Goal: Information Seeking & Learning: Compare options

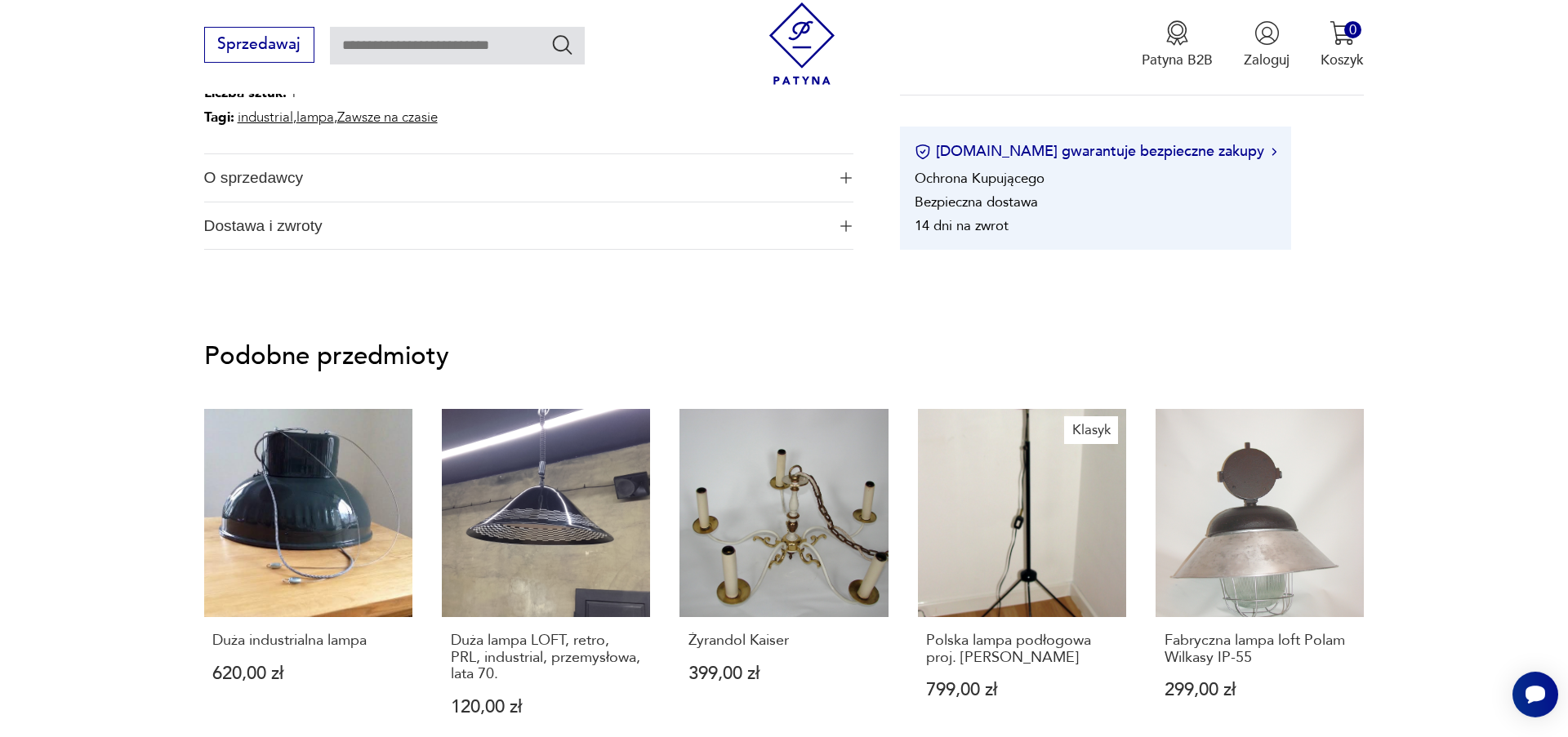
scroll to position [1116, 0]
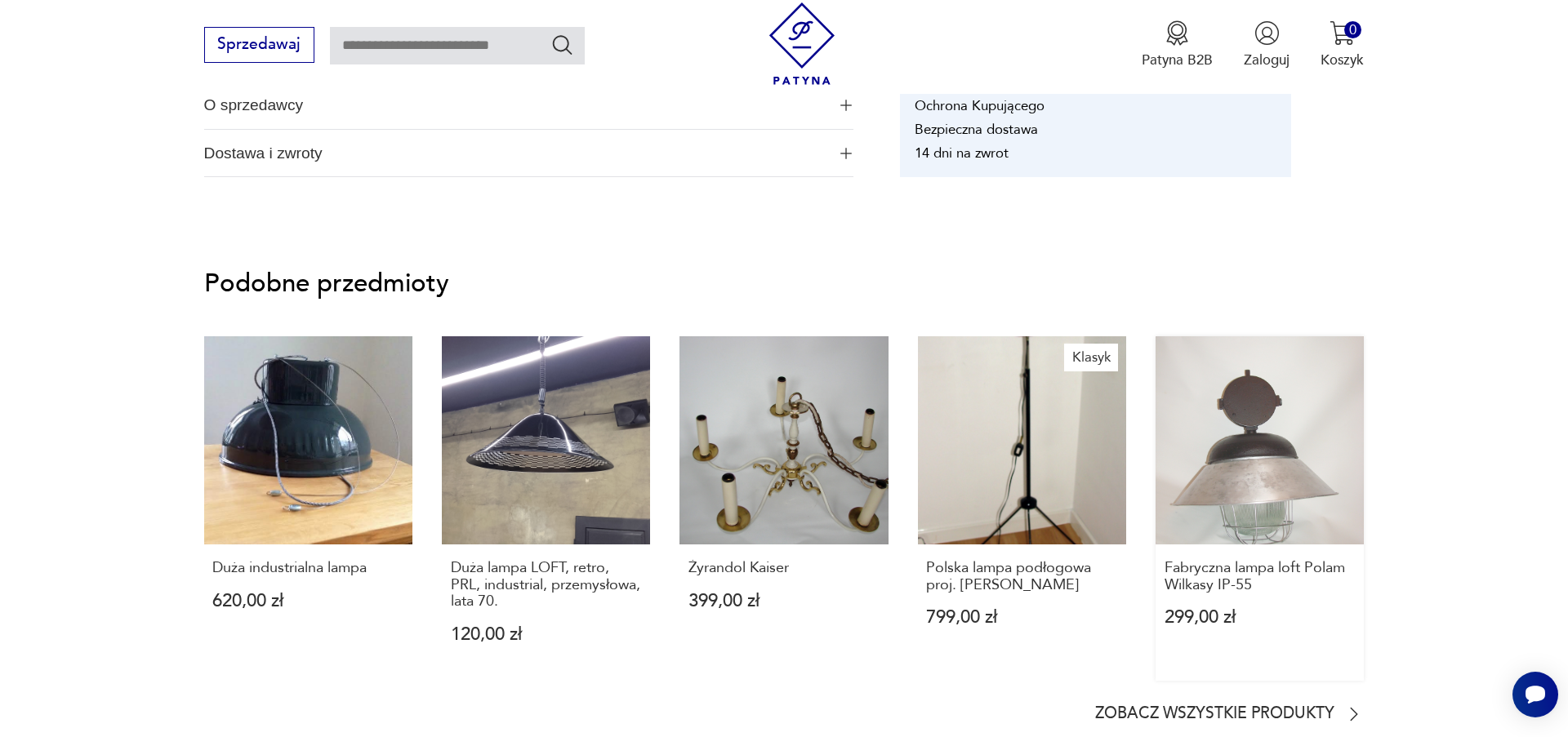
click at [1271, 486] on link "Fabryczna lampa loft Polam Wilkasy IP-55 299,00 zł" at bounding box center [1260, 509] width 208 height 345
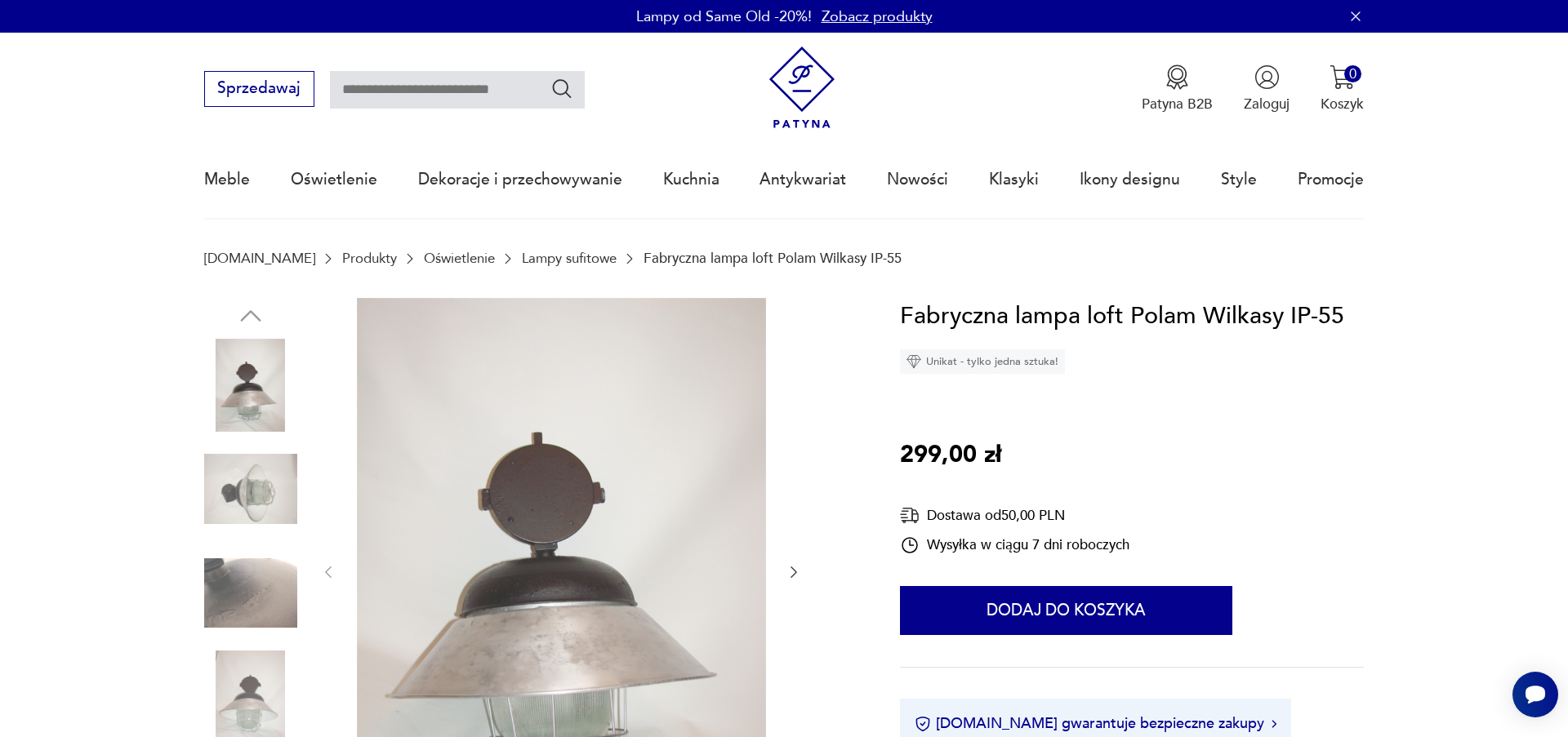
click at [268, 497] on img at bounding box center [251, 489] width 93 height 93
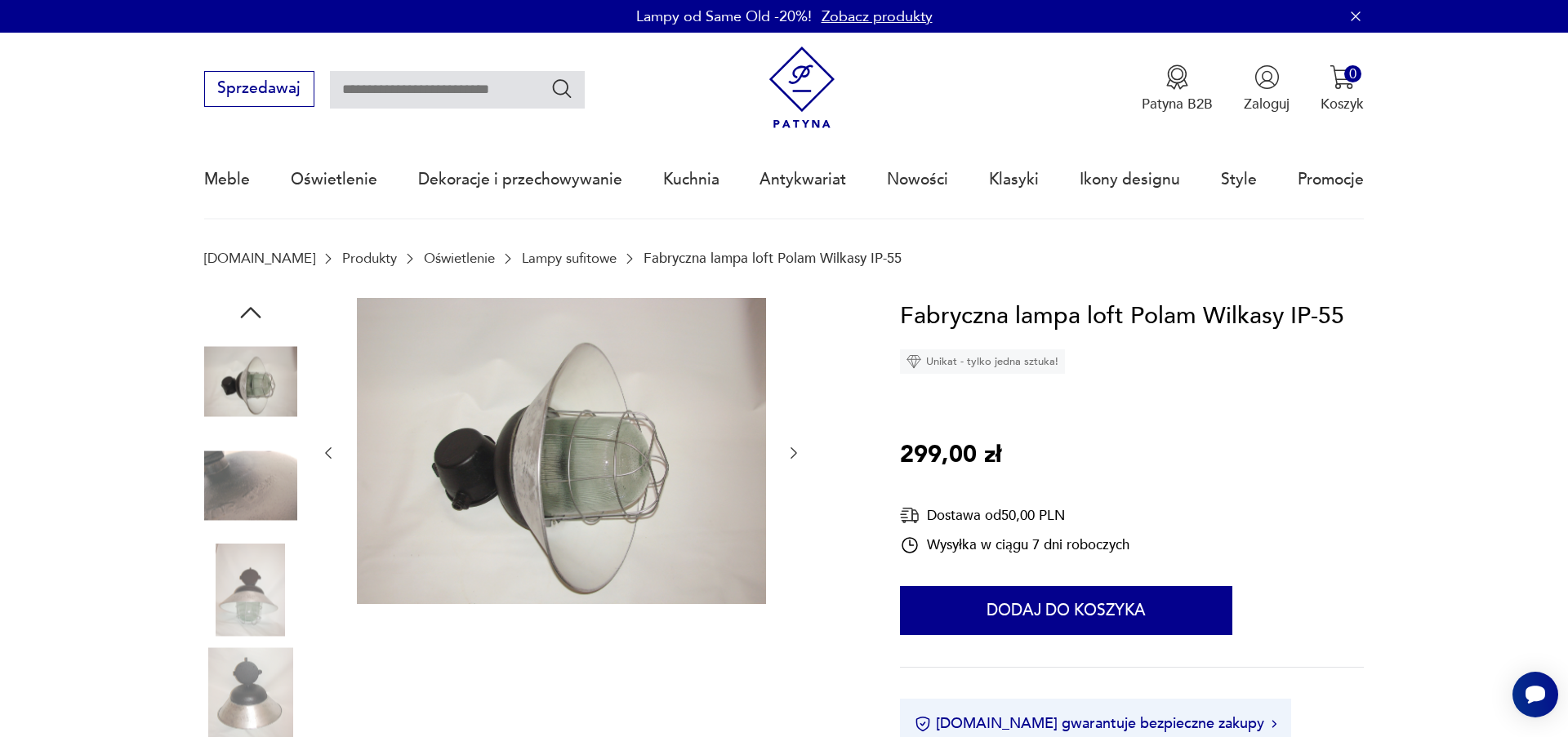
click at [792, 459] on icon "button" at bounding box center [793, 453] width 16 height 16
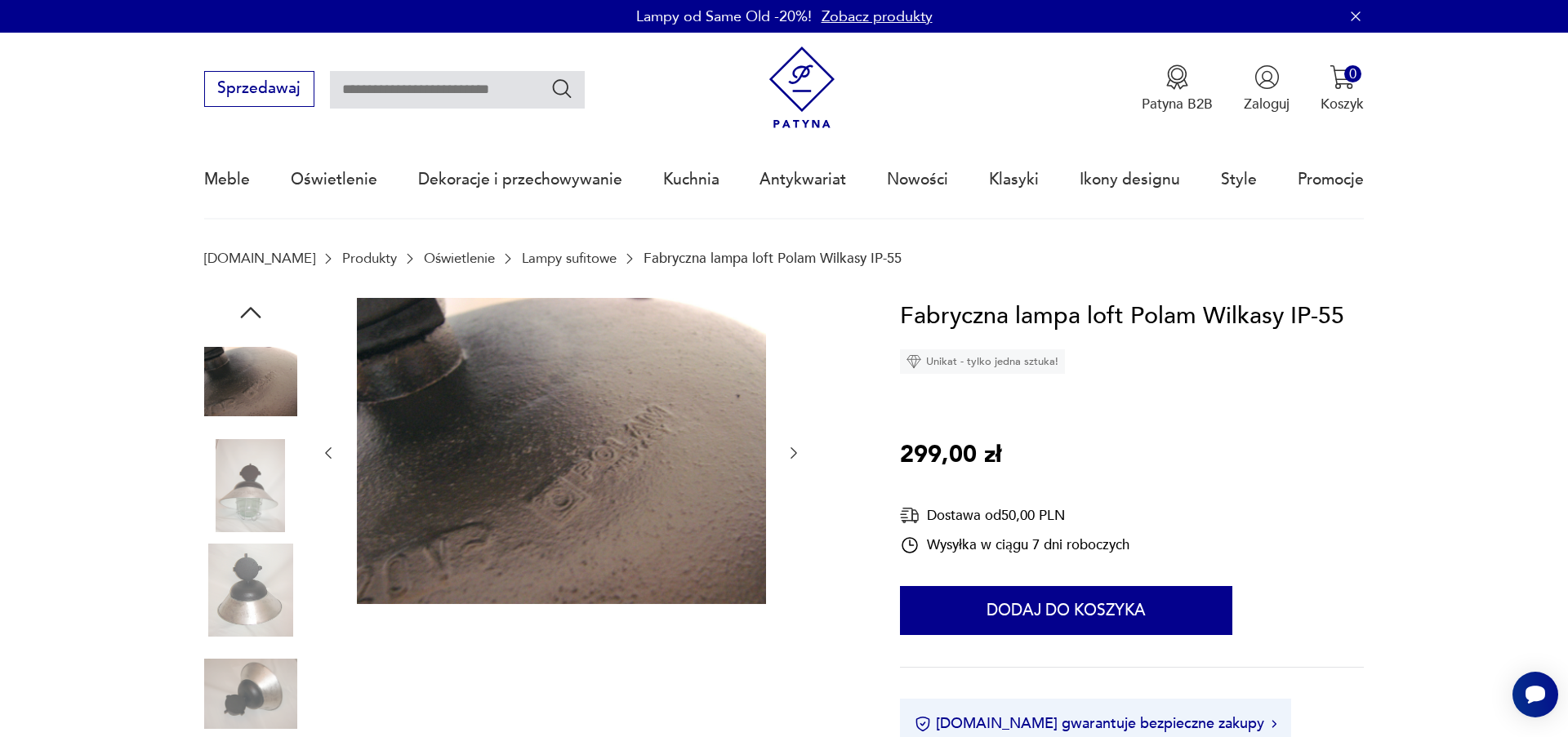
click at [792, 459] on icon "button" at bounding box center [793, 453] width 16 height 16
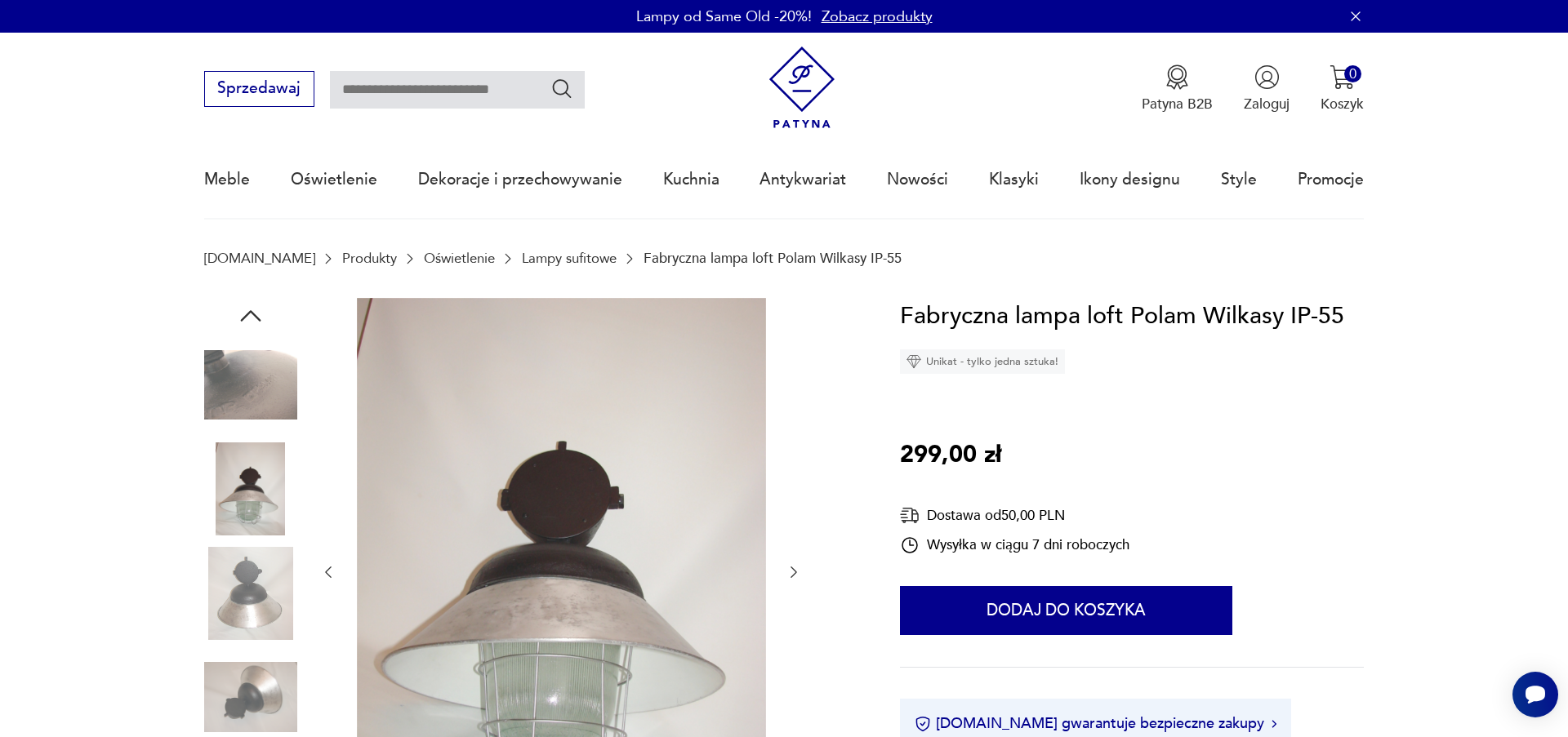
click at [792, 459] on div at bounding box center [560, 572] width 482 height 549
click at [787, 575] on icon "button" at bounding box center [793, 571] width 16 height 16
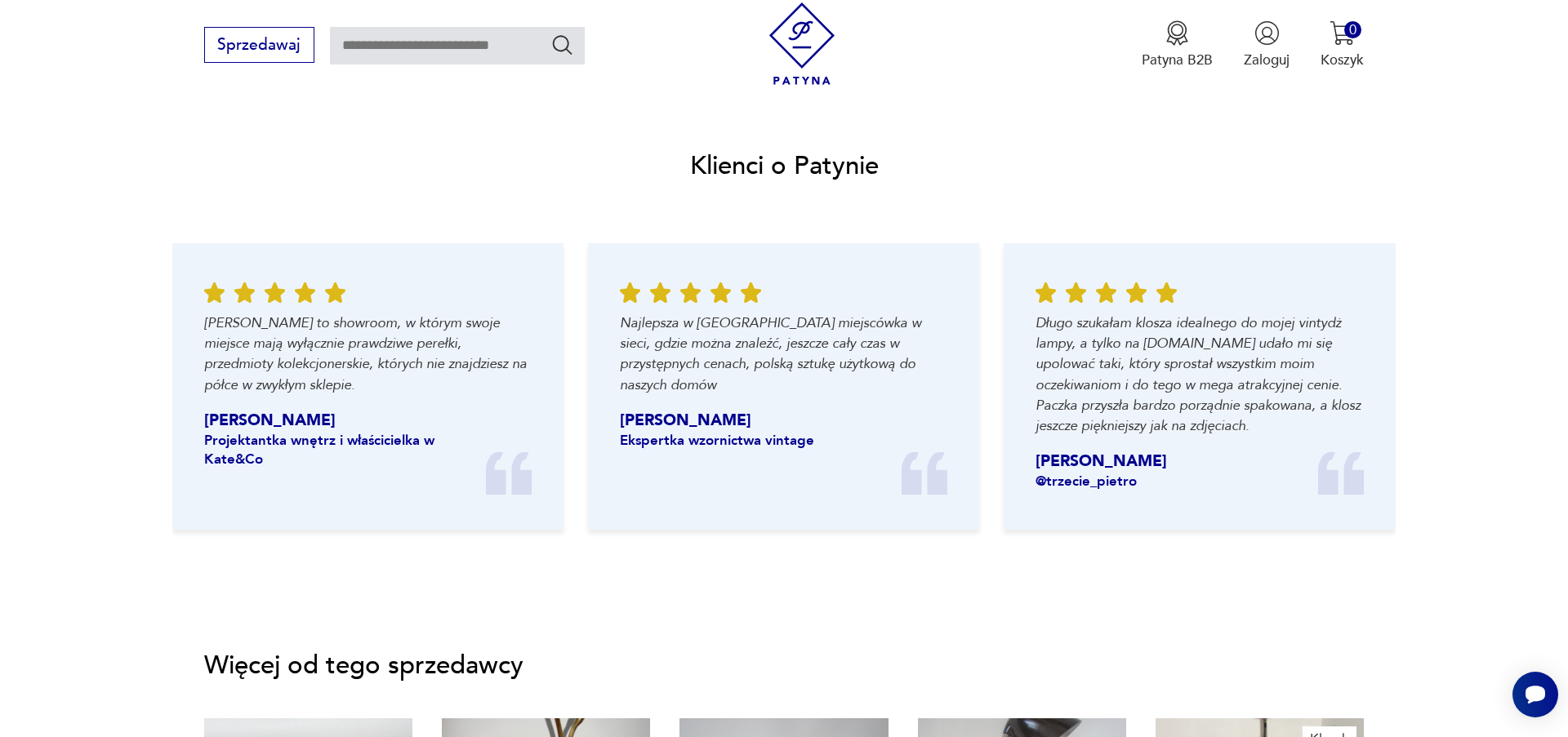
scroll to position [2233, 0]
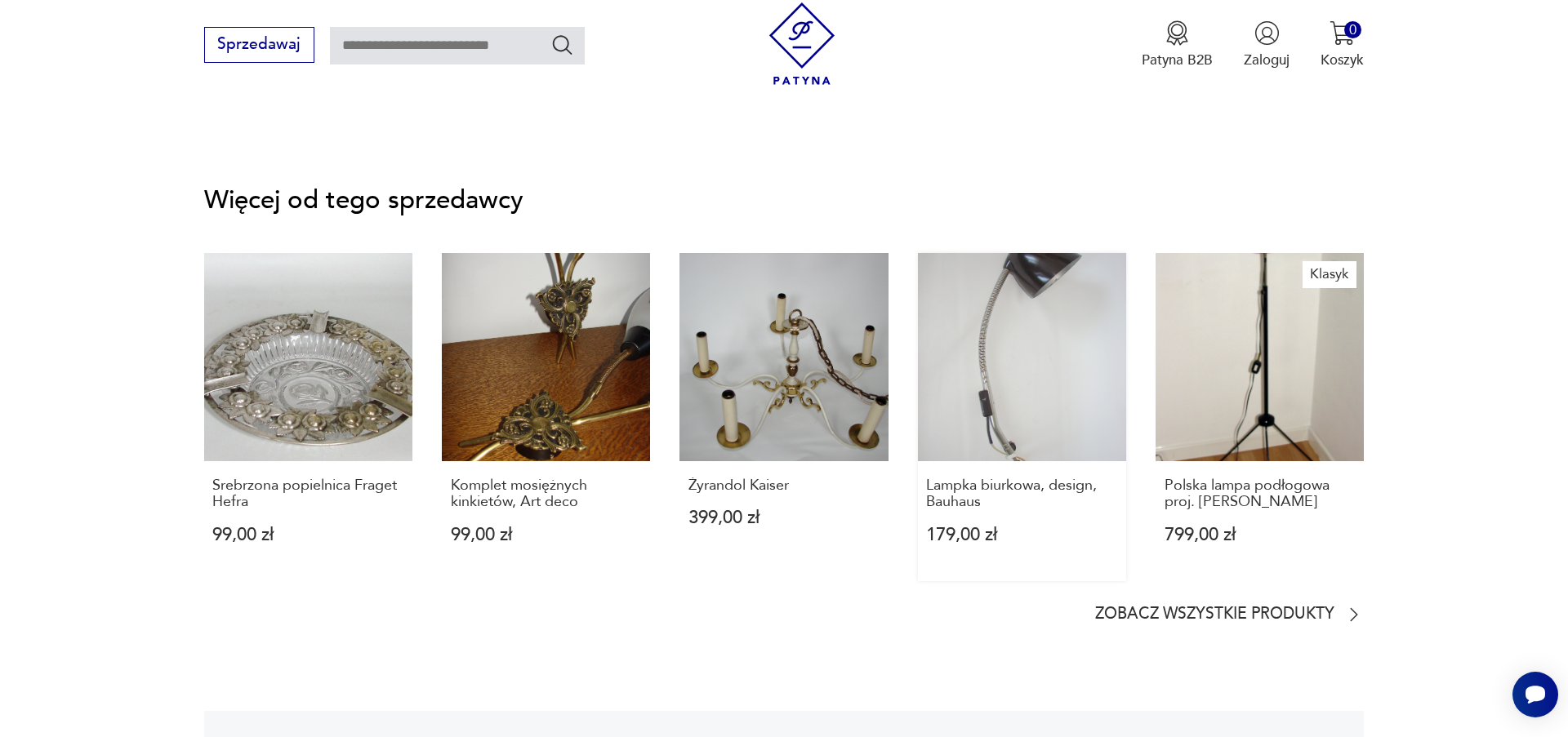
click at [1033, 380] on link "Lampka biurkowa, design, Bauhaus 179,00 zł" at bounding box center [1022, 417] width 208 height 328
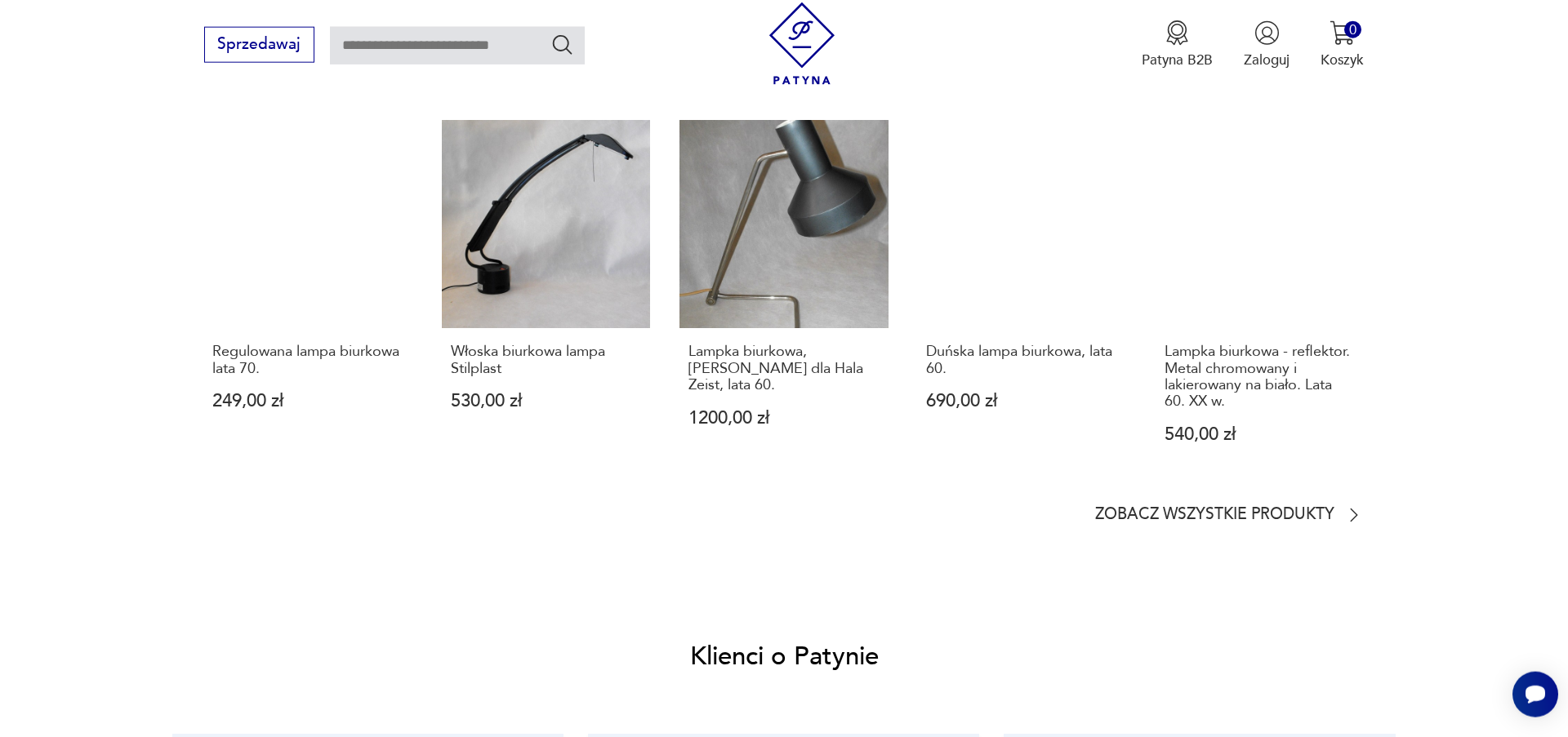
scroll to position [1488, 0]
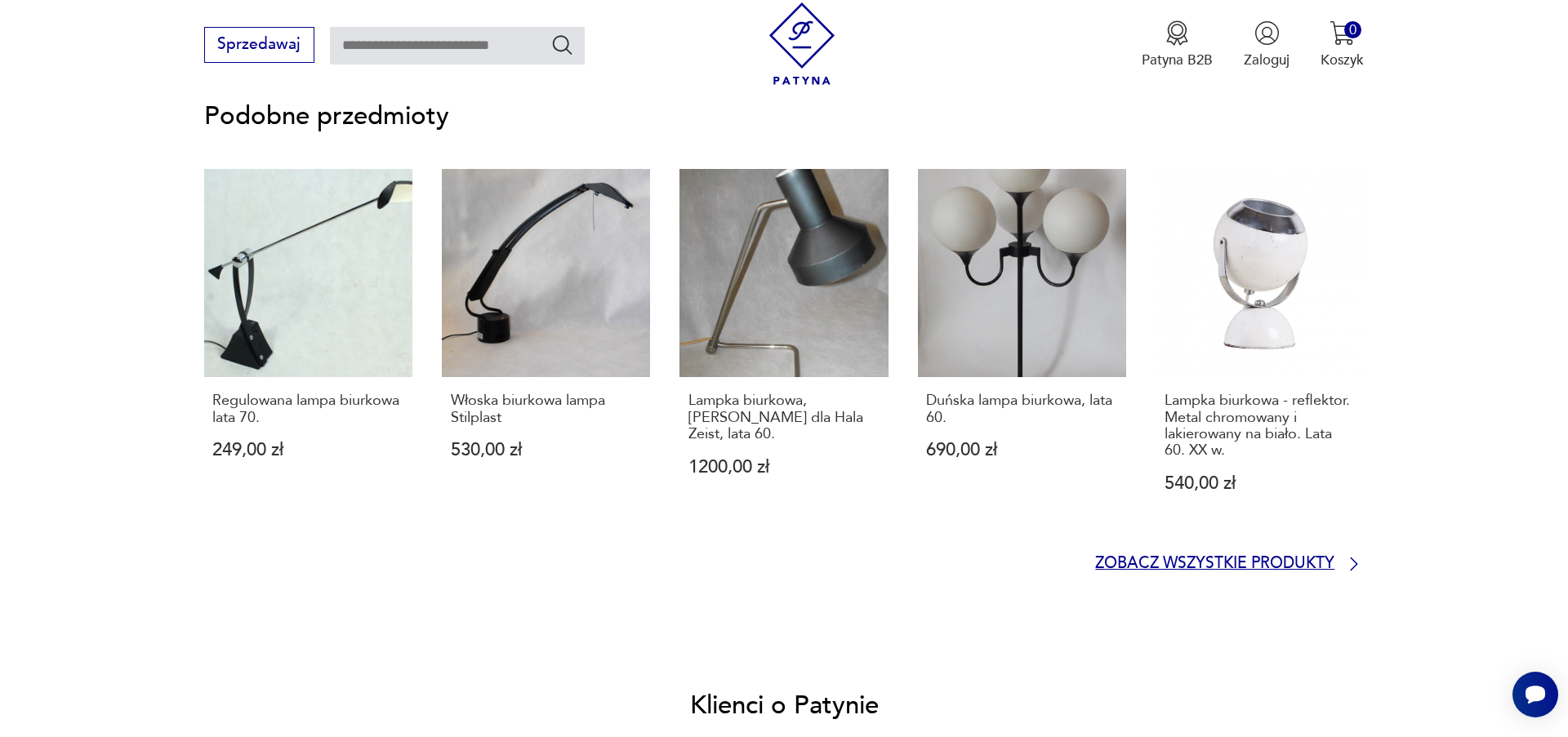
click at [1251, 558] on p "Zobacz wszystkie produkty" at bounding box center [1214, 564] width 240 height 13
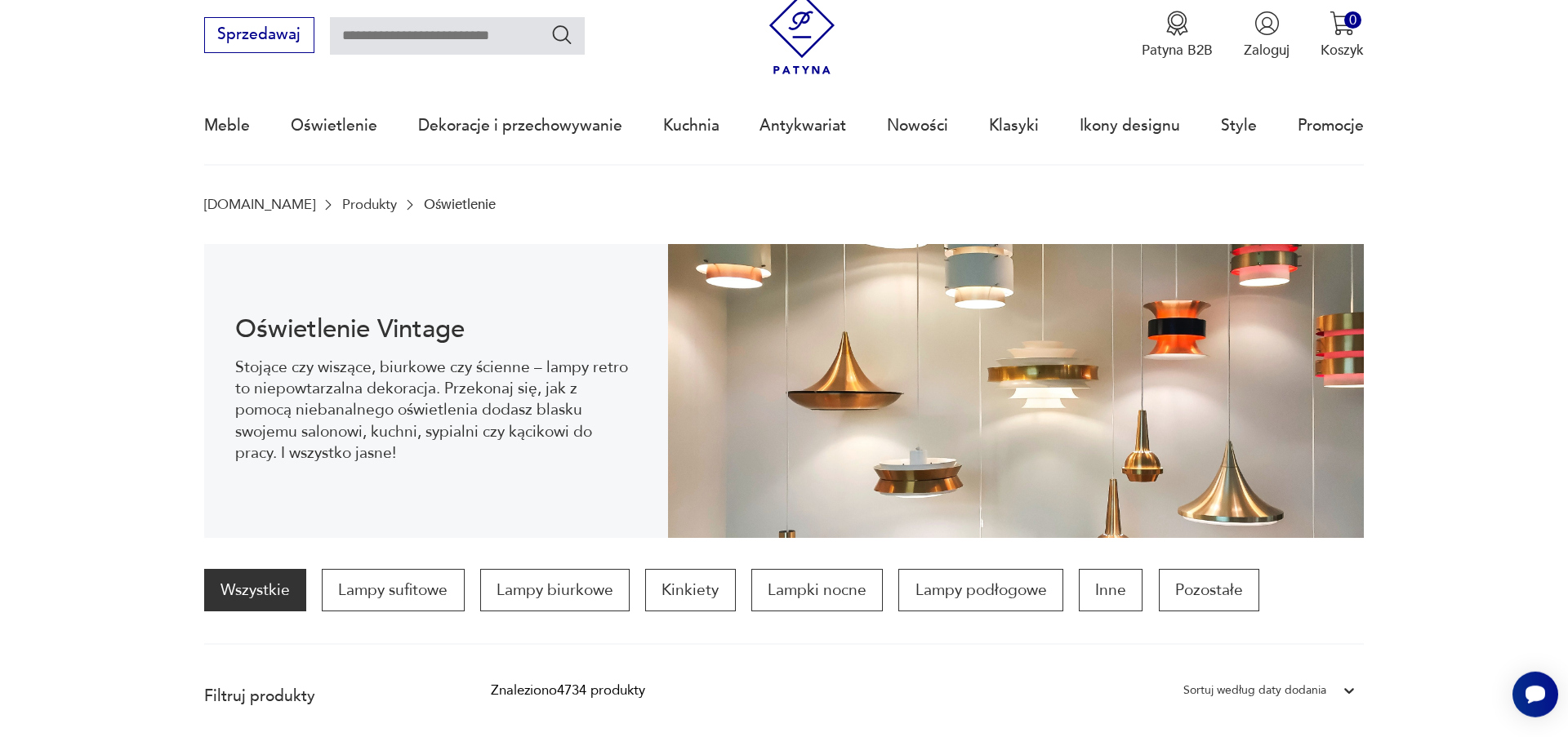
scroll to position [53, 0]
click at [428, 593] on p "Lampy sufitowe" at bounding box center [393, 591] width 142 height 42
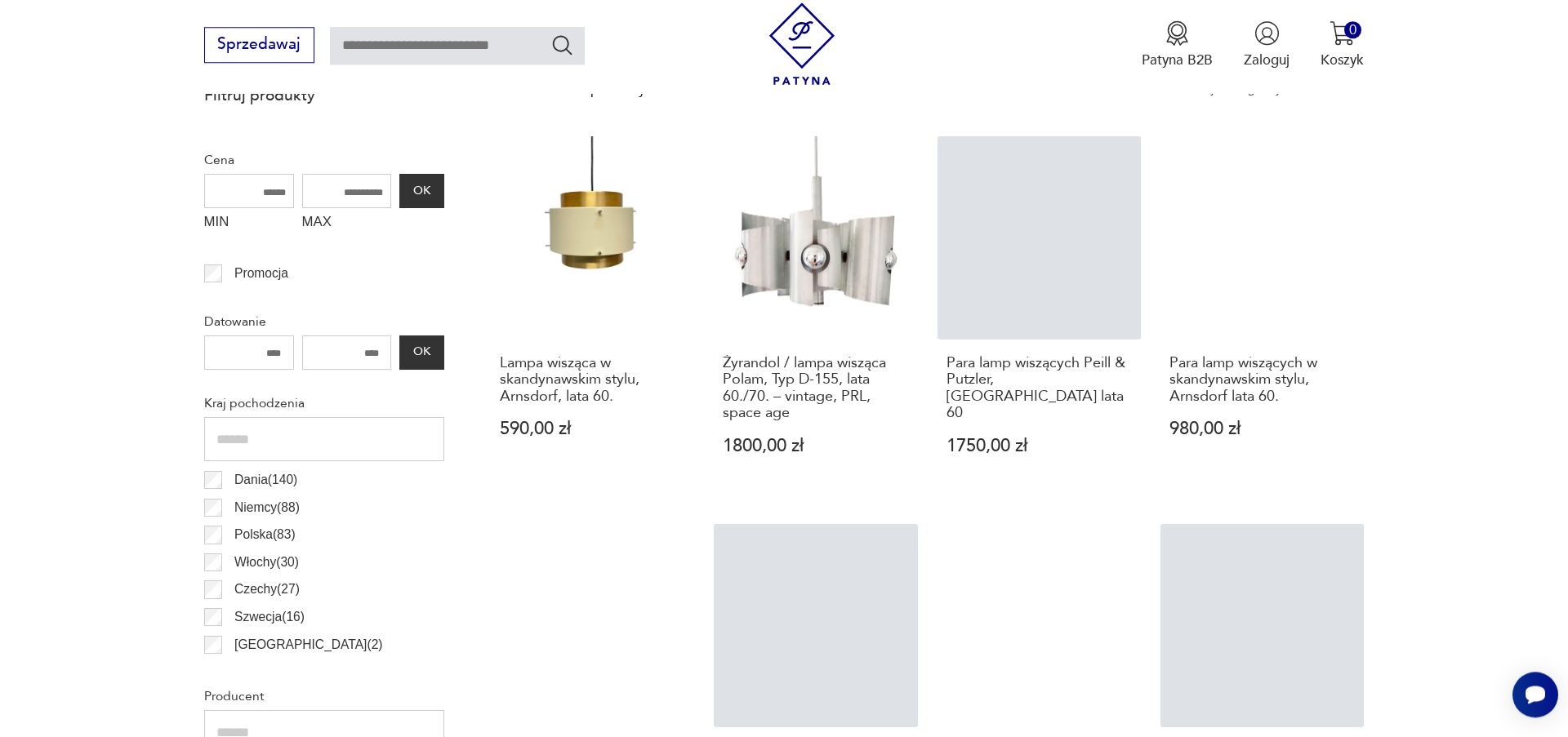
scroll to position [672, 0]
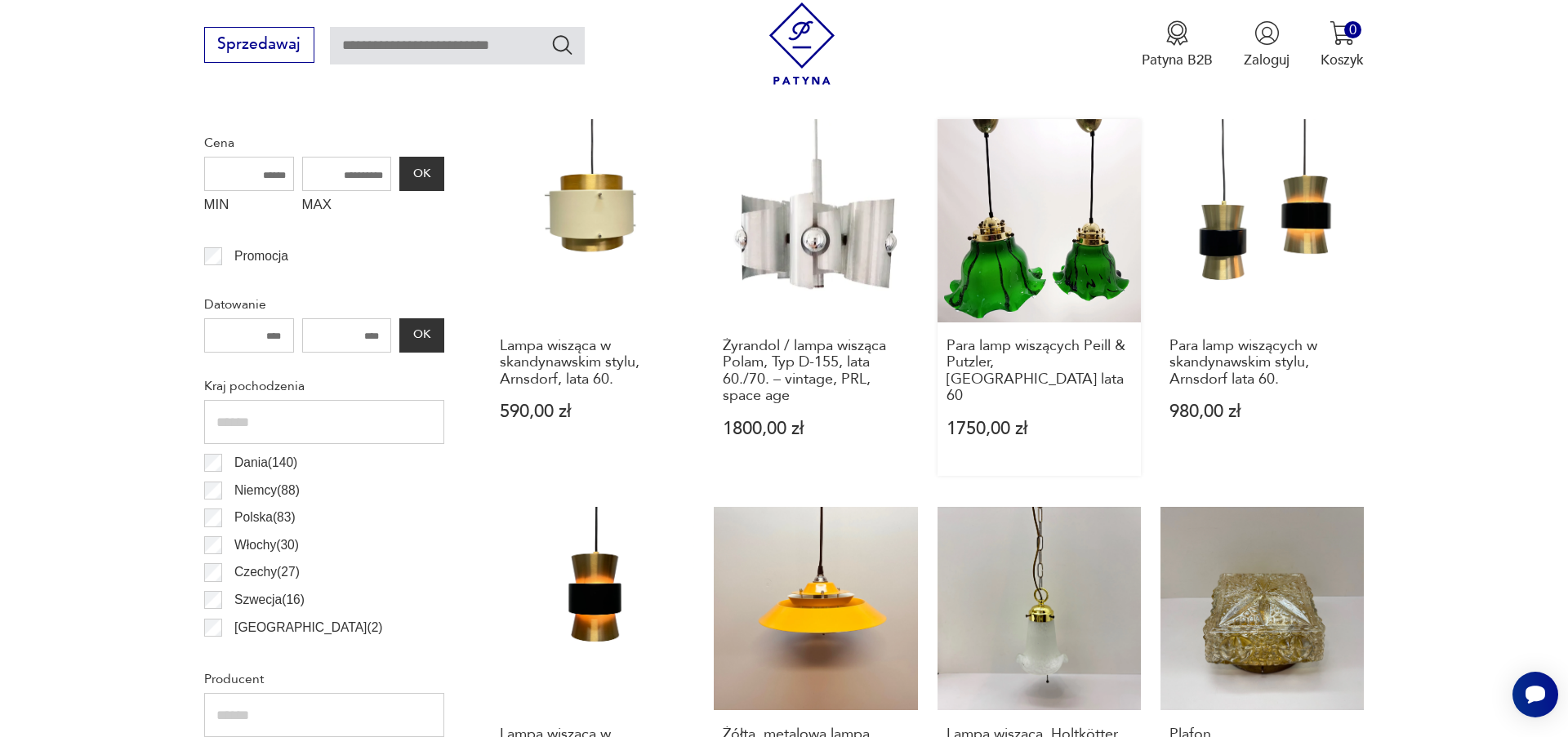
click at [1046, 300] on link "Para lamp wiszących Peill & Putzler, Niemcy lata 60 1750,00 zł" at bounding box center [1039, 298] width 203 height 357
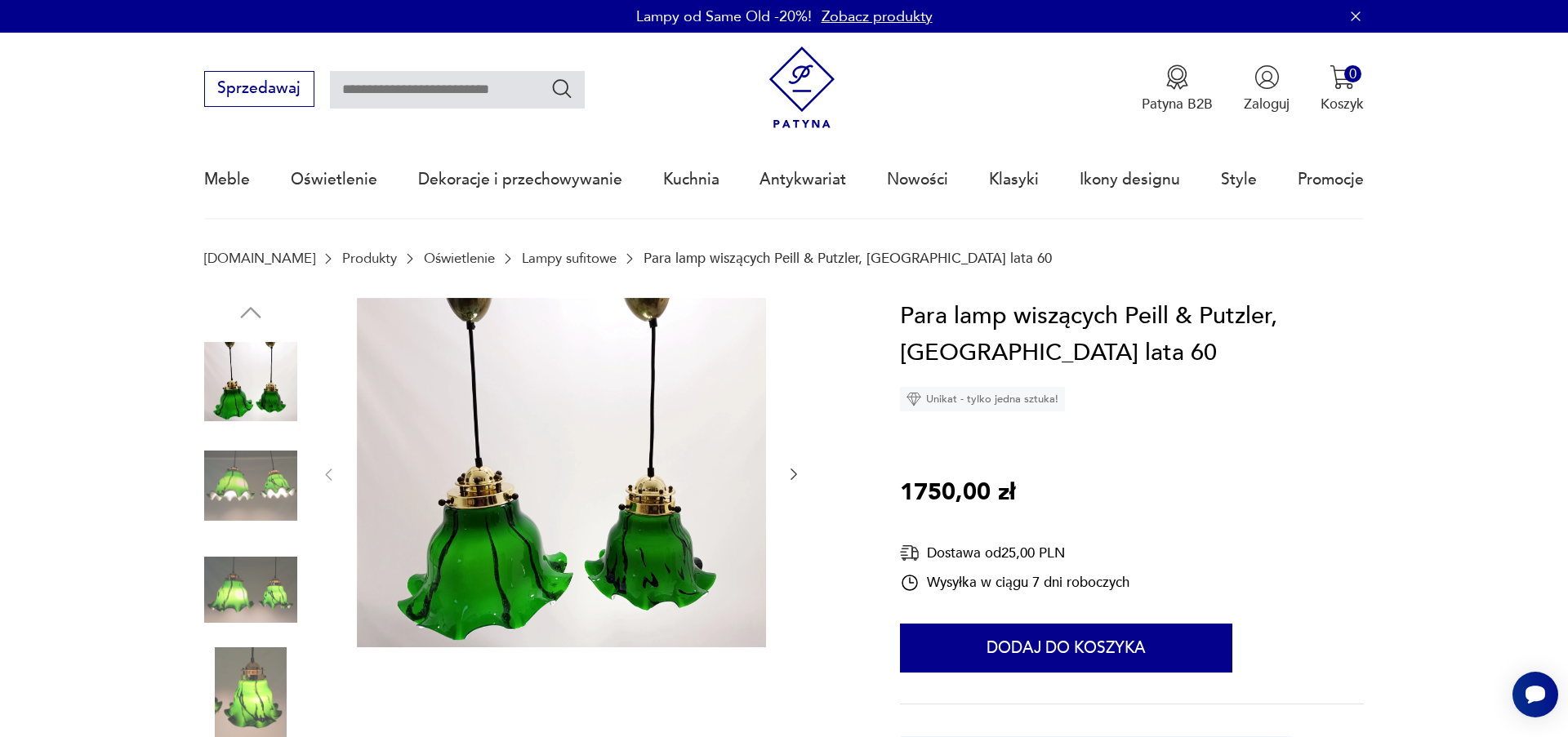
click at [785, 481] on div at bounding box center [560, 475] width 482 height 355
click at [789, 479] on icon "button" at bounding box center [793, 474] width 16 height 16
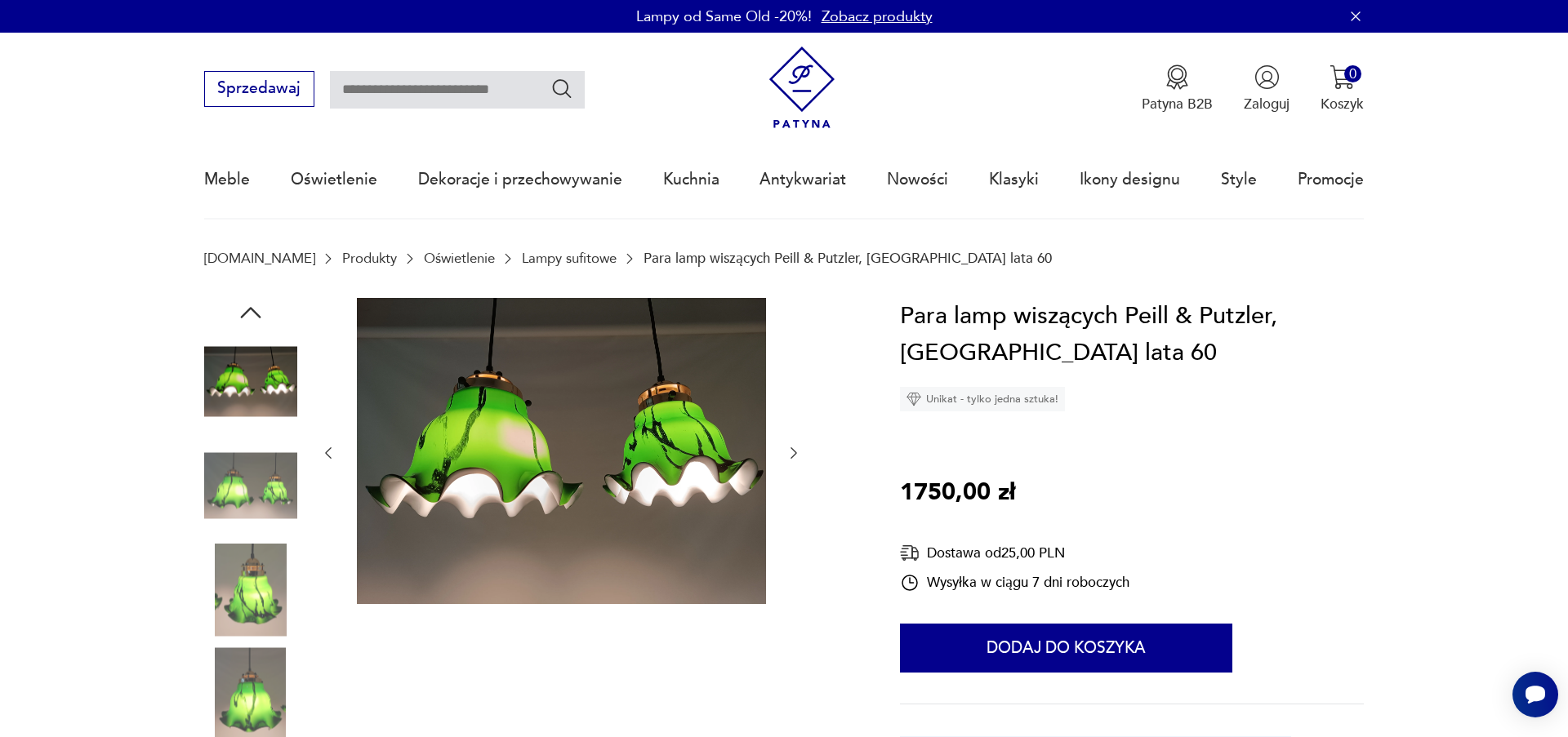
click at [792, 446] on icon "button" at bounding box center [793, 453] width 16 height 16
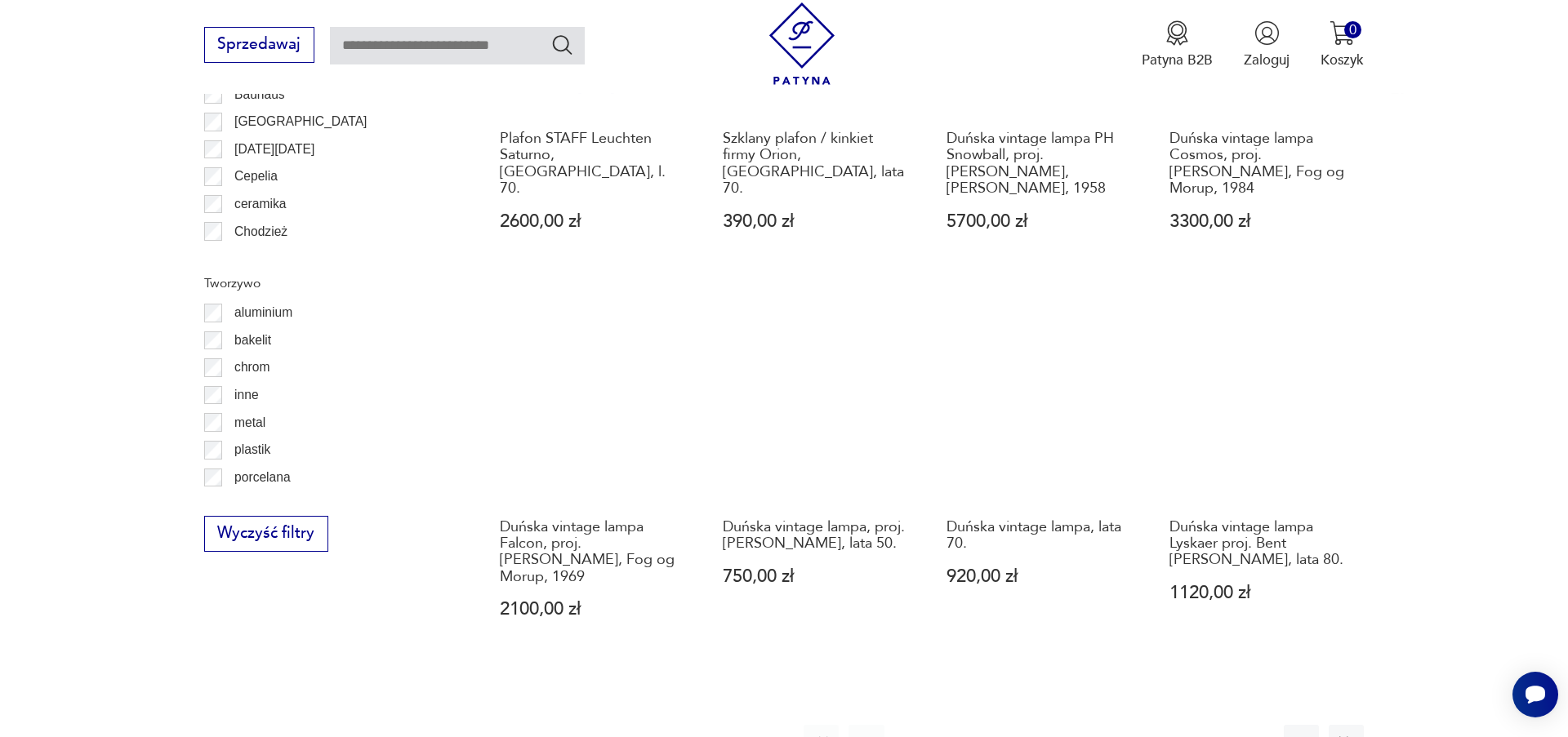
scroll to position [1724, 0]
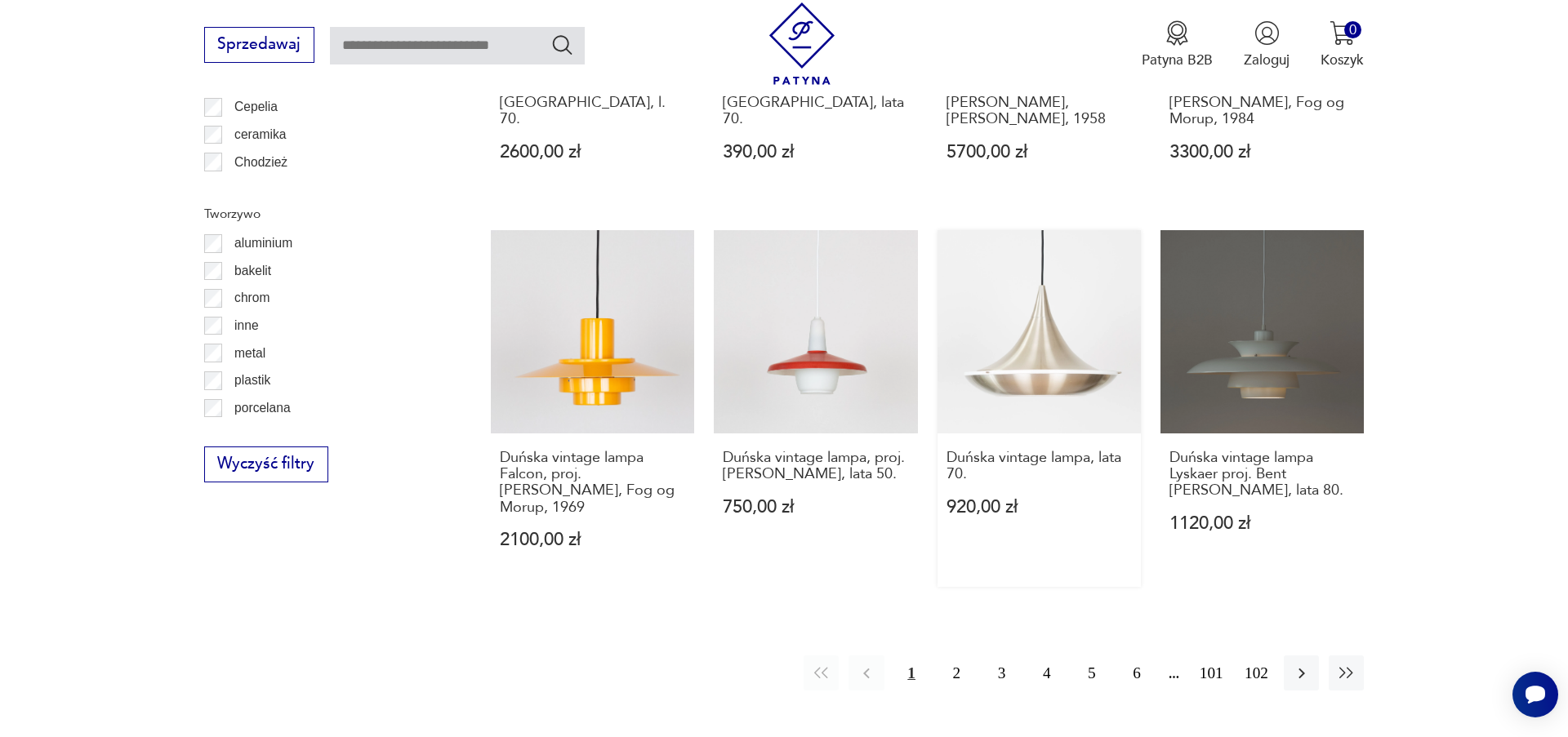
click at [1061, 411] on link "Duńska vintage lampa, lata 70. 920,00 zł" at bounding box center [1039, 409] width 203 height 357
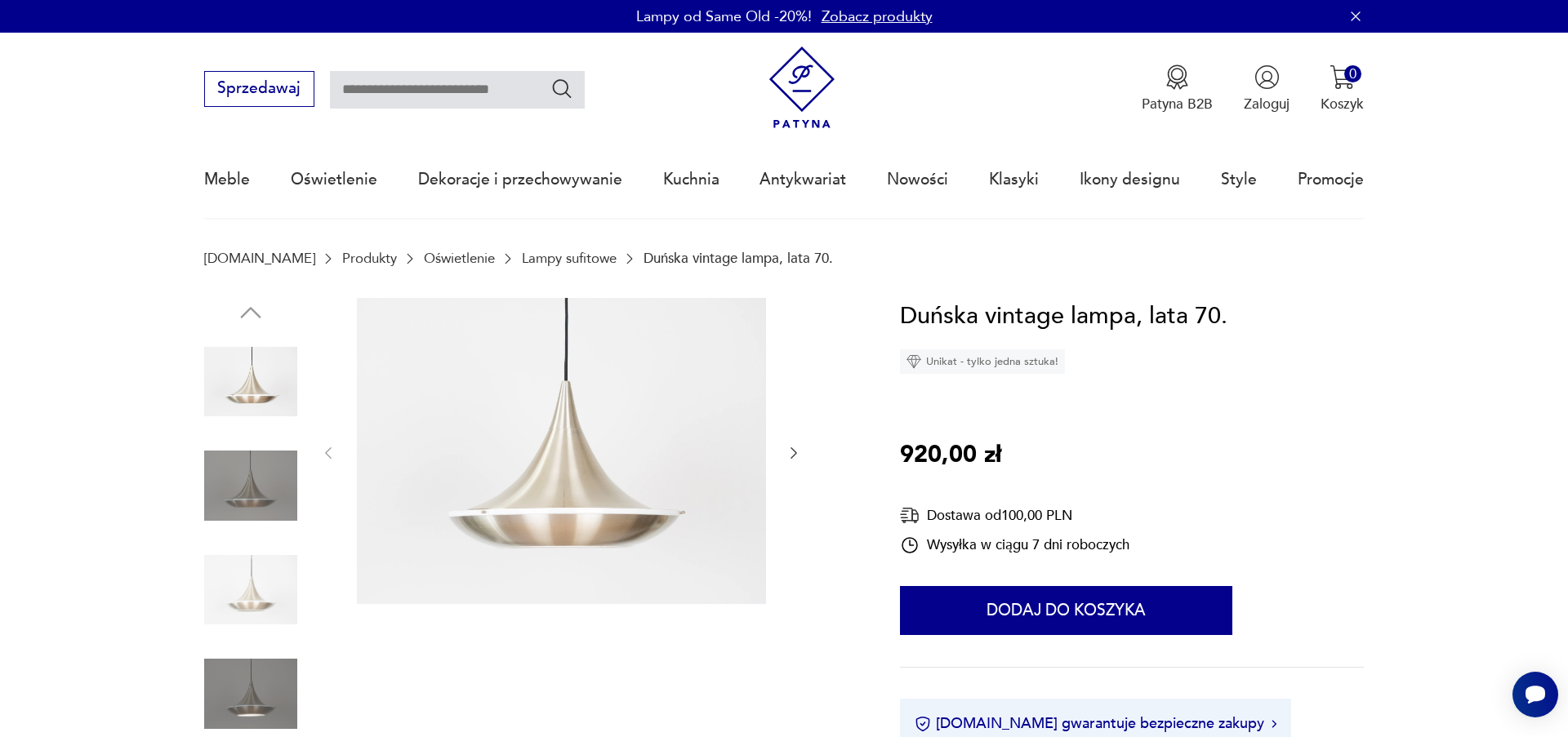
click at [792, 454] on icon "button" at bounding box center [793, 453] width 16 height 16
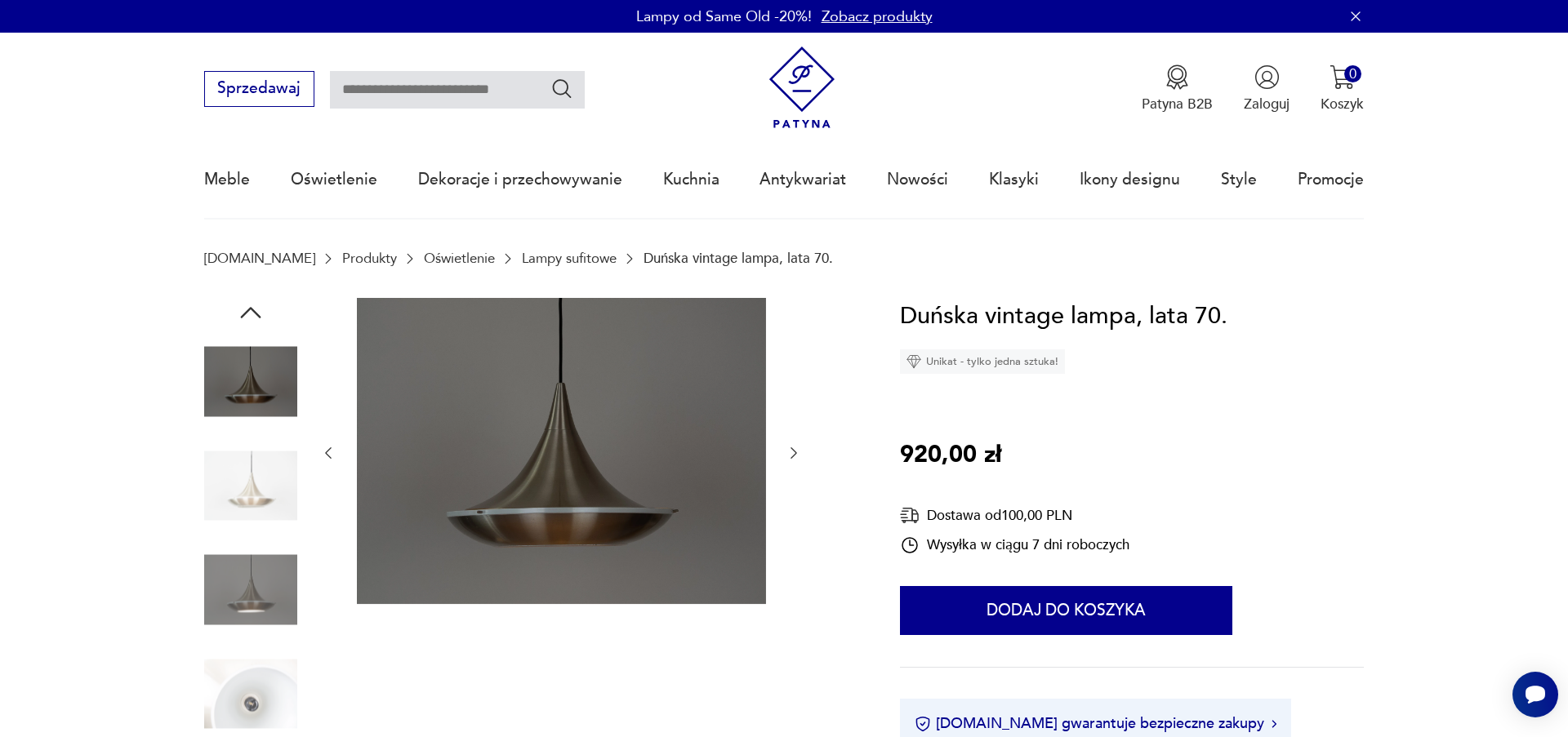
click at [792, 454] on icon "button" at bounding box center [793, 453] width 16 height 16
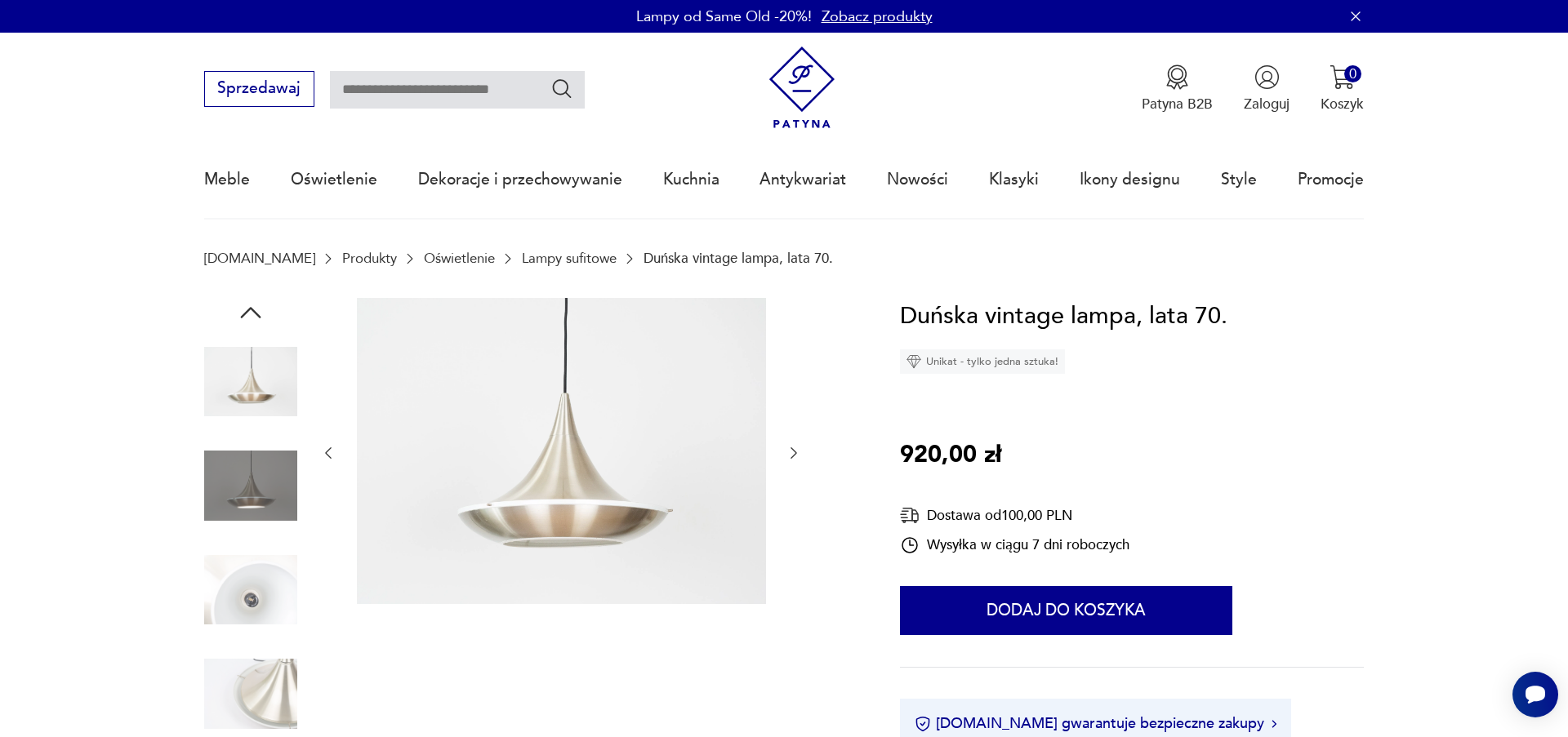
click at [792, 454] on icon "button" at bounding box center [793, 453] width 16 height 16
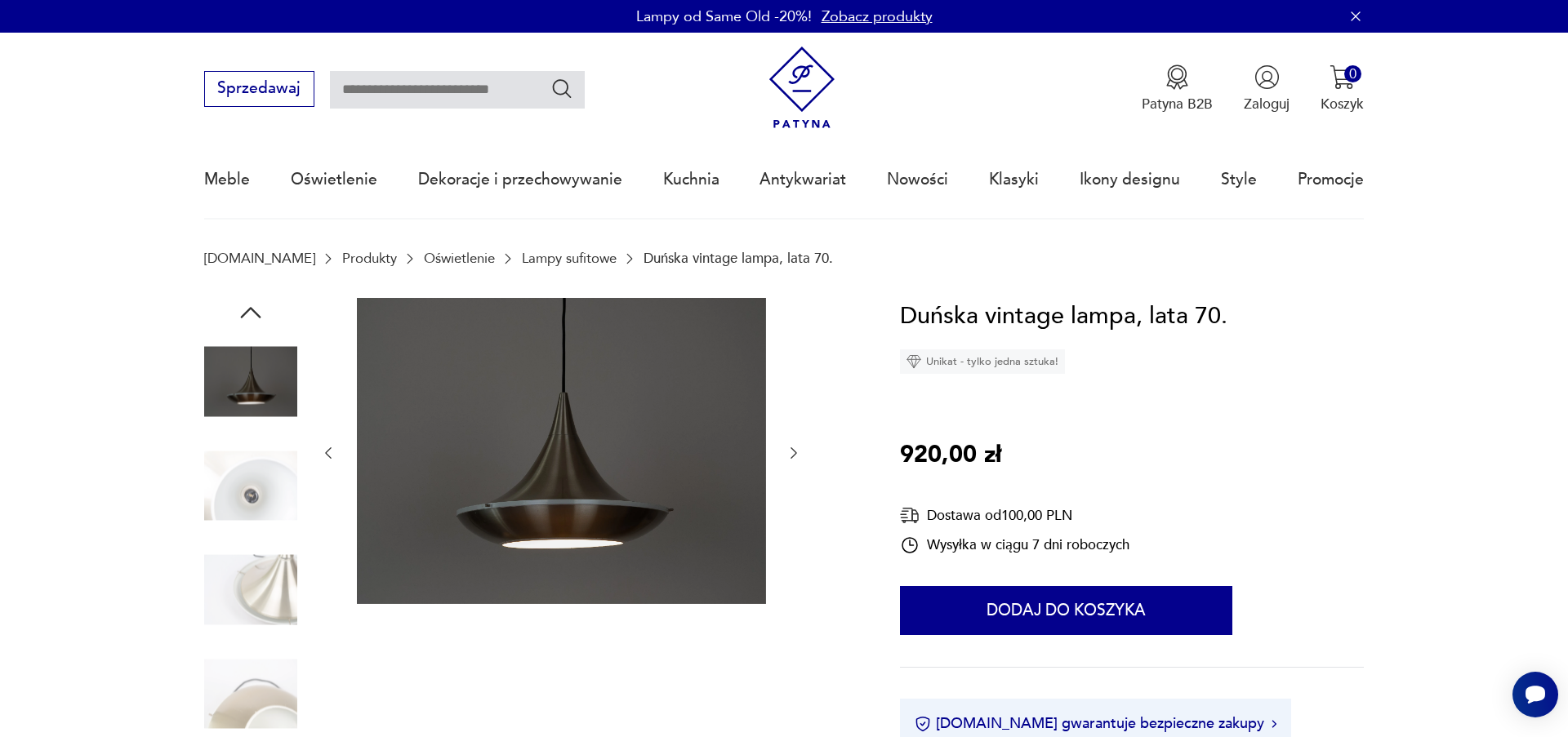
click at [792, 454] on icon "button" at bounding box center [793, 453] width 16 height 16
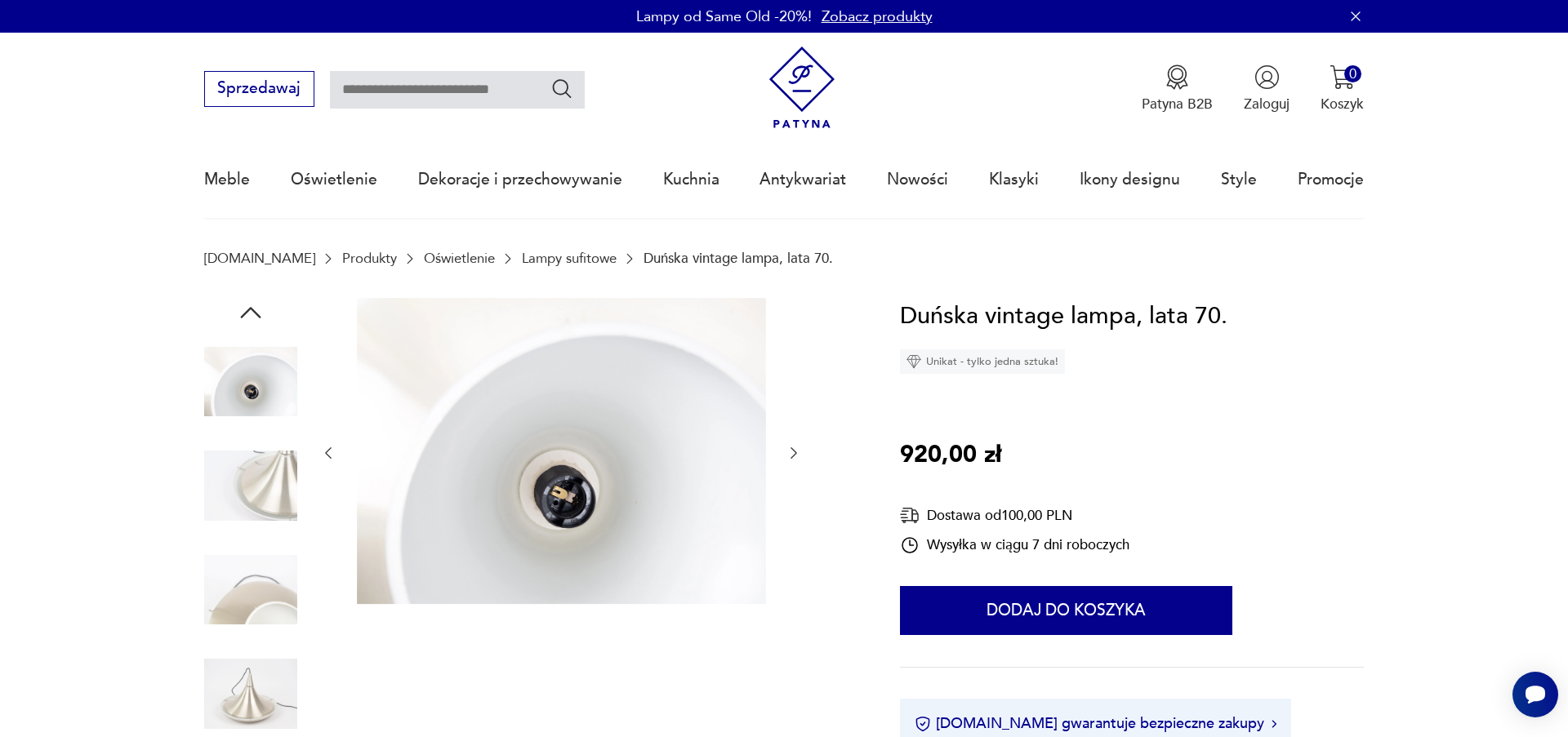
click at [792, 454] on icon "button" at bounding box center [793, 453] width 16 height 16
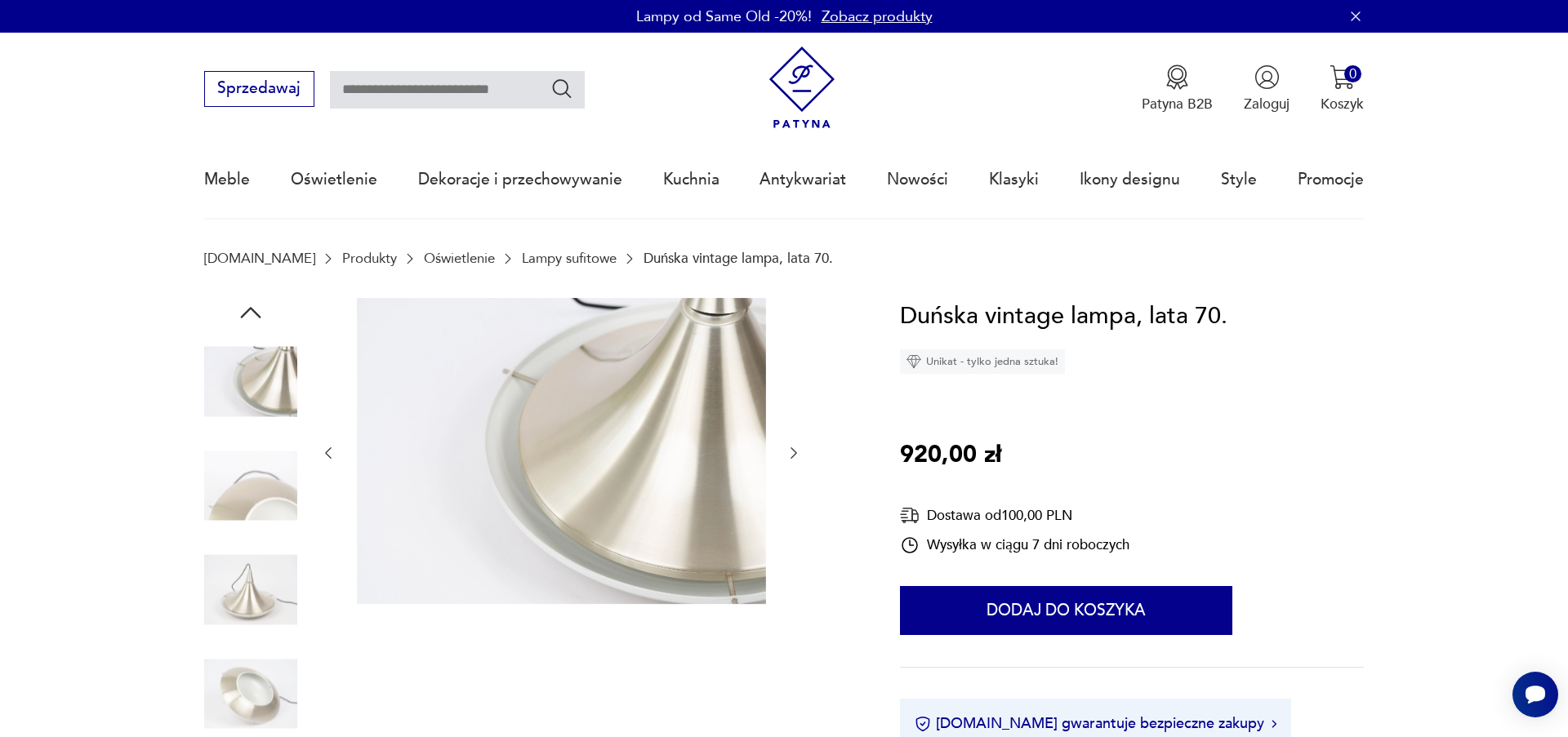
click at [792, 454] on icon "button" at bounding box center [793, 453] width 16 height 16
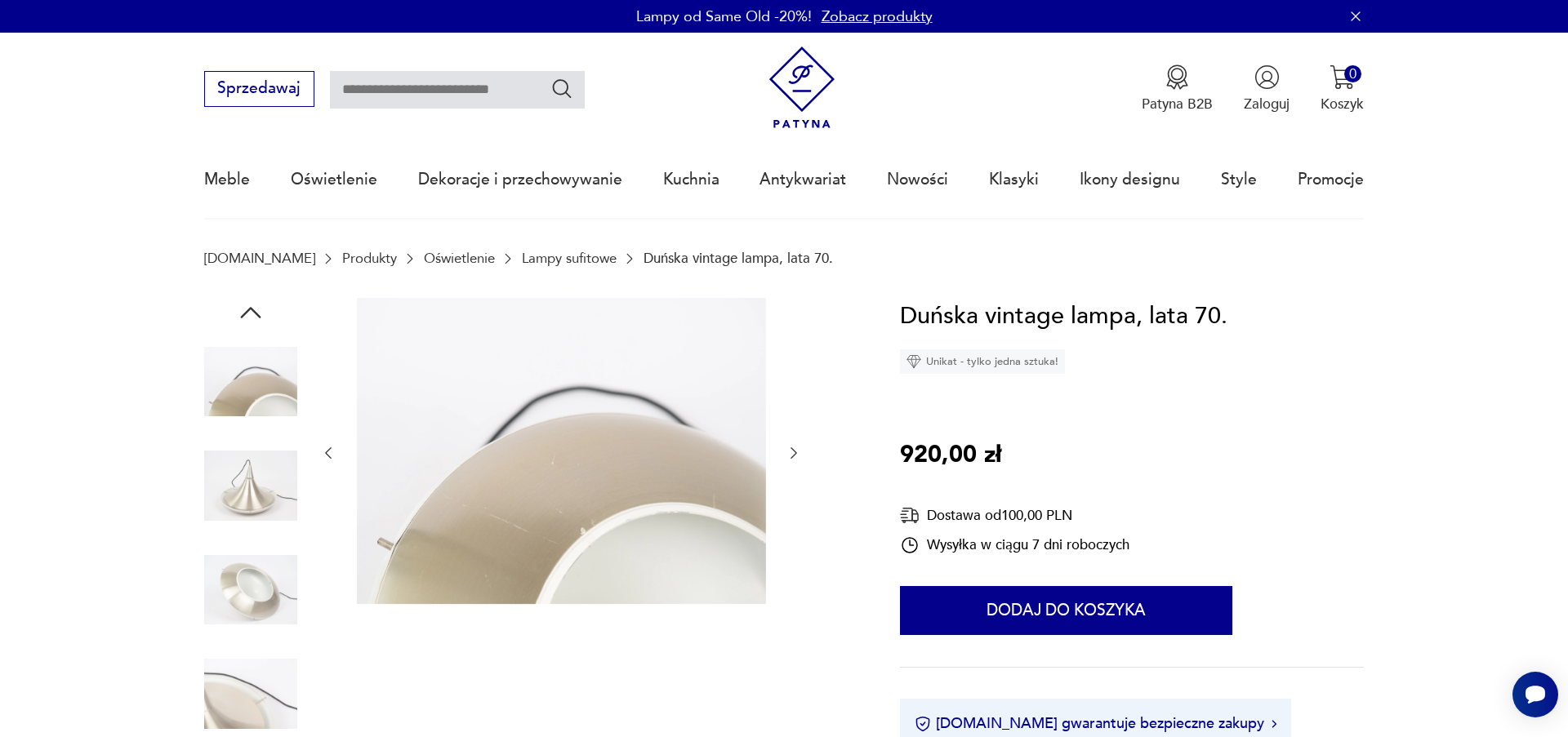
click at [792, 454] on icon "button" at bounding box center [793, 453] width 16 height 16
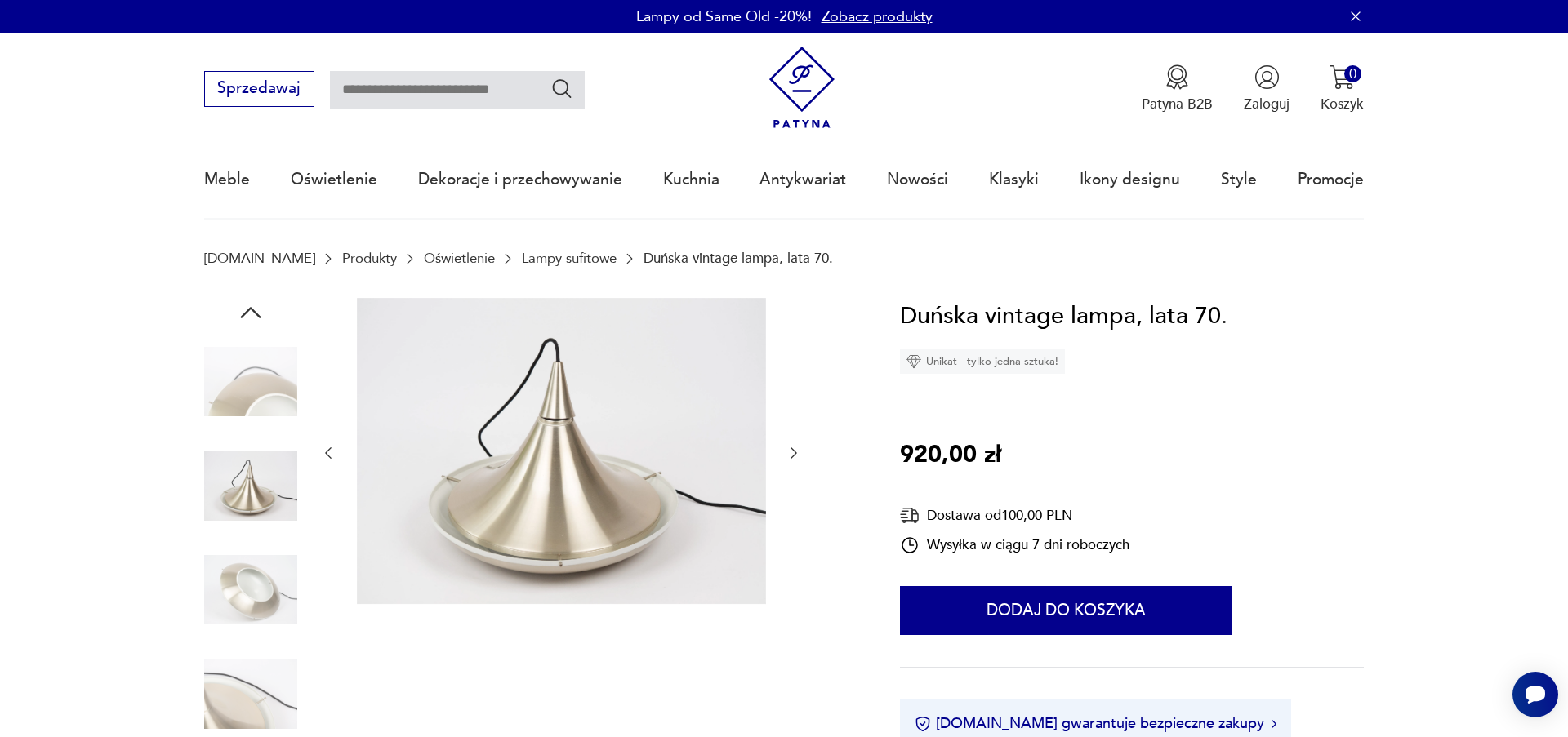
click at [792, 454] on icon "button" at bounding box center [793, 453] width 16 height 16
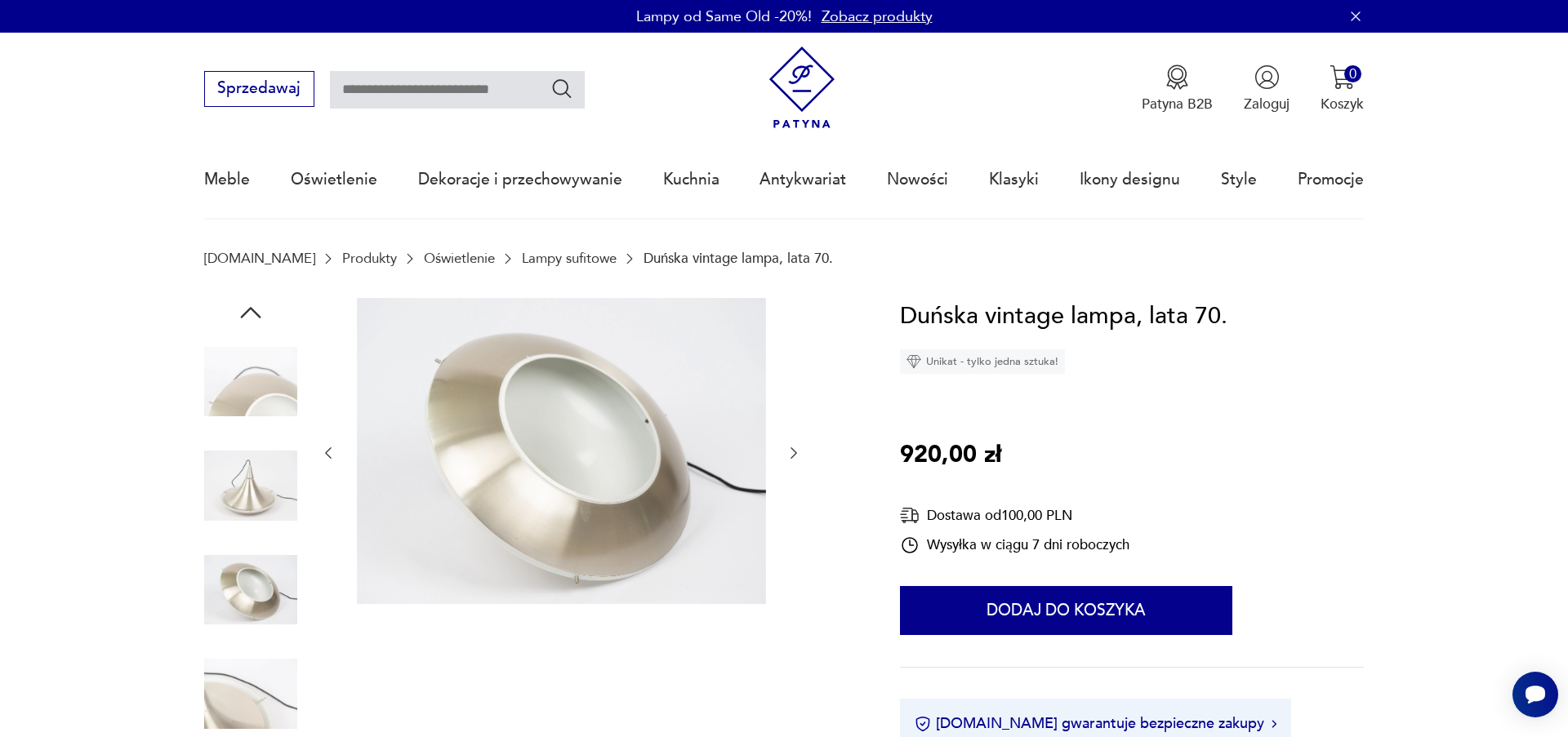
click at [792, 454] on icon "button" at bounding box center [793, 453] width 16 height 16
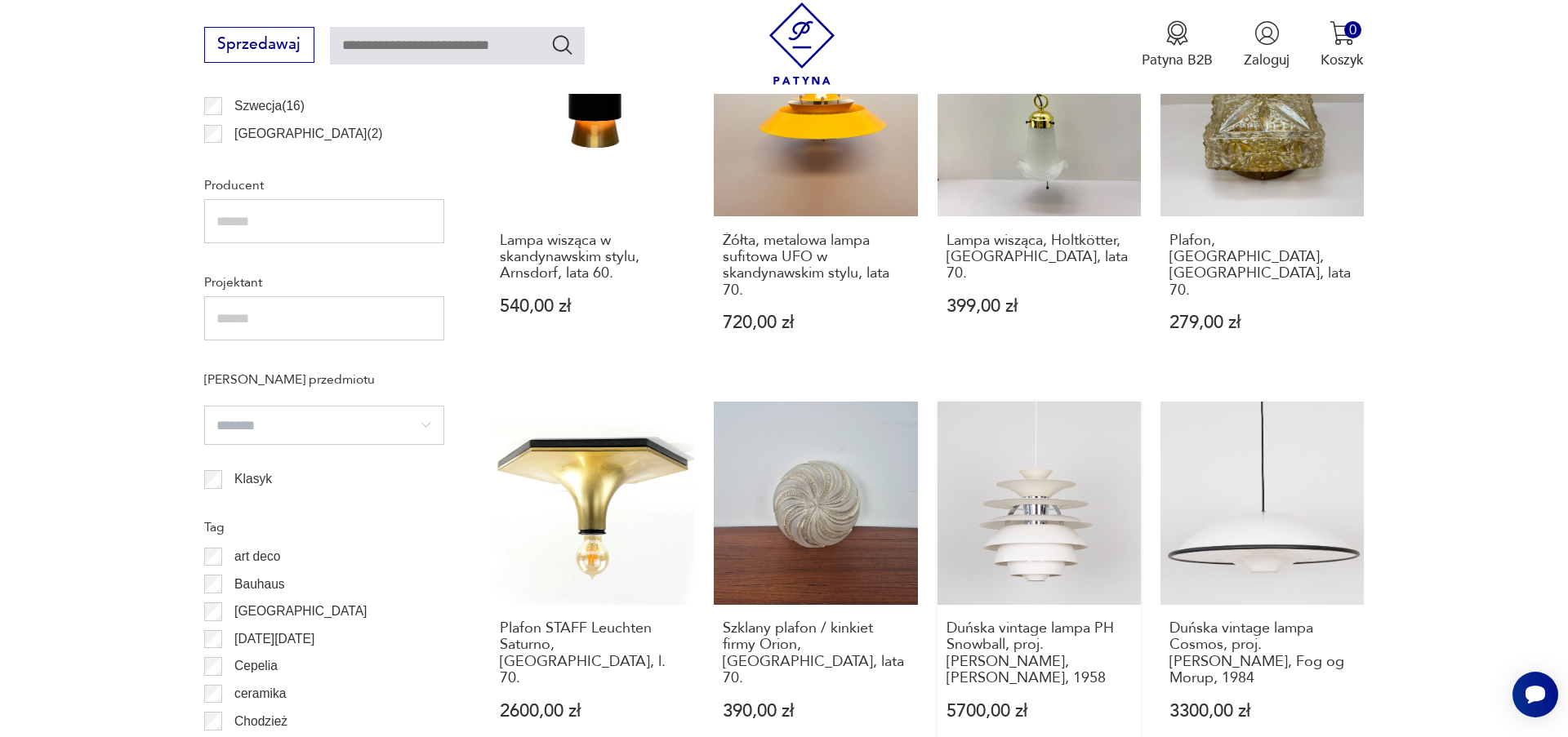
scroll to position [886, 0]
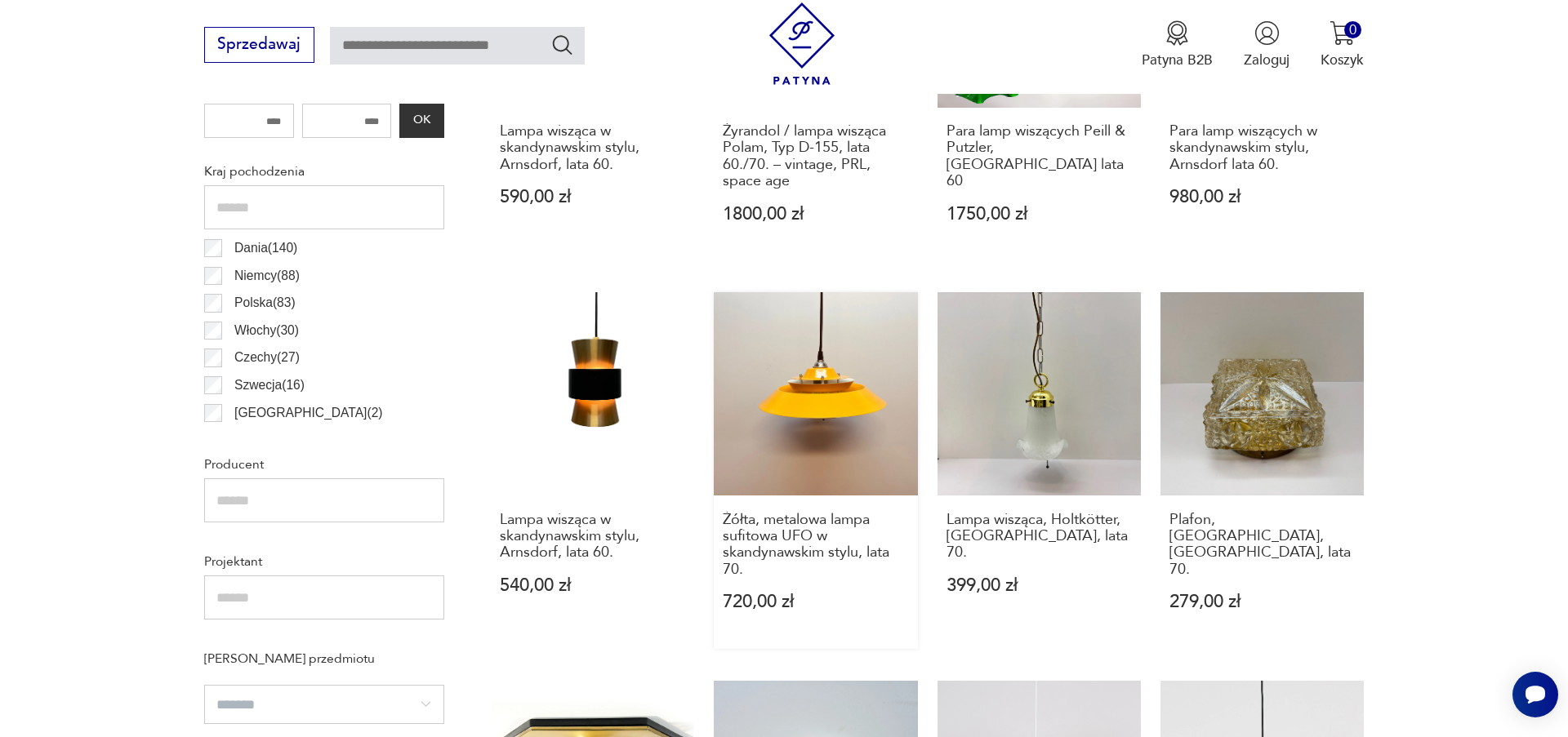
click at [792, 403] on link "Żółta, metalowa lampa sufitowa UFO w skandynawskim stylu, lata 70. 720,00 zł" at bounding box center [815, 470] width 203 height 357
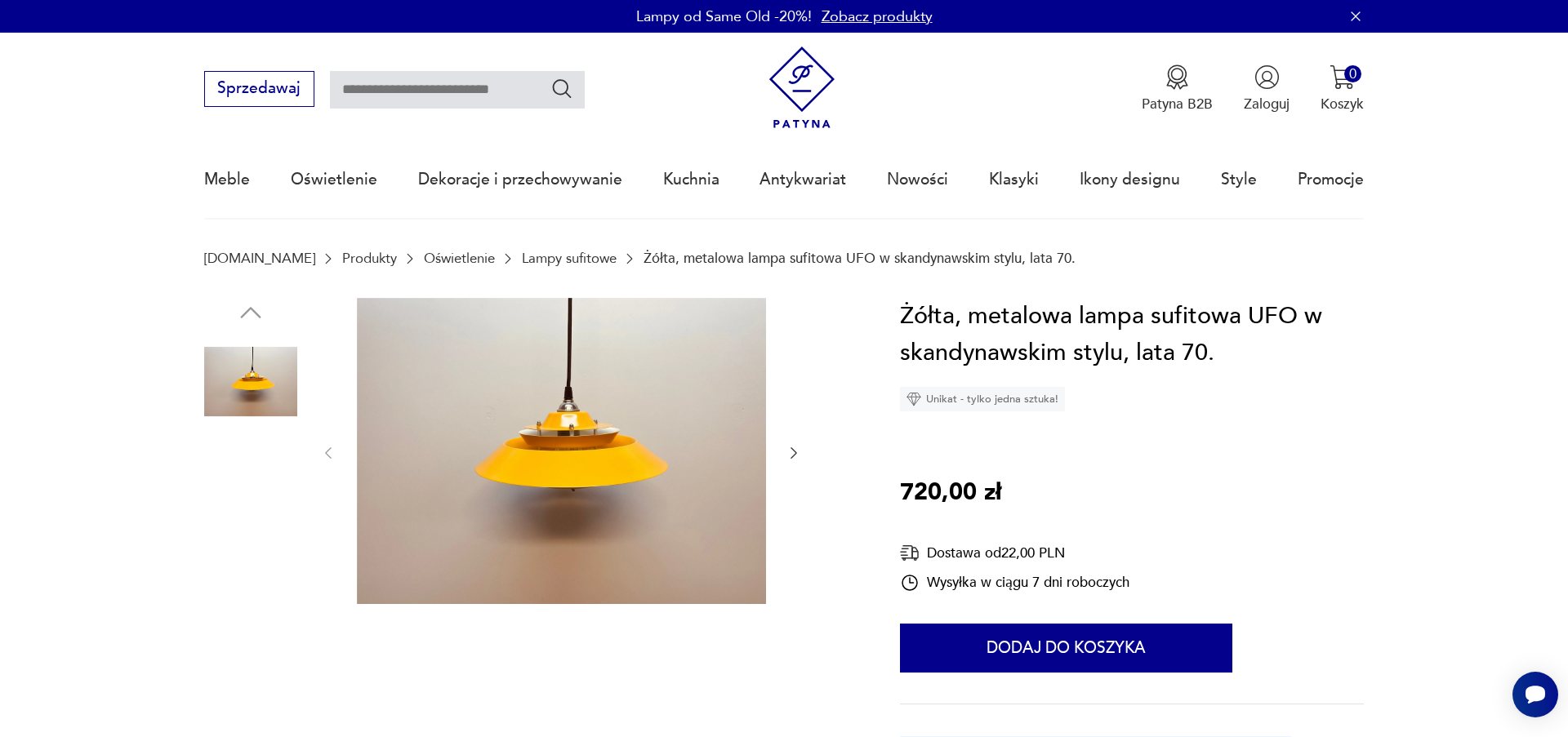
scroll to position [279, 0]
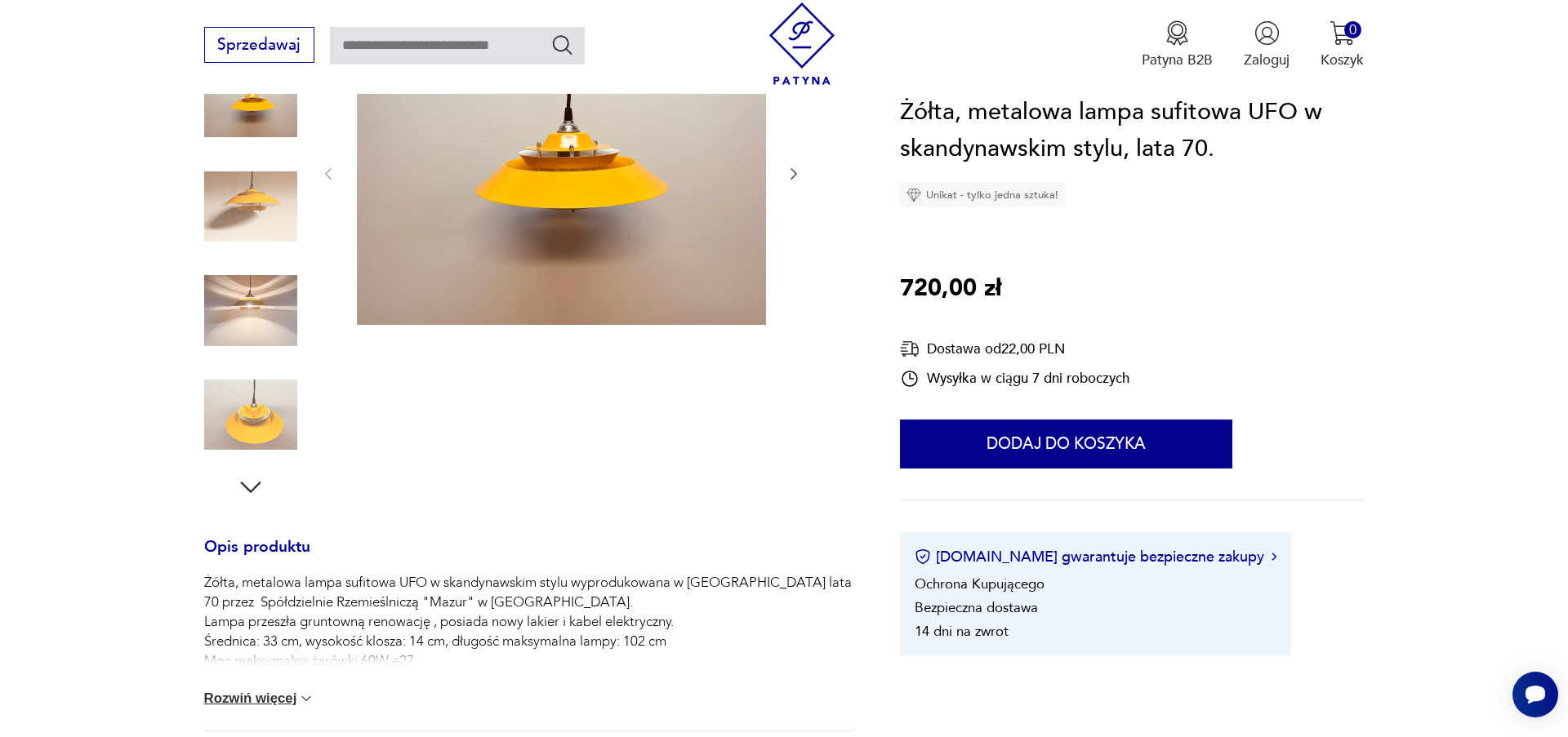
click at [791, 173] on icon "button" at bounding box center [793, 173] width 16 height 16
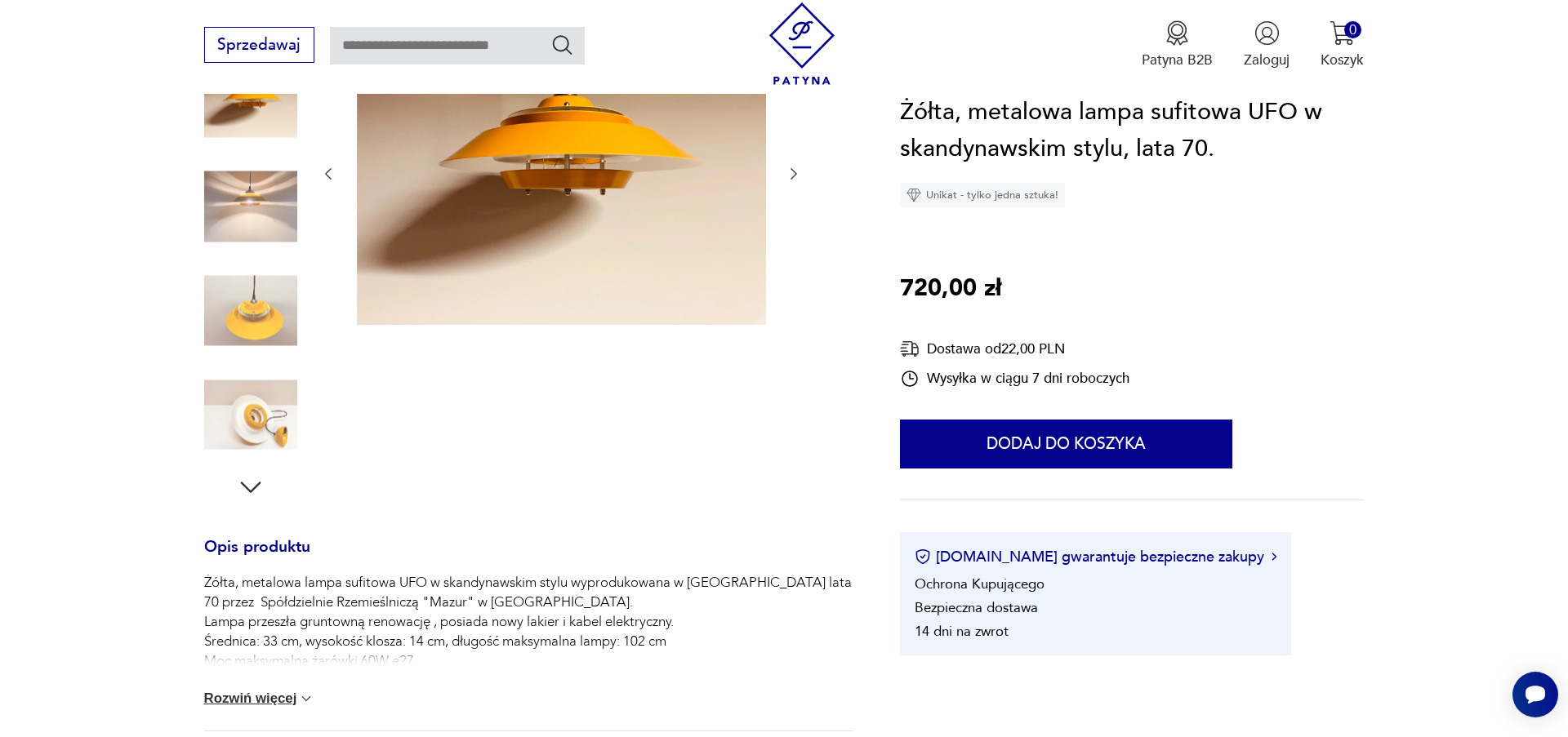
click at [791, 173] on icon "button" at bounding box center [793, 173] width 16 height 16
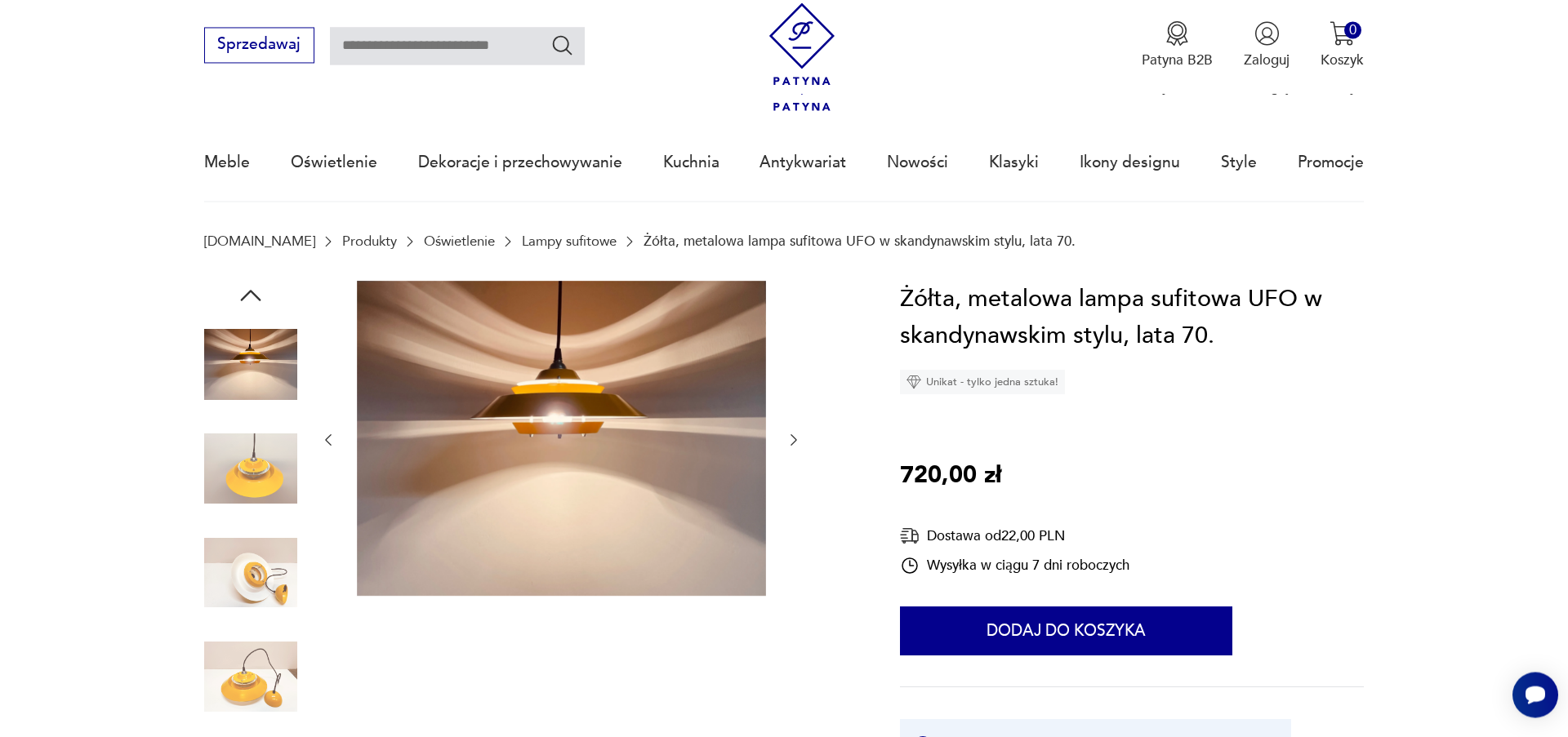
scroll to position [0, 0]
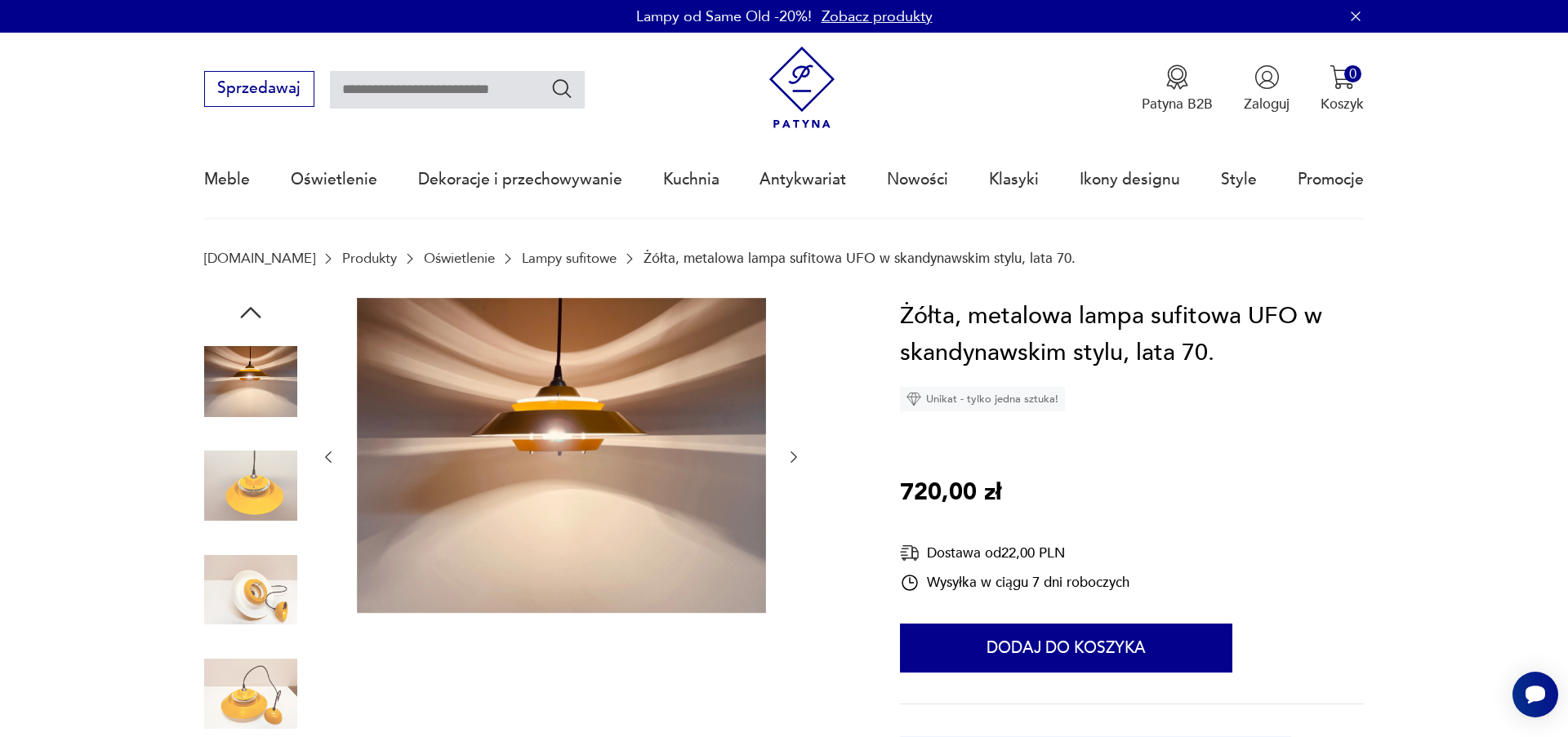
click at [792, 456] on icon "button" at bounding box center [793, 456] width 16 height 16
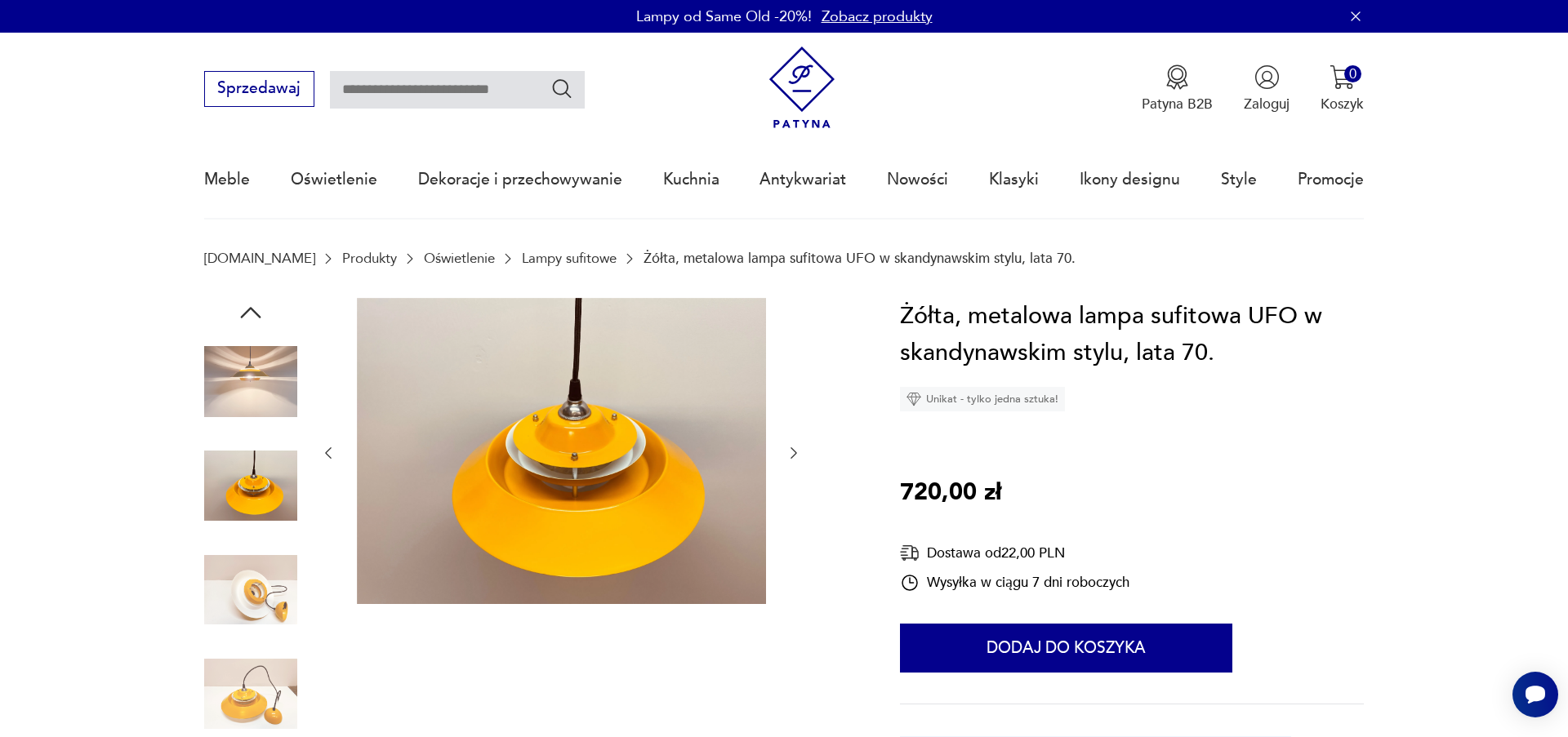
click at [792, 456] on icon "button" at bounding box center [793, 453] width 16 height 16
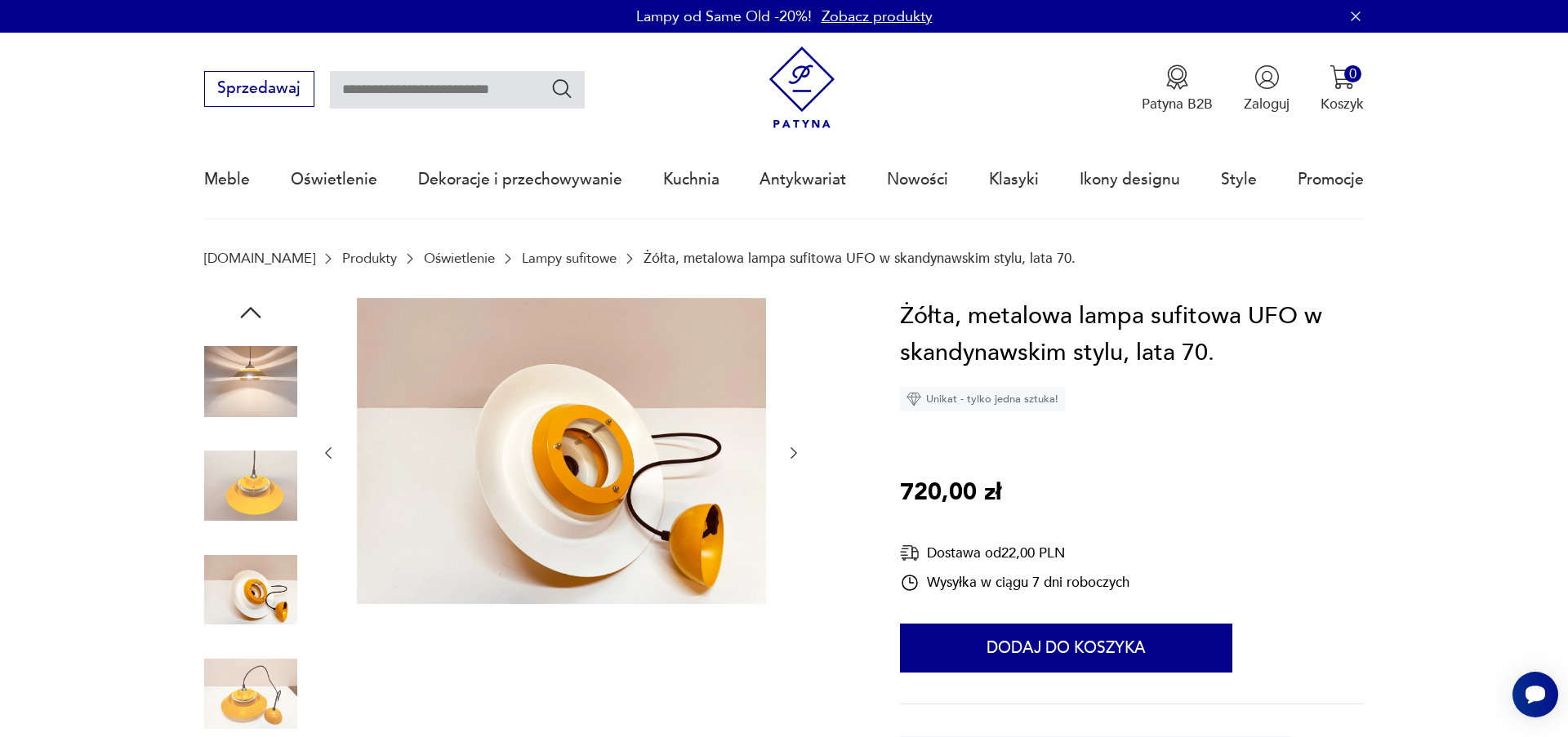
click at [792, 456] on icon "button" at bounding box center [793, 453] width 16 height 16
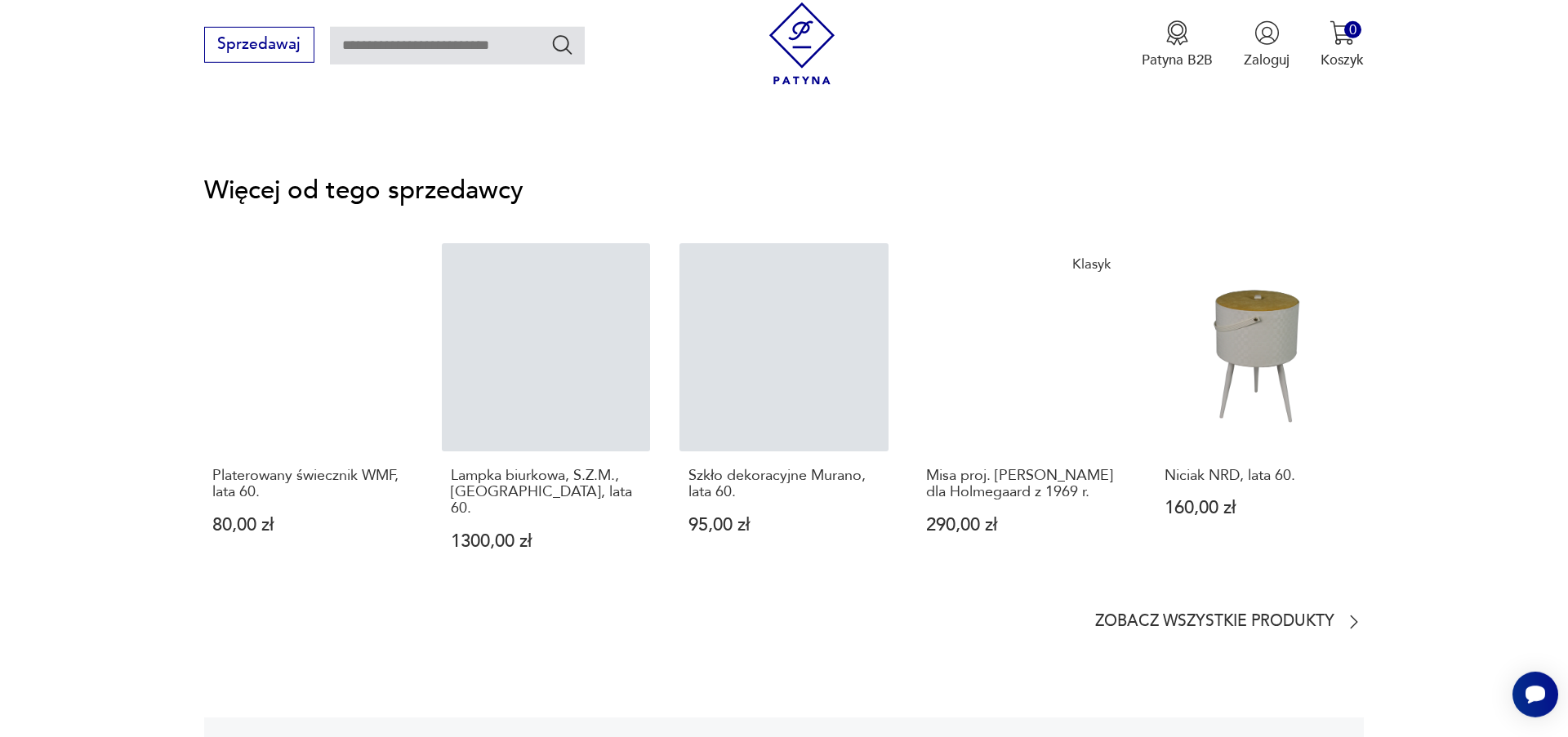
scroll to position [2419, 0]
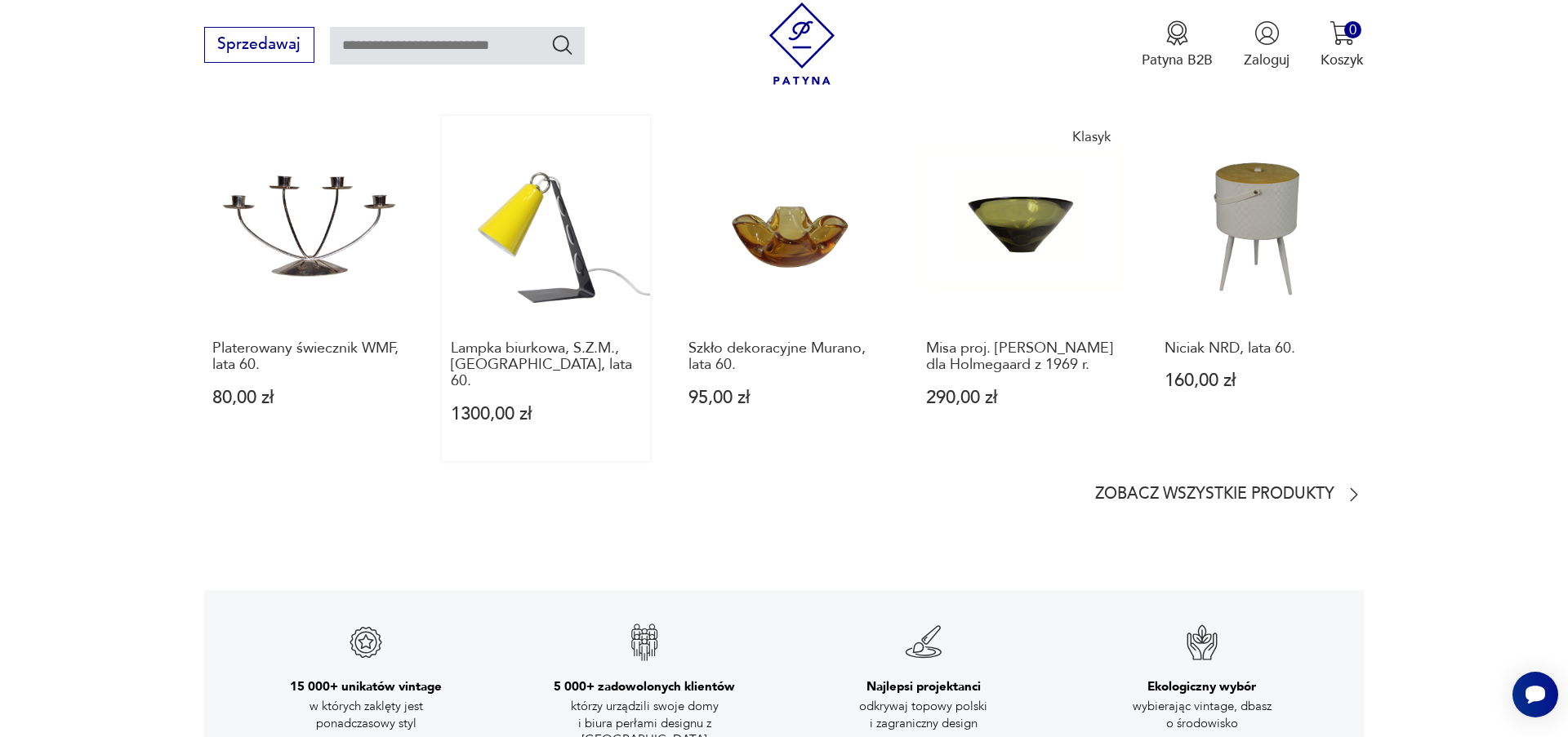
click at [535, 241] on link "Lampka biurkowa, S.Z.M., Polska, lata 60. 1300,00 zł" at bounding box center [546, 289] width 208 height 345
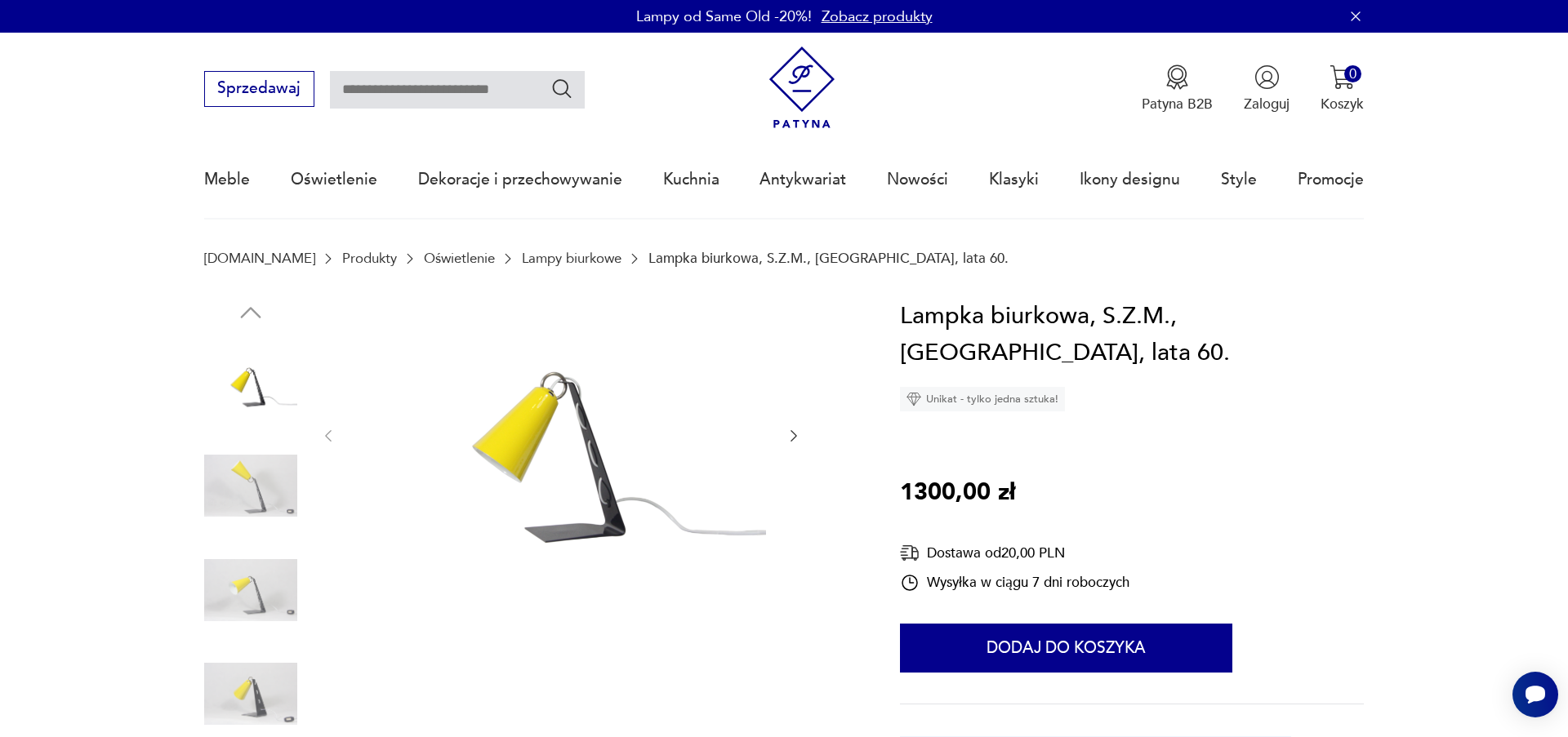
click at [799, 441] on icon "button" at bounding box center [793, 435] width 16 height 16
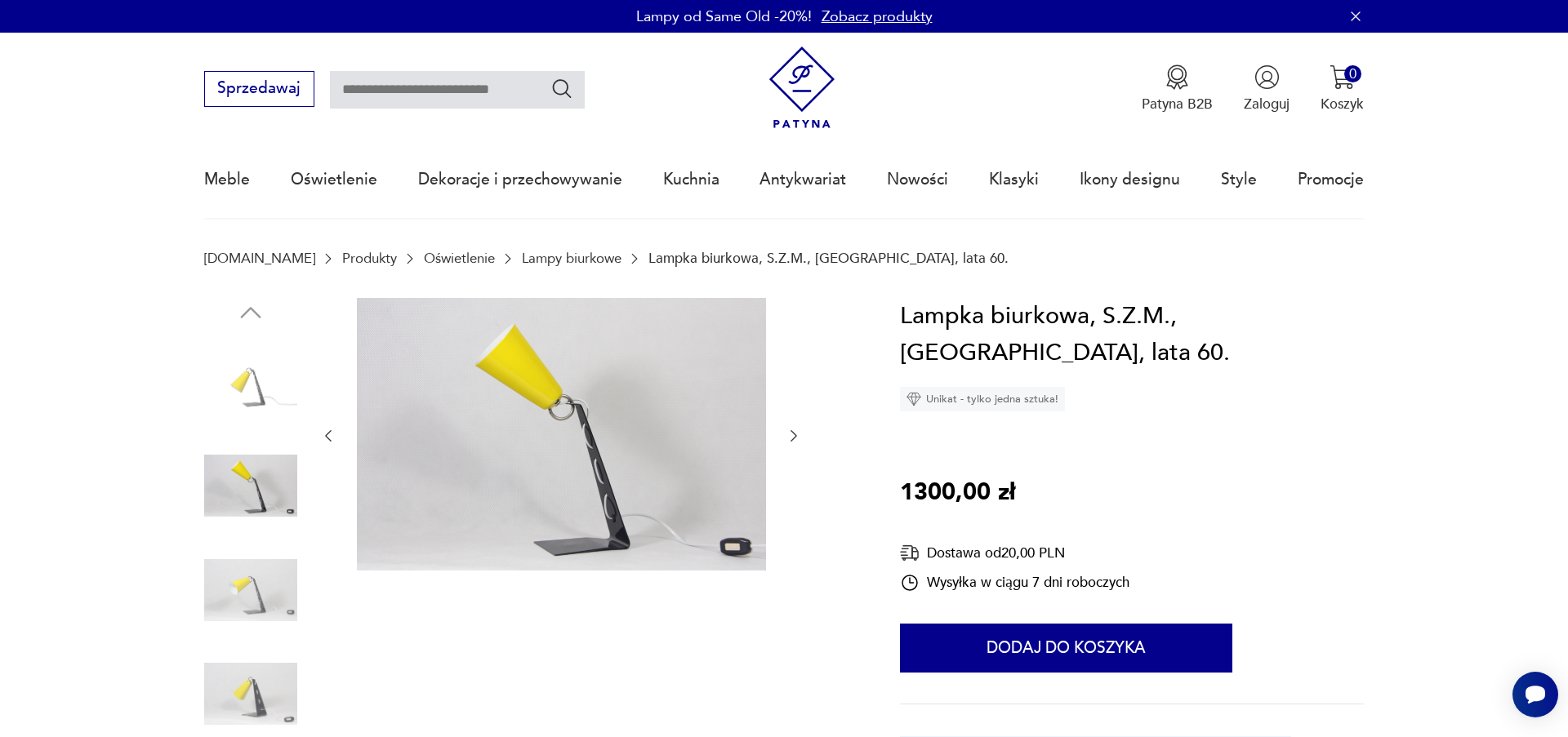
click at [799, 441] on icon "button" at bounding box center [793, 435] width 16 height 16
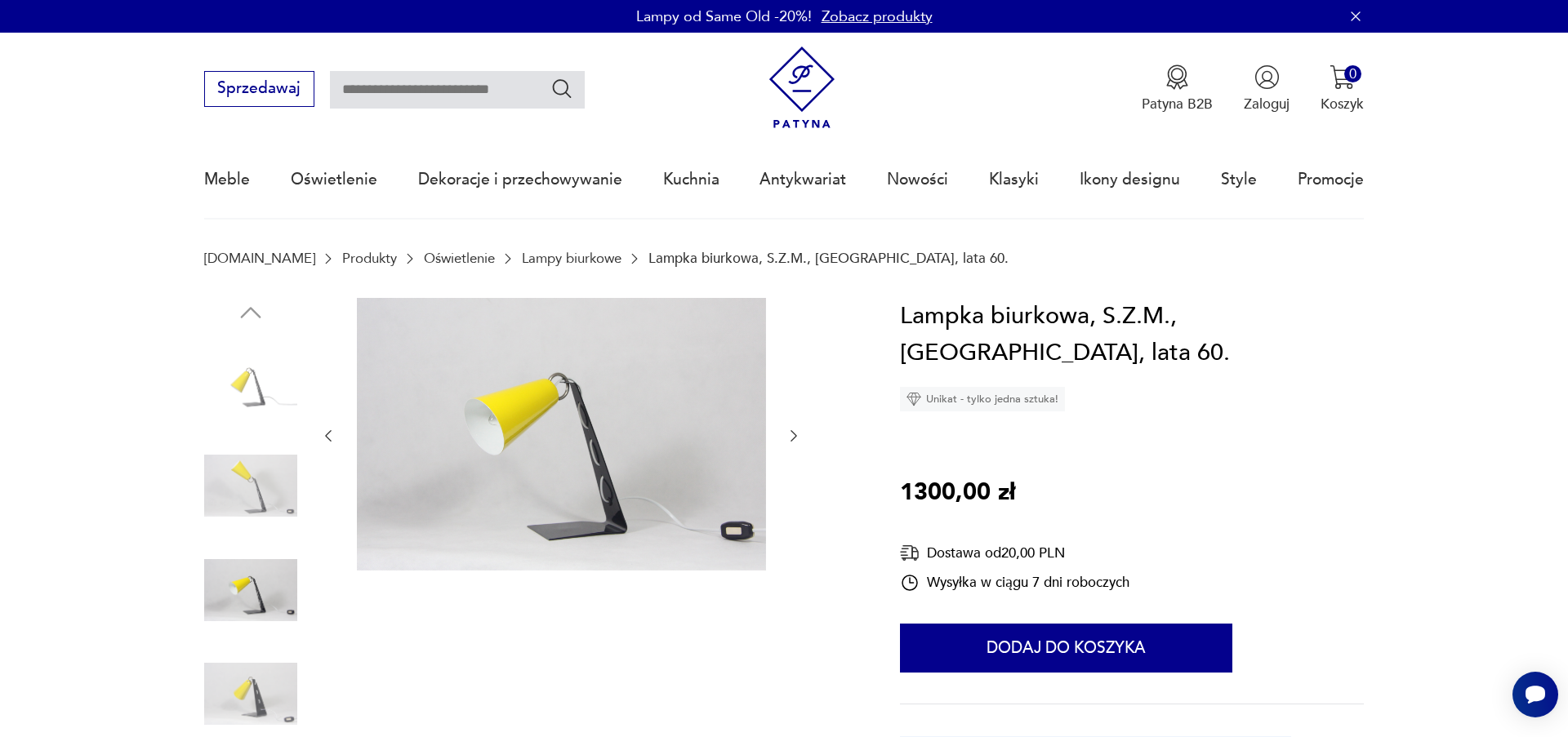
click at [799, 441] on icon "button" at bounding box center [793, 435] width 16 height 16
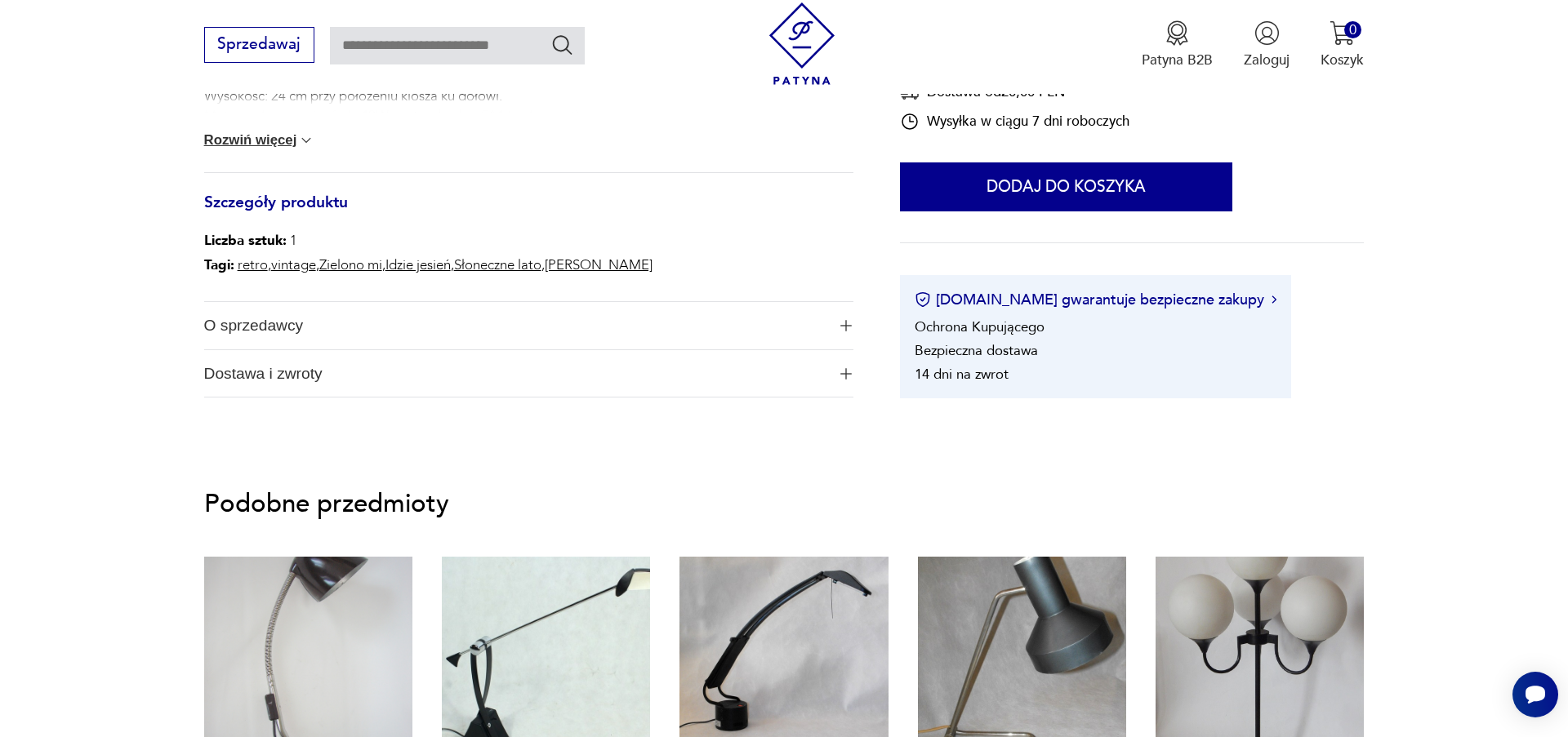
scroll to position [1116, 0]
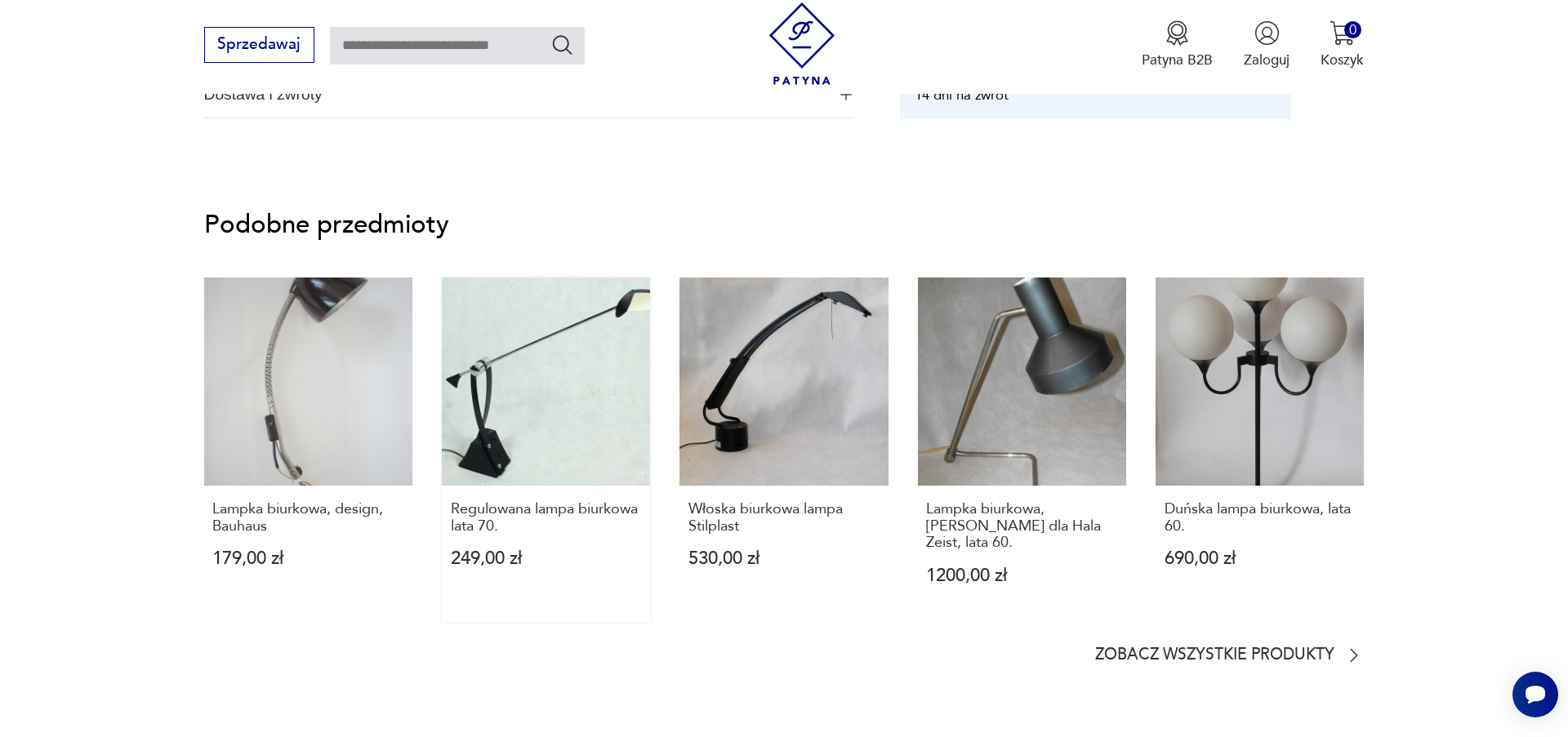
click at [524, 398] on link "Regulowana lampa biurkowa lata 70. 249,00 zł" at bounding box center [546, 450] width 208 height 345
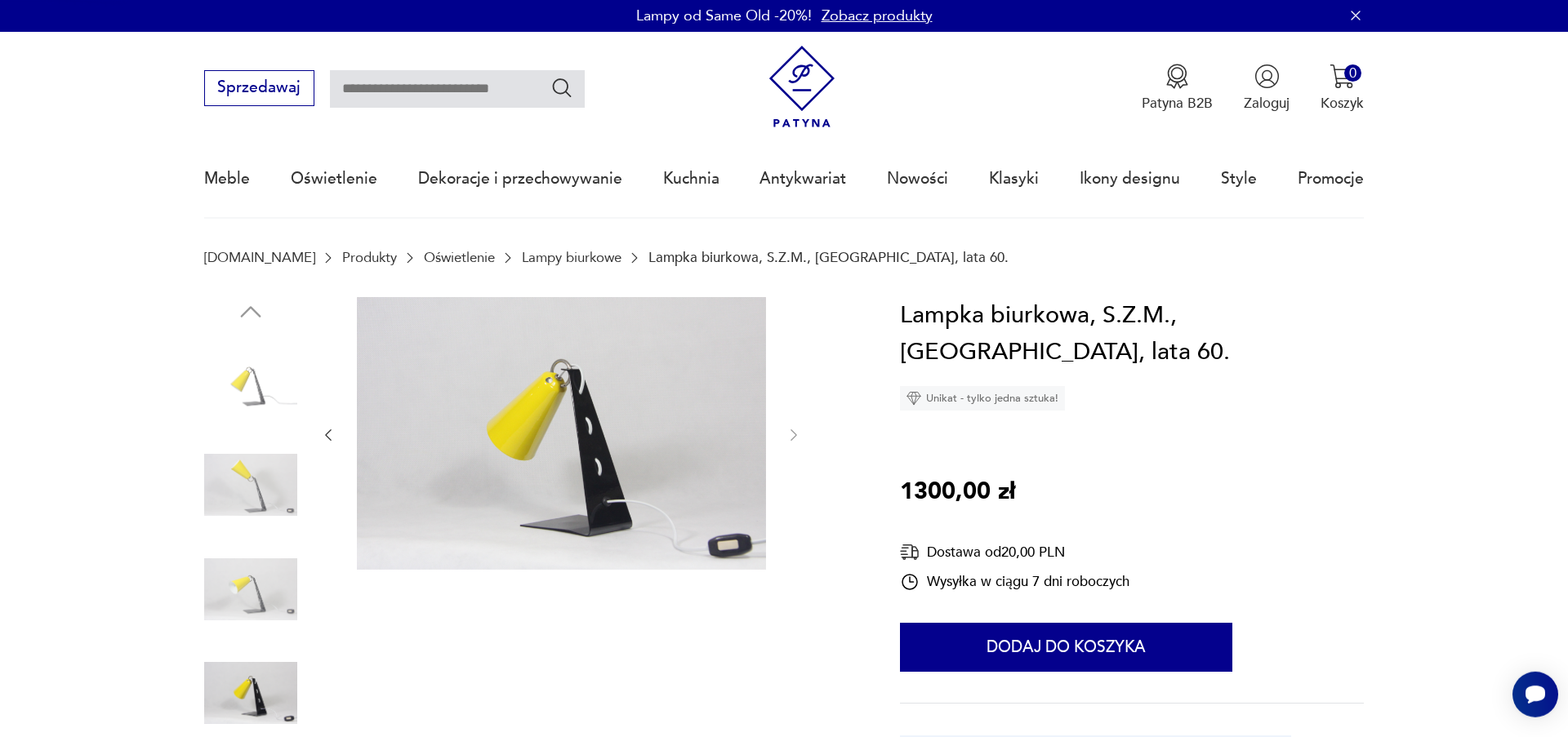
scroll to position [0, 0]
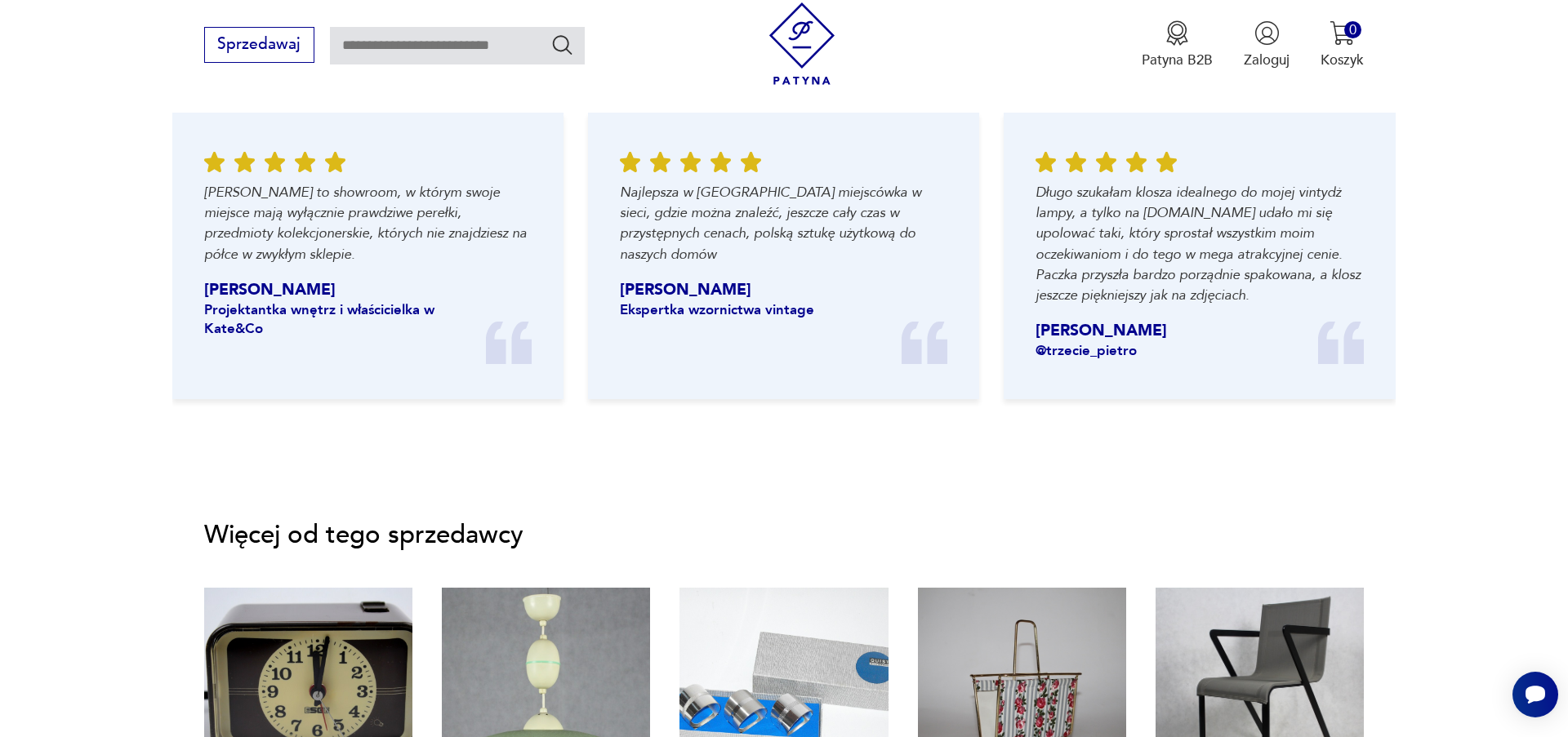
scroll to position [2233, 0]
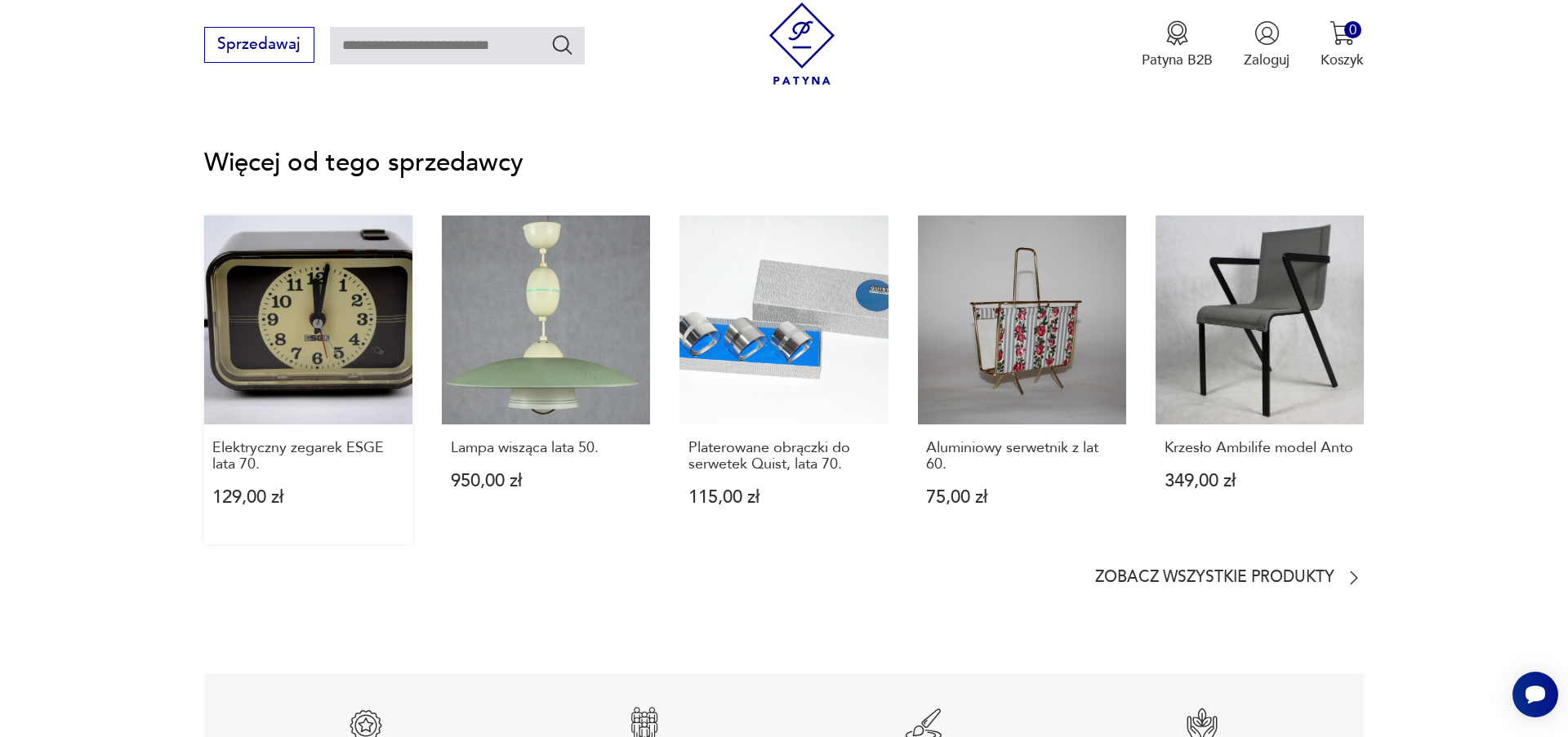
click at [312, 324] on link "Elektryczny zegarek ESGE lata 70. 129,00 zł" at bounding box center [308, 380] width 208 height 328
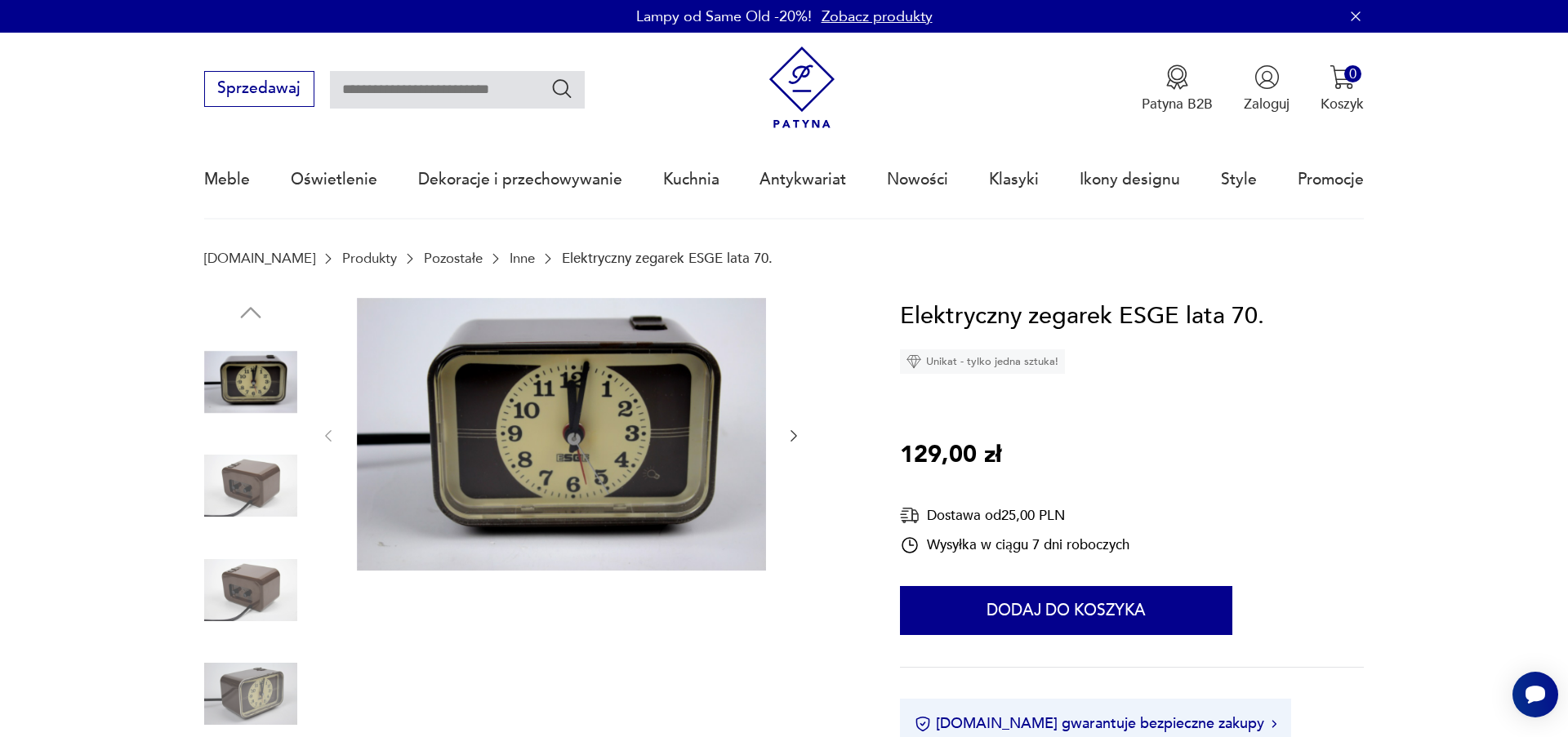
click at [794, 424] on div at bounding box center [560, 436] width 482 height 277
click at [797, 433] on icon "button" at bounding box center [793, 435] width 16 height 16
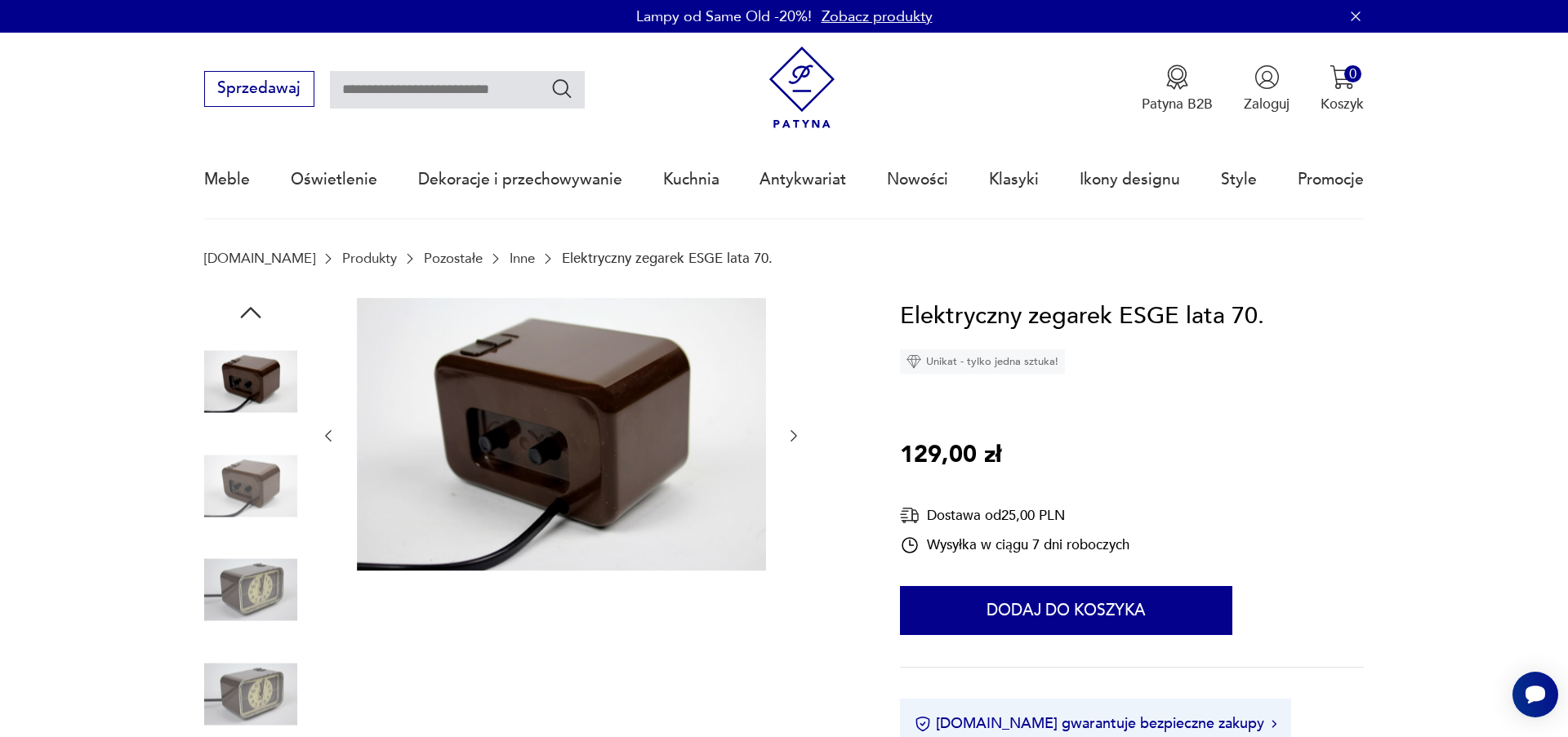
click at [797, 433] on icon "button" at bounding box center [793, 435] width 16 height 16
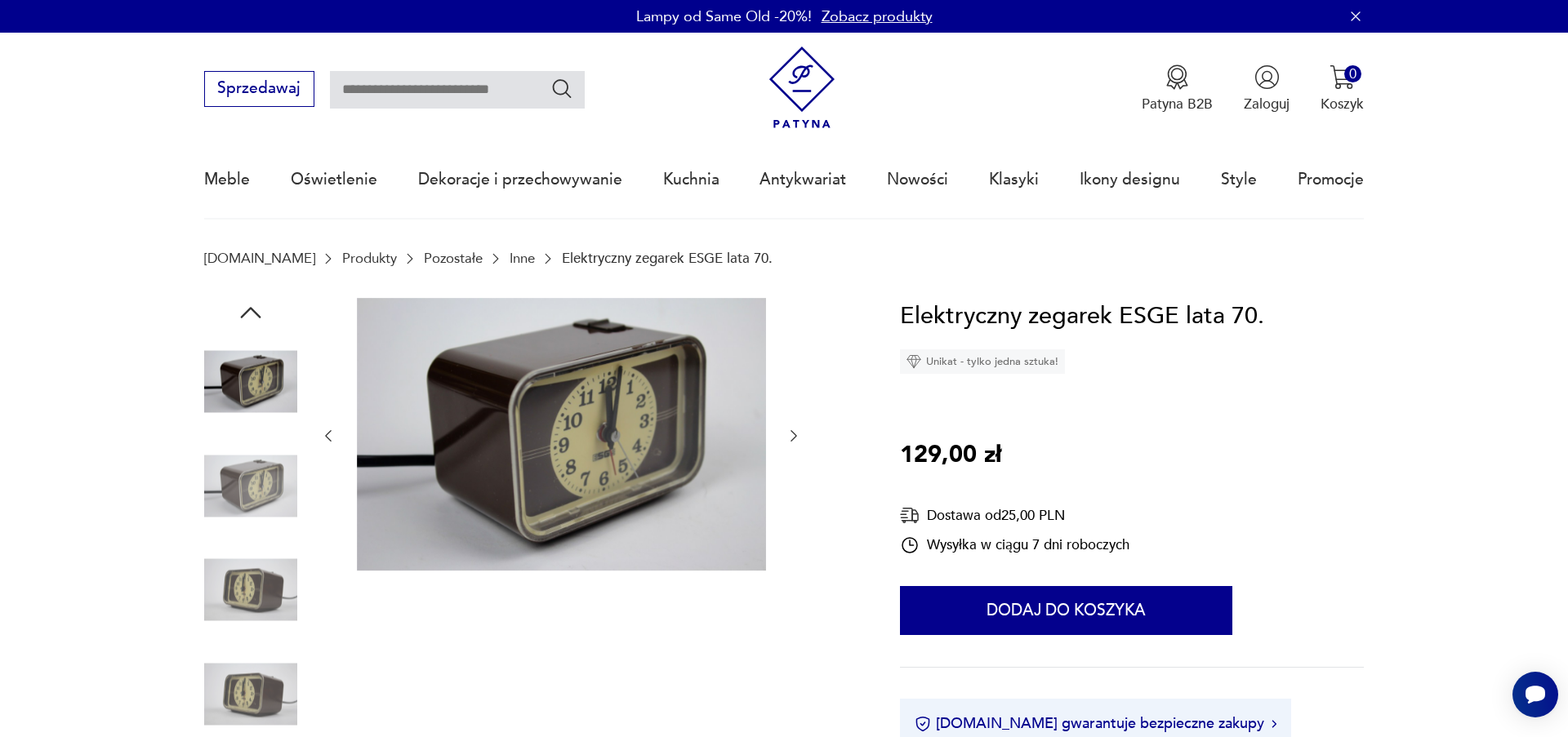
click at [797, 433] on icon "button" at bounding box center [793, 435] width 16 height 16
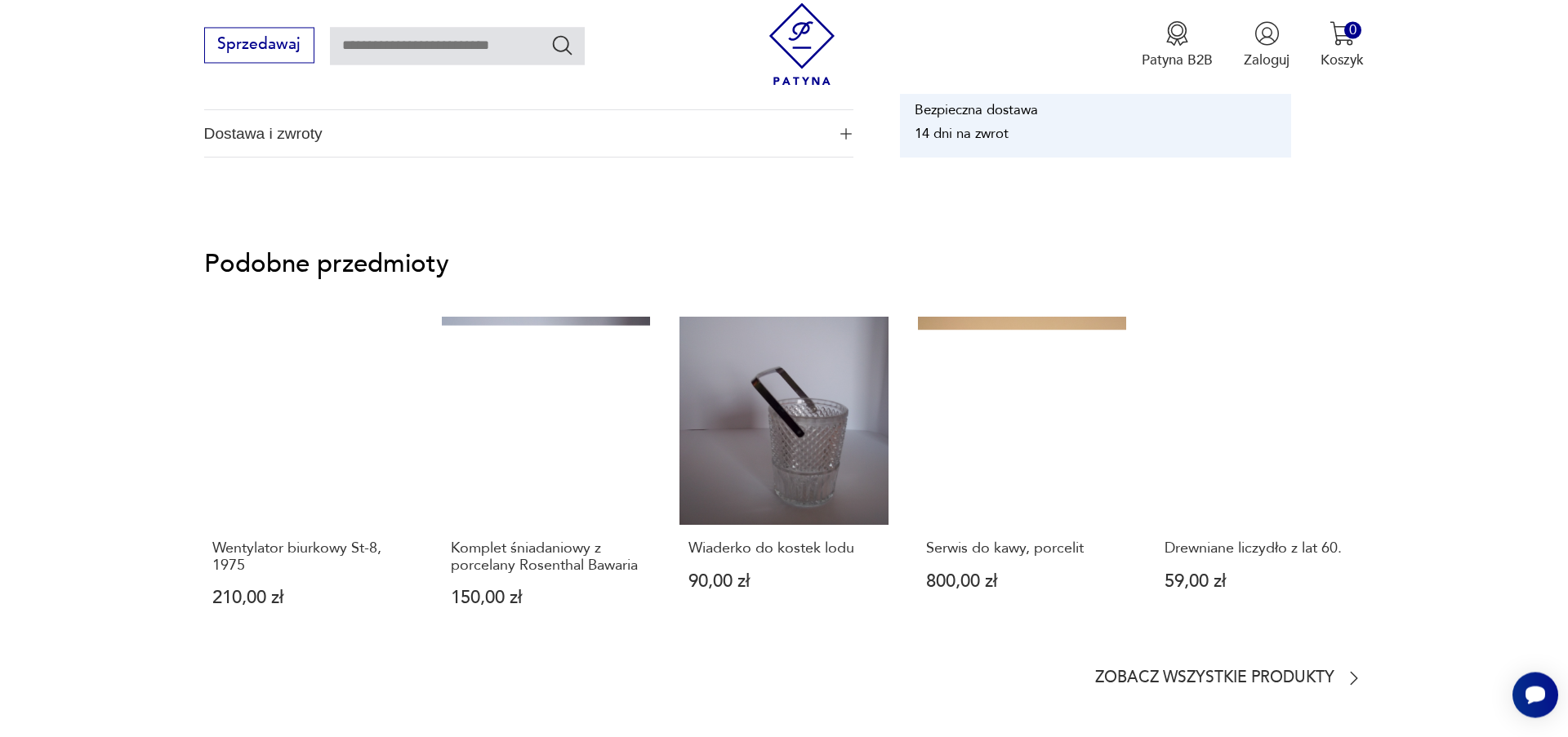
scroll to position [1209, 0]
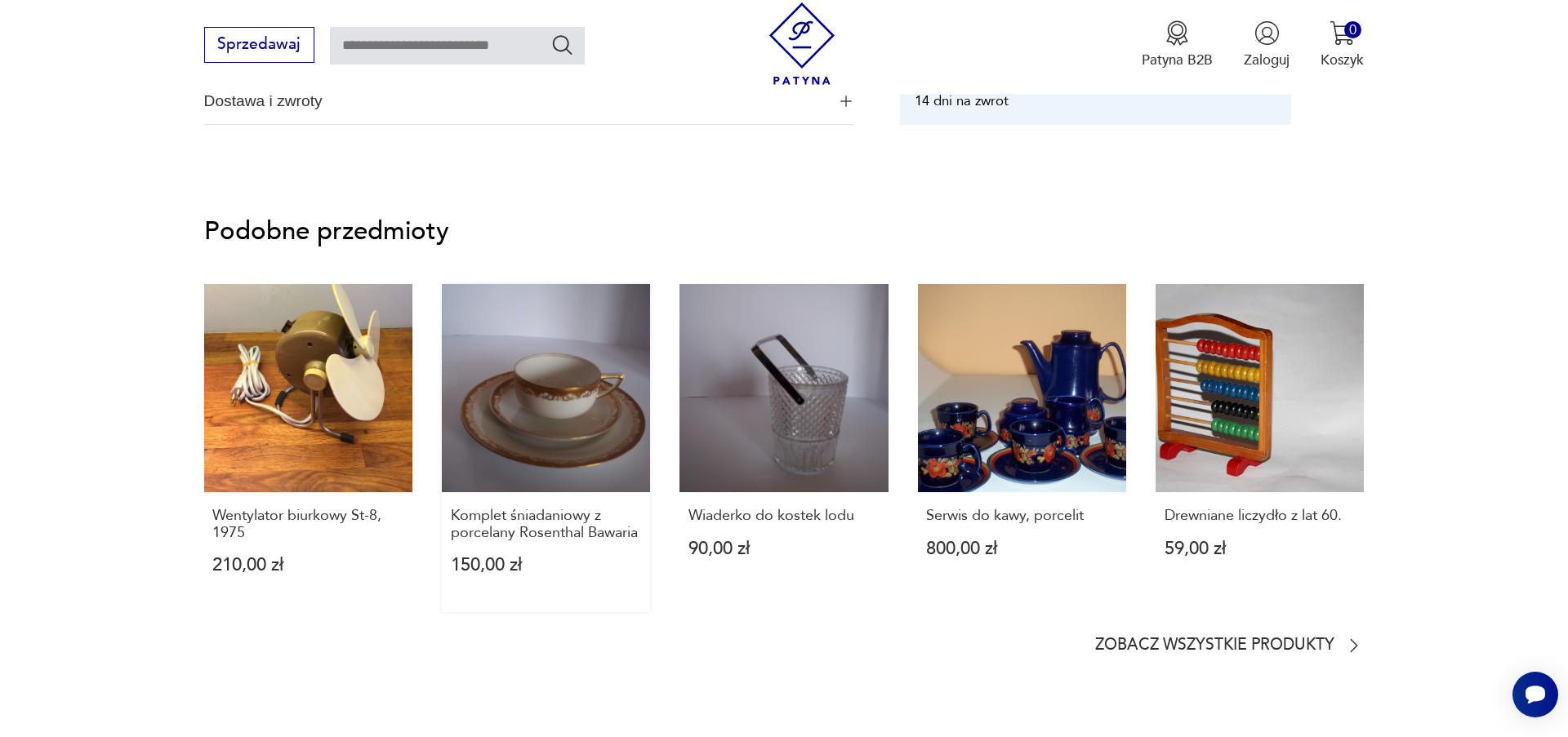
click at [515, 462] on link "Komplet śniadaniowy z porcelany Rosenthal Bawaria 150,00 zł" at bounding box center [546, 448] width 208 height 328
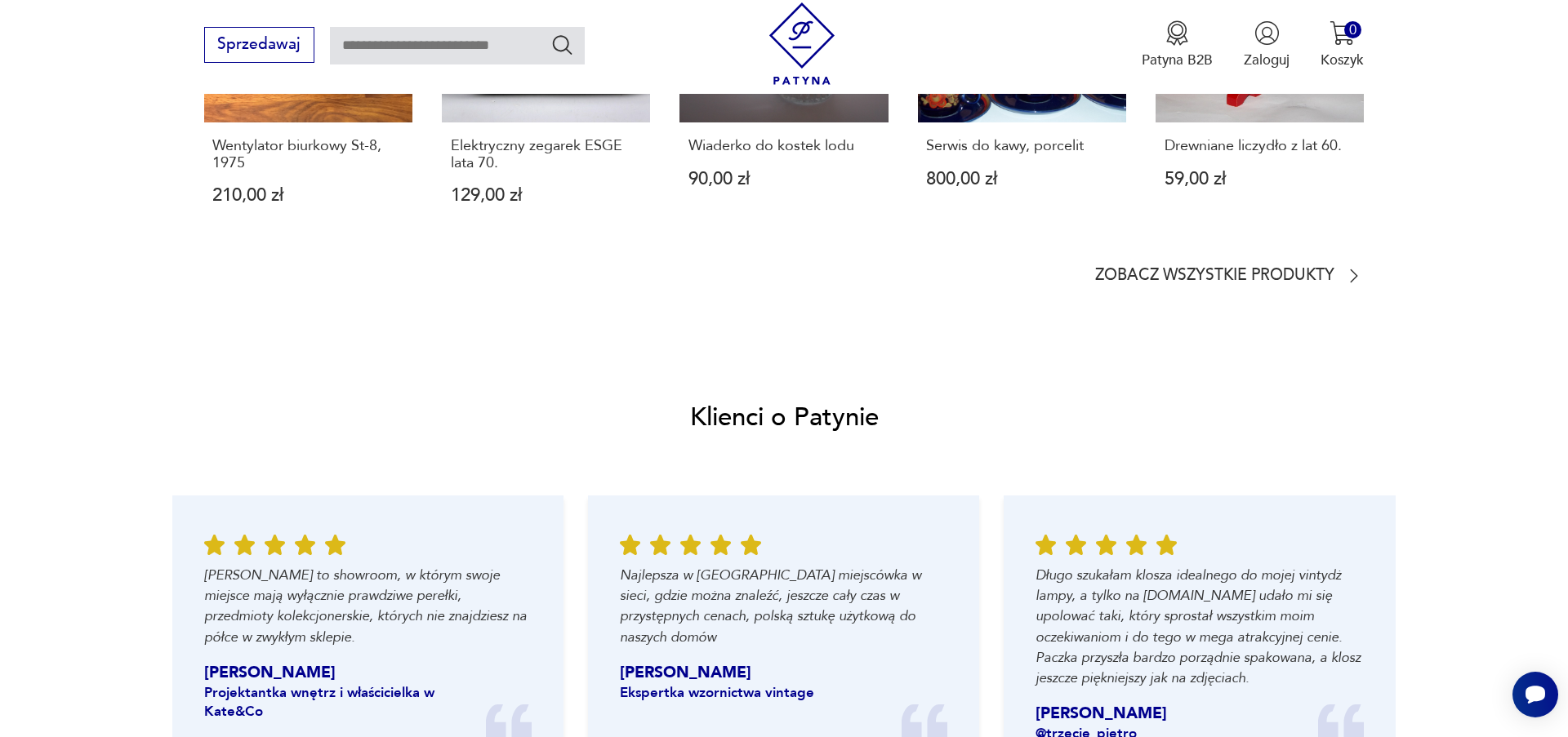
scroll to position [1024, 0]
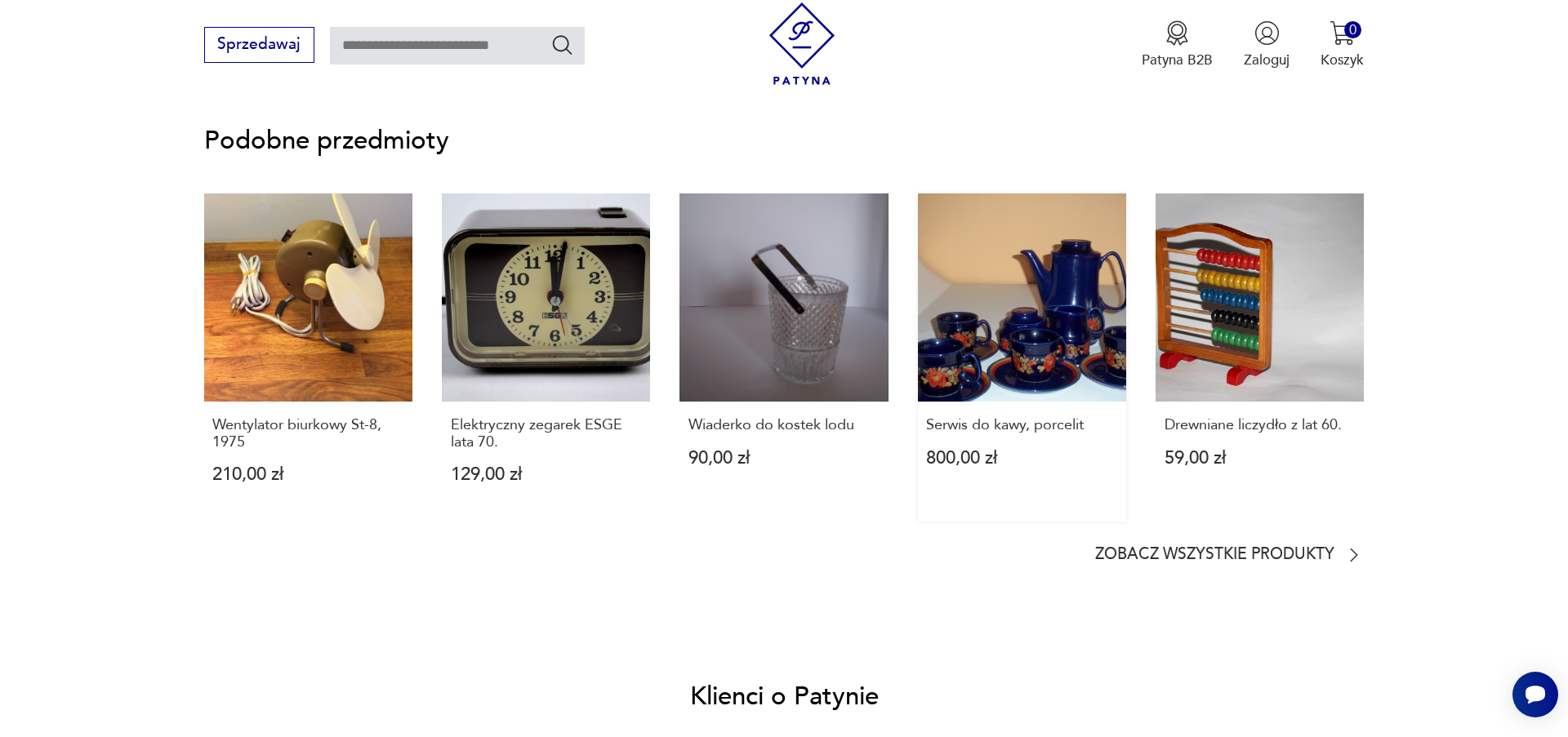
click at [1053, 344] on link "Serwis do kawy, porcelit 800,00 zł" at bounding box center [1022, 358] width 208 height 328
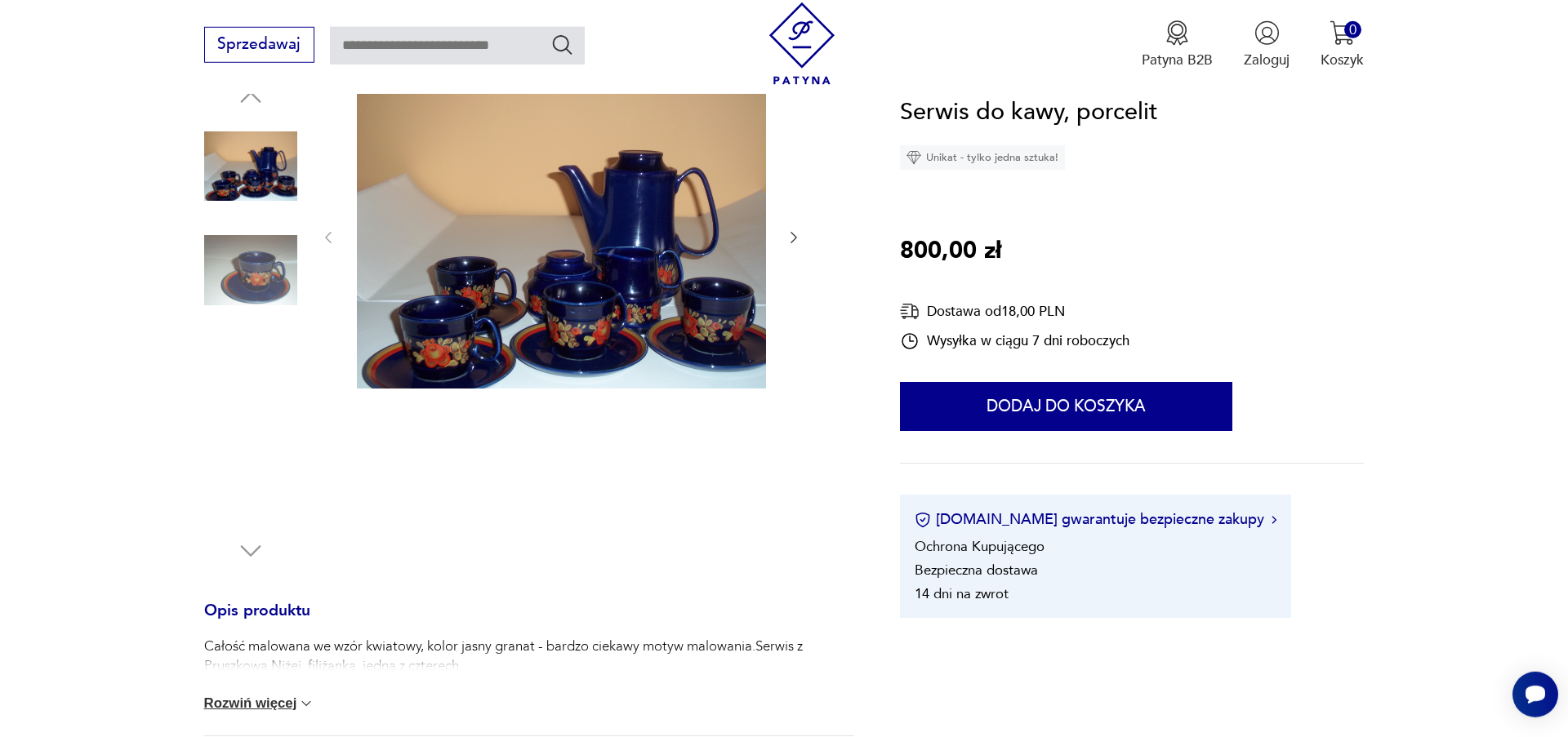
scroll to position [186, 0]
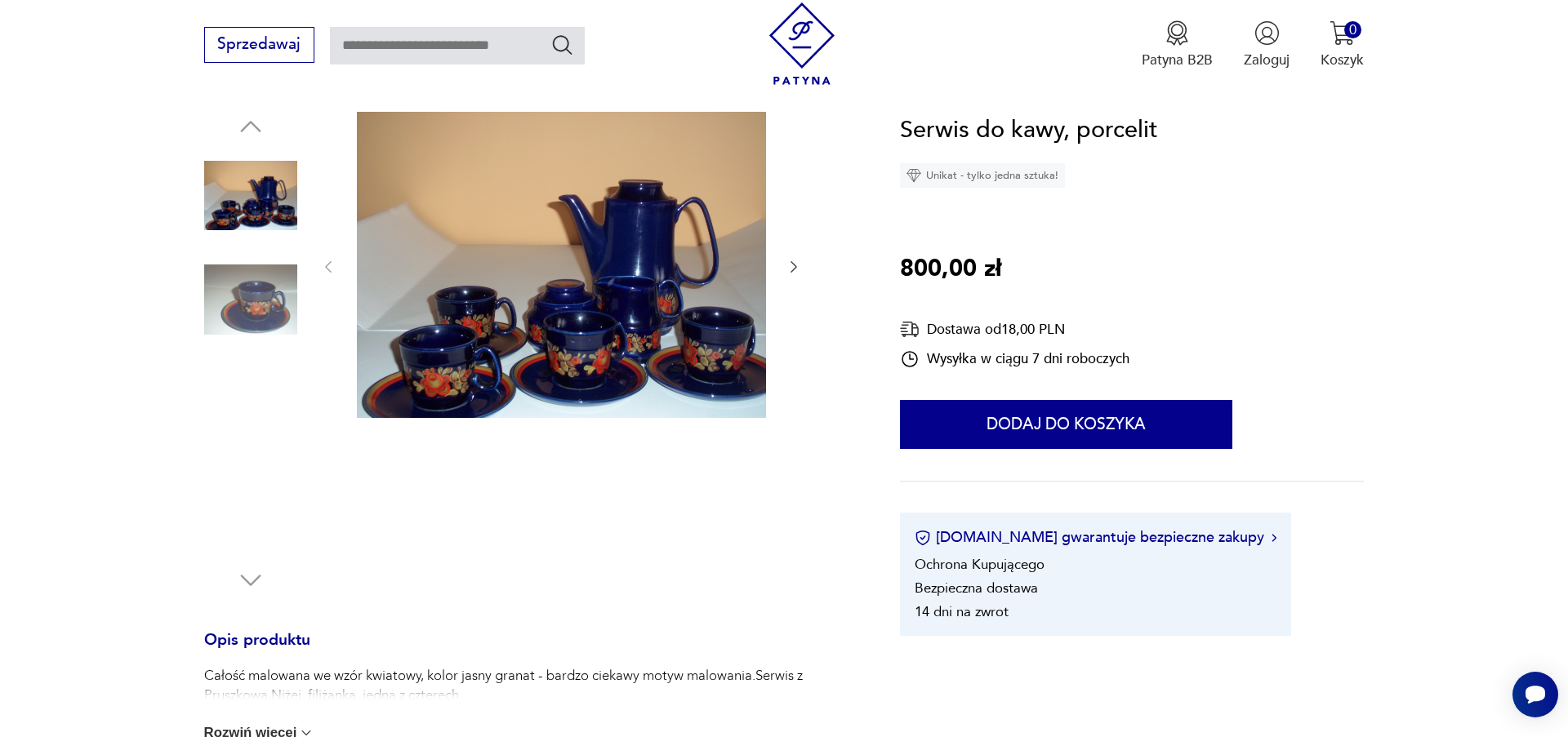
click at [793, 269] on icon "button" at bounding box center [793, 267] width 16 height 16
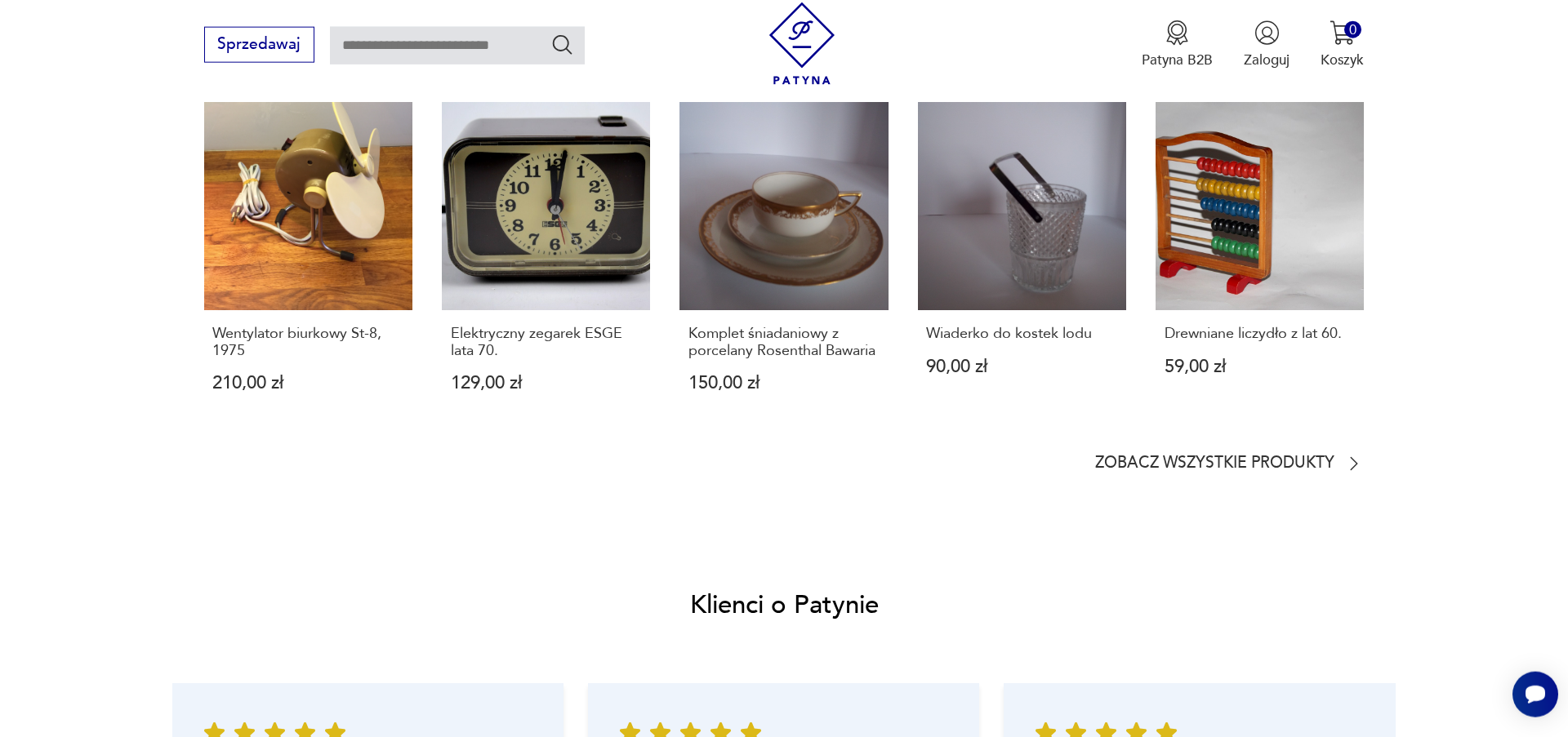
scroll to position [1302, 0]
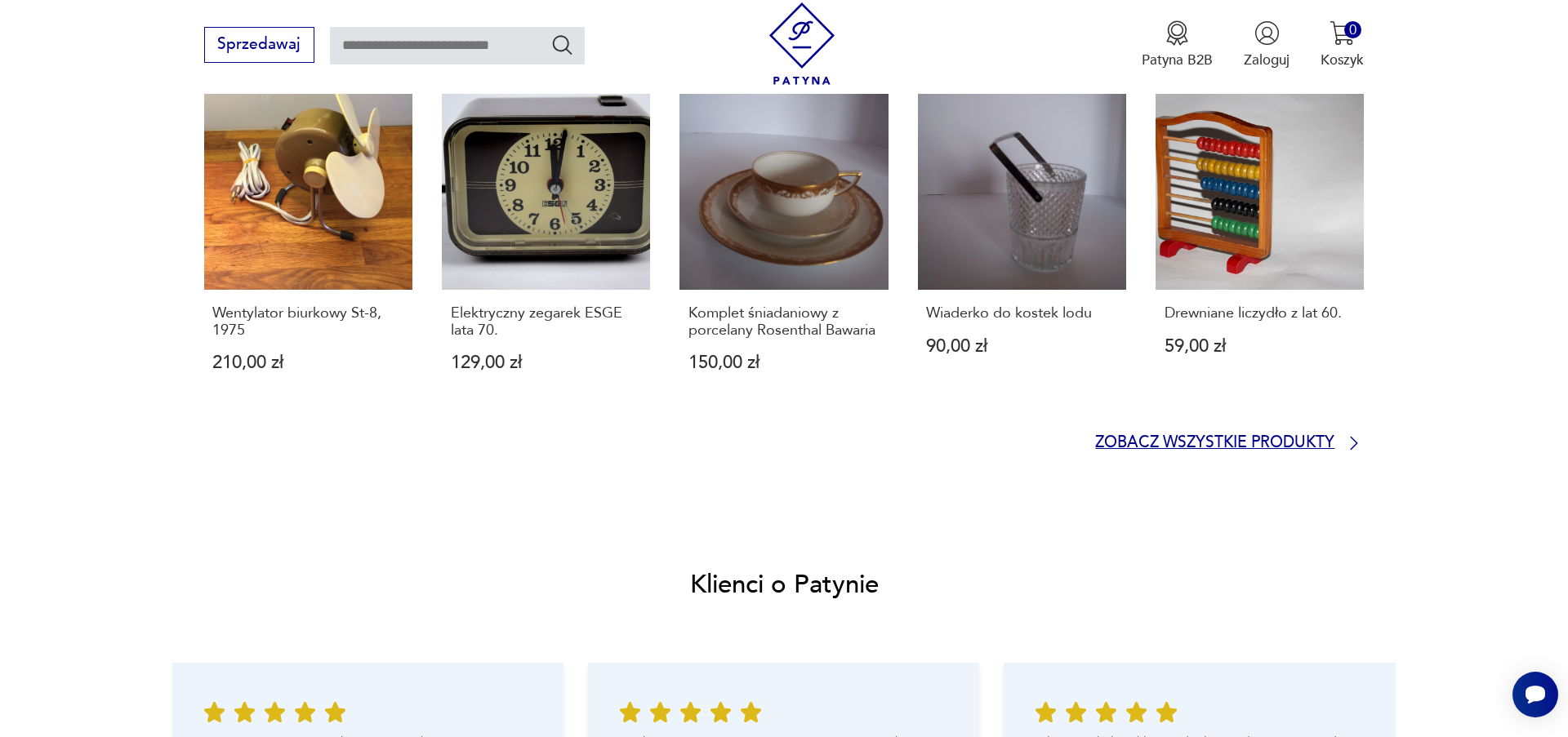
click at [1345, 443] on icon at bounding box center [1354, 443] width 19 height 19
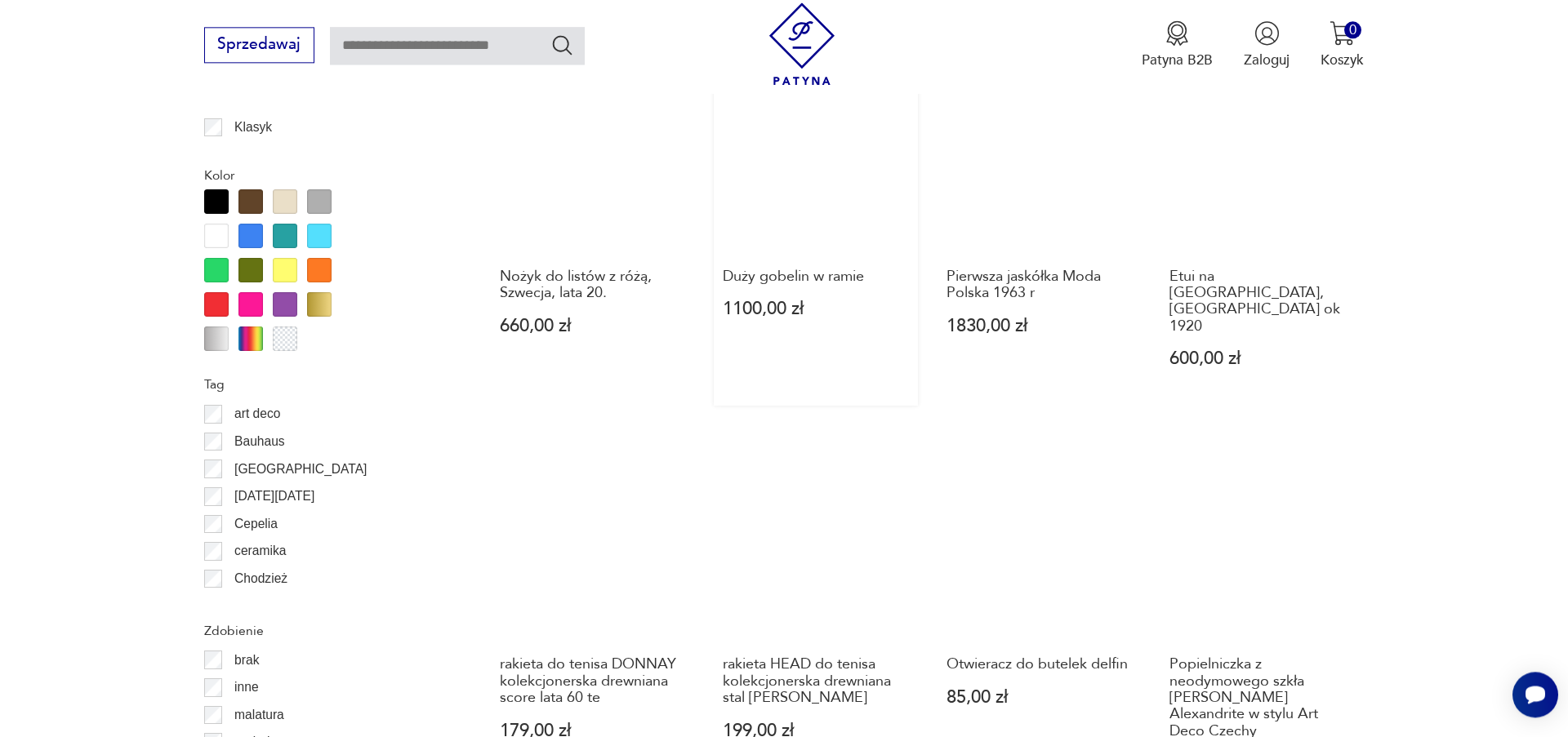
scroll to position [1614, 0]
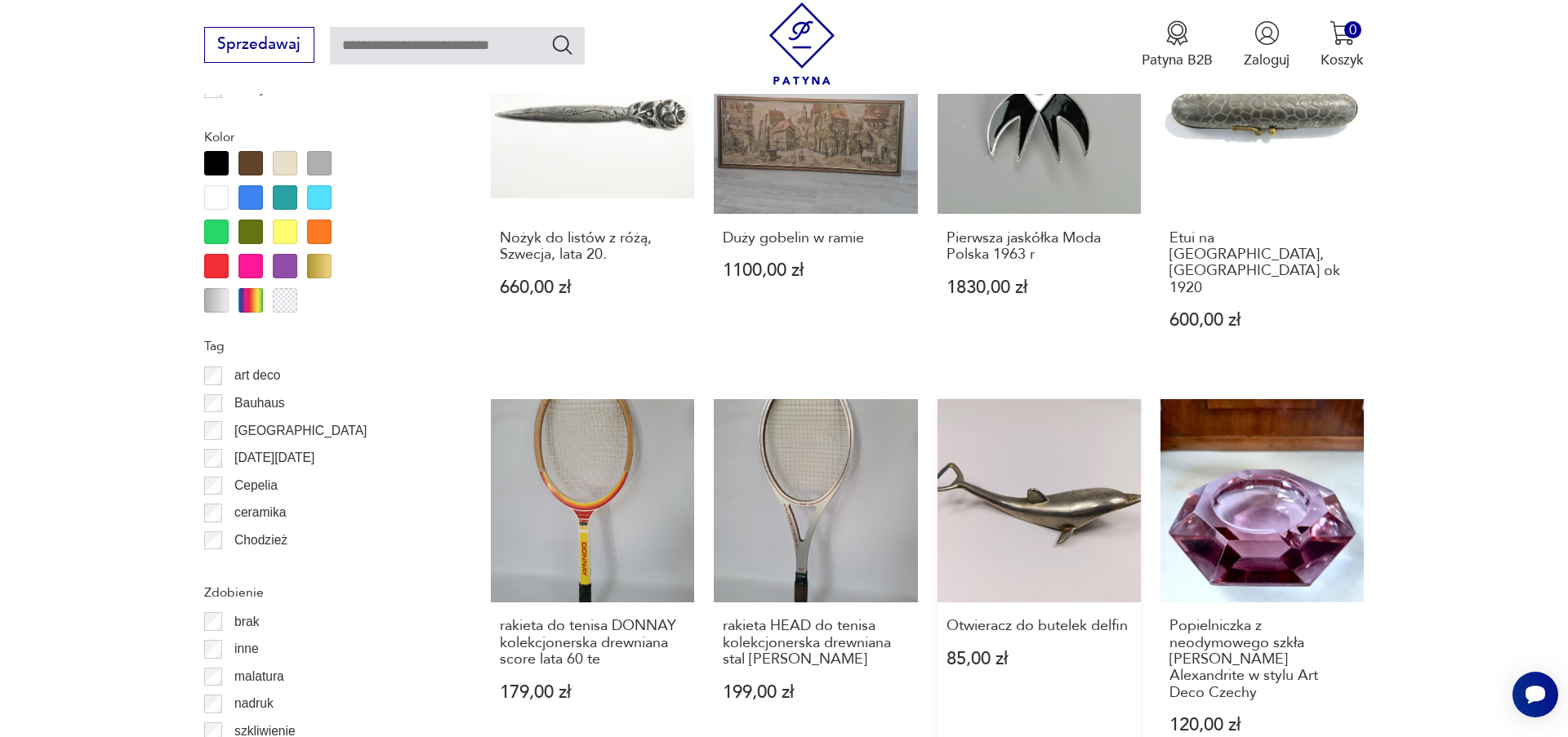
click at [1043, 423] on link "Otwieracz do butelek delfin 85,00 zł" at bounding box center [1039, 586] width 203 height 374
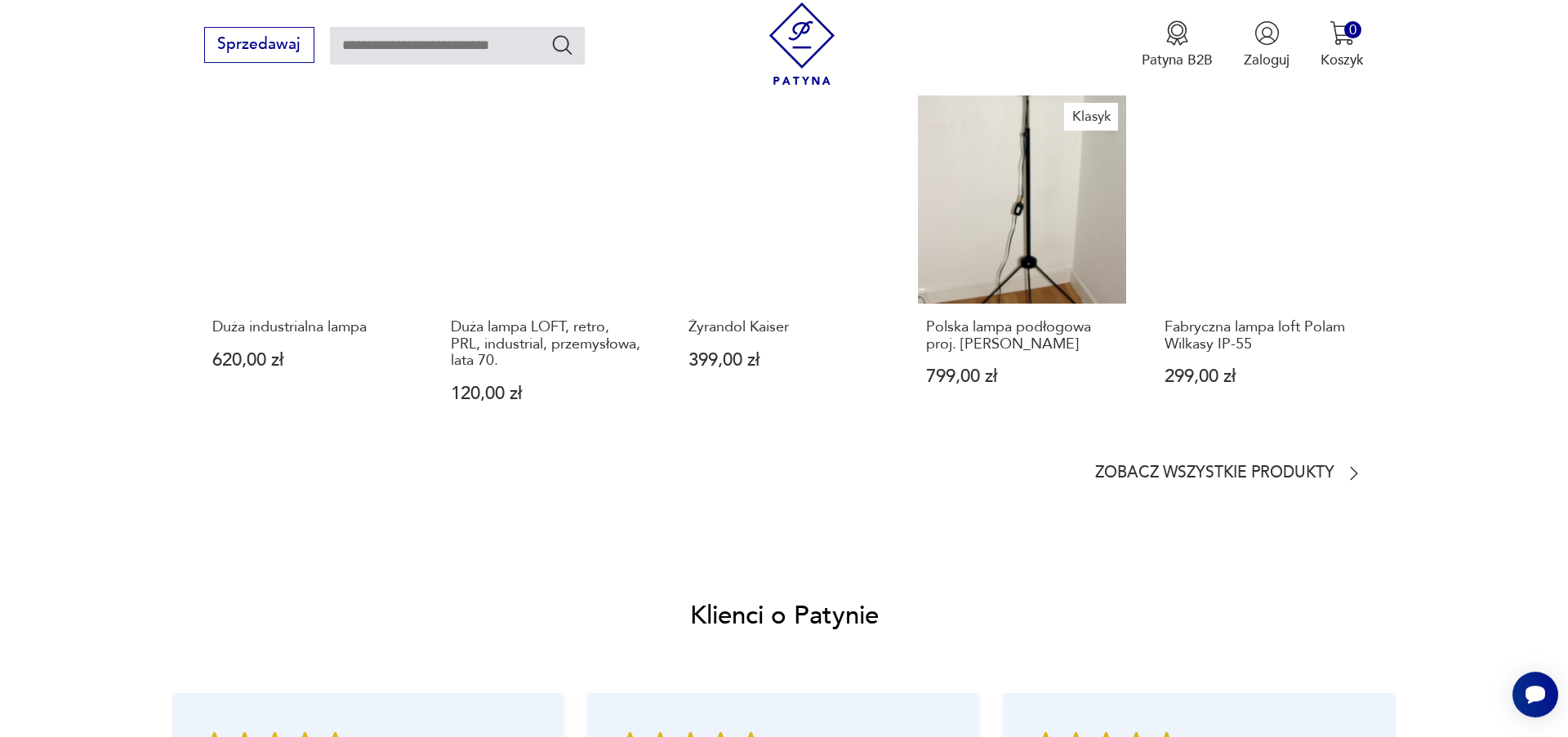
scroll to position [1395, 0]
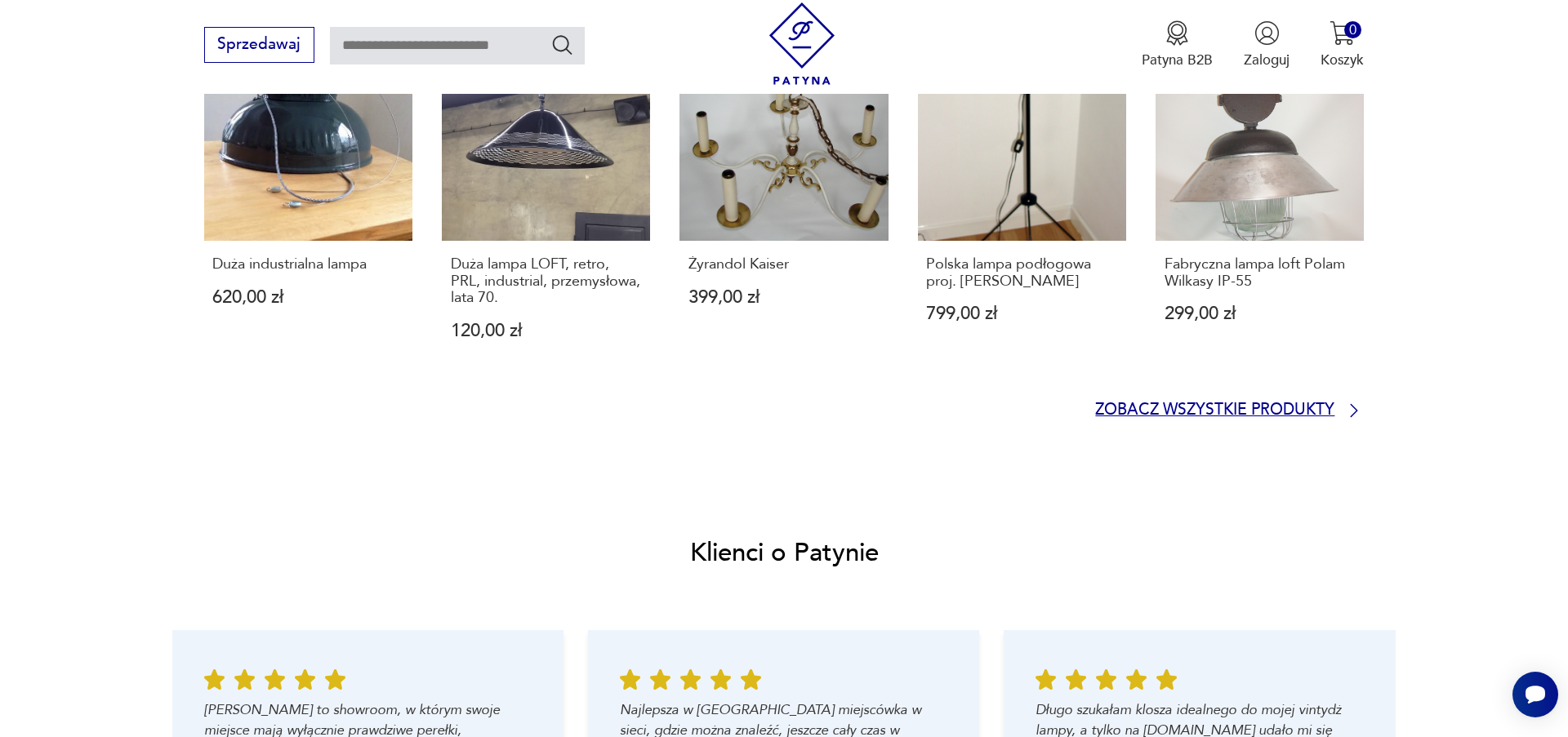
click at [1332, 409] on p "Zobacz wszystkie produkty" at bounding box center [1214, 410] width 240 height 13
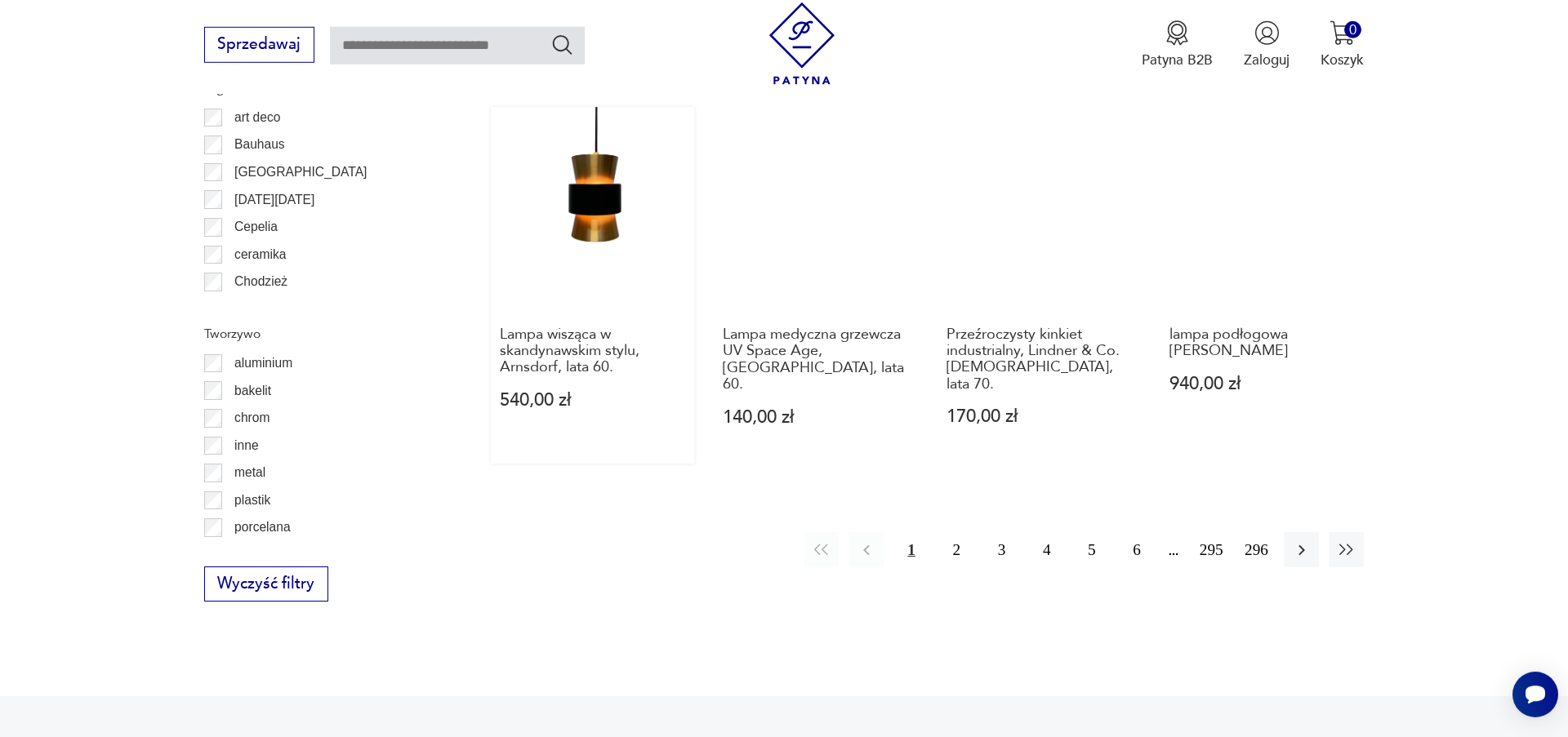
scroll to position [1821, 0]
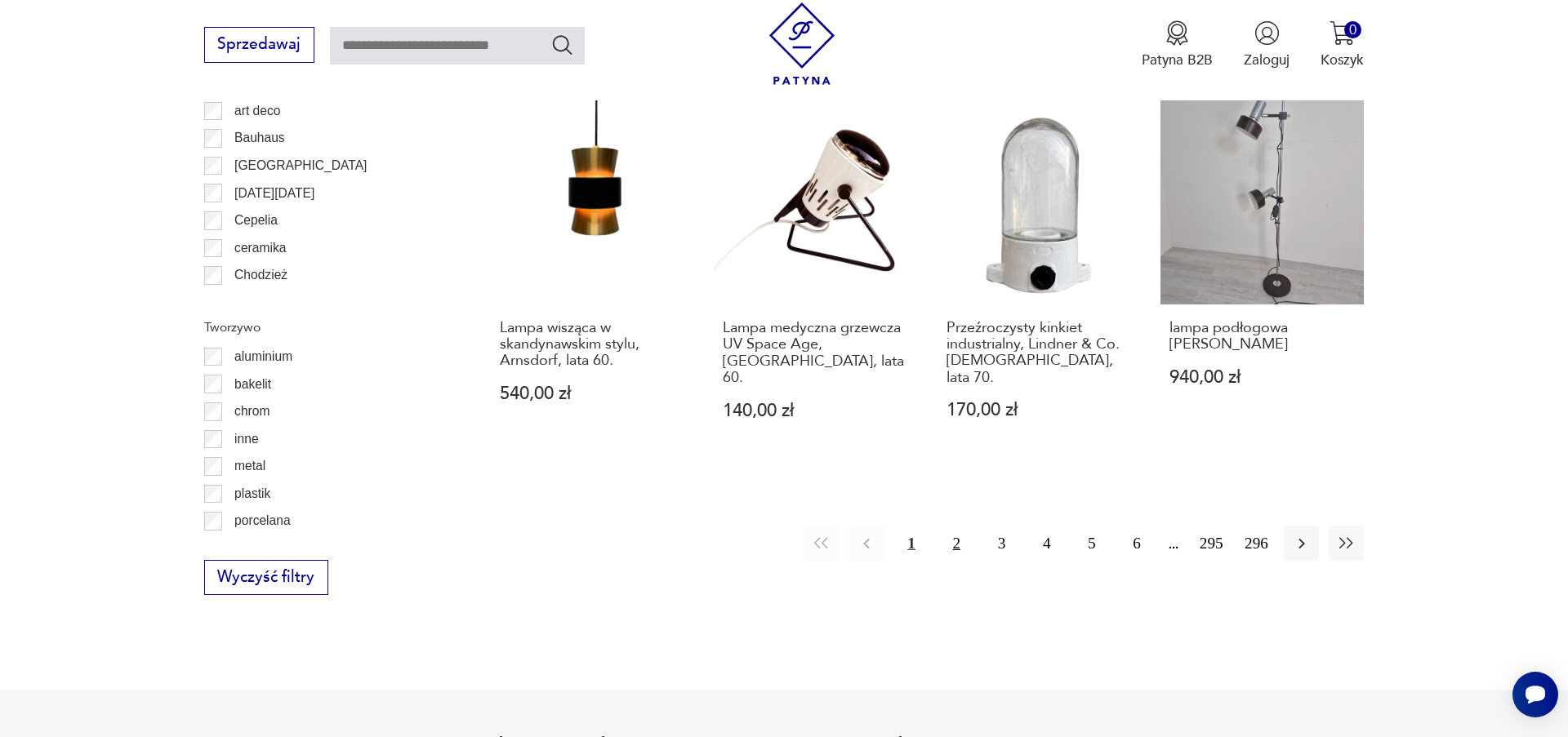
click at [943, 525] on button "2" at bounding box center [956, 542] width 35 height 35
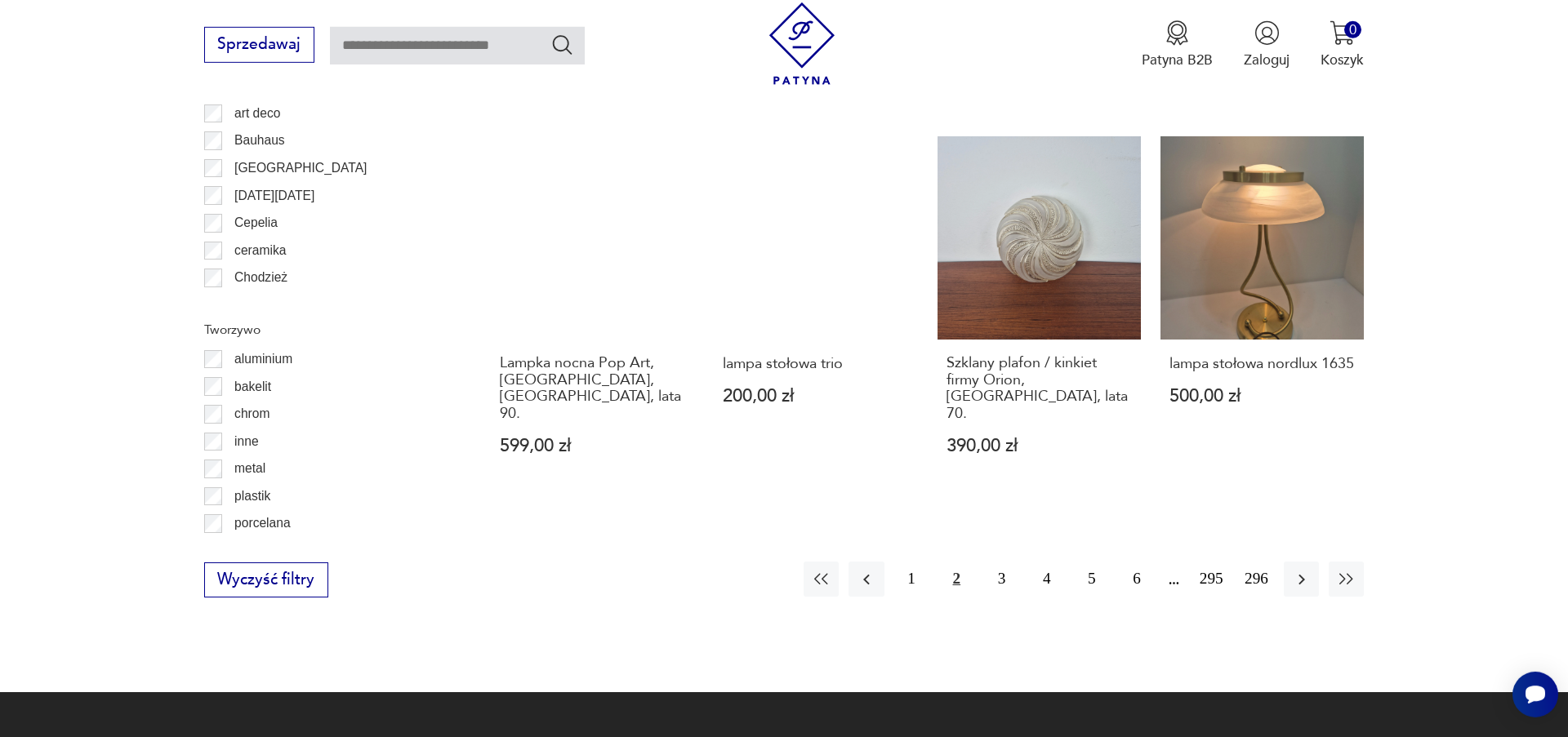
scroll to position [1974, 0]
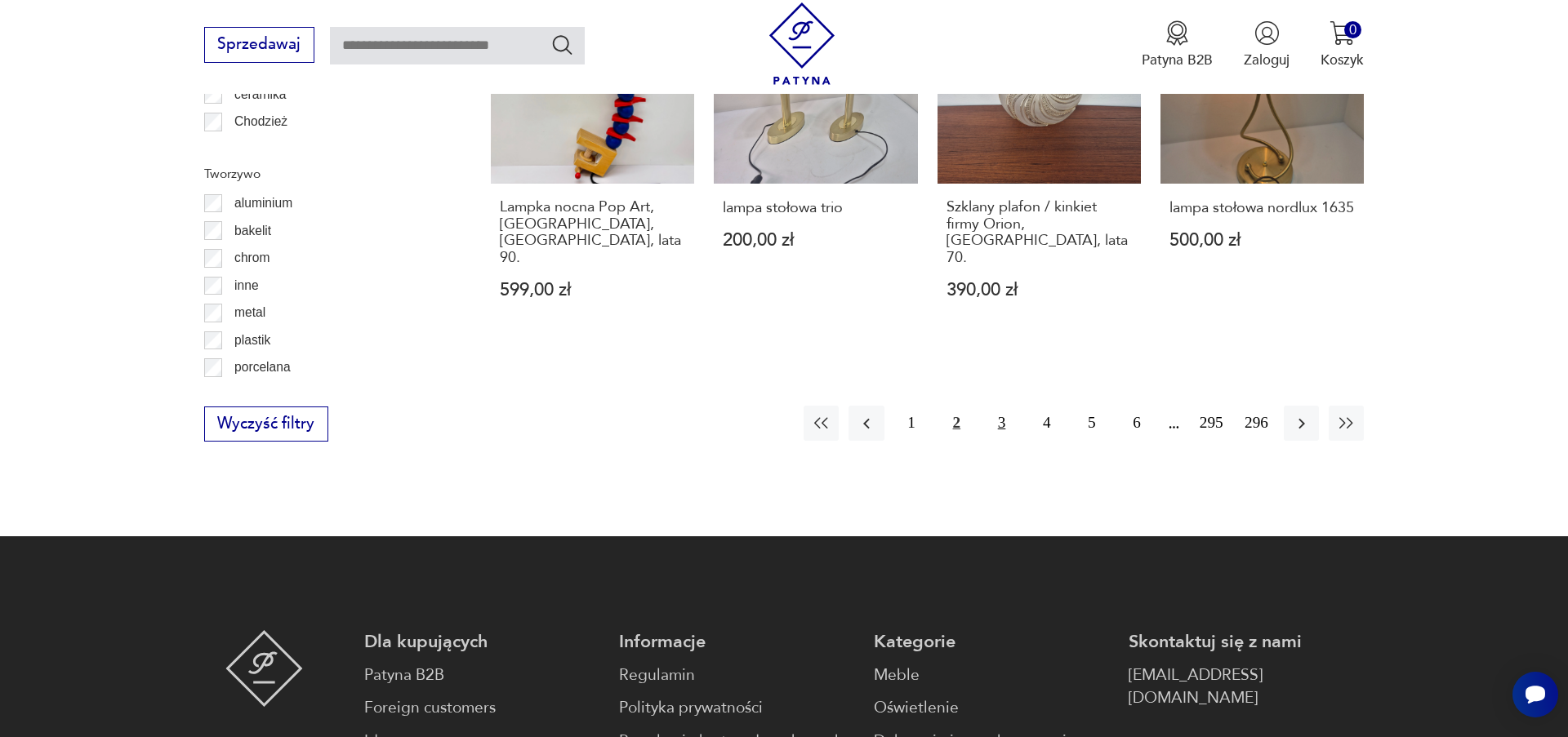
click at [990, 405] on button "3" at bounding box center [1001, 422] width 35 height 35
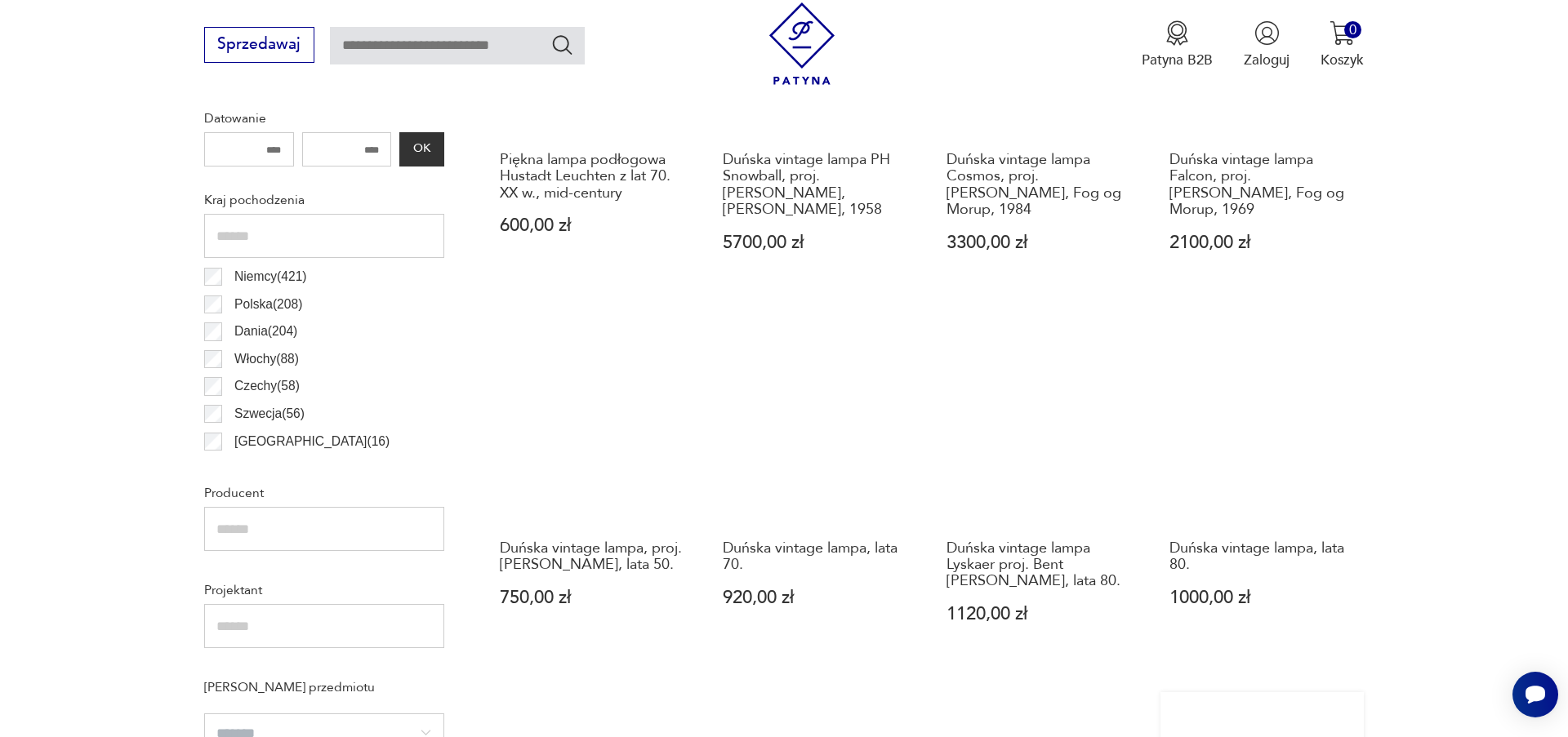
scroll to position [1137, 0]
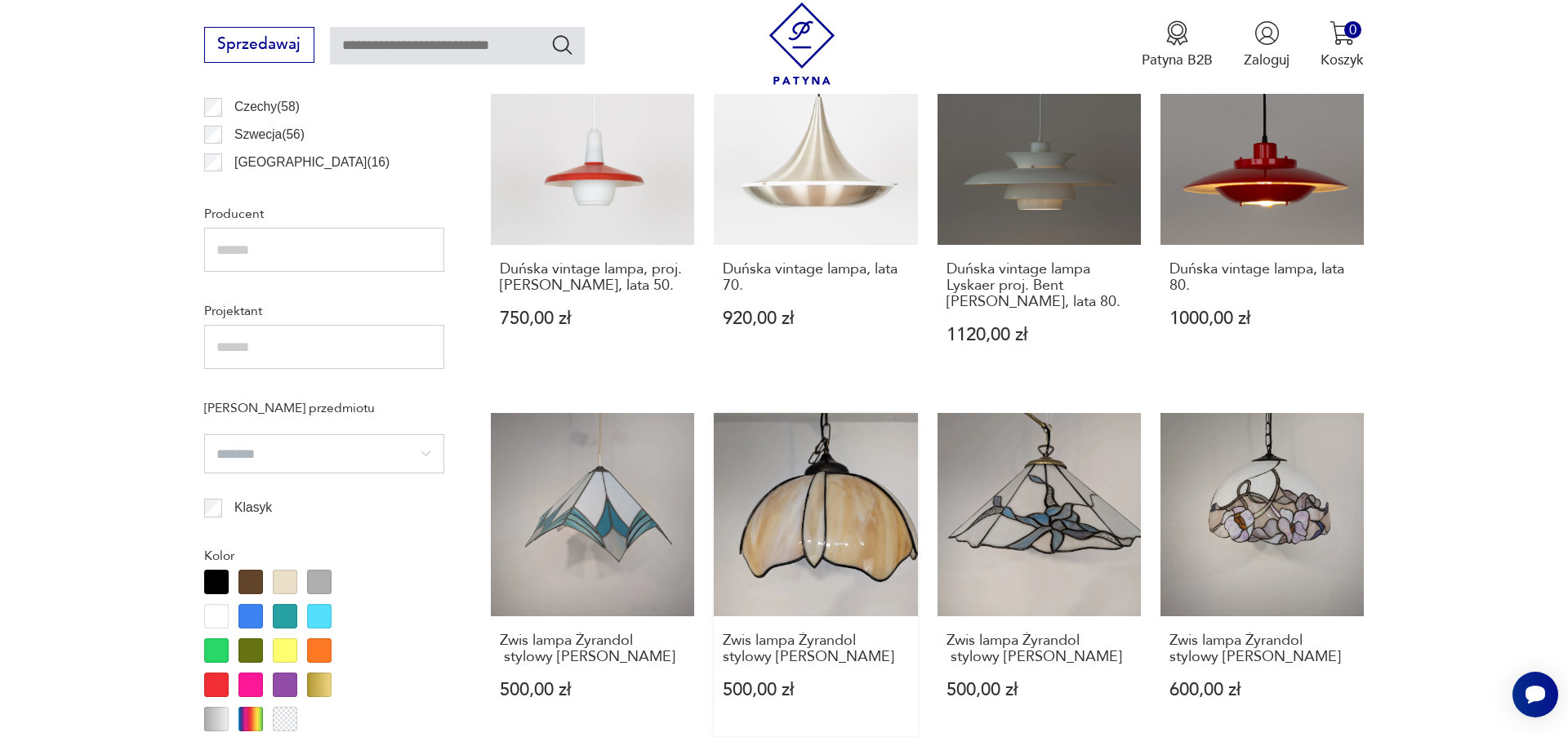
click at [864, 509] on link "Zwis lampa Żyrandol stylowy Tiffany 500,00 zł" at bounding box center [815, 575] width 203 height 323
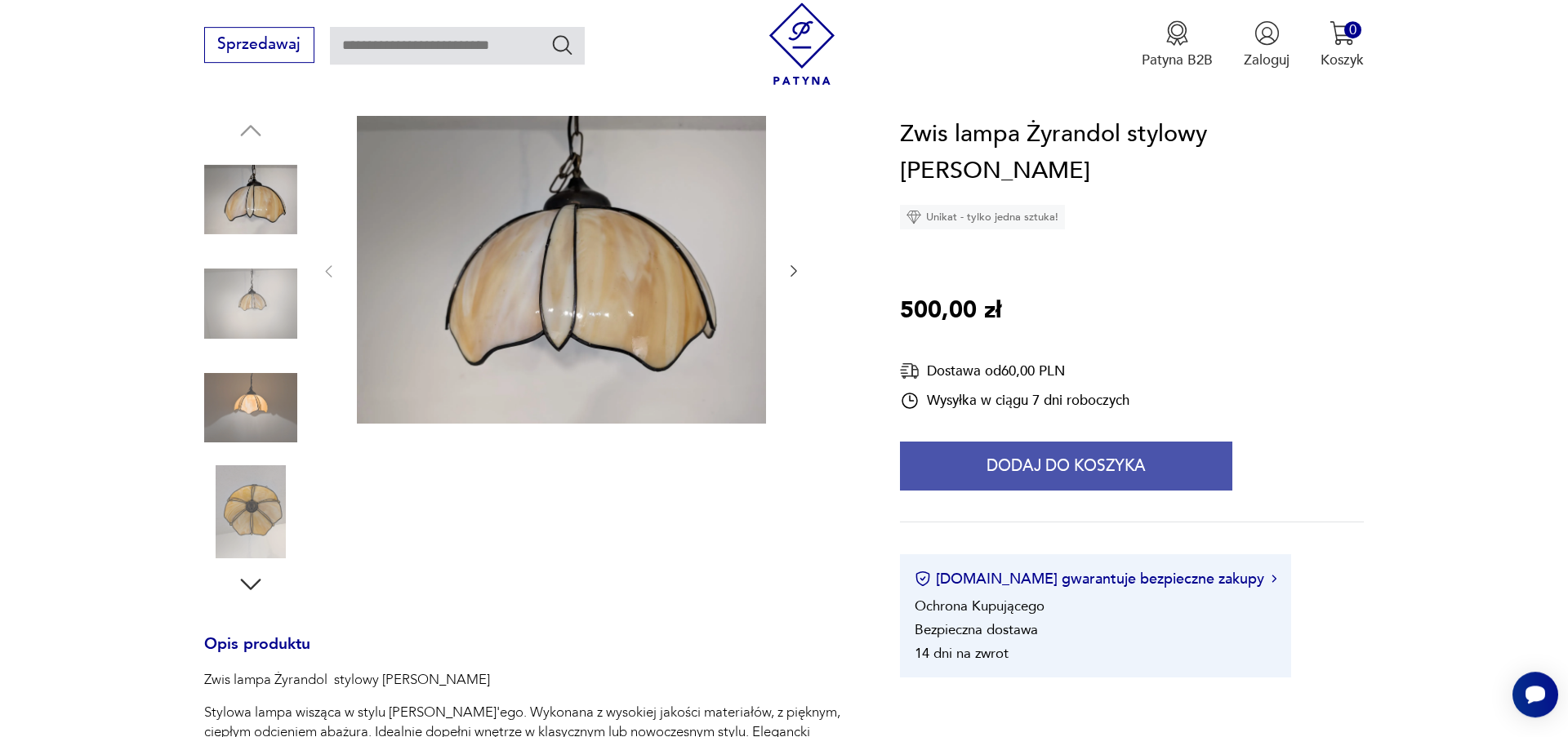
scroll to position [279, 0]
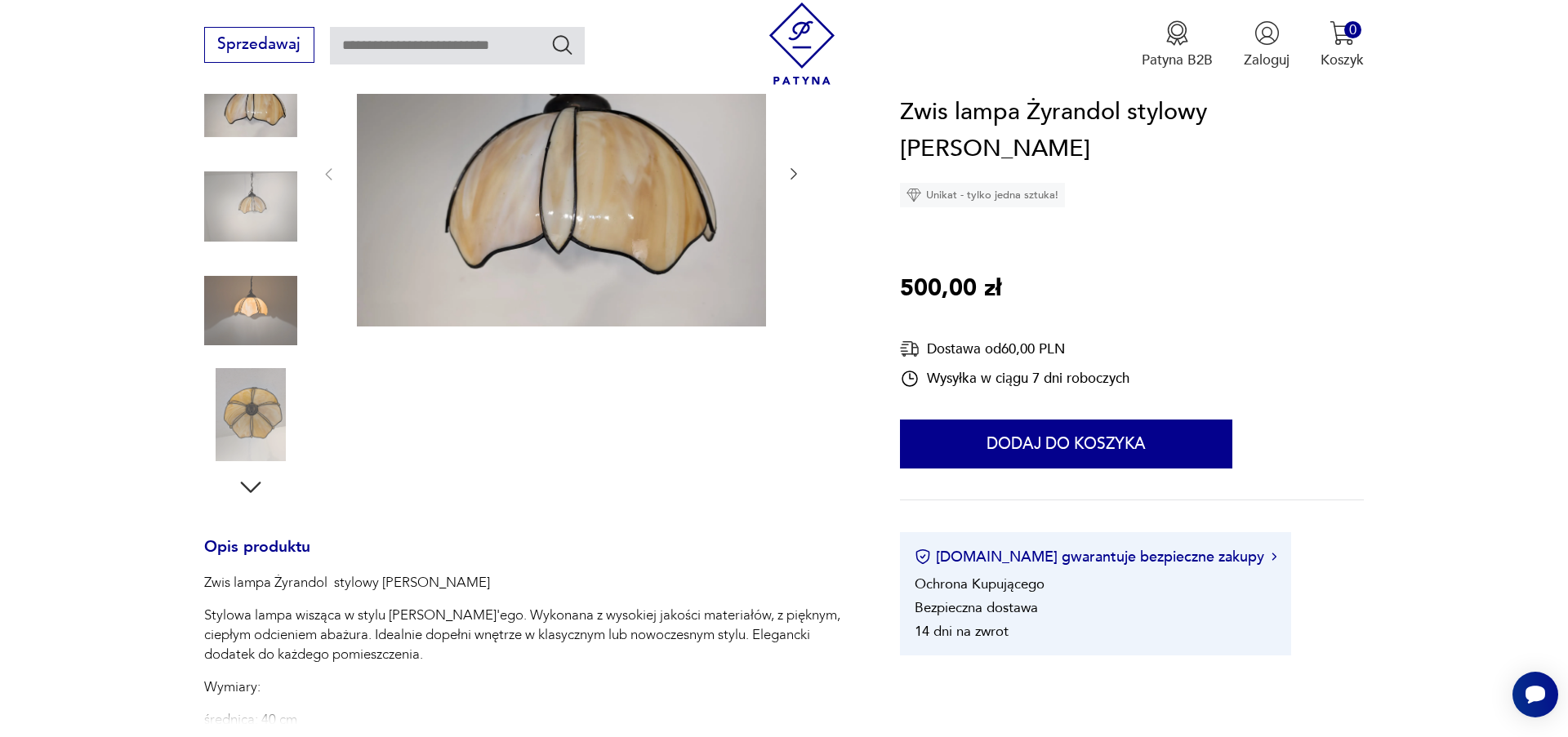
click at [797, 179] on icon "button" at bounding box center [793, 173] width 16 height 16
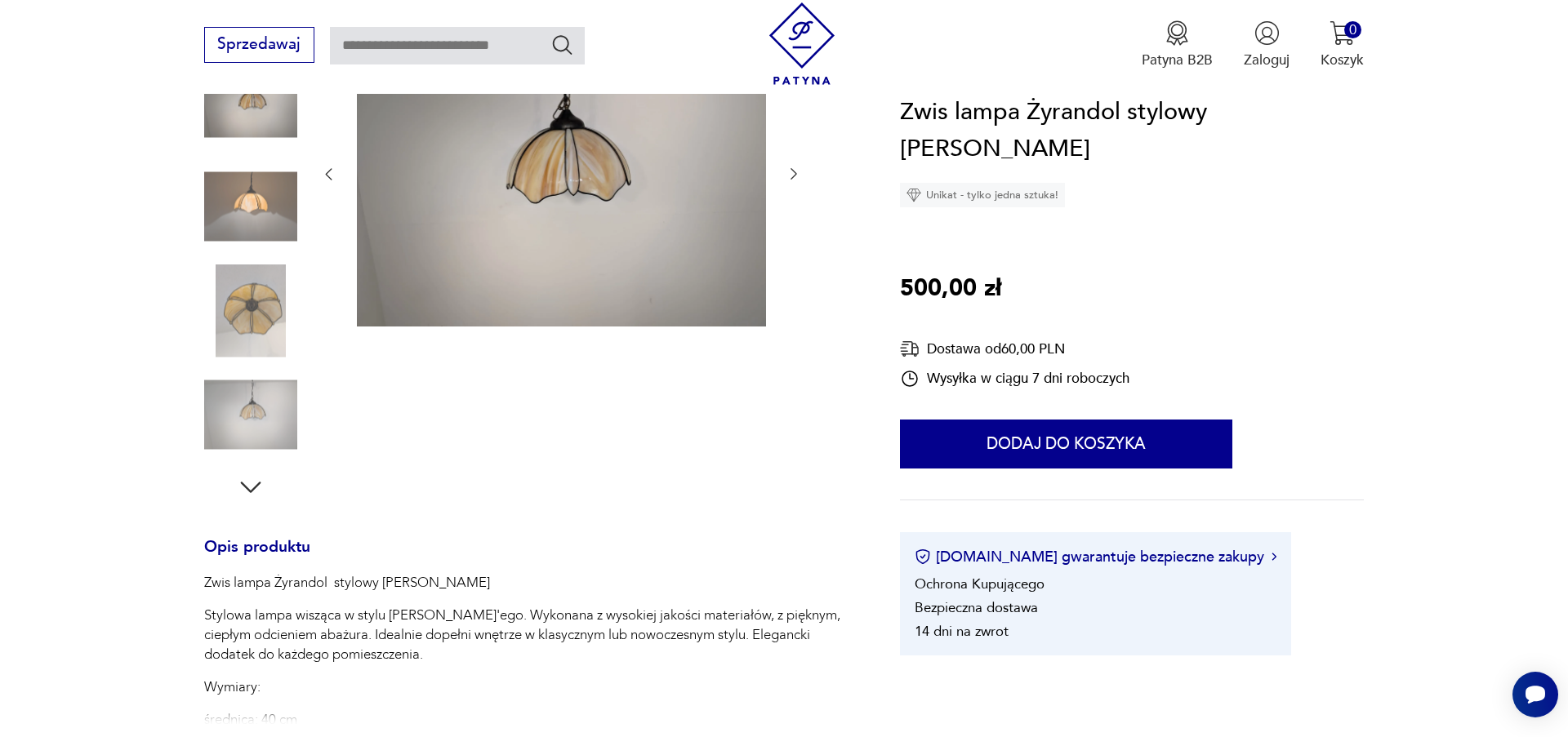
click at [797, 179] on icon "button" at bounding box center [793, 173] width 16 height 16
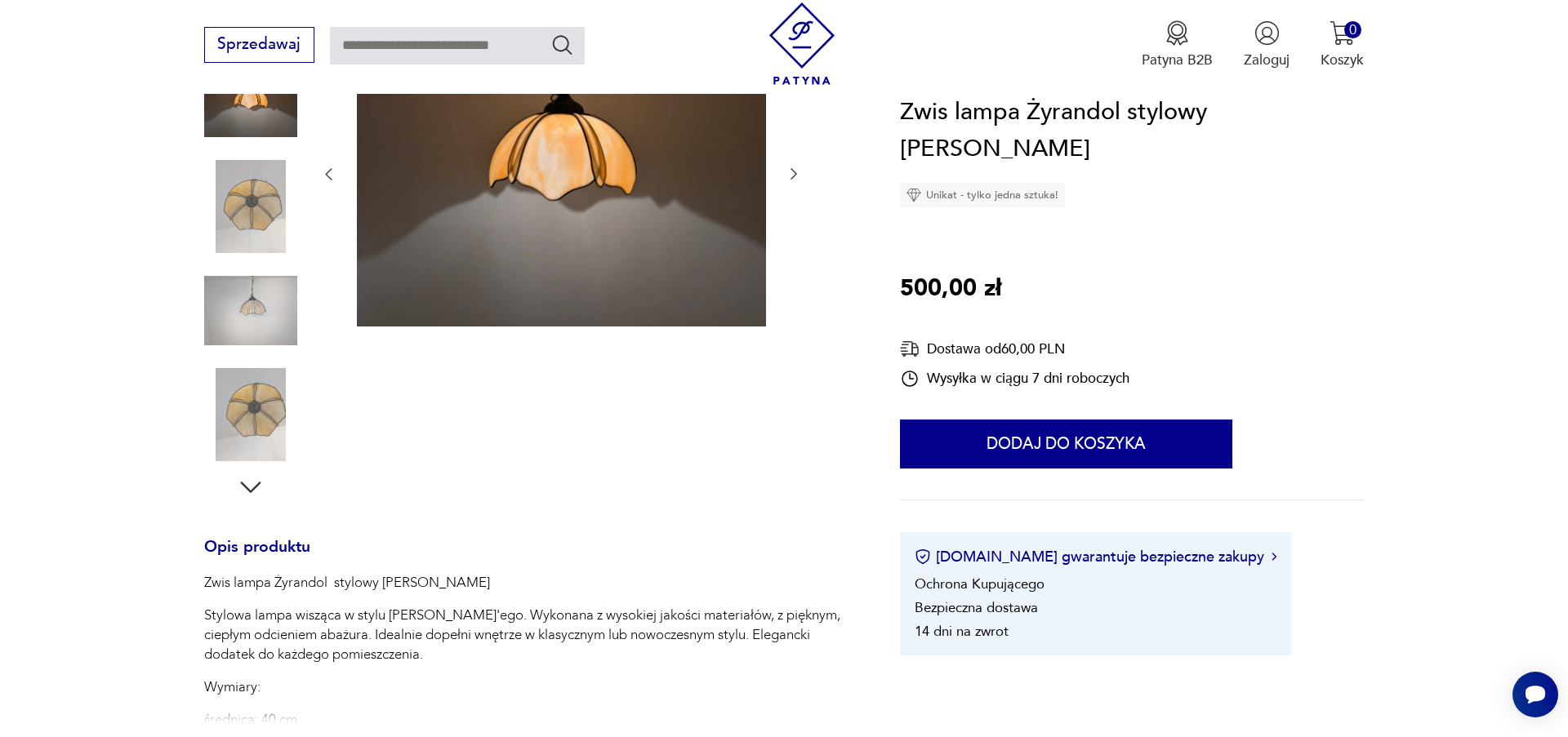
click at [797, 179] on icon "button" at bounding box center [793, 173] width 16 height 16
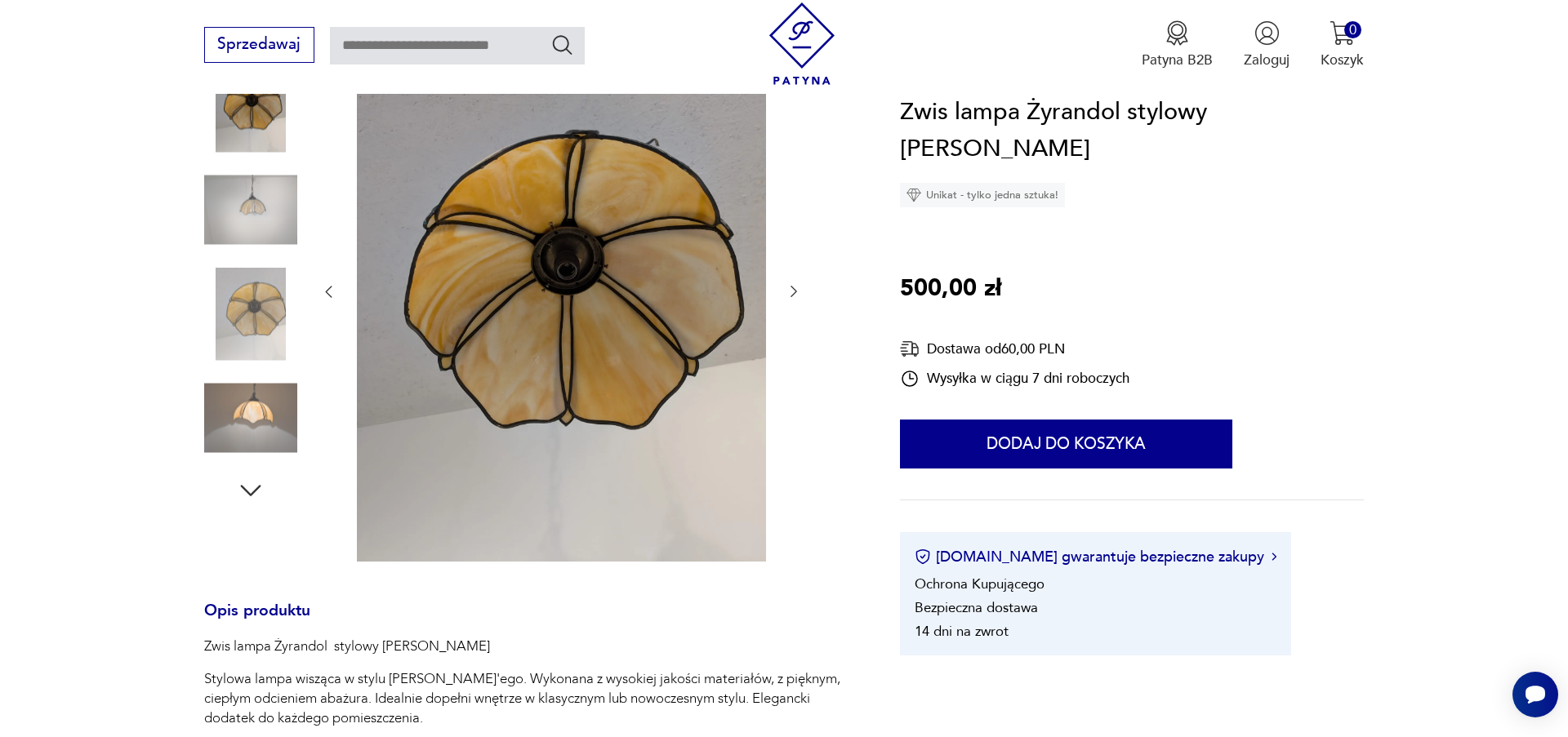
click at [794, 293] on icon "button" at bounding box center [793, 291] width 16 height 16
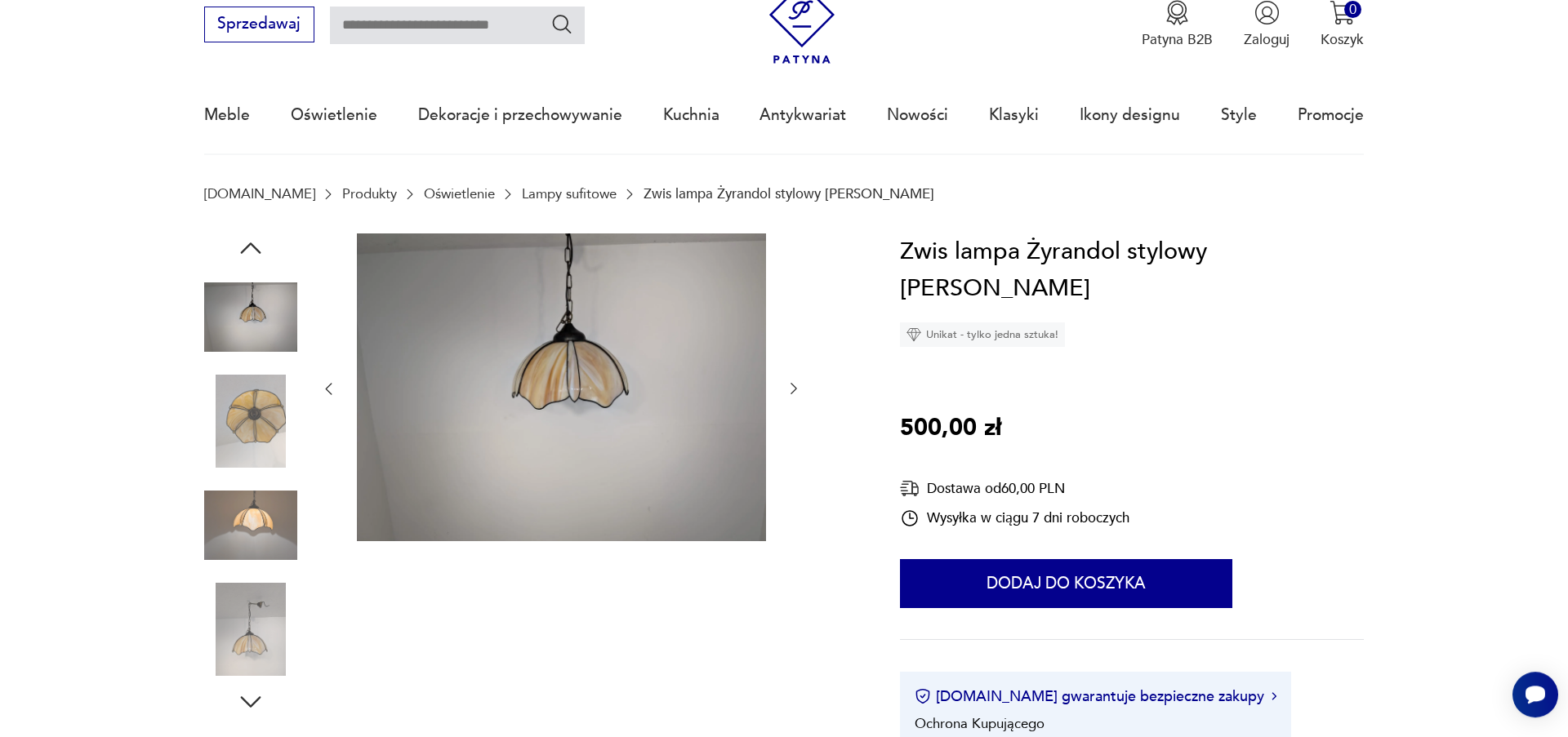
scroll to position [0, 0]
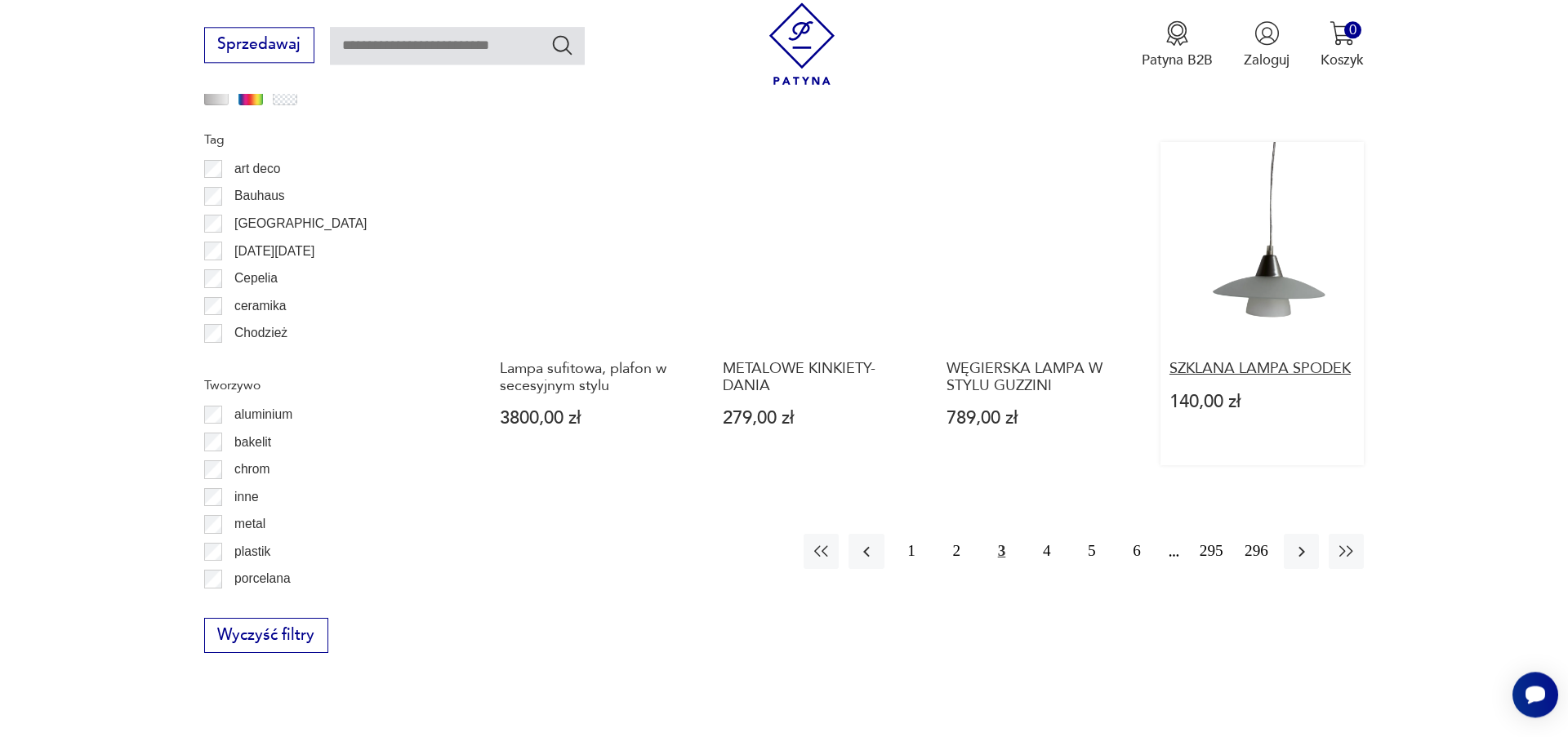
scroll to position [1788, 0]
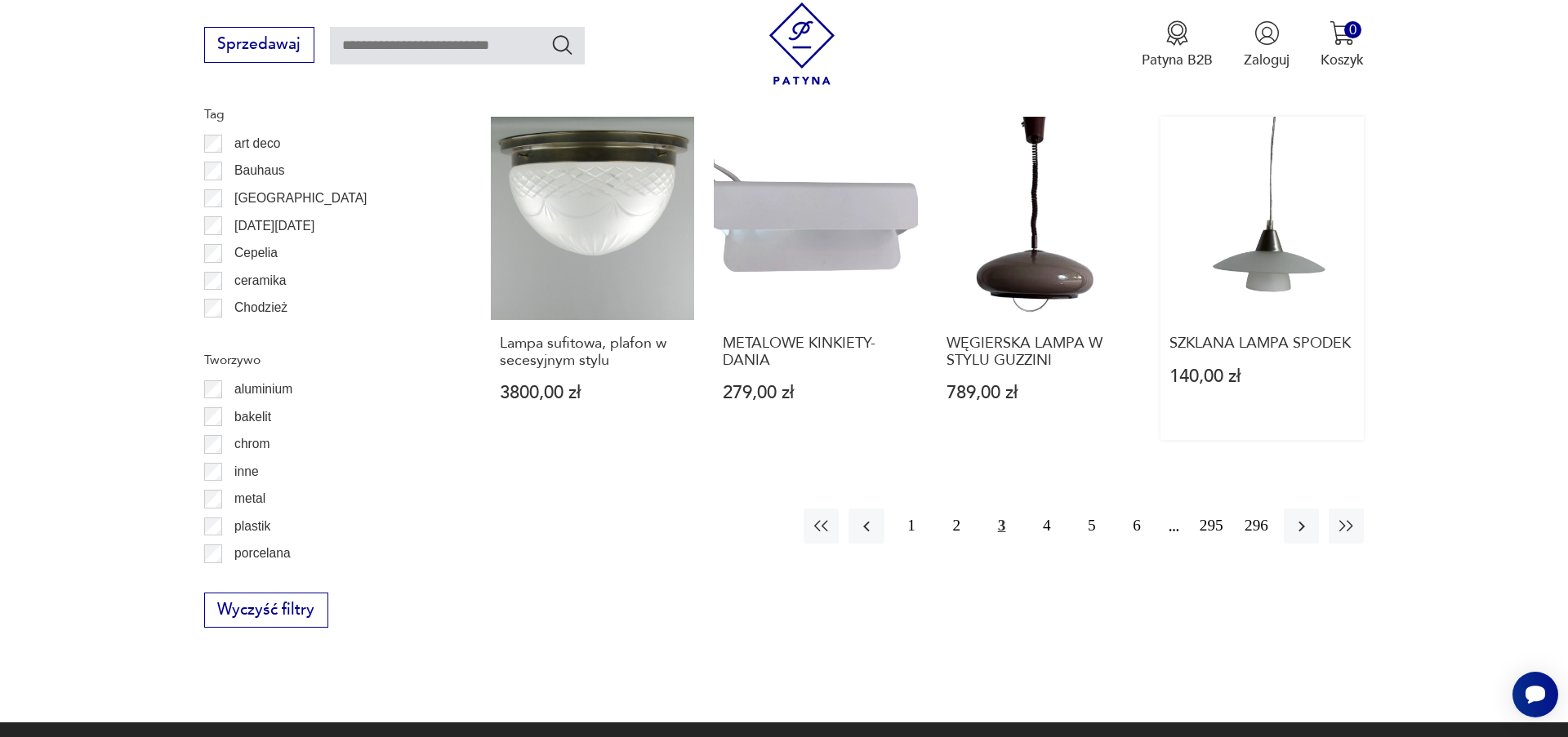
click at [1292, 244] on link "SZKLANA LAMPA SPODEK 140,00 zł" at bounding box center [1262, 278] width 203 height 323
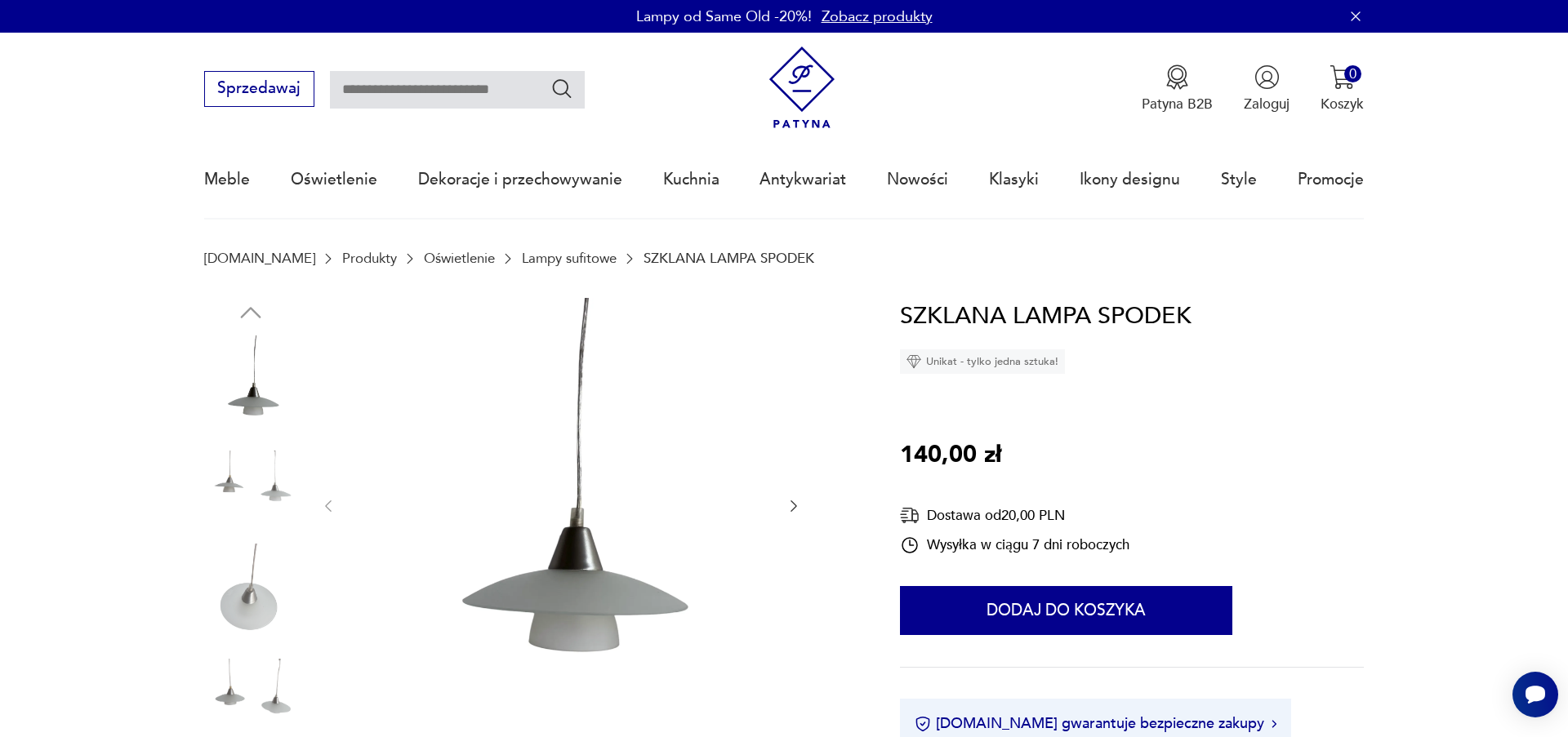
click at [792, 504] on icon "button" at bounding box center [793, 505] width 16 height 16
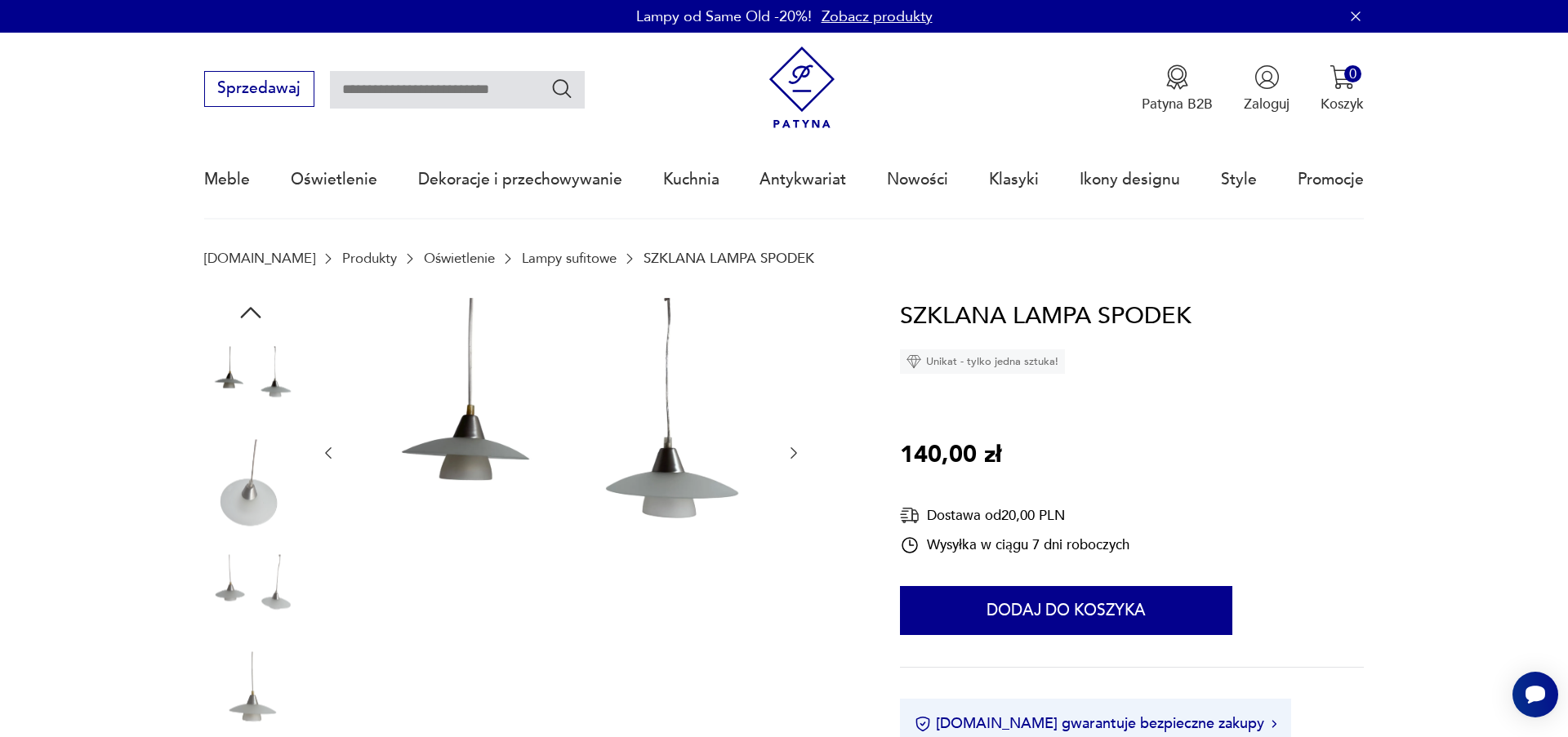
click at [791, 458] on icon "button" at bounding box center [793, 453] width 16 height 16
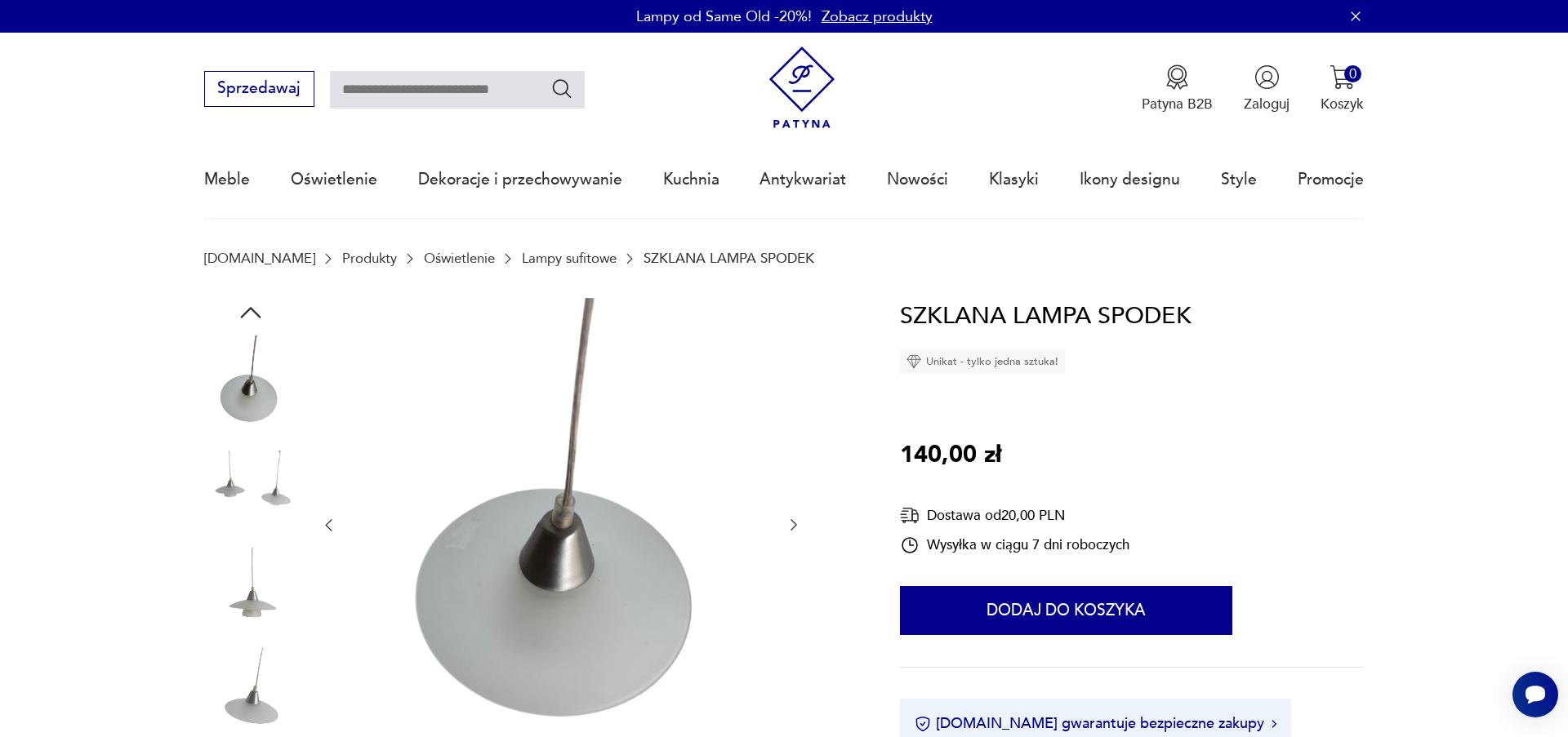
click at [794, 523] on icon "button" at bounding box center [794, 525] width 7 height 12
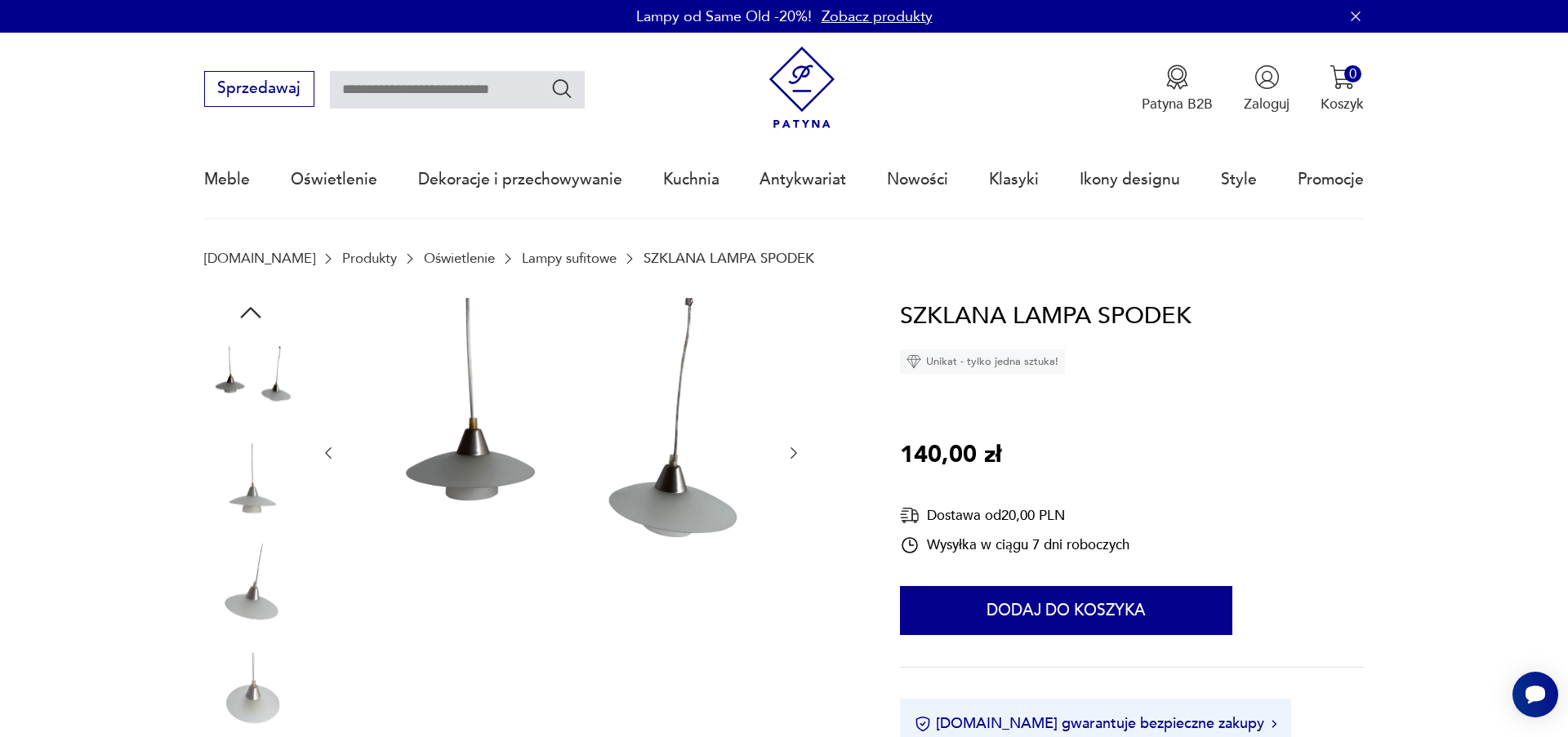
click at [794, 523] on div at bounding box center [560, 453] width 482 height 311
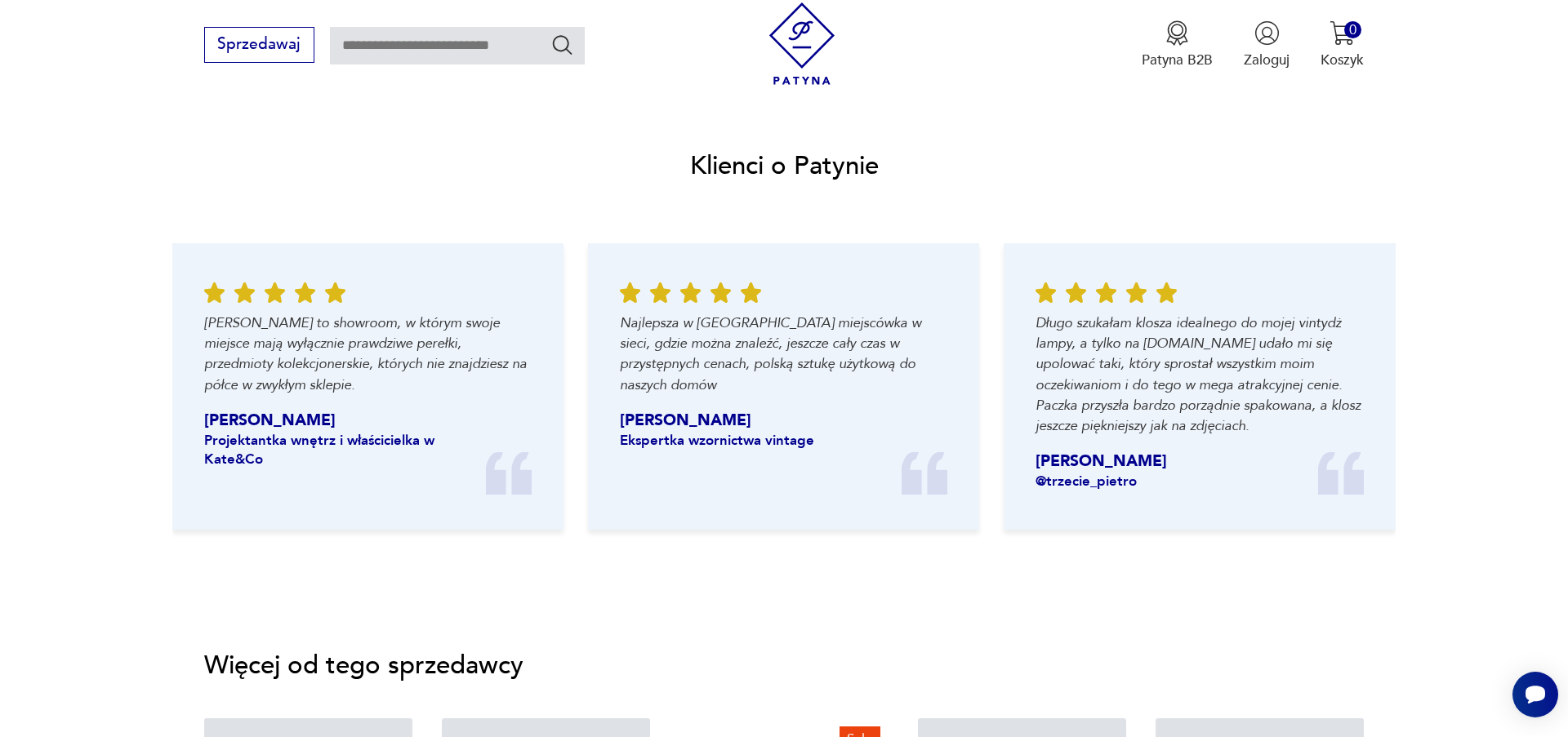
scroll to position [2419, 0]
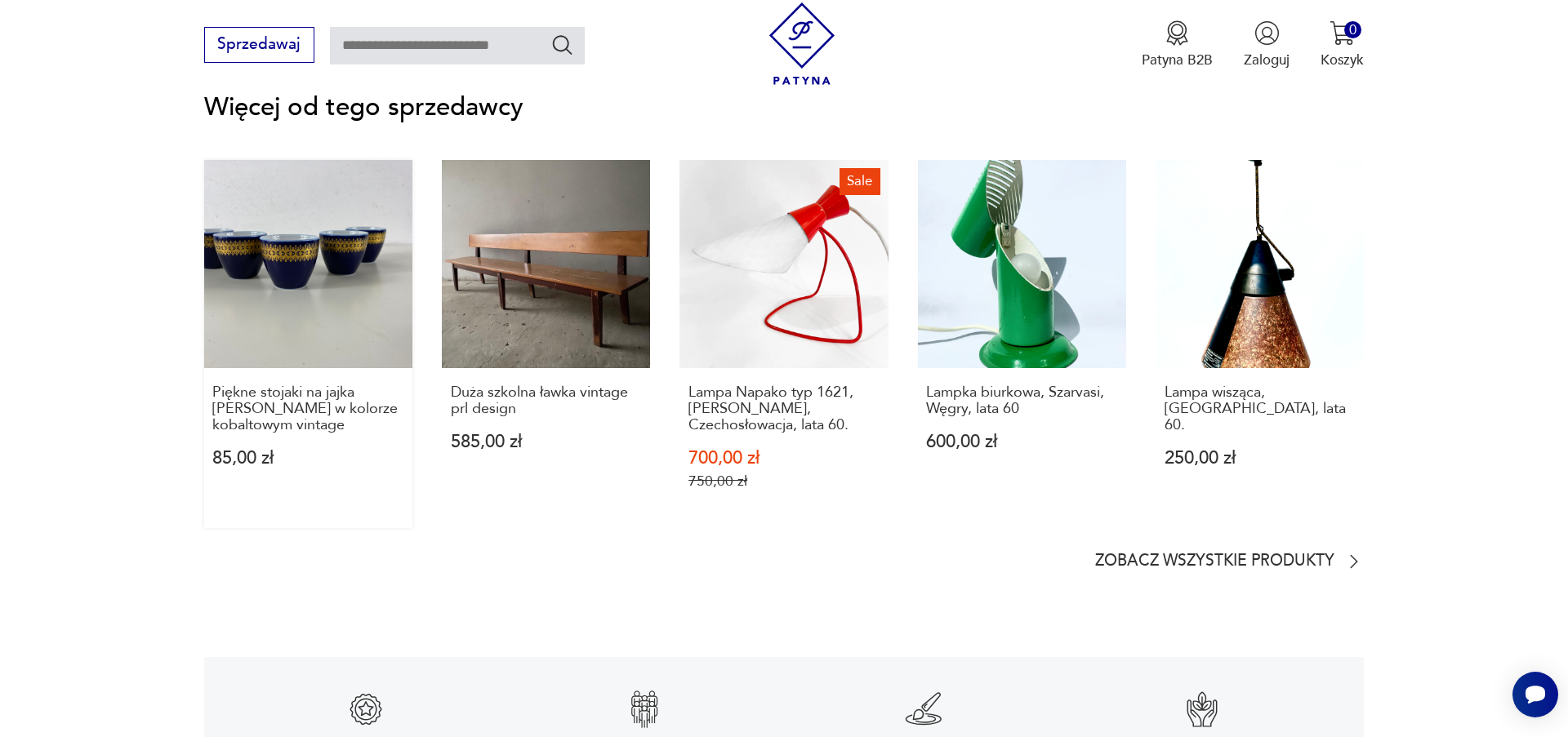
click at [260, 310] on link "Piękne stojaki na jajka [PERSON_NAME] w kolorze kobaltowym vintage 85,00 zł" at bounding box center [308, 344] width 208 height 368
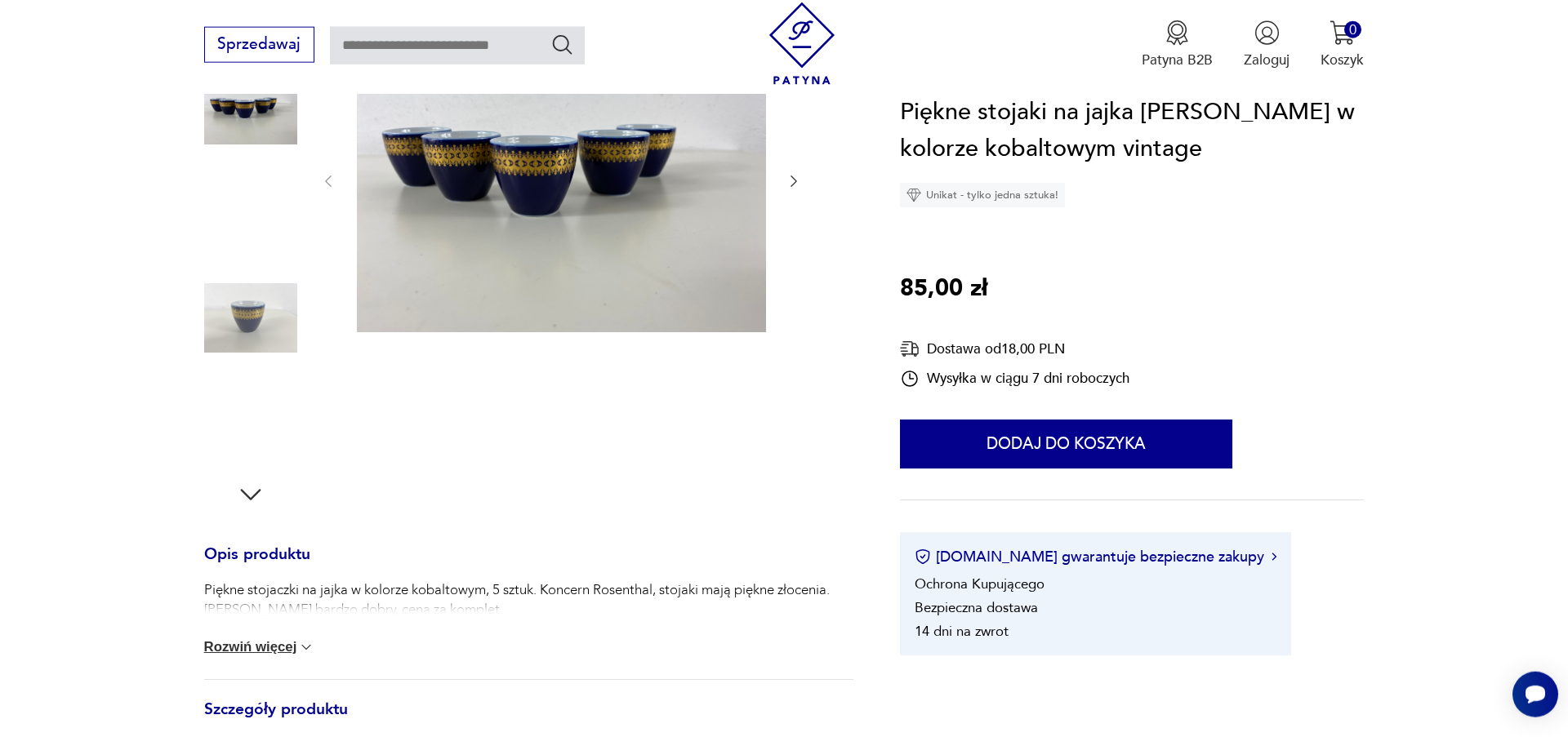
scroll to position [186, 0]
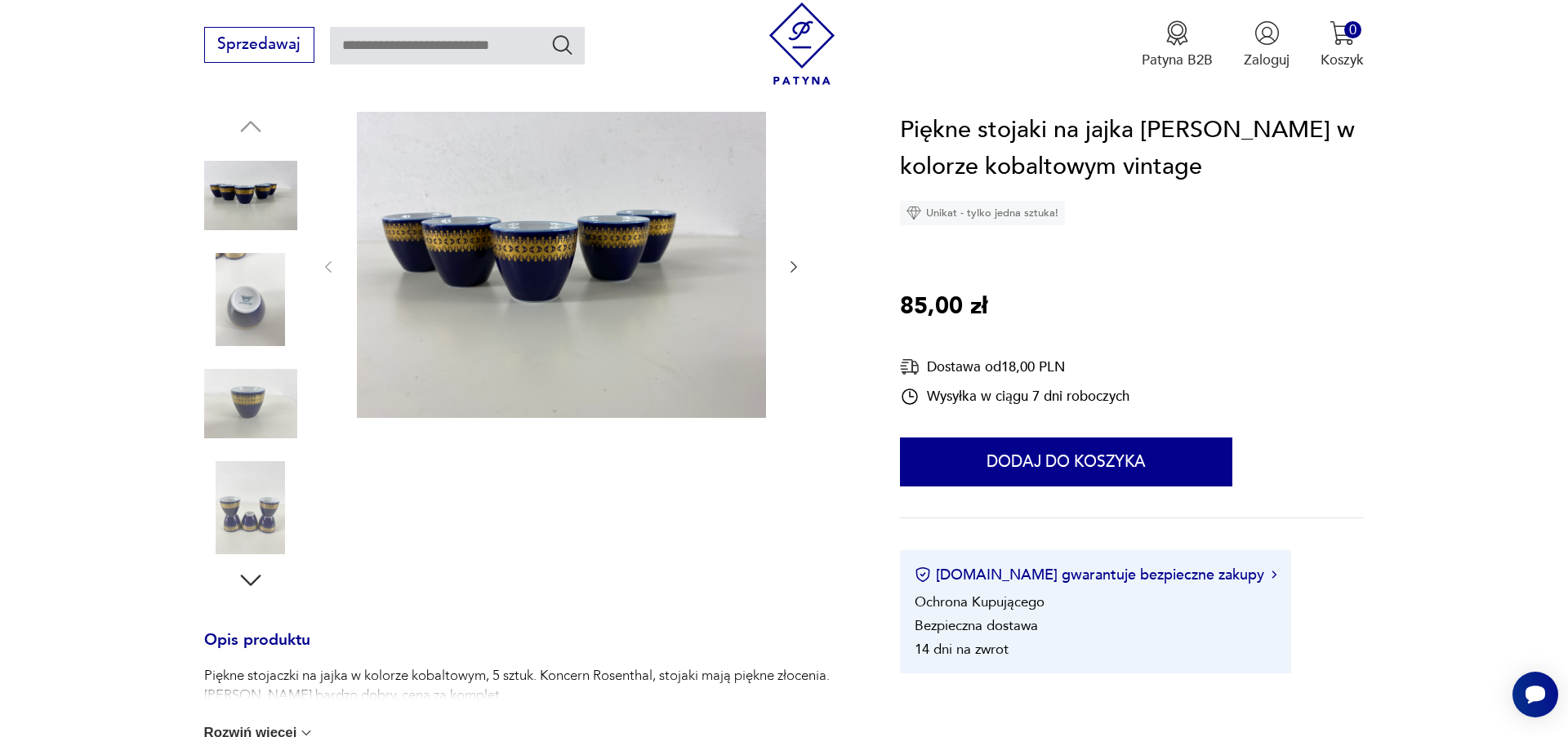
click at [792, 266] on icon "button" at bounding box center [793, 267] width 16 height 16
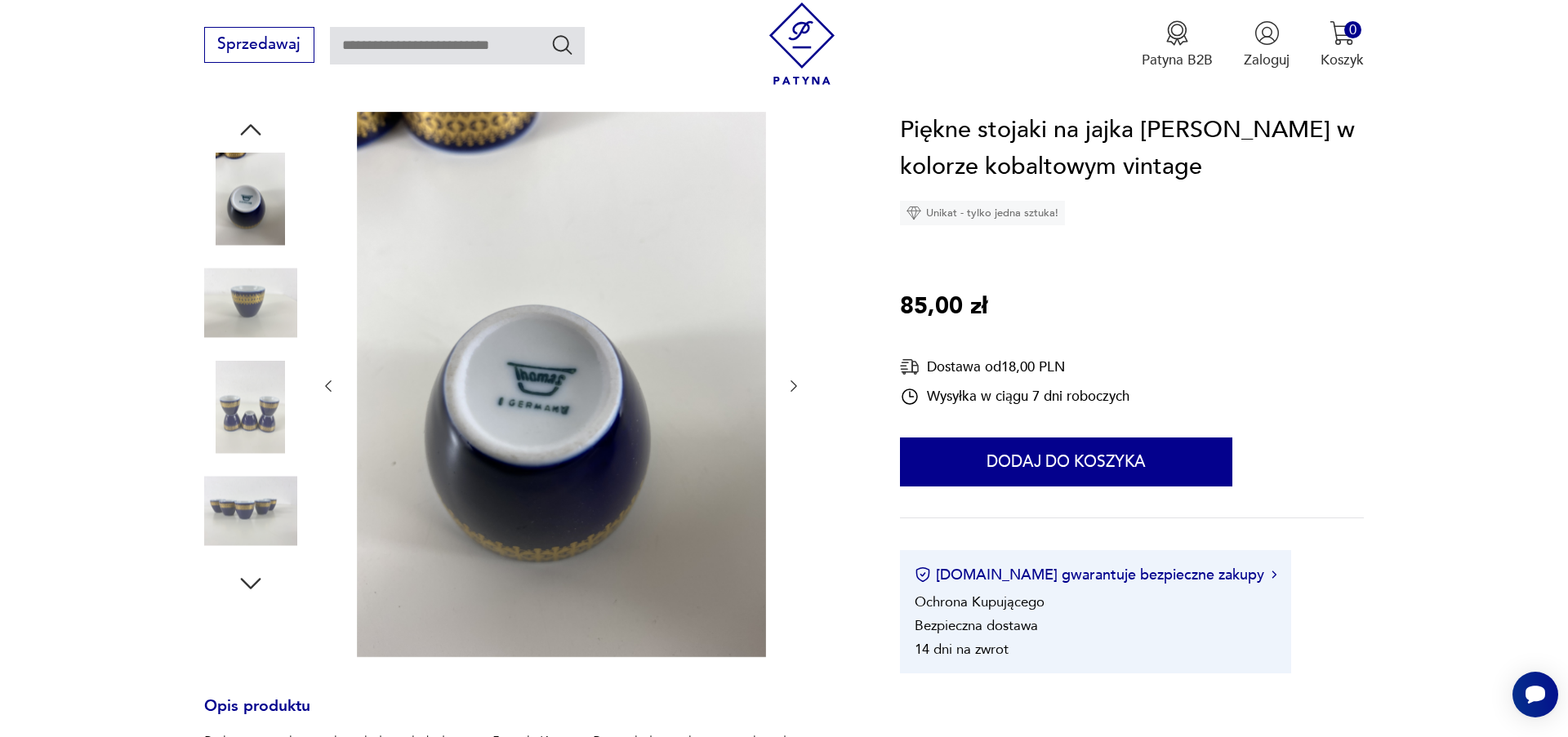
click at [789, 386] on icon "button" at bounding box center [793, 386] width 16 height 16
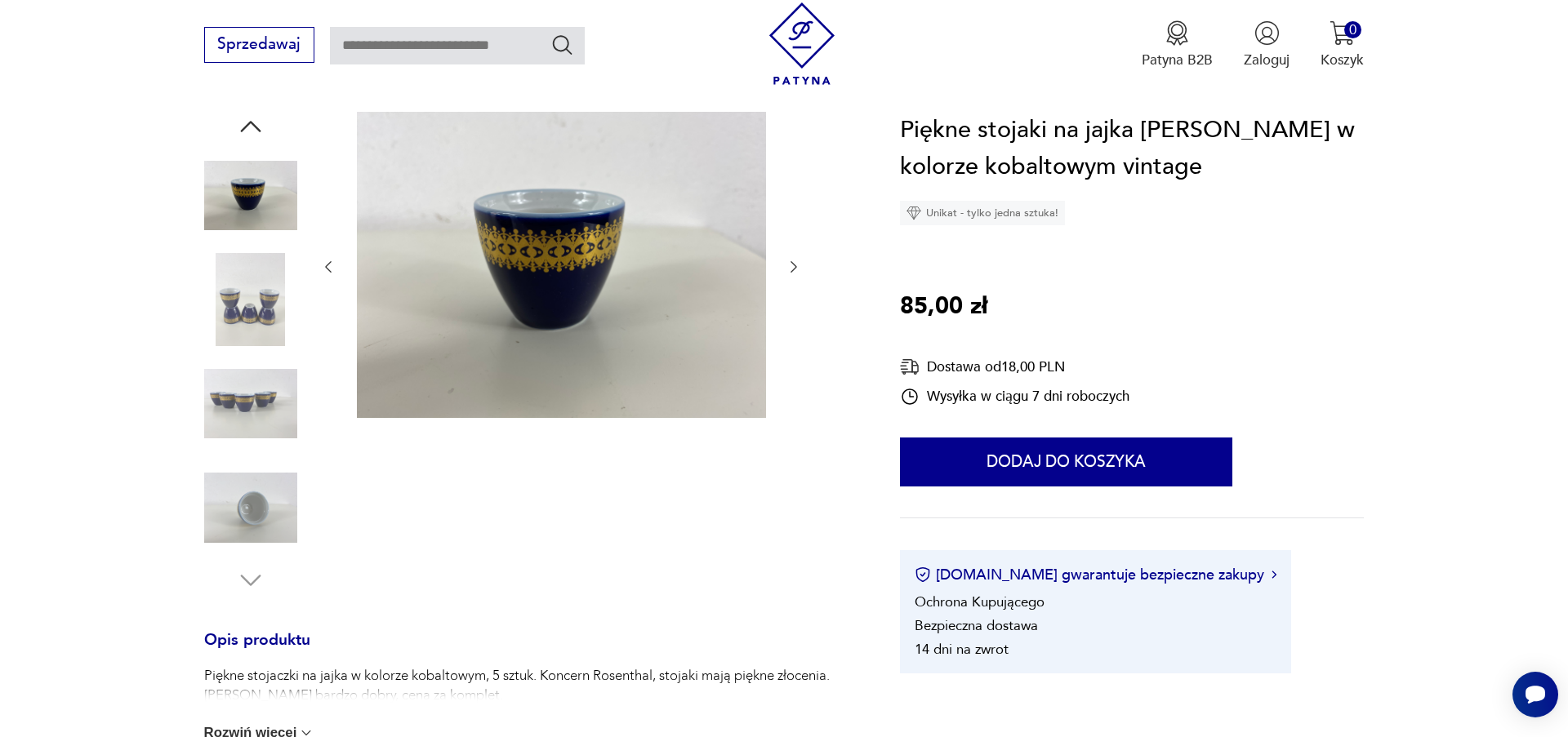
click at [789, 386] on div at bounding box center [560, 267] width 482 height 311
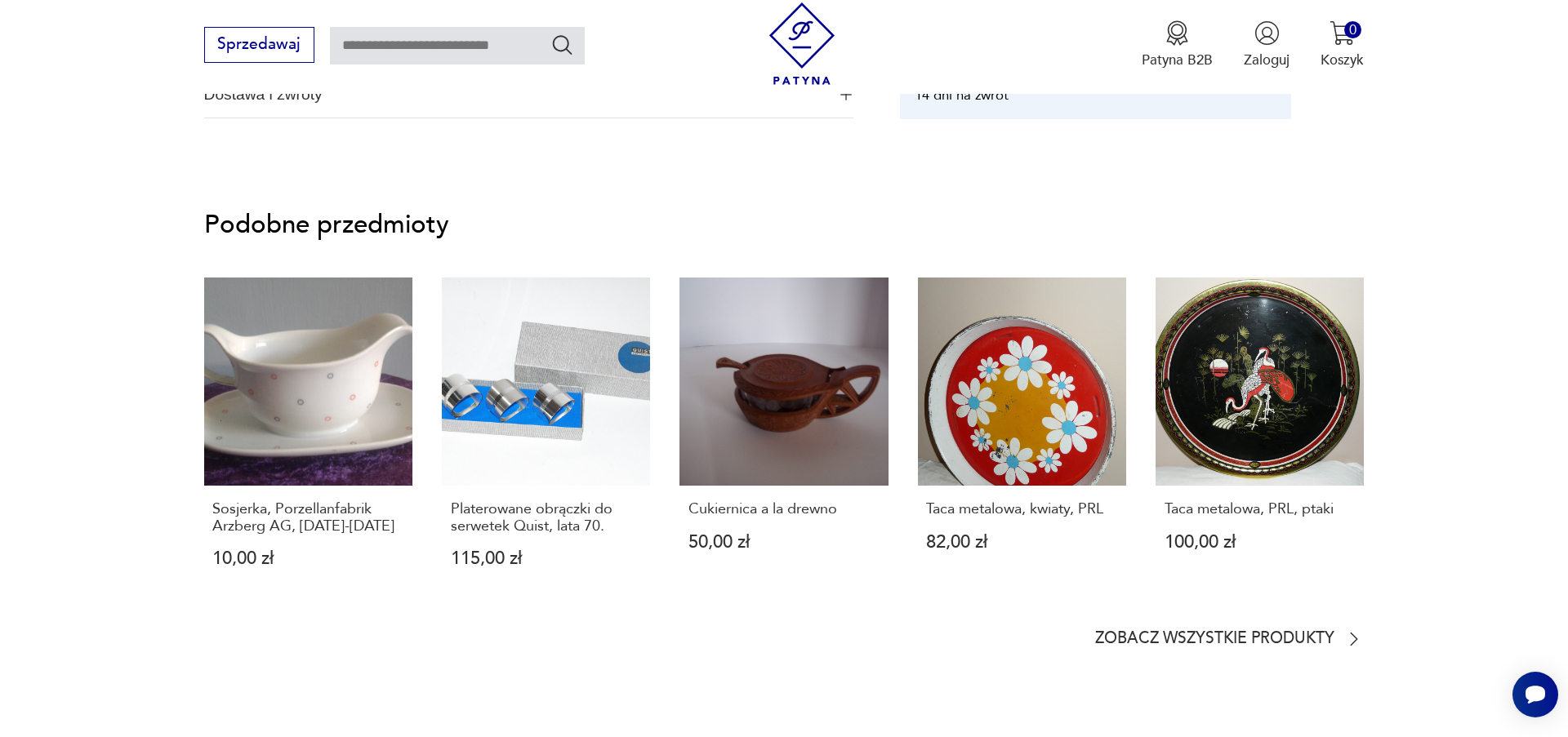
scroll to position [1302, 0]
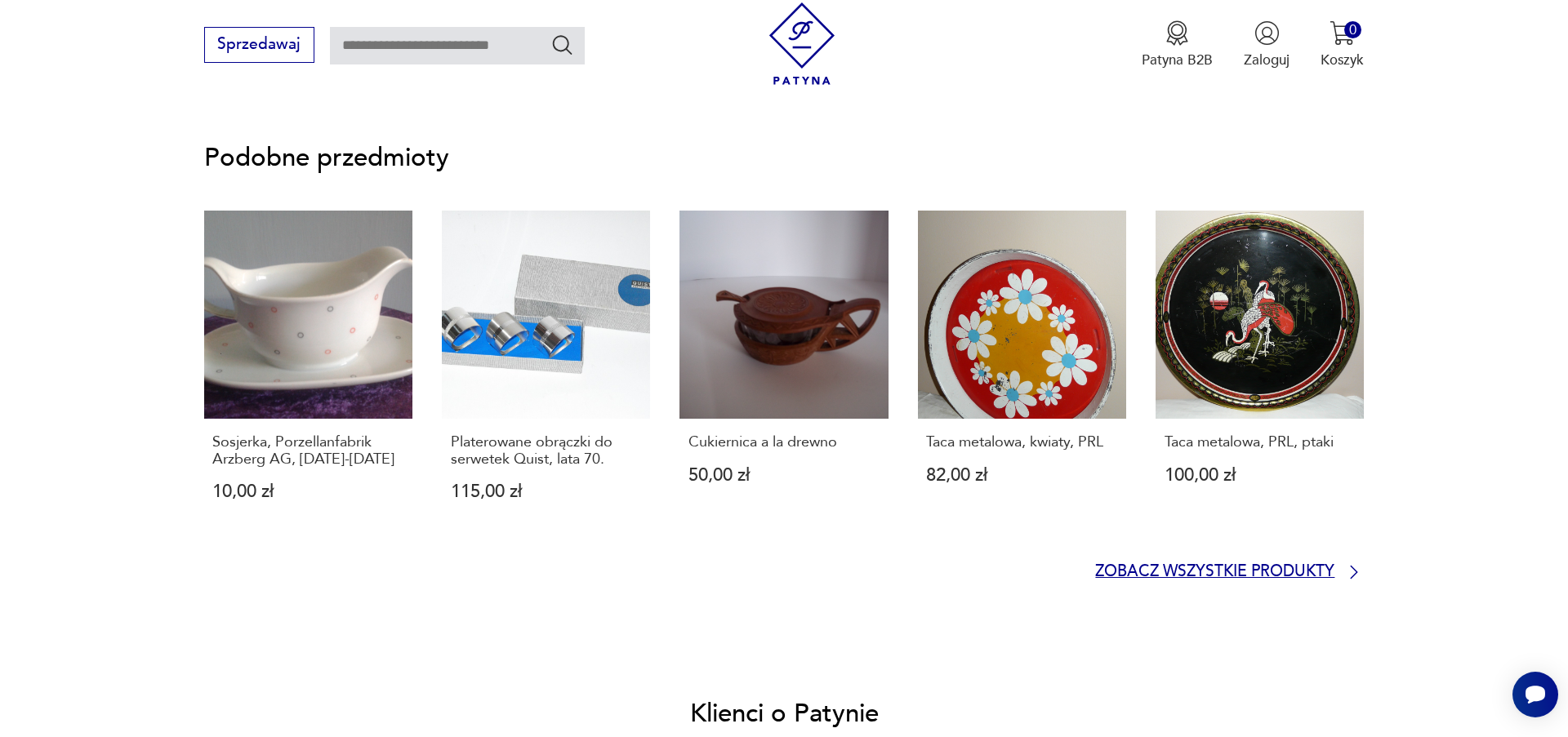
click at [1346, 578] on icon at bounding box center [1354, 572] width 19 height 19
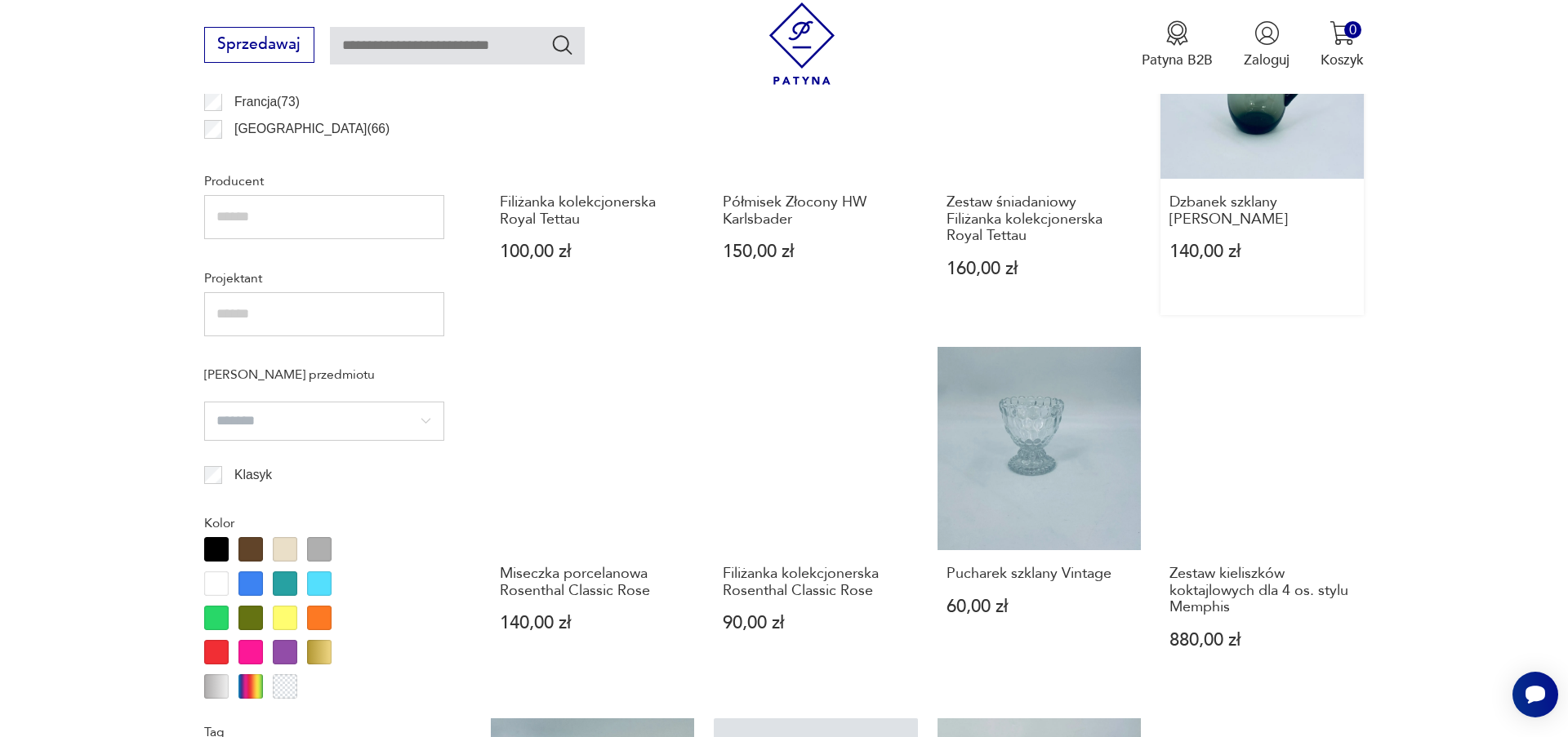
scroll to position [1693, 0]
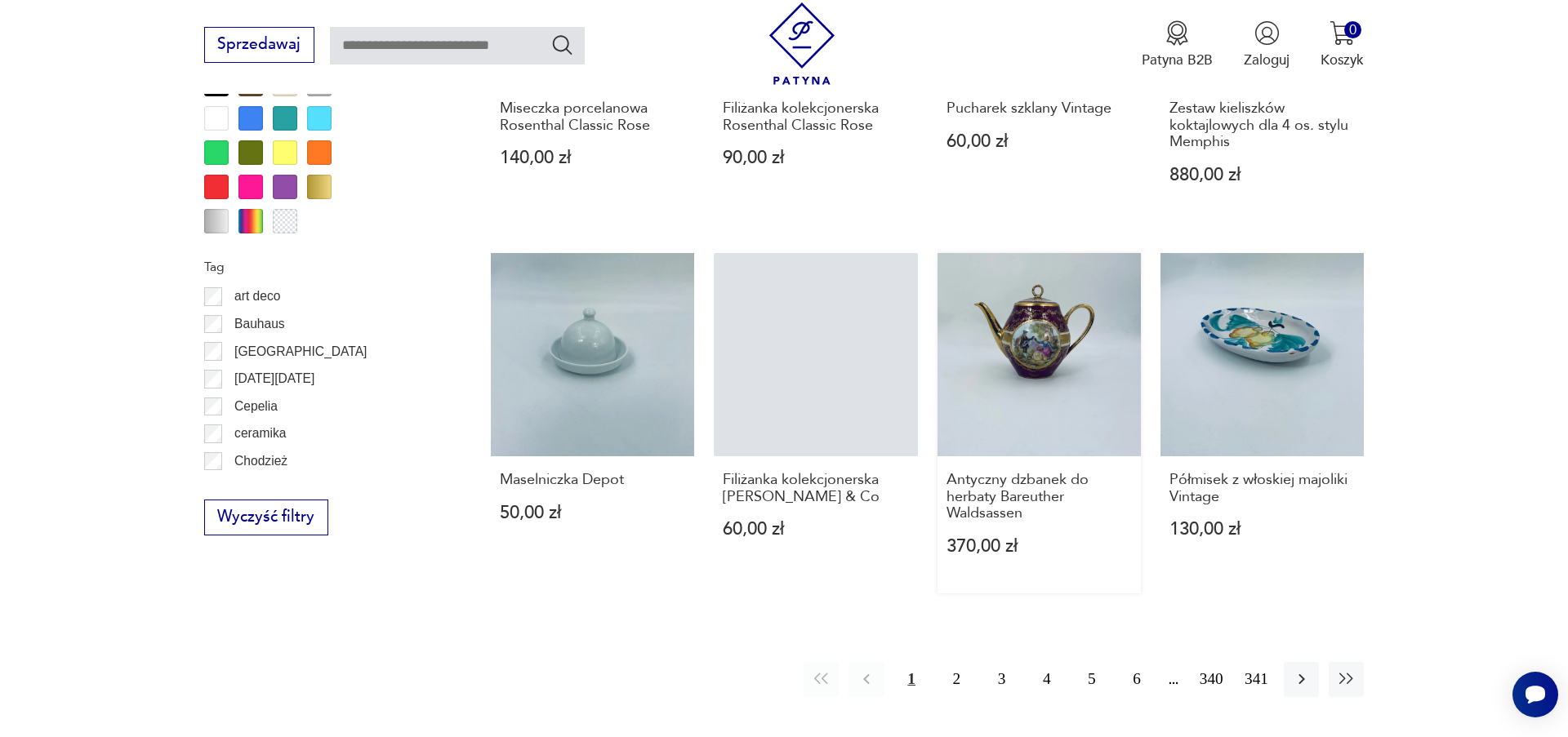
click at [1052, 343] on link "Antyczny dzbanek do herbaty Bareuther Waldsassen 370,00 zł" at bounding box center [1039, 423] width 203 height 340
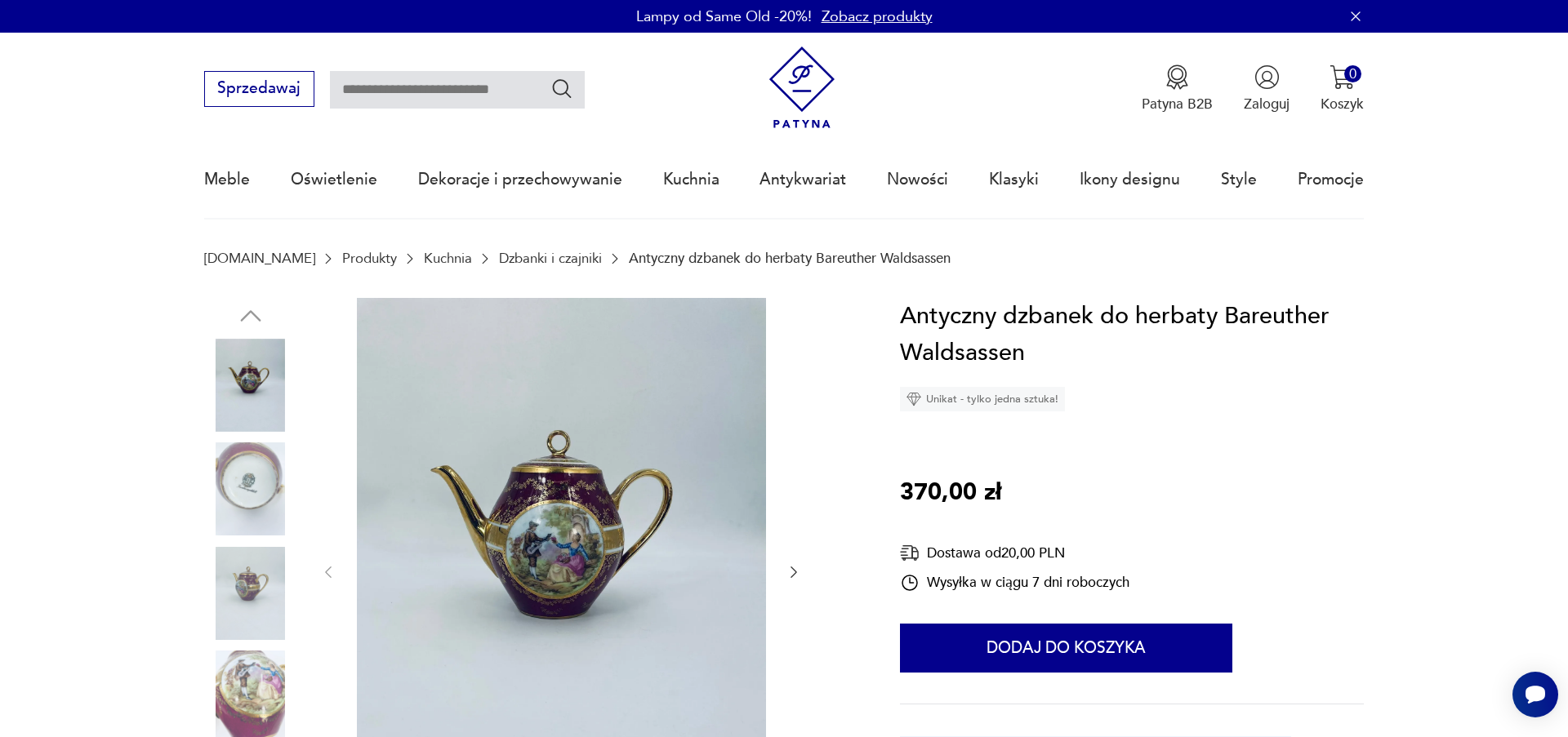
click at [781, 546] on div at bounding box center [560, 572] width 482 height 549
click at [799, 578] on icon "button" at bounding box center [793, 571] width 16 height 16
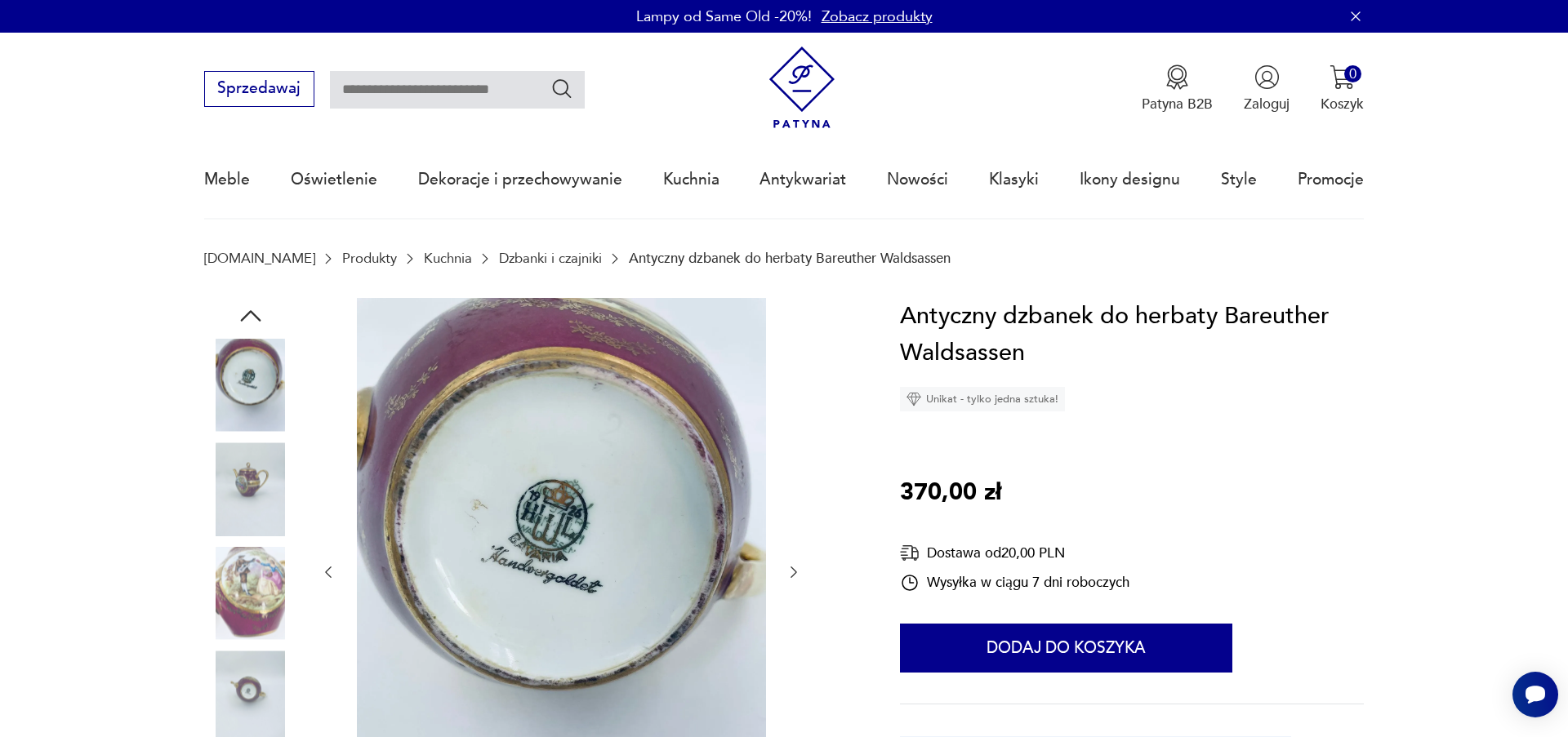
click at [794, 576] on icon "button" at bounding box center [793, 571] width 16 height 16
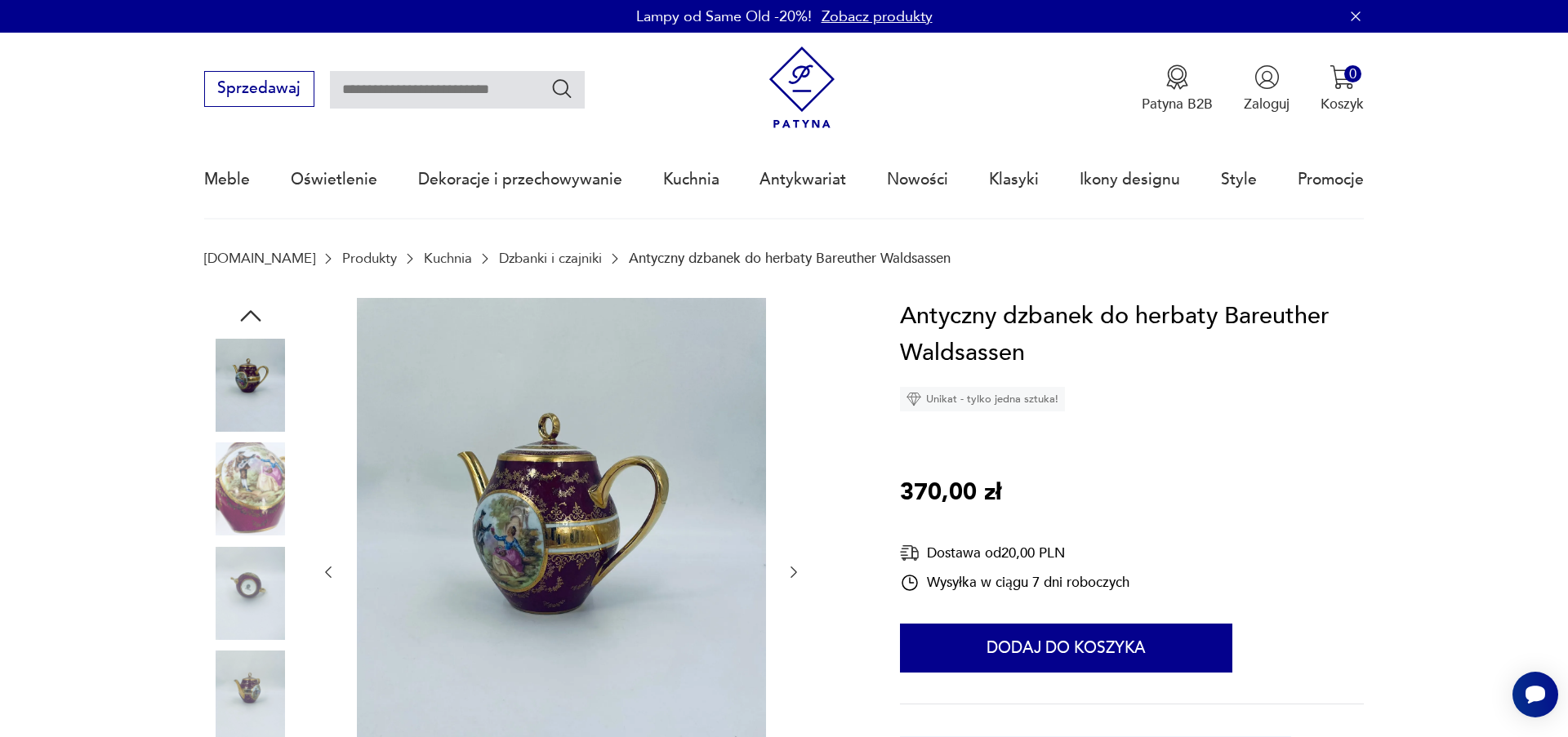
click at [794, 576] on icon "button" at bounding box center [793, 571] width 16 height 16
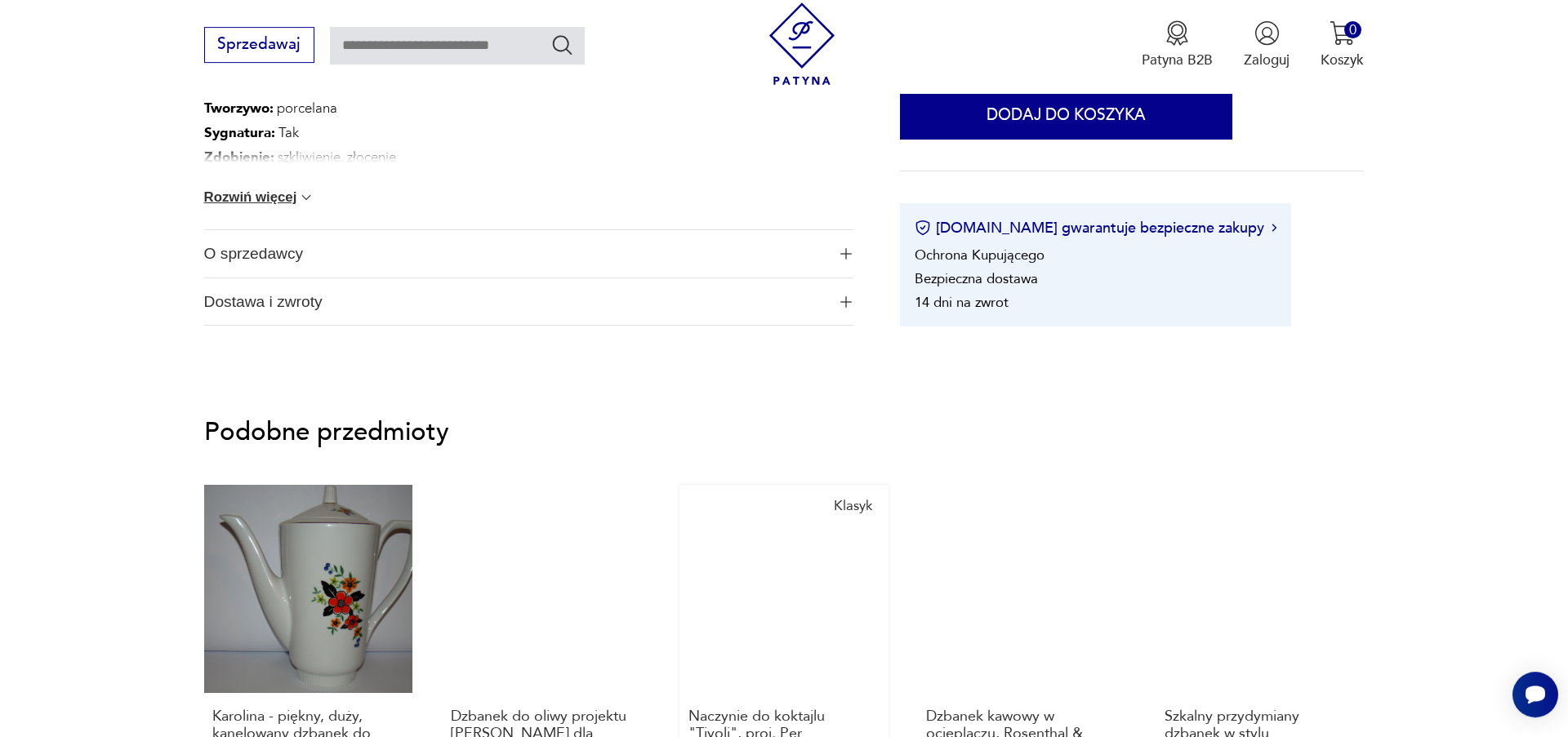
scroll to position [1395, 0]
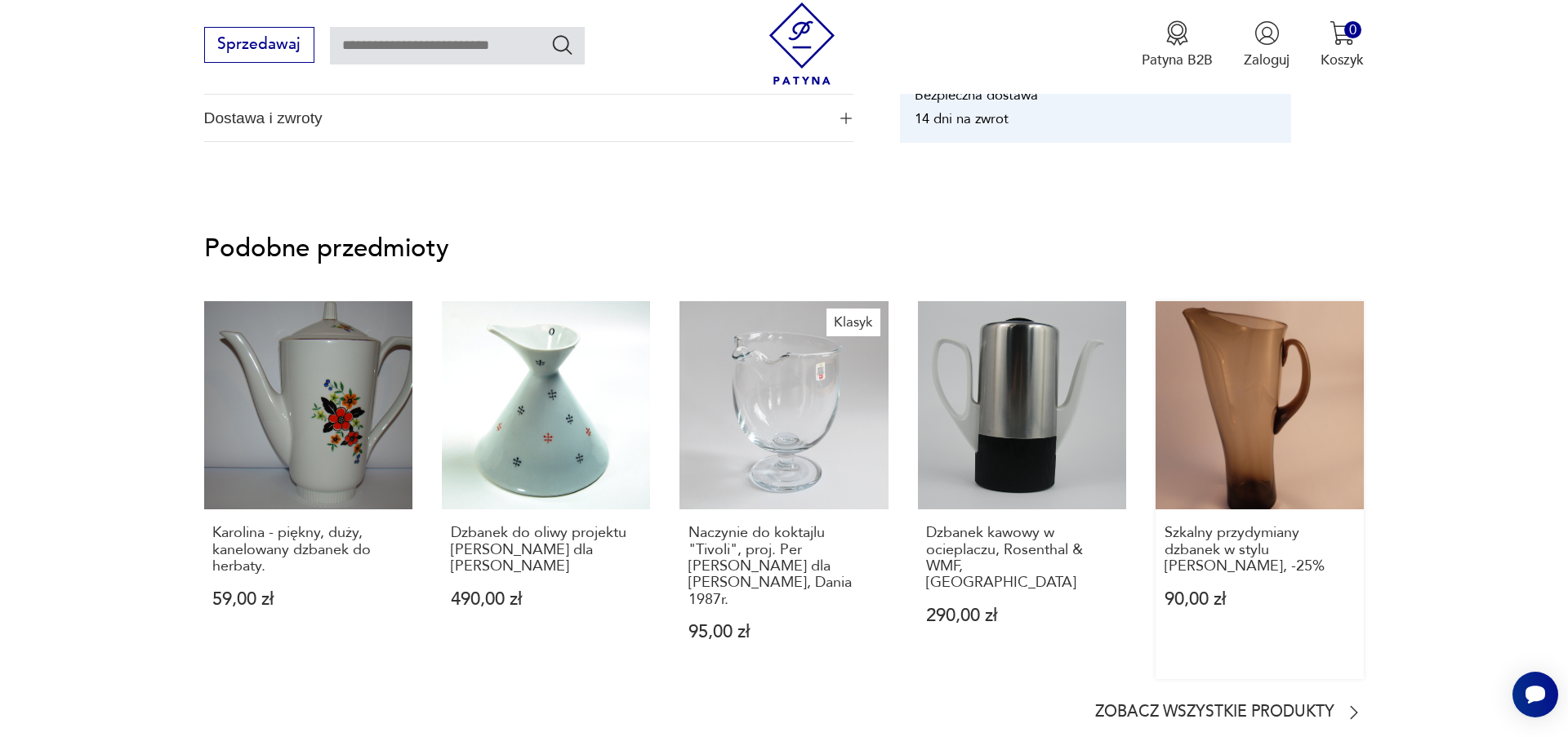
click at [1262, 440] on link "Szkalny przydymiany dzbanek w stylu [PERSON_NAME], -25% 90,00 zł" at bounding box center [1260, 491] width 208 height 379
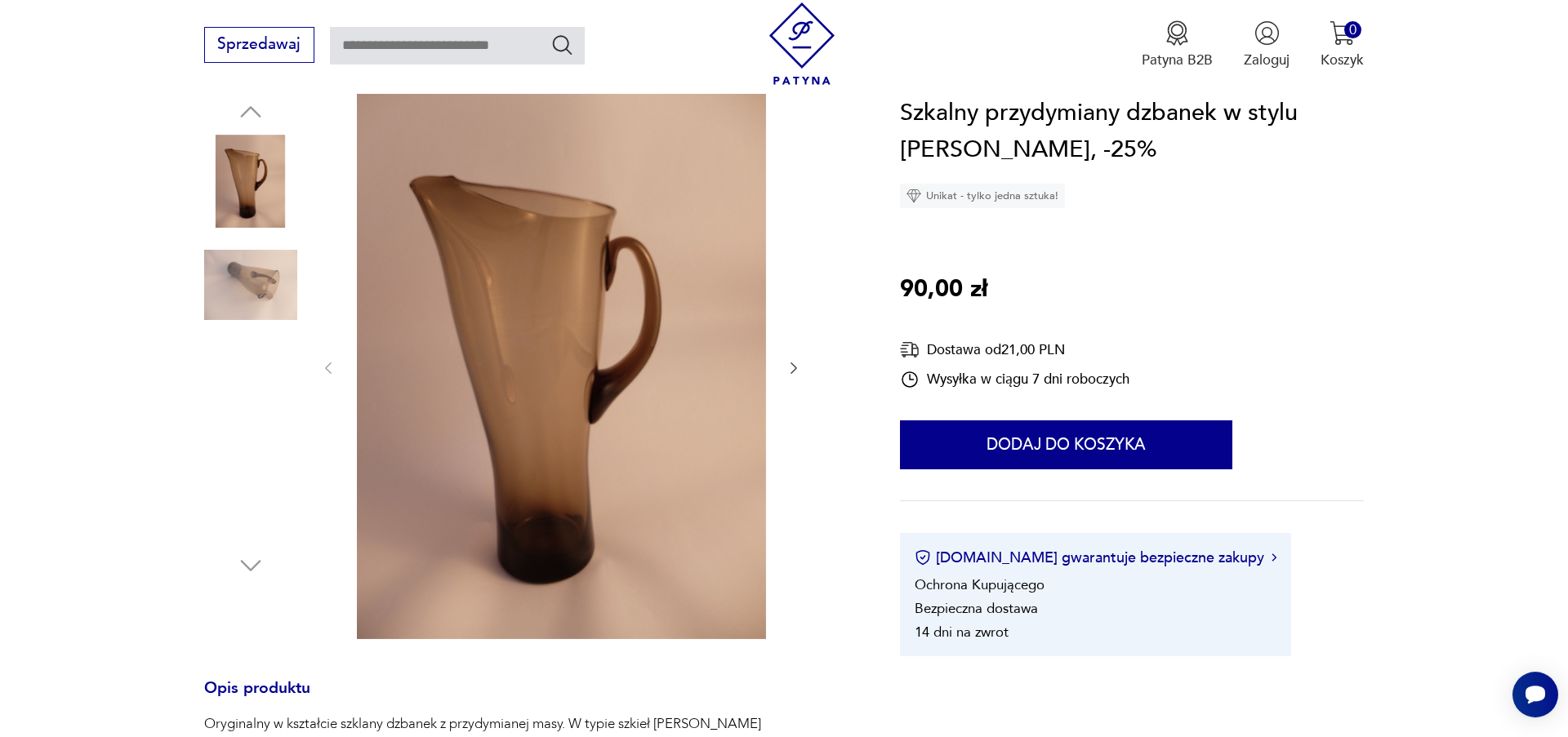
scroll to position [279, 0]
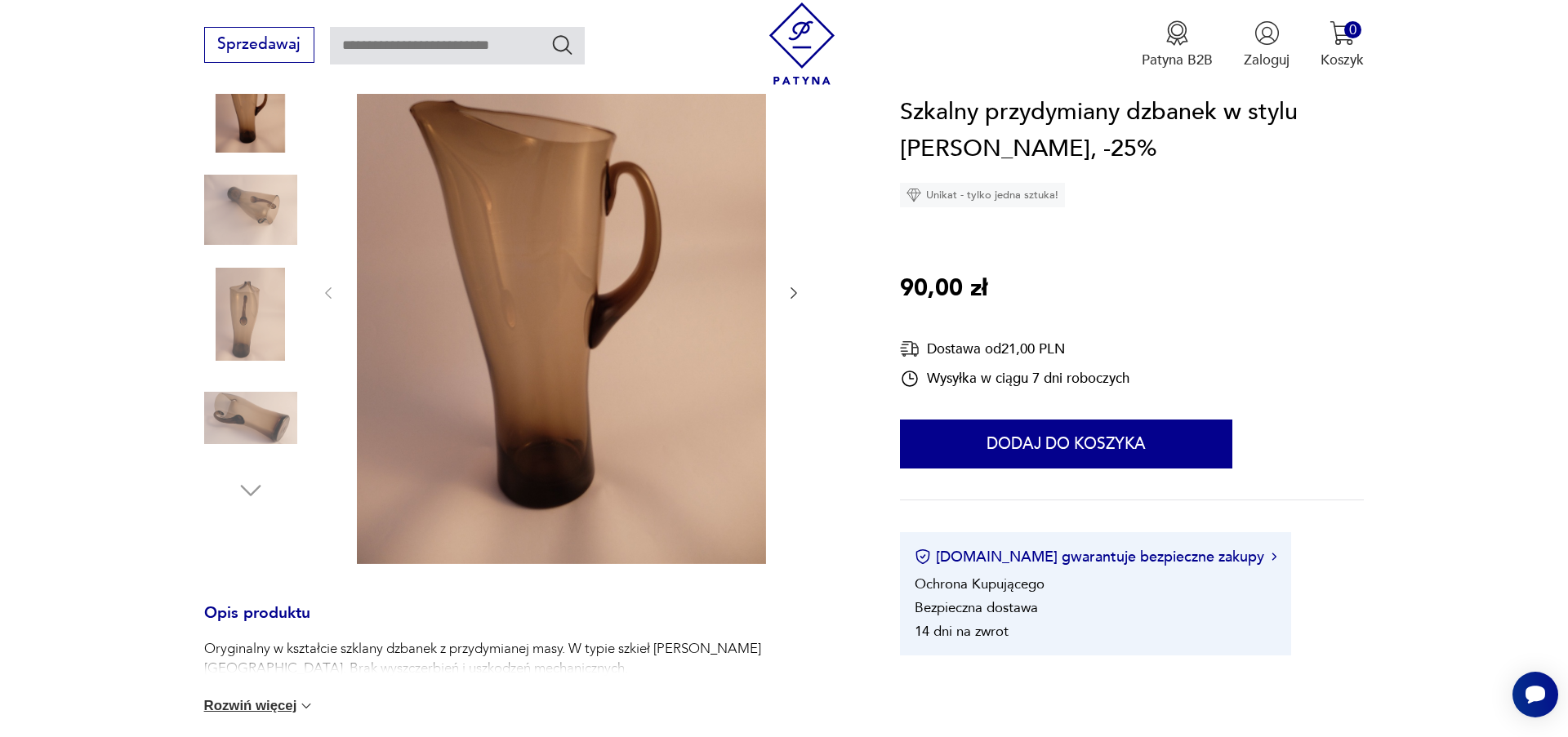
click at [798, 289] on icon "button" at bounding box center [793, 293] width 16 height 16
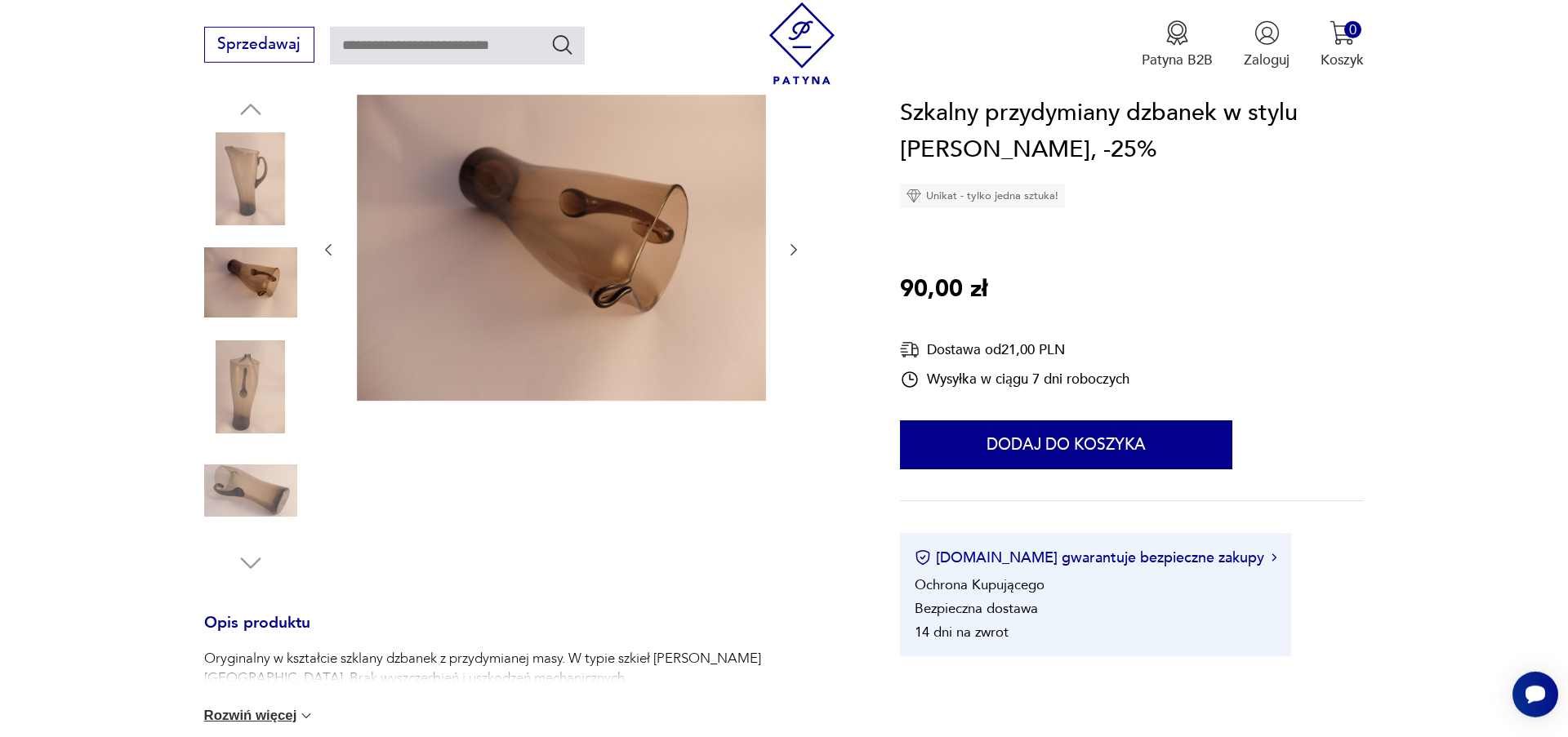
scroll to position [93, 0]
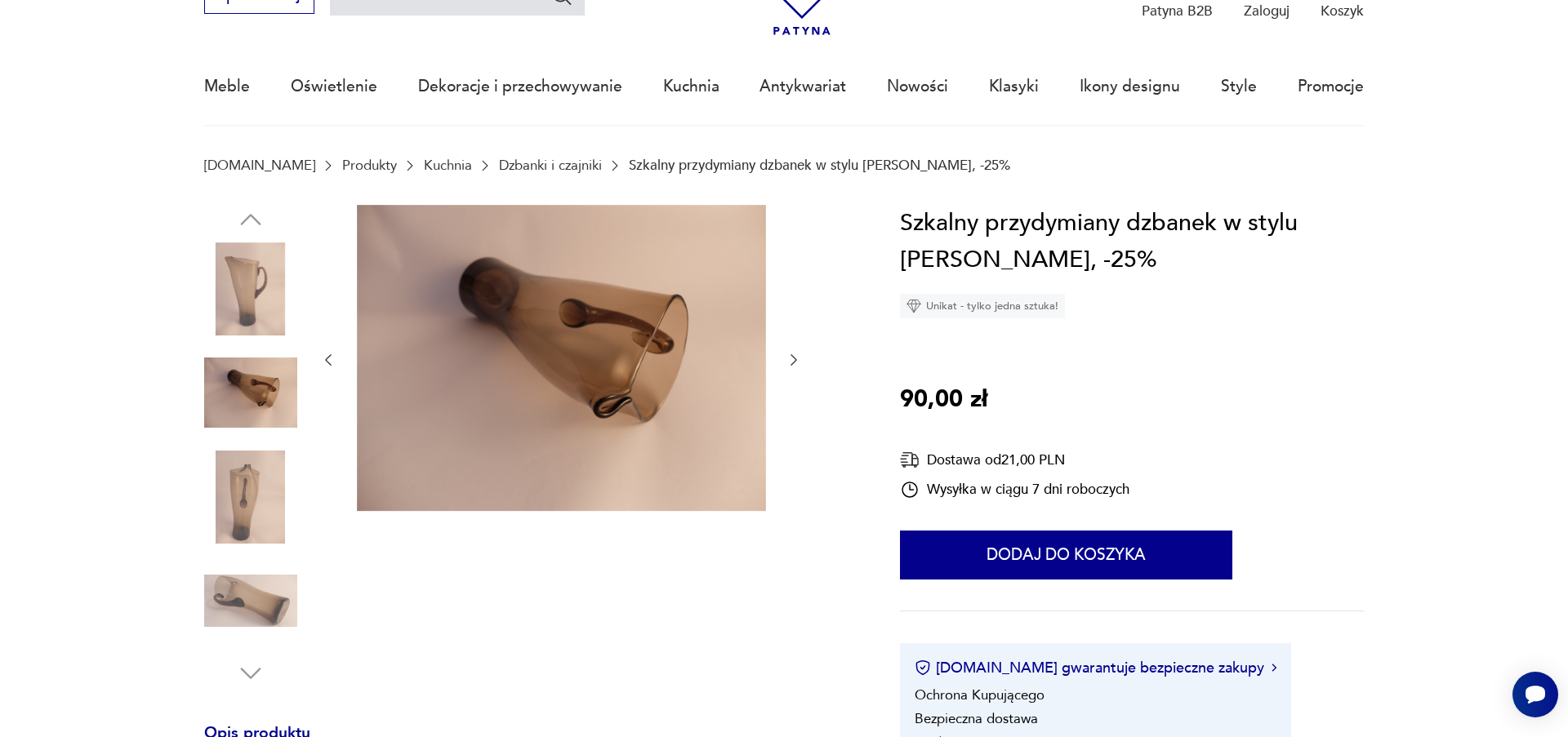
click at [799, 355] on icon "button" at bounding box center [793, 360] width 16 height 16
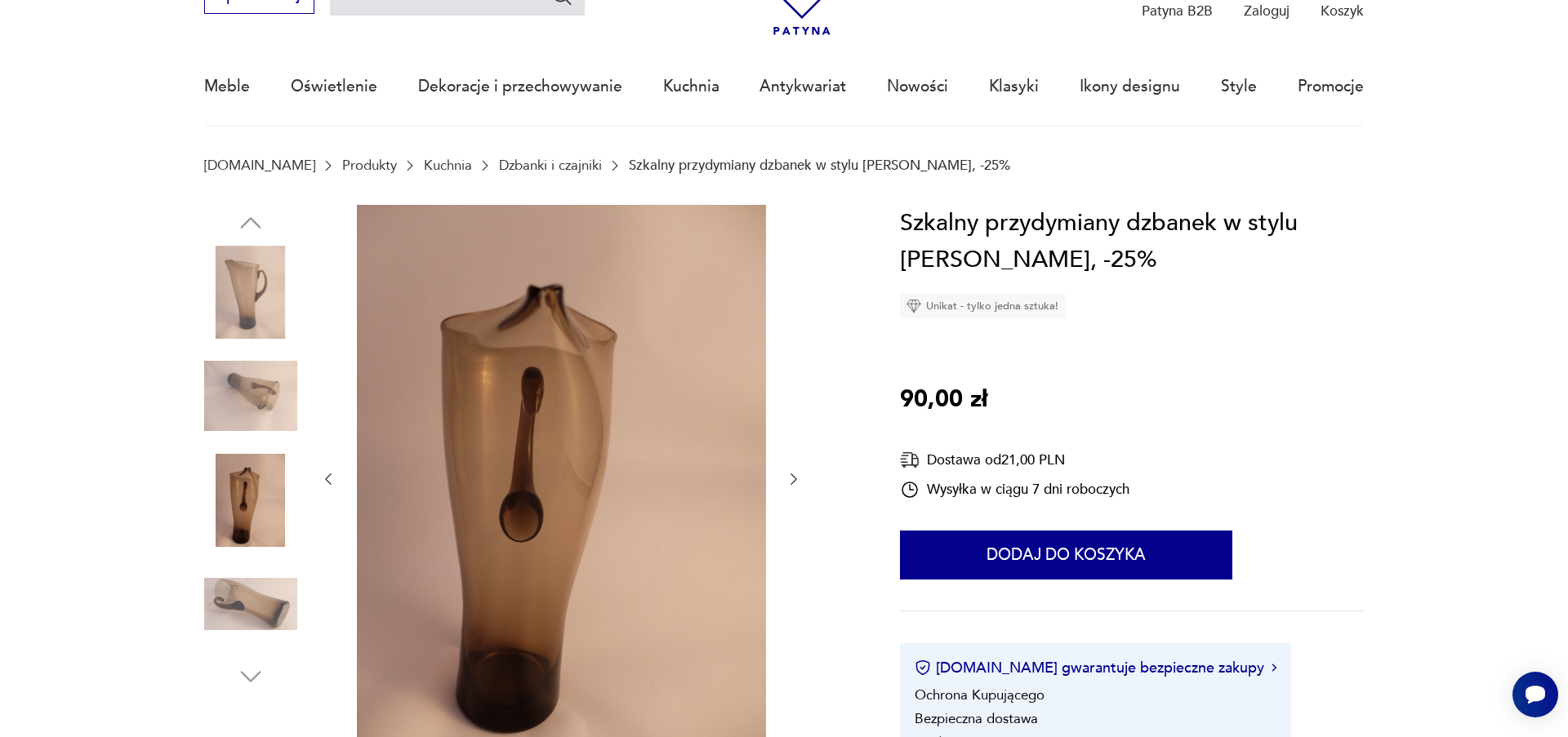
click at [799, 355] on div at bounding box center [560, 479] width 482 height 549
click at [781, 476] on div at bounding box center [560, 479] width 482 height 549
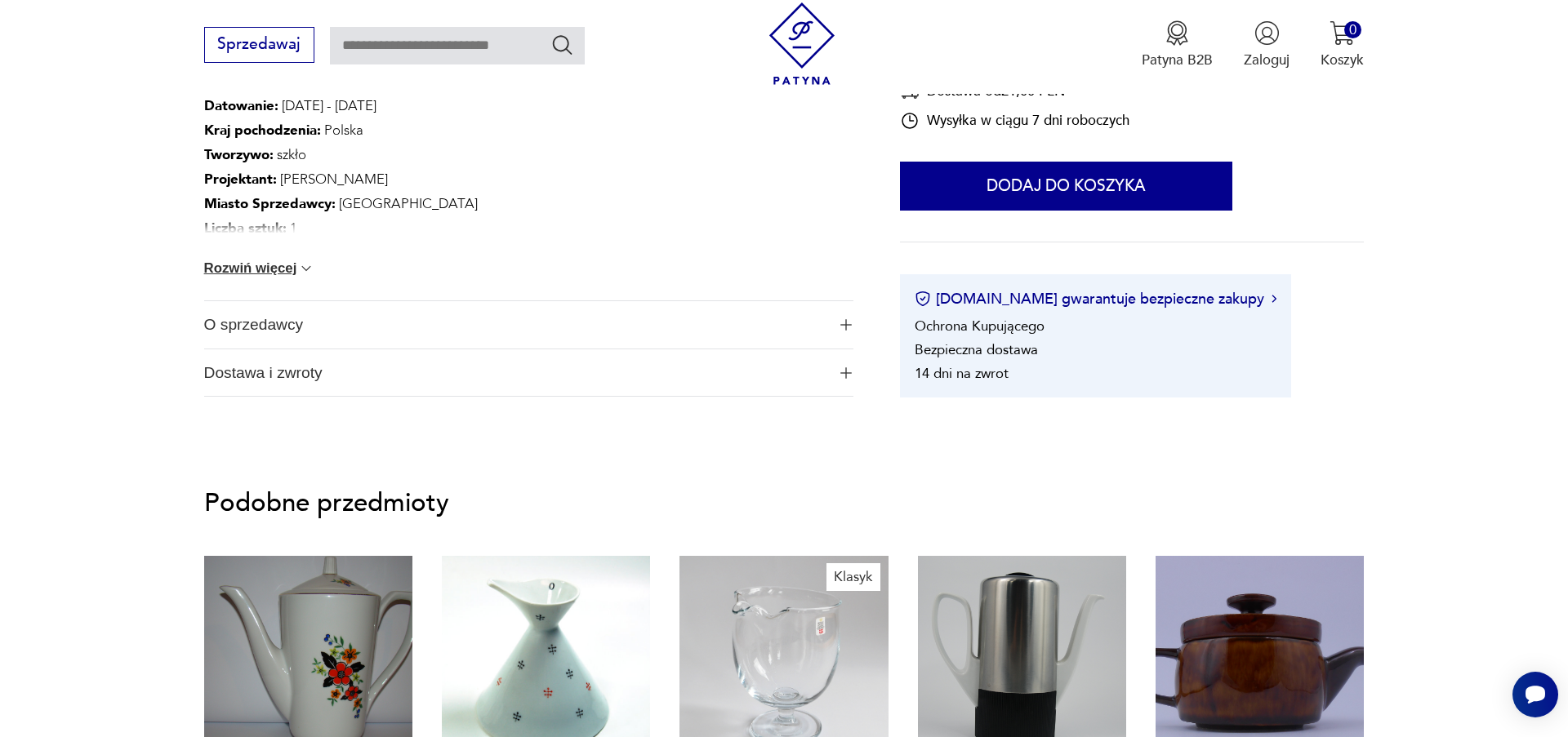
scroll to position [1302, 0]
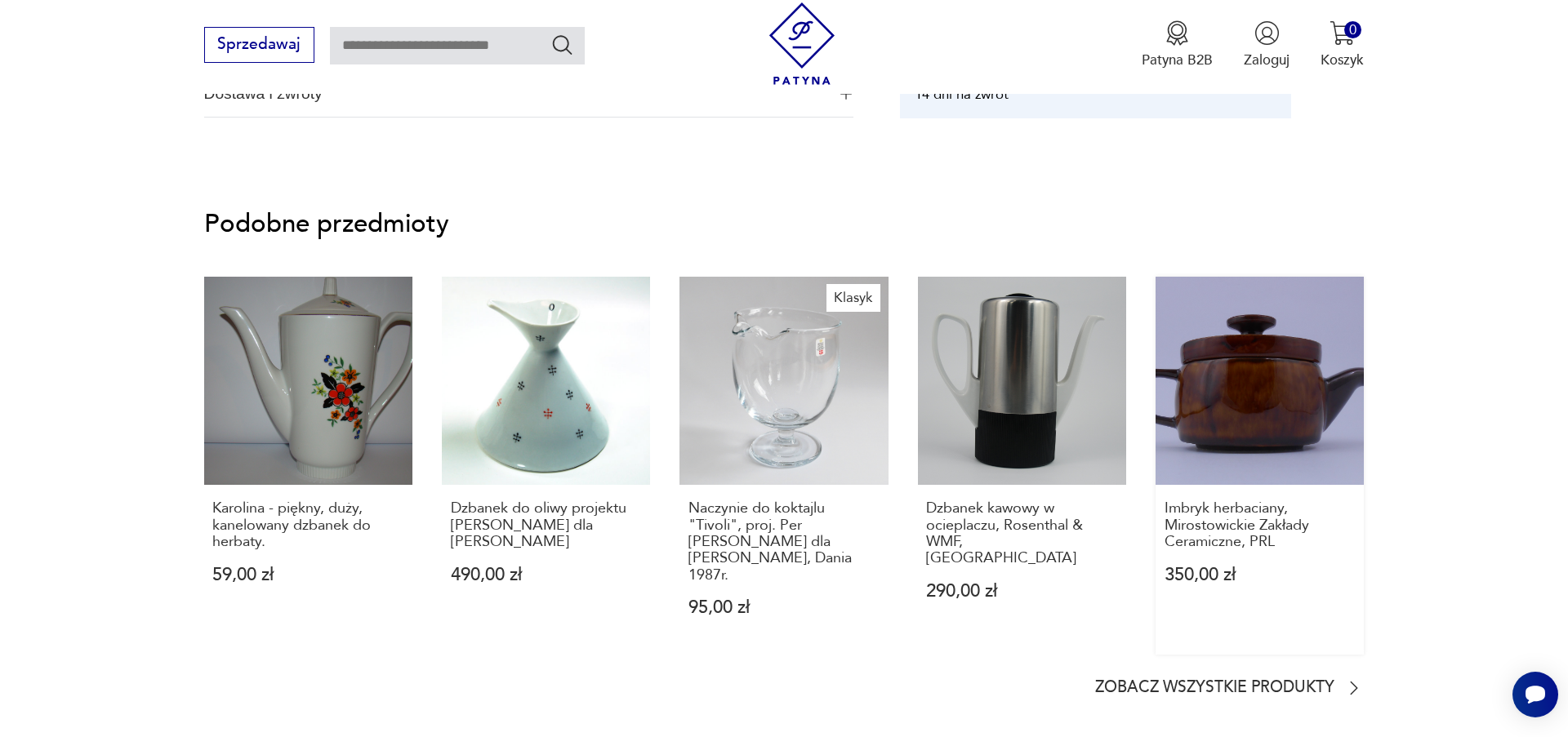
click at [1225, 439] on link "Imbryk herbaciany, Mirostowickie Zakłady Ceramiczne, PRL 350,00 zł" at bounding box center [1260, 466] width 208 height 379
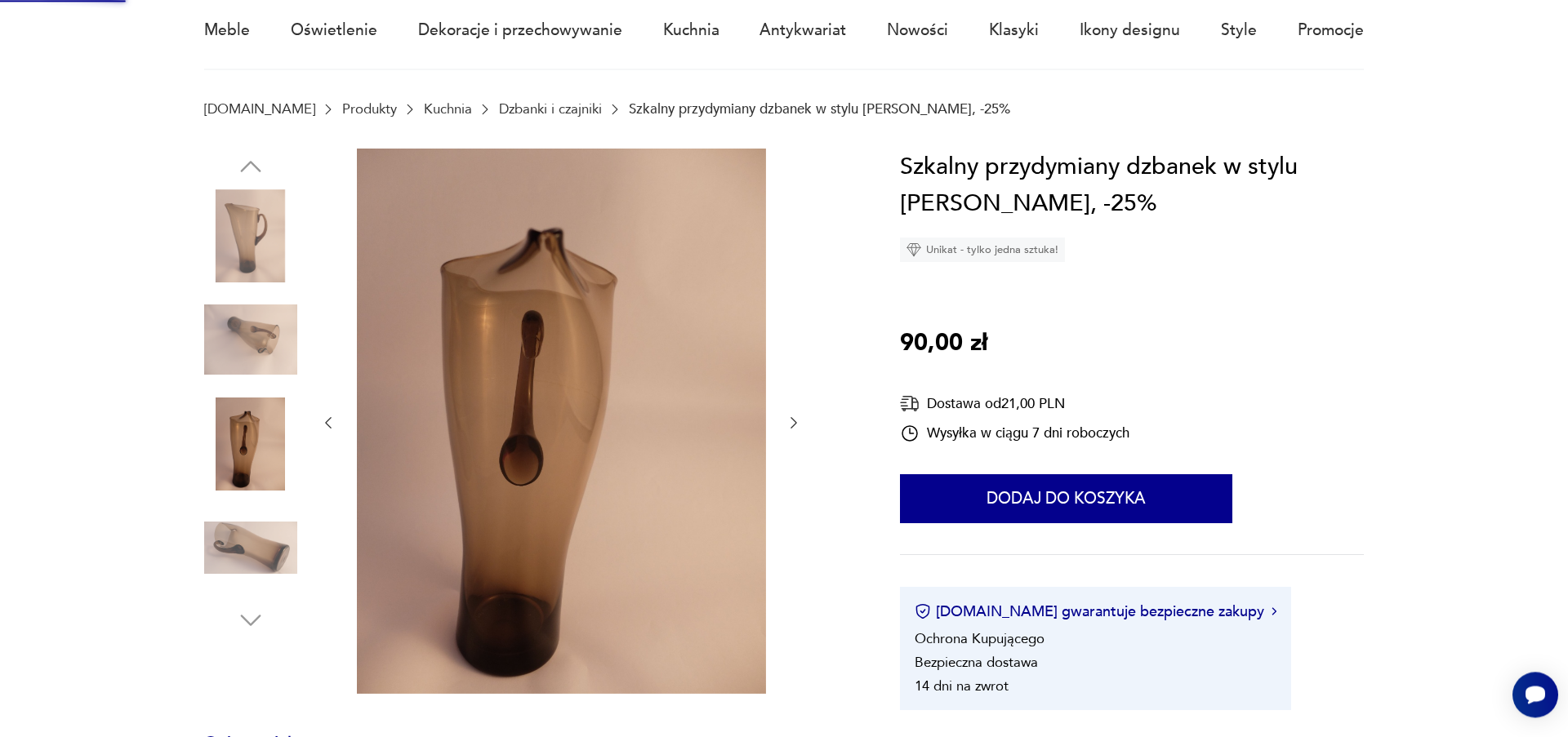
scroll to position [63, 0]
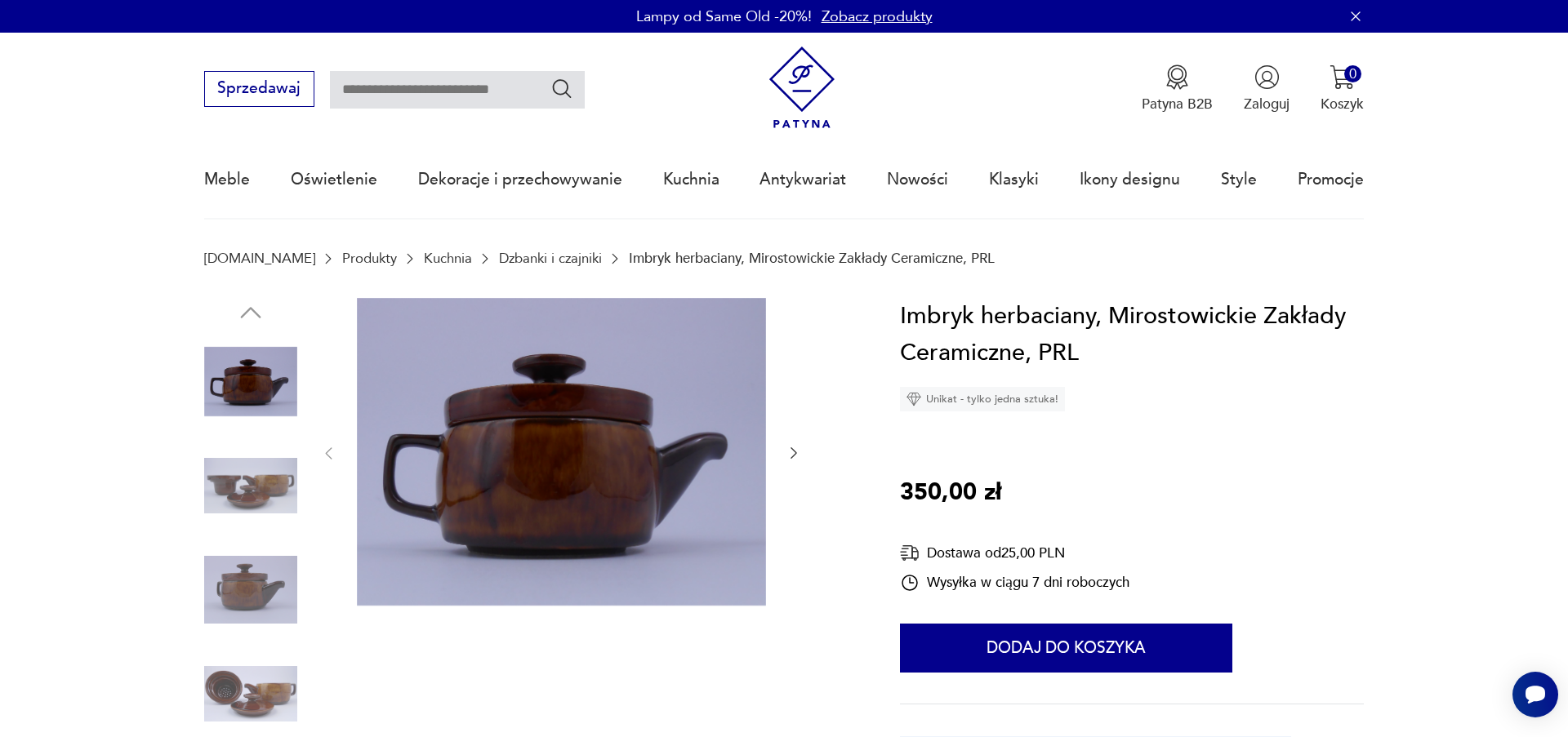
click at [779, 459] on div at bounding box center [560, 454] width 482 height 311
click at [792, 450] on icon "button" at bounding box center [793, 453] width 16 height 16
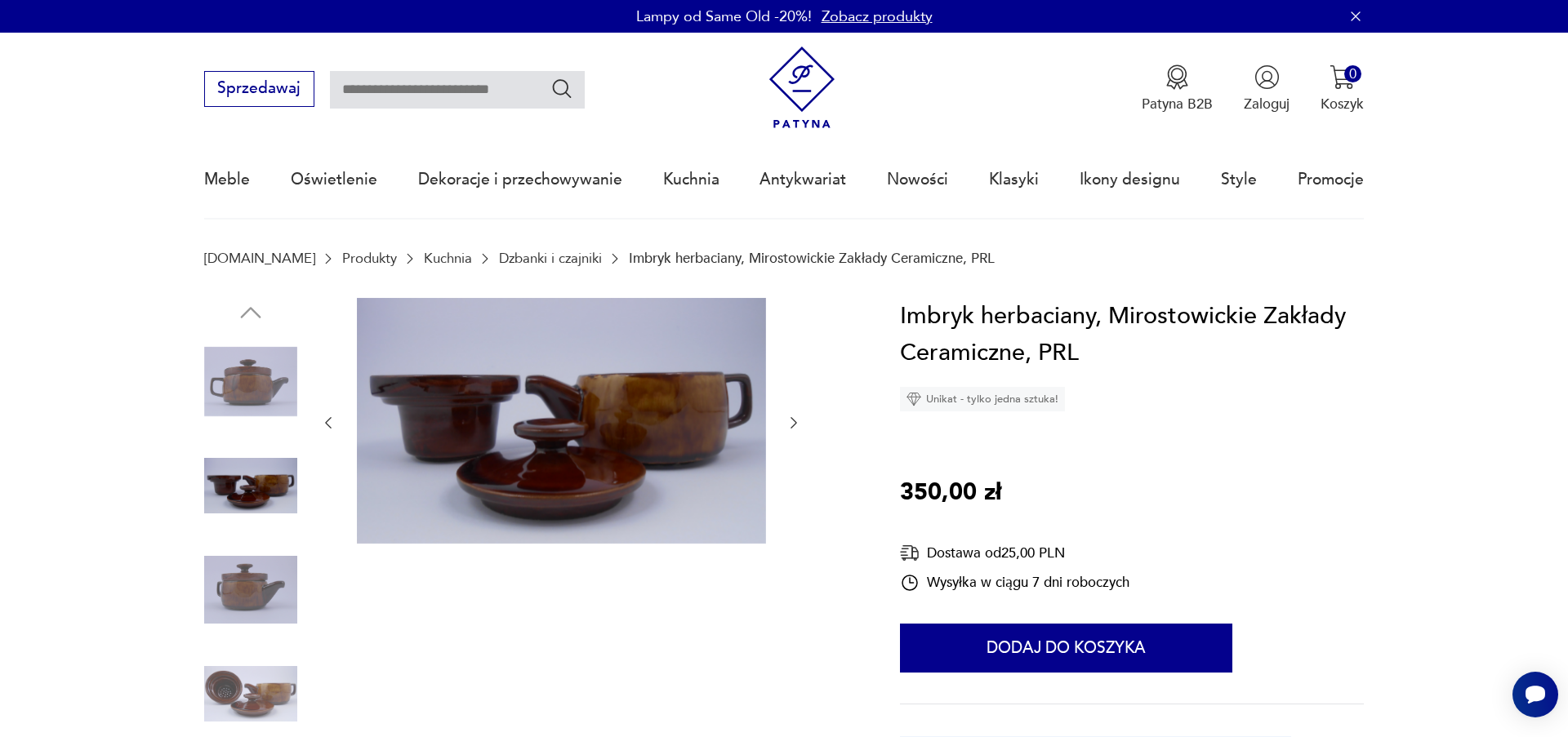
click at [792, 418] on icon "button" at bounding box center [793, 422] width 16 height 16
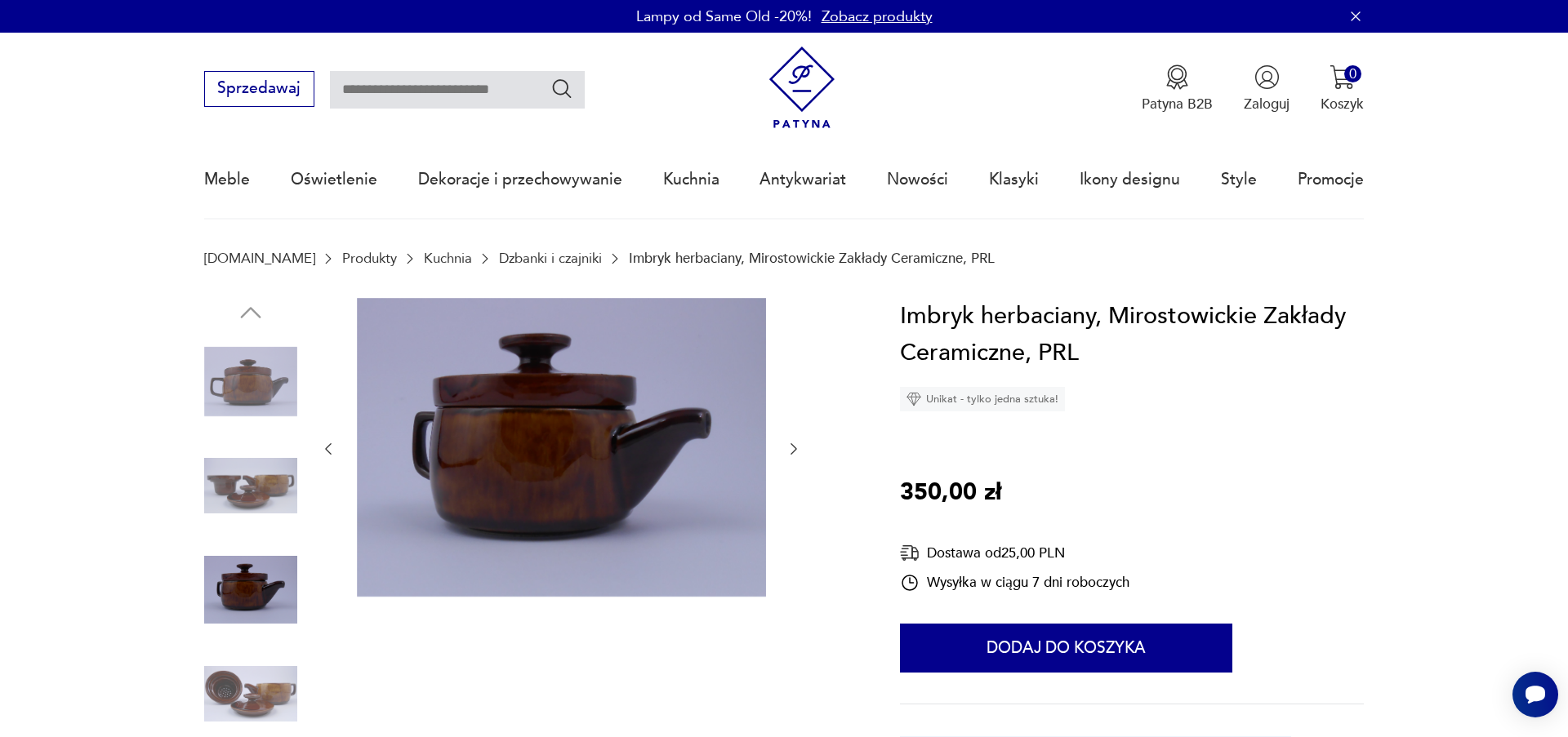
click at [790, 445] on icon "button" at bounding box center [793, 448] width 16 height 16
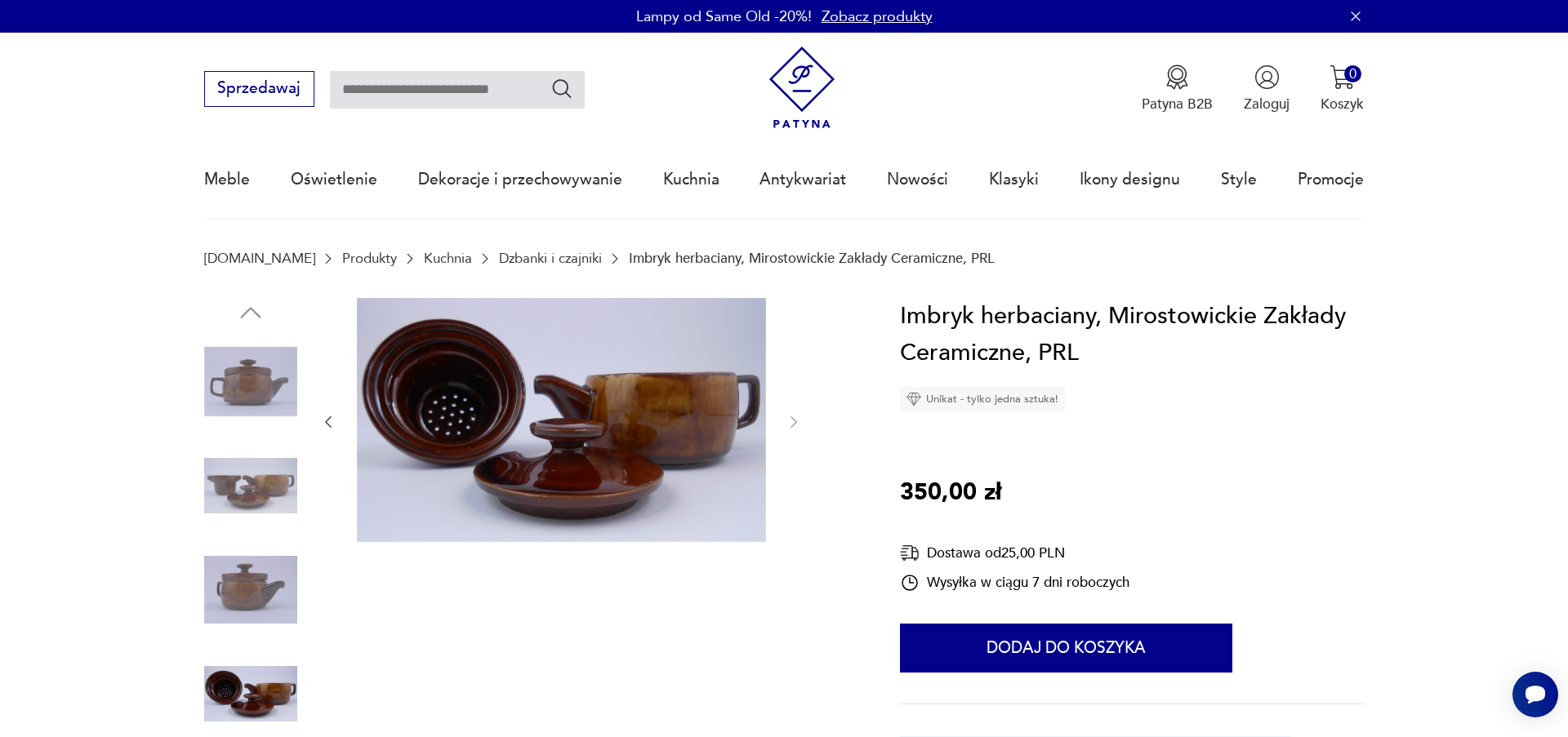
click at [472, 466] on img at bounding box center [561, 420] width 409 height 245
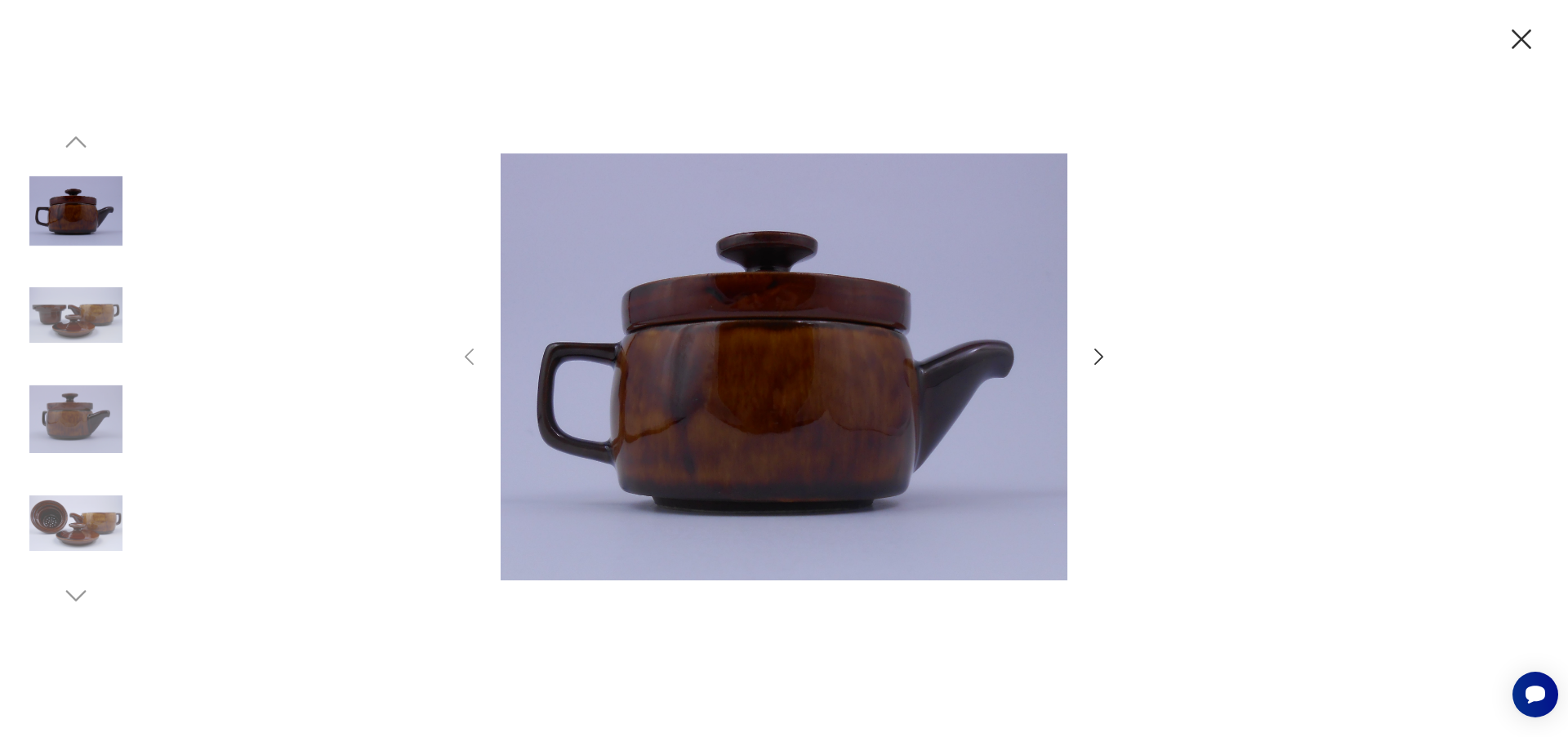
click at [1093, 355] on icon "button" at bounding box center [1099, 357] width 24 height 24
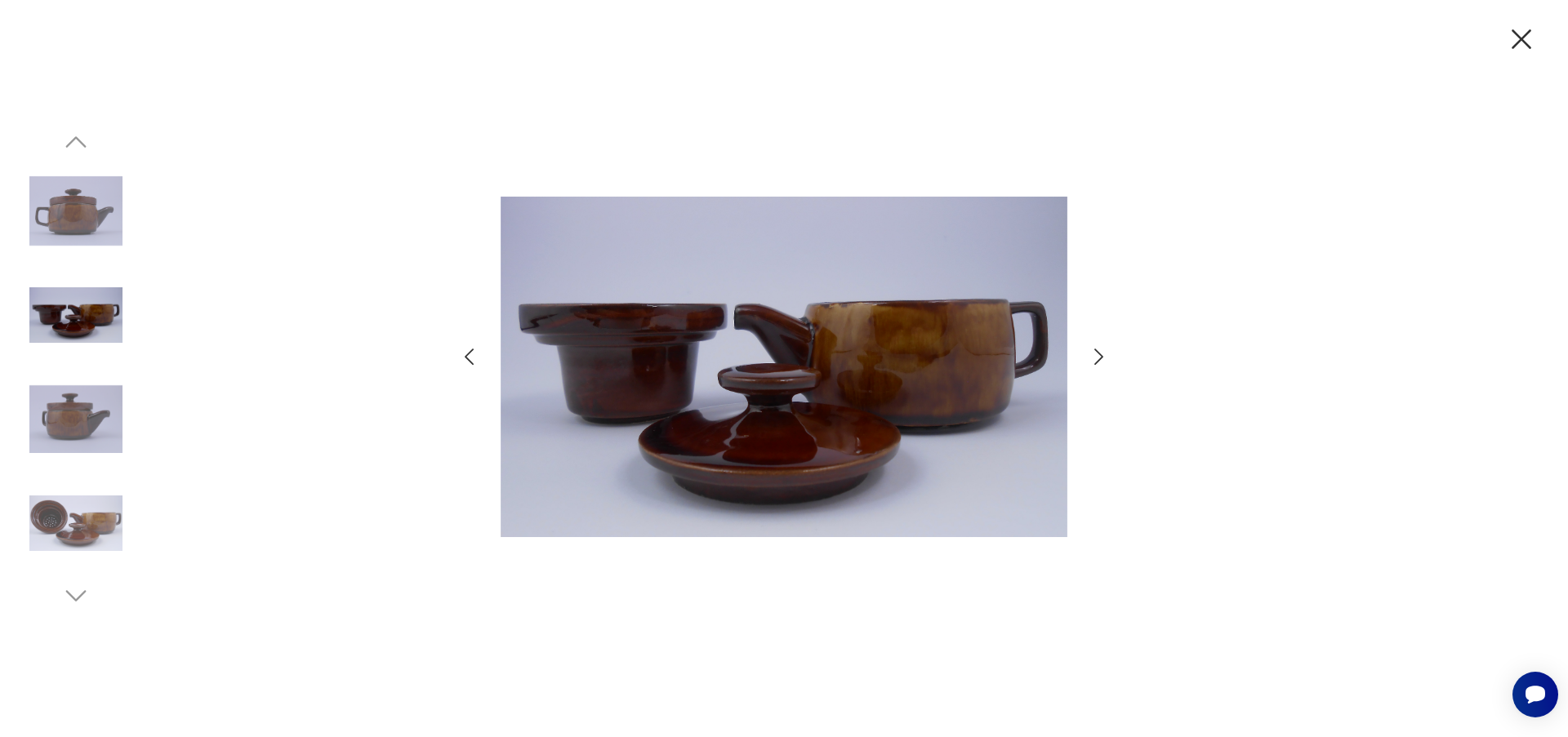
click at [1093, 355] on icon "button" at bounding box center [1099, 357] width 24 height 24
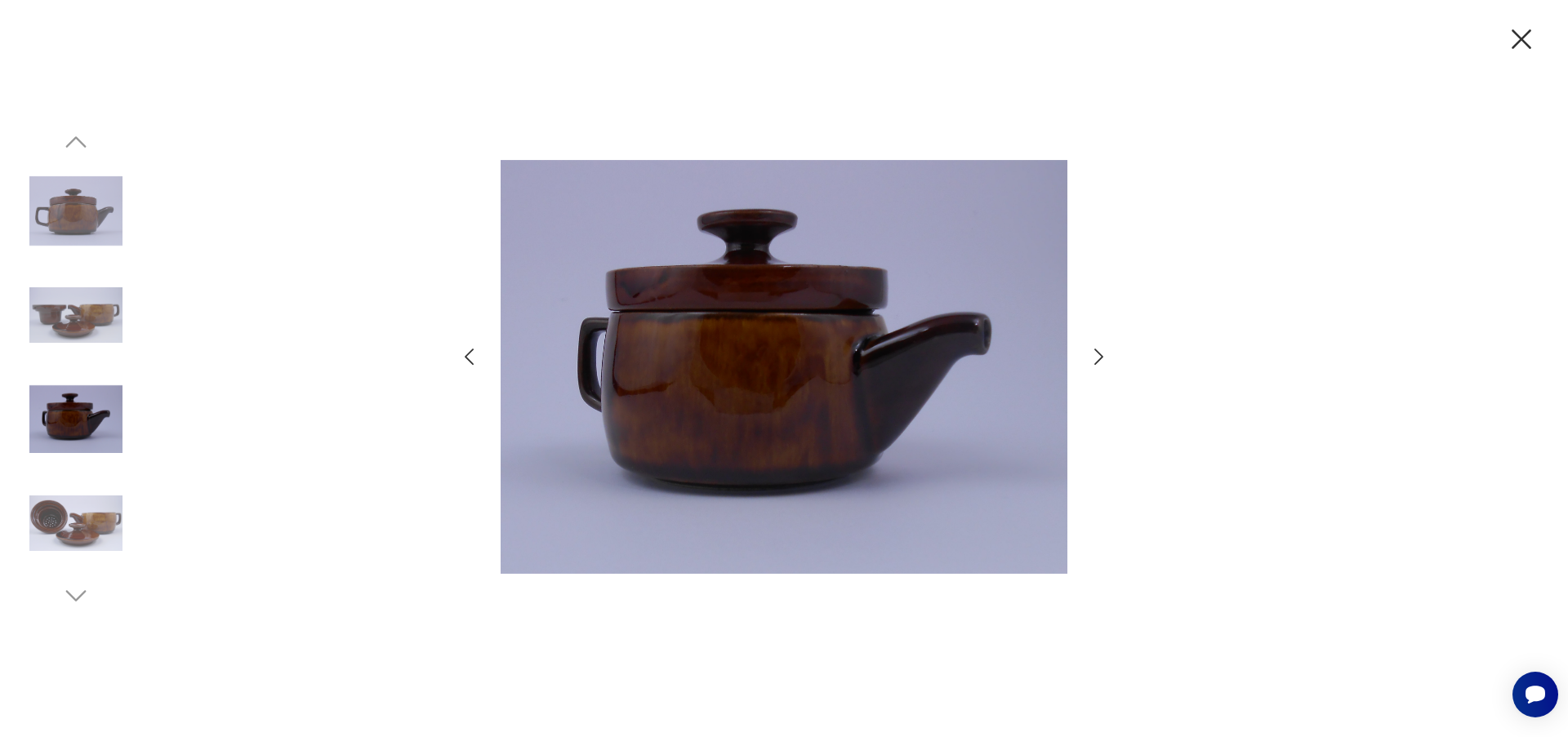
click at [1093, 355] on icon "button" at bounding box center [1099, 357] width 24 height 24
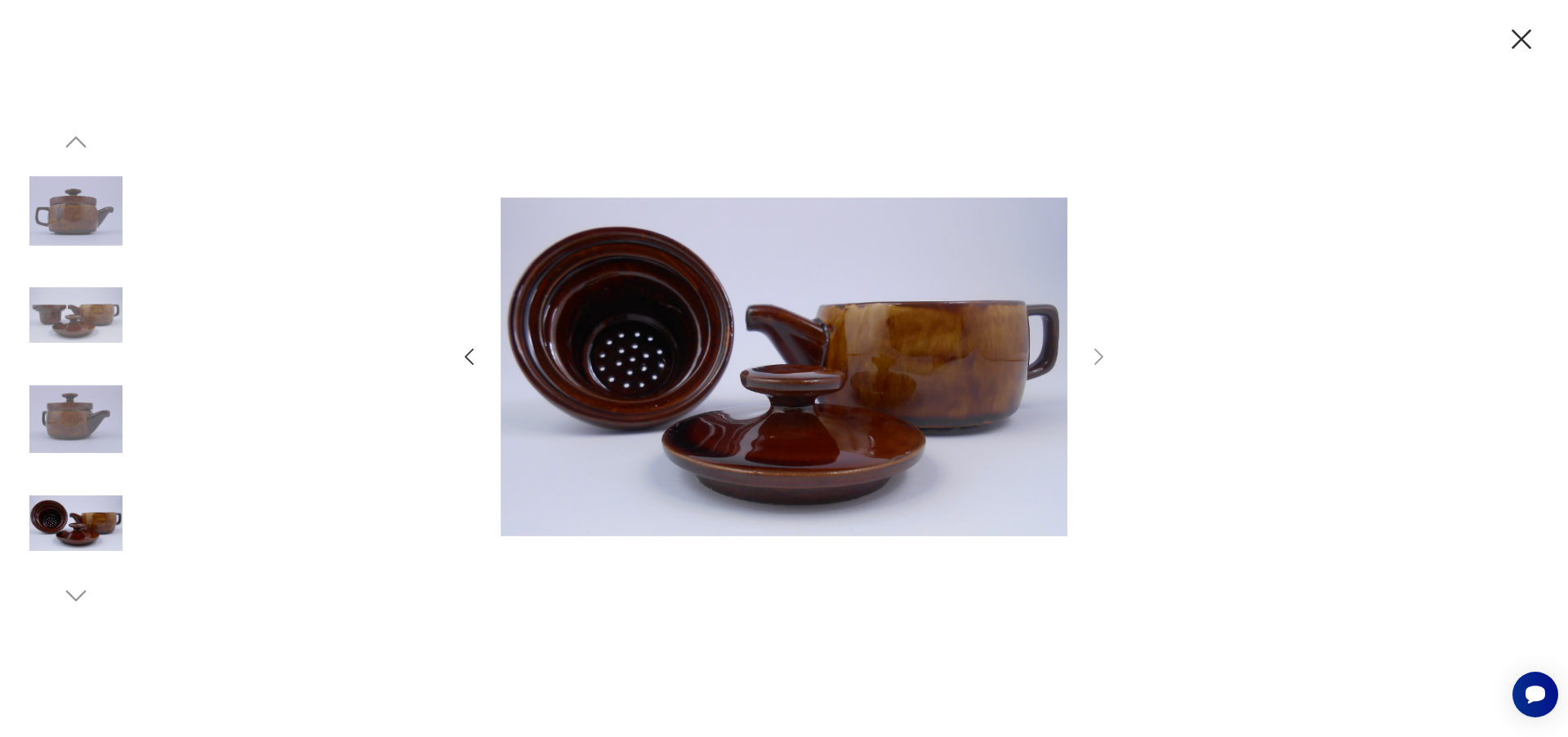
click at [1521, 40] on icon "button" at bounding box center [1521, 39] width 19 height 19
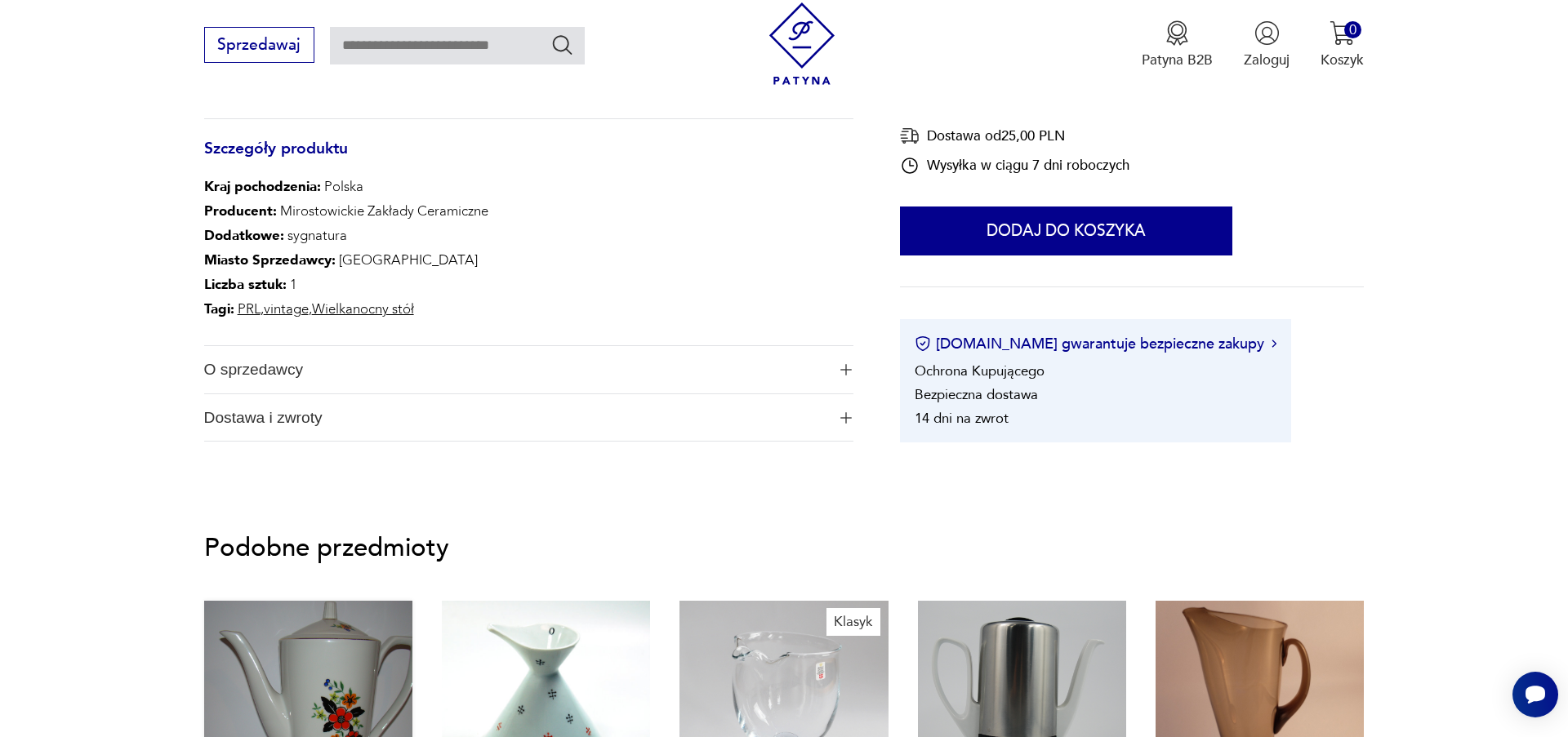
scroll to position [1302, 0]
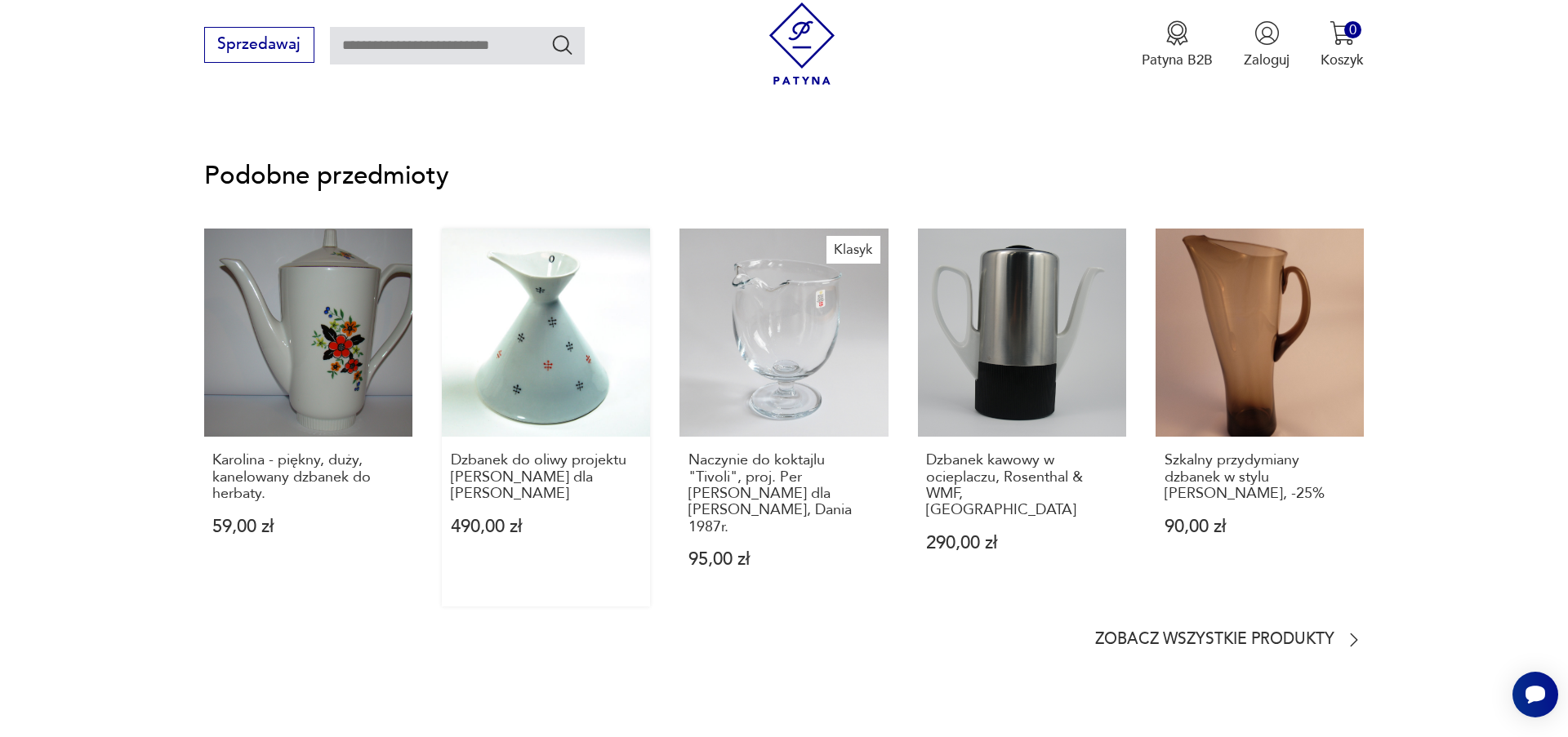
click at [495, 357] on link "Dzbanek do oliwy projektu [PERSON_NAME] dla [PERSON_NAME] 490,00 zł" at bounding box center [546, 418] width 208 height 379
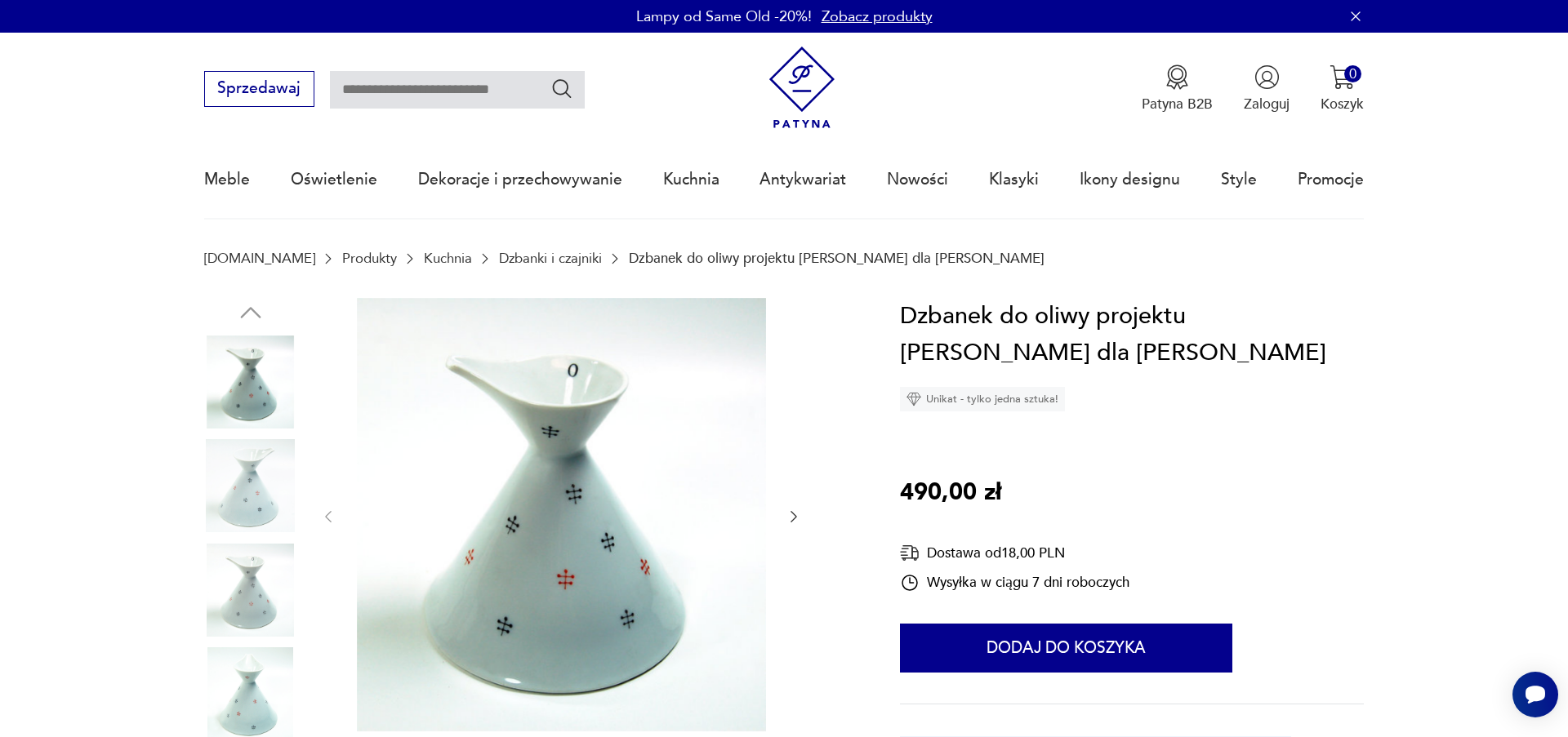
click at [795, 521] on icon "button" at bounding box center [793, 516] width 16 height 16
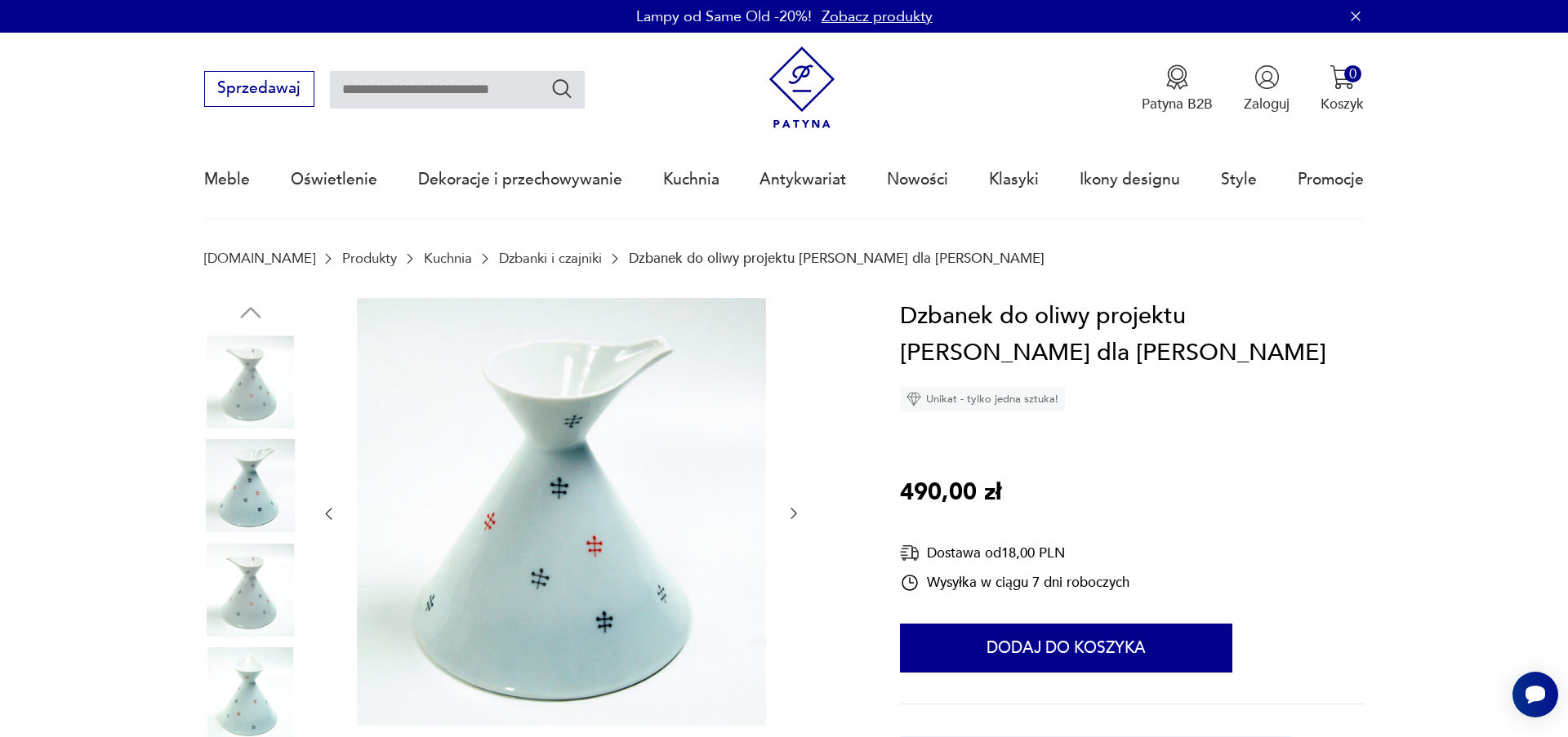
click at [795, 521] on icon "button" at bounding box center [793, 513] width 16 height 16
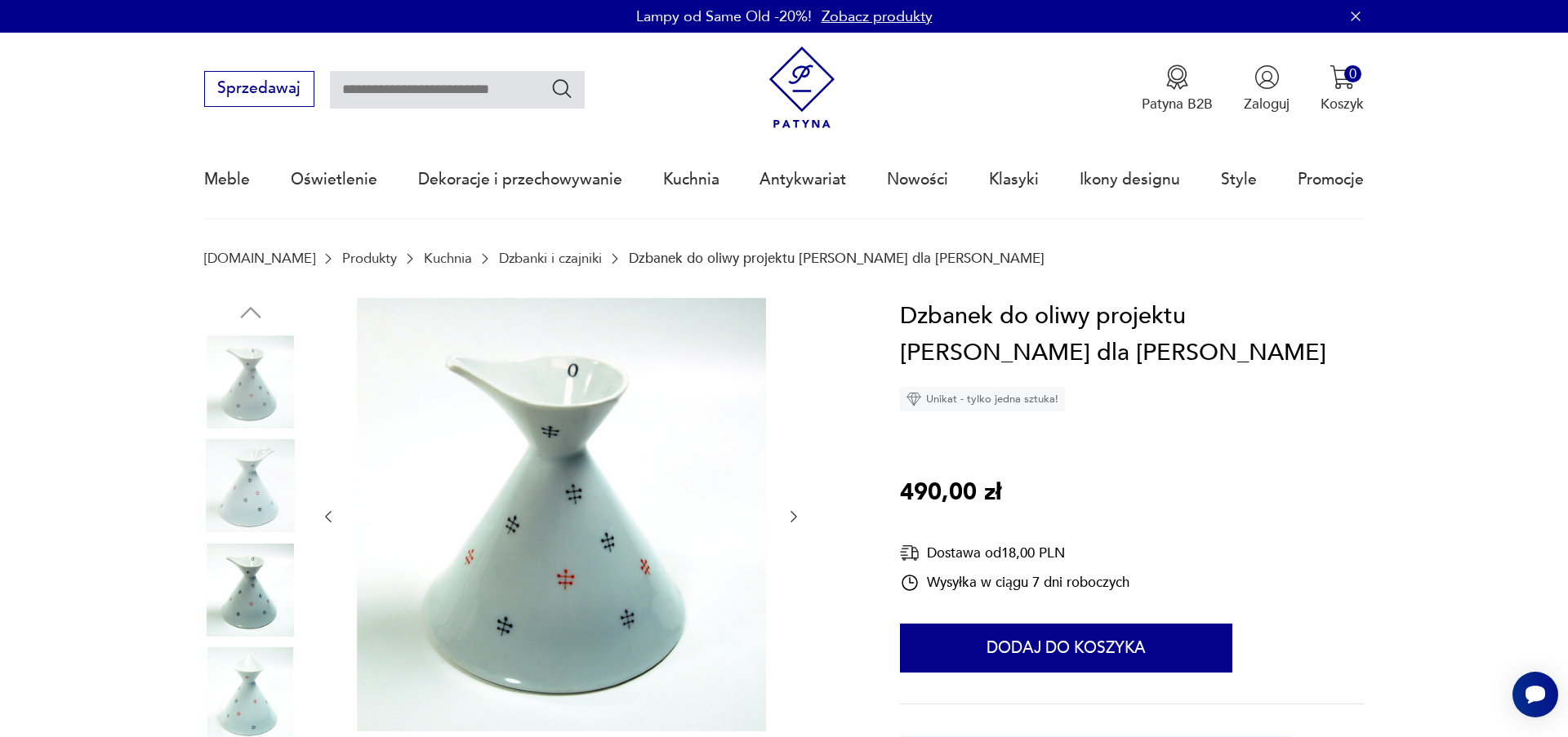
click at [795, 521] on icon "button" at bounding box center [793, 516] width 16 height 16
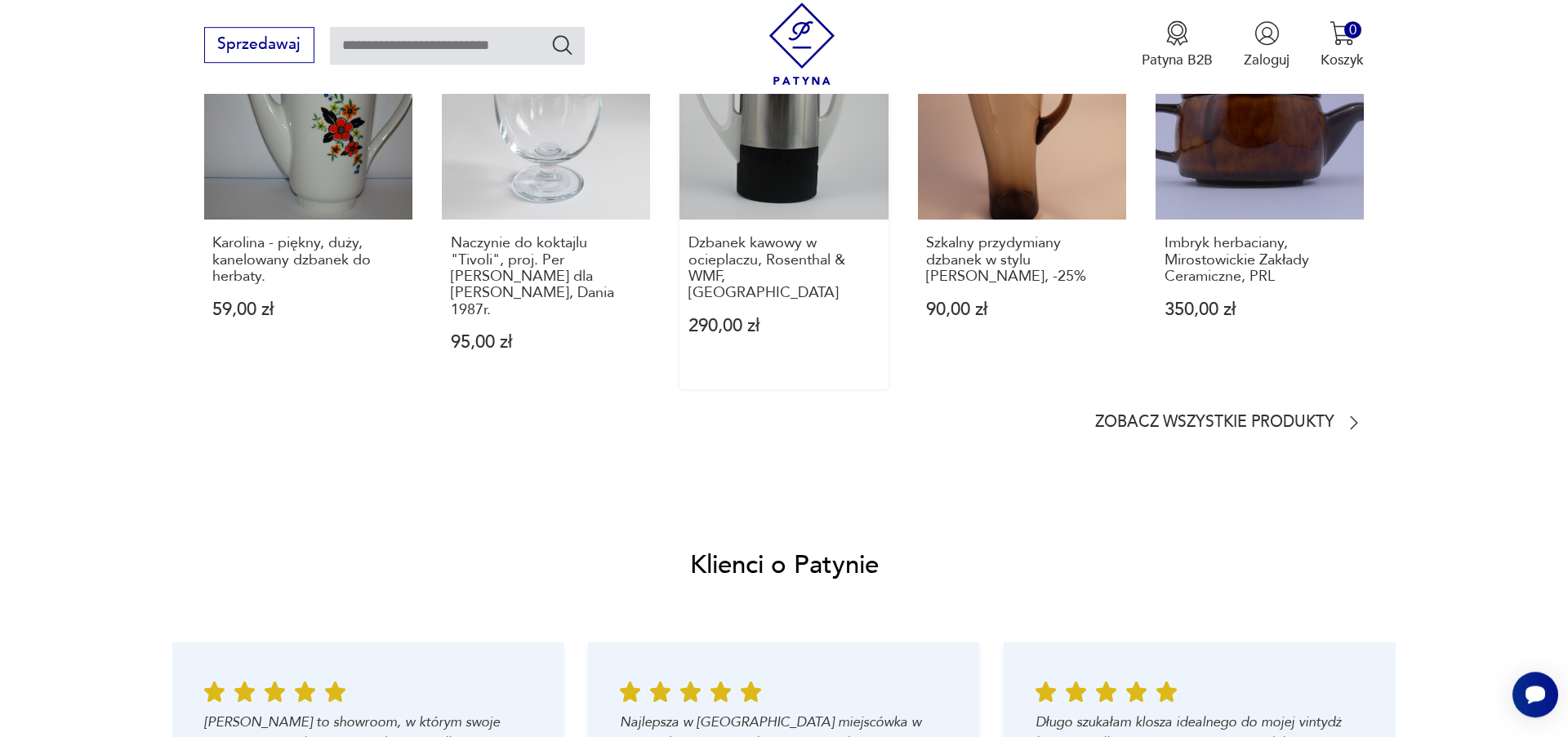
scroll to position [1488, 0]
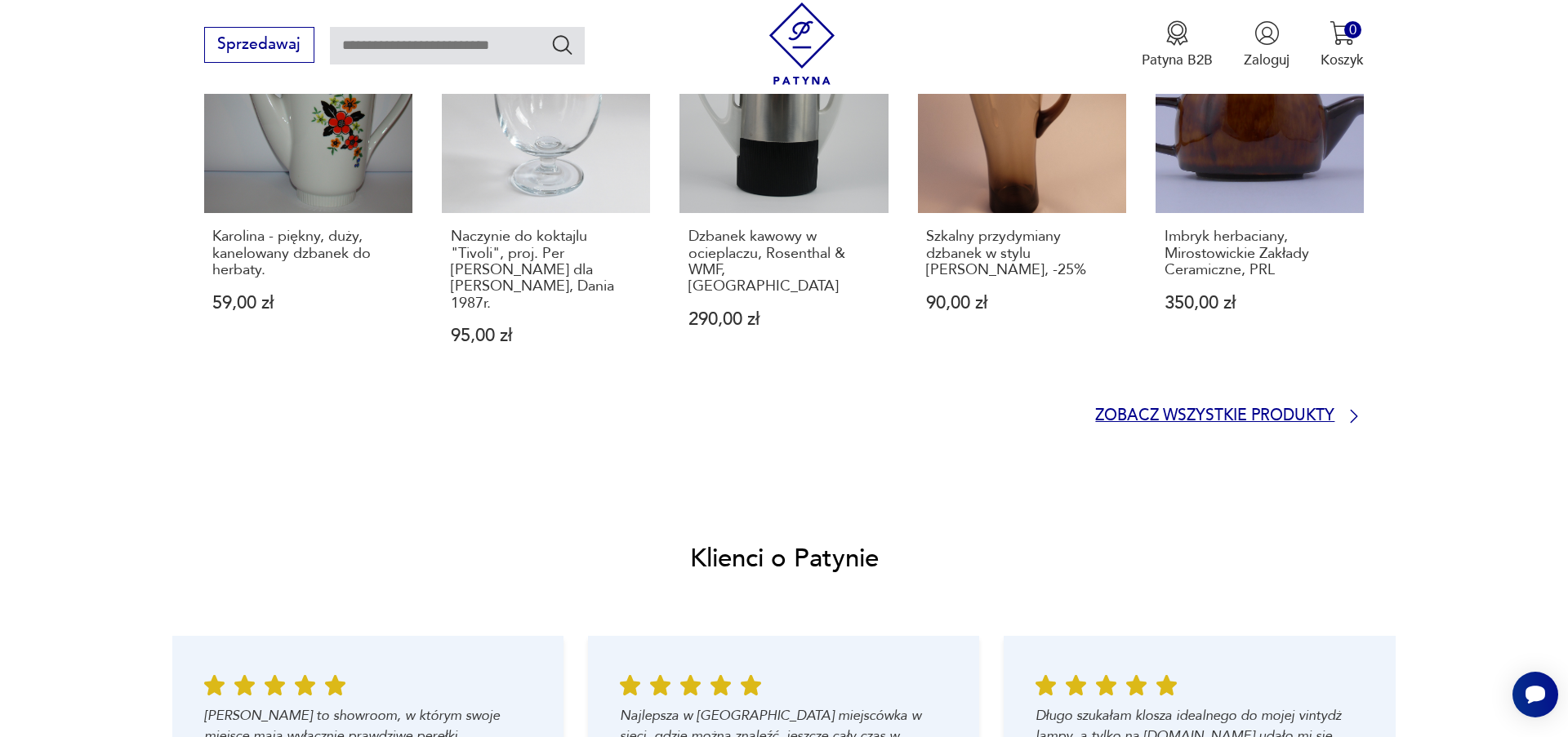
click at [1315, 410] on p "Zobacz wszystkie produkty" at bounding box center [1214, 415] width 240 height 13
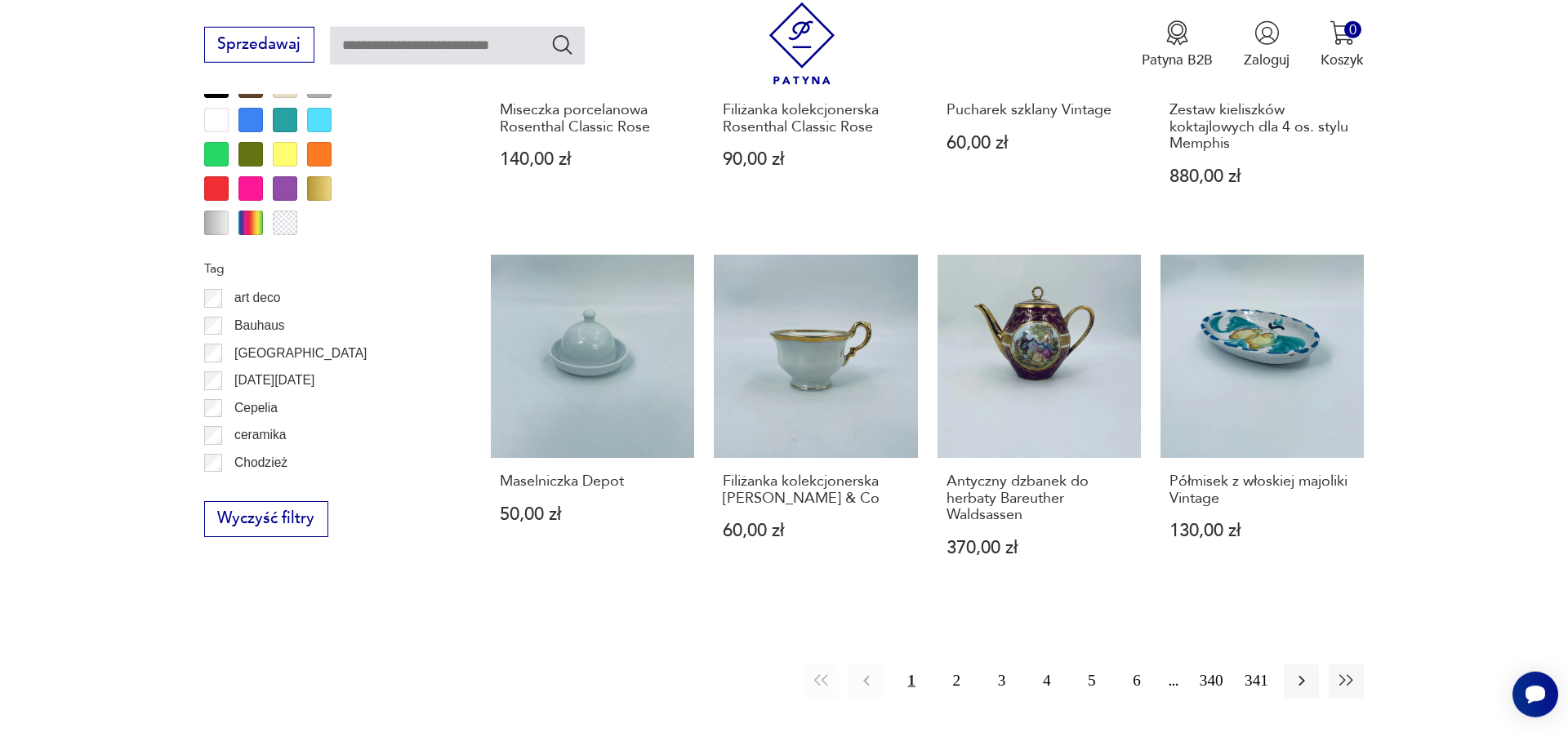
scroll to position [1894, 0]
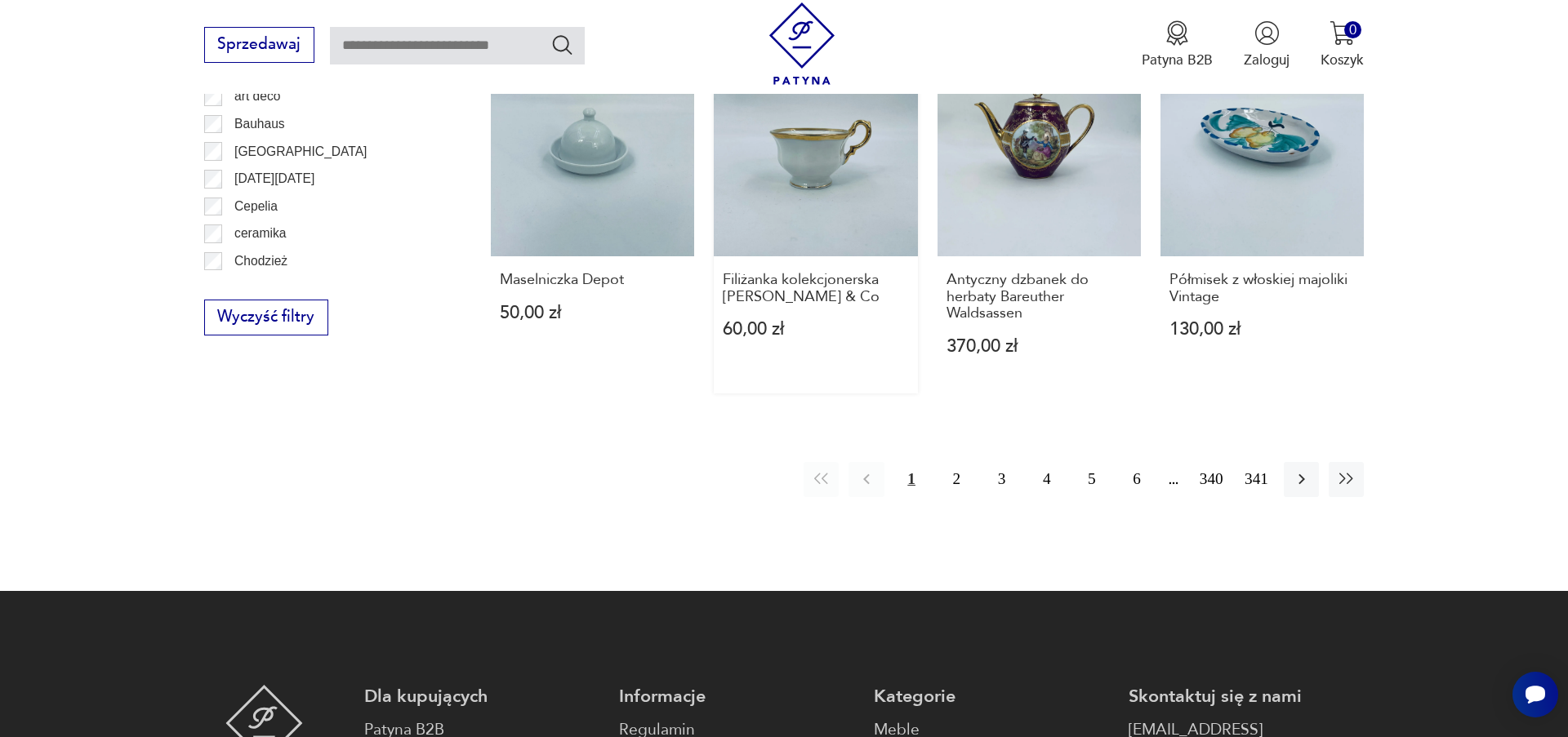
click at [803, 230] on link "Filiżanka kolekcjonerska [PERSON_NAME] & Co 60,00 zł" at bounding box center [815, 223] width 203 height 340
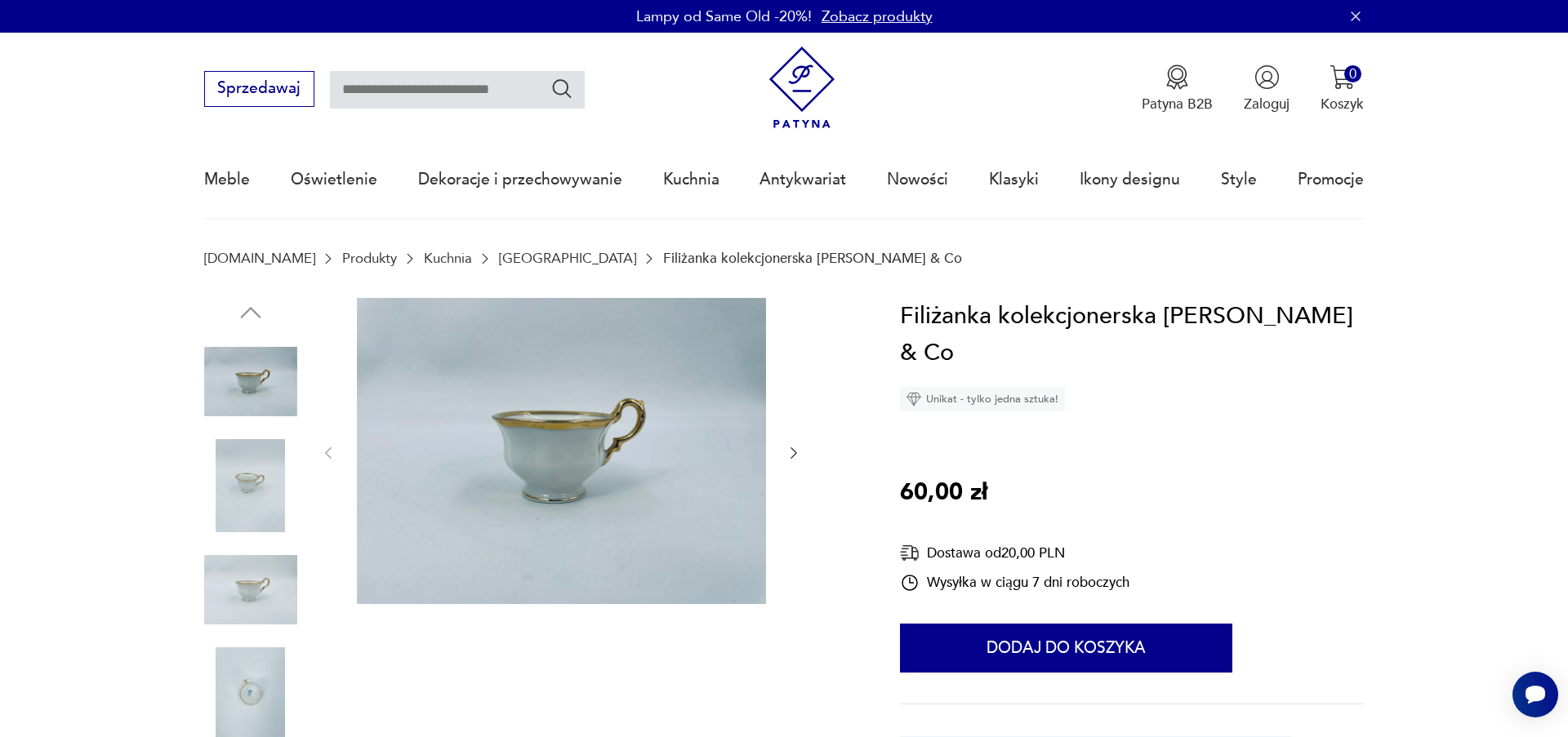
click at [789, 459] on icon "button" at bounding box center [793, 453] width 16 height 16
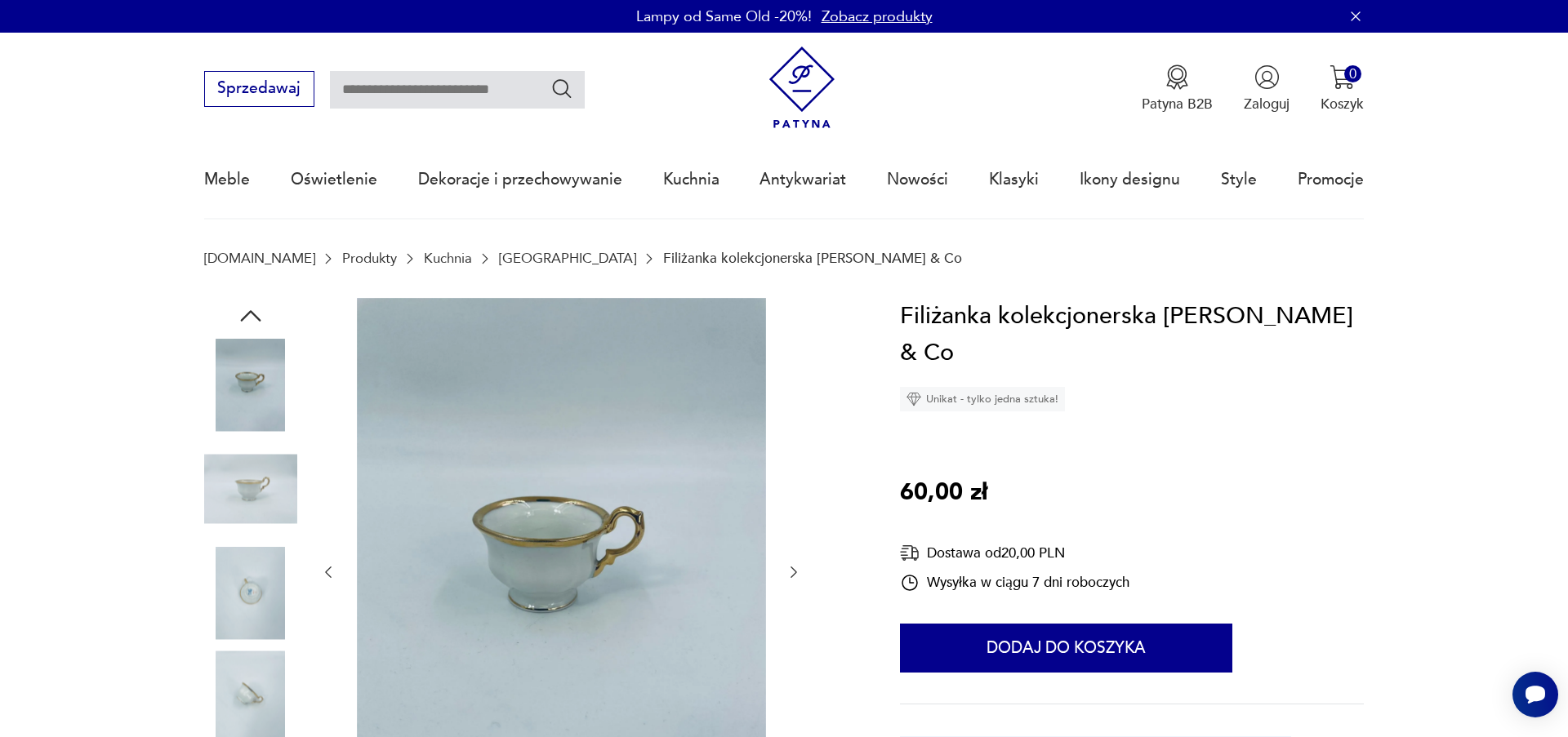
click at [794, 582] on button "button" at bounding box center [793, 572] width 16 height 19
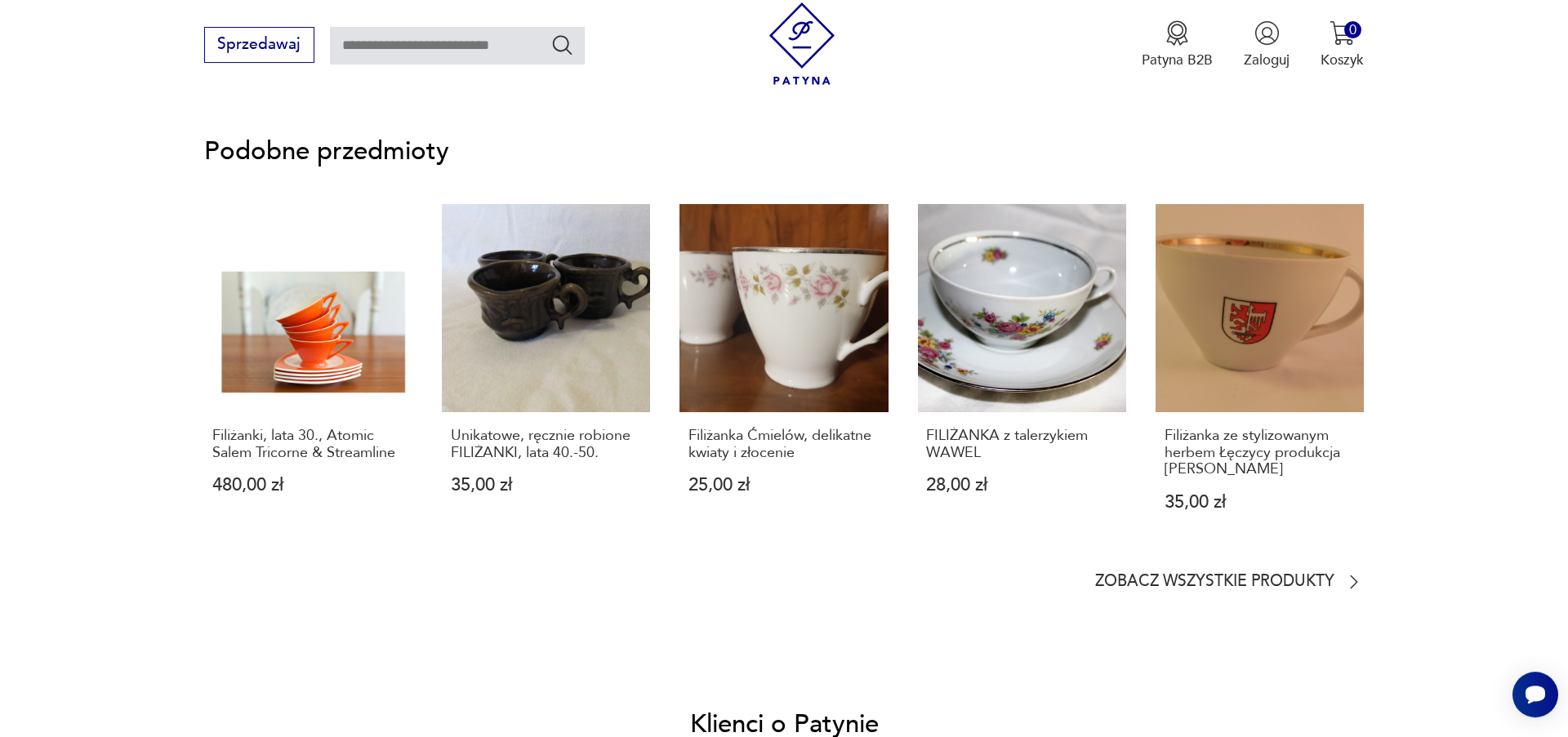
scroll to position [1395, 0]
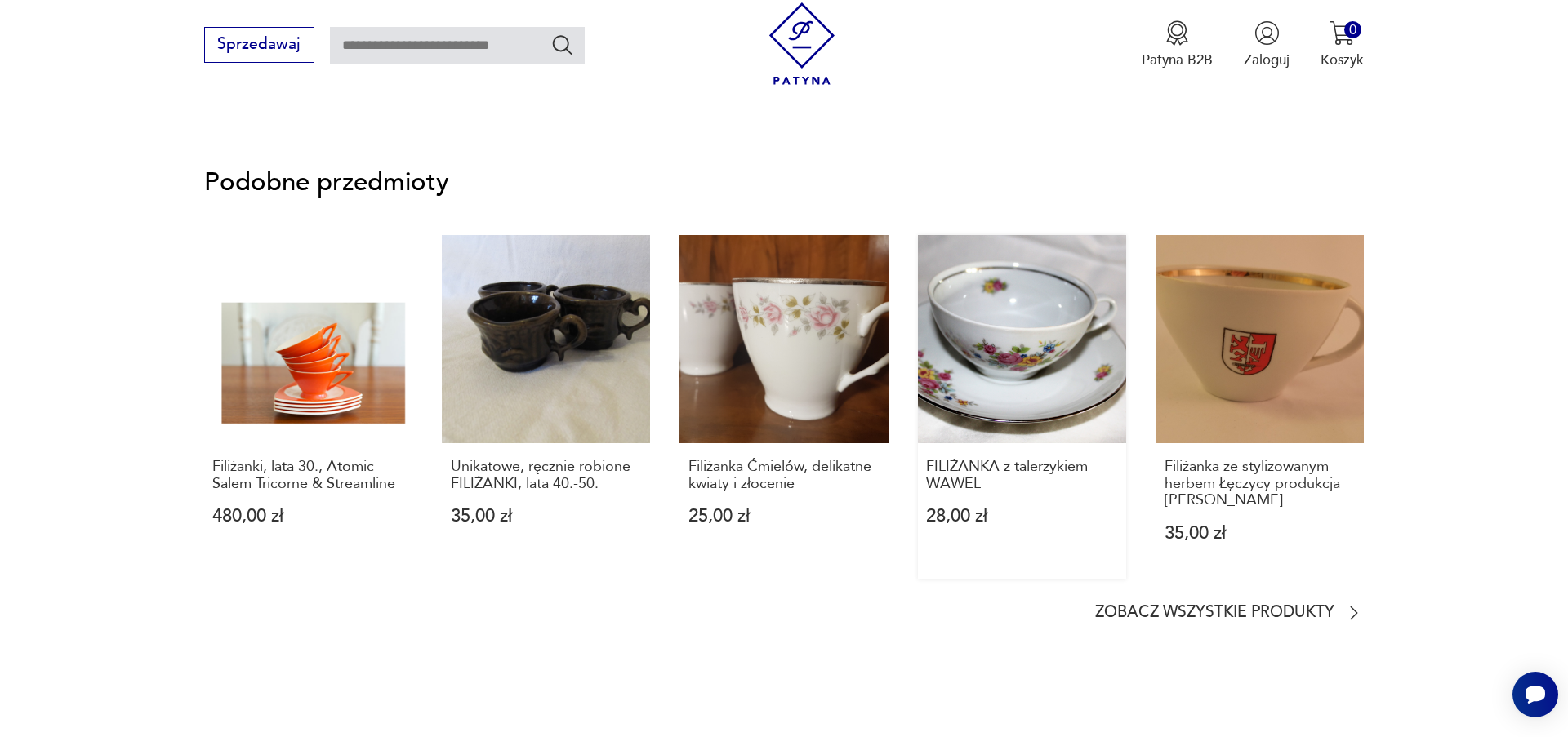
click at [990, 378] on link "FILIŻANKA z talerzykiem WAWEL 28,00 zł" at bounding box center [1022, 408] width 208 height 345
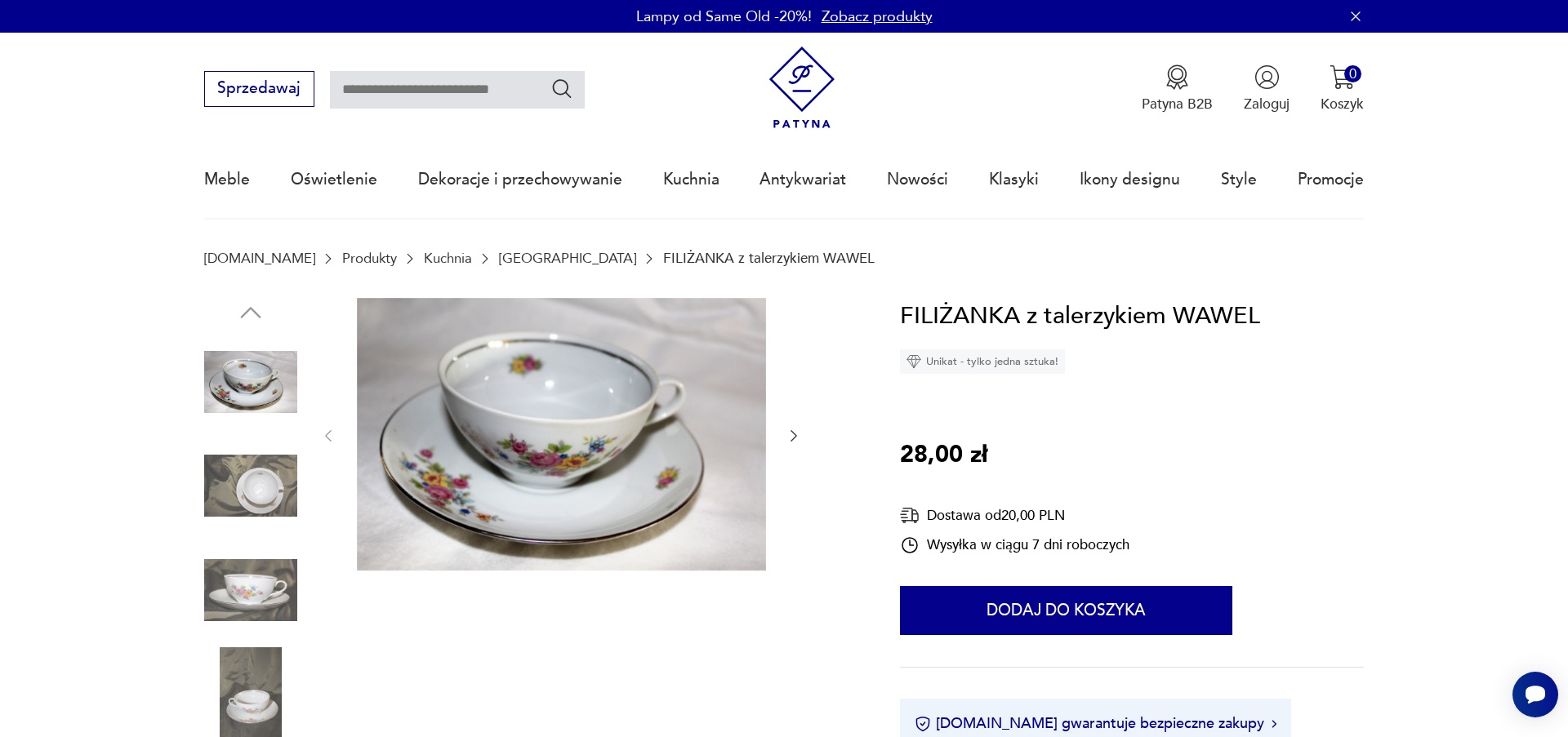
click at [788, 435] on icon "button" at bounding box center [793, 435] width 16 height 16
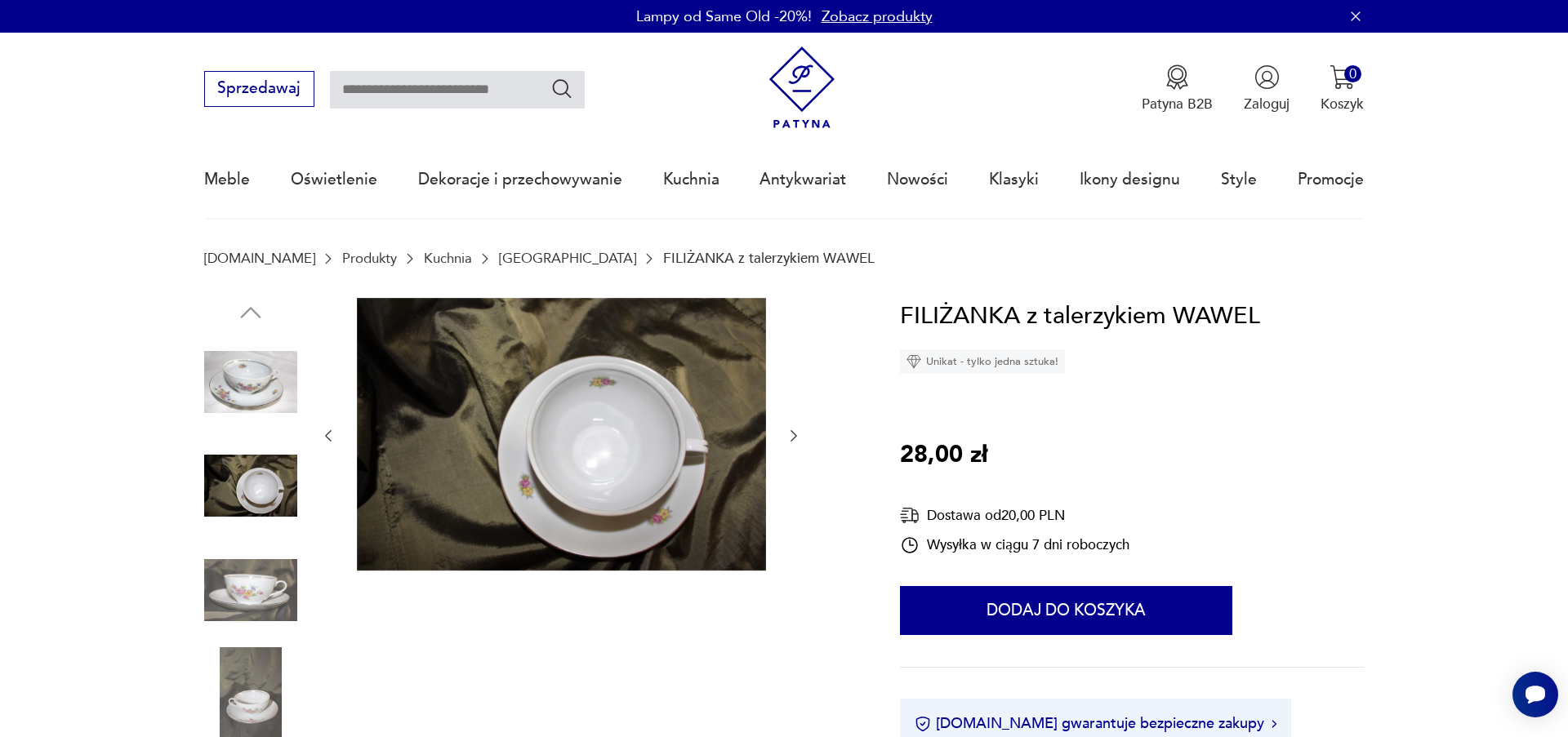
click at [788, 435] on icon "button" at bounding box center [793, 435] width 16 height 16
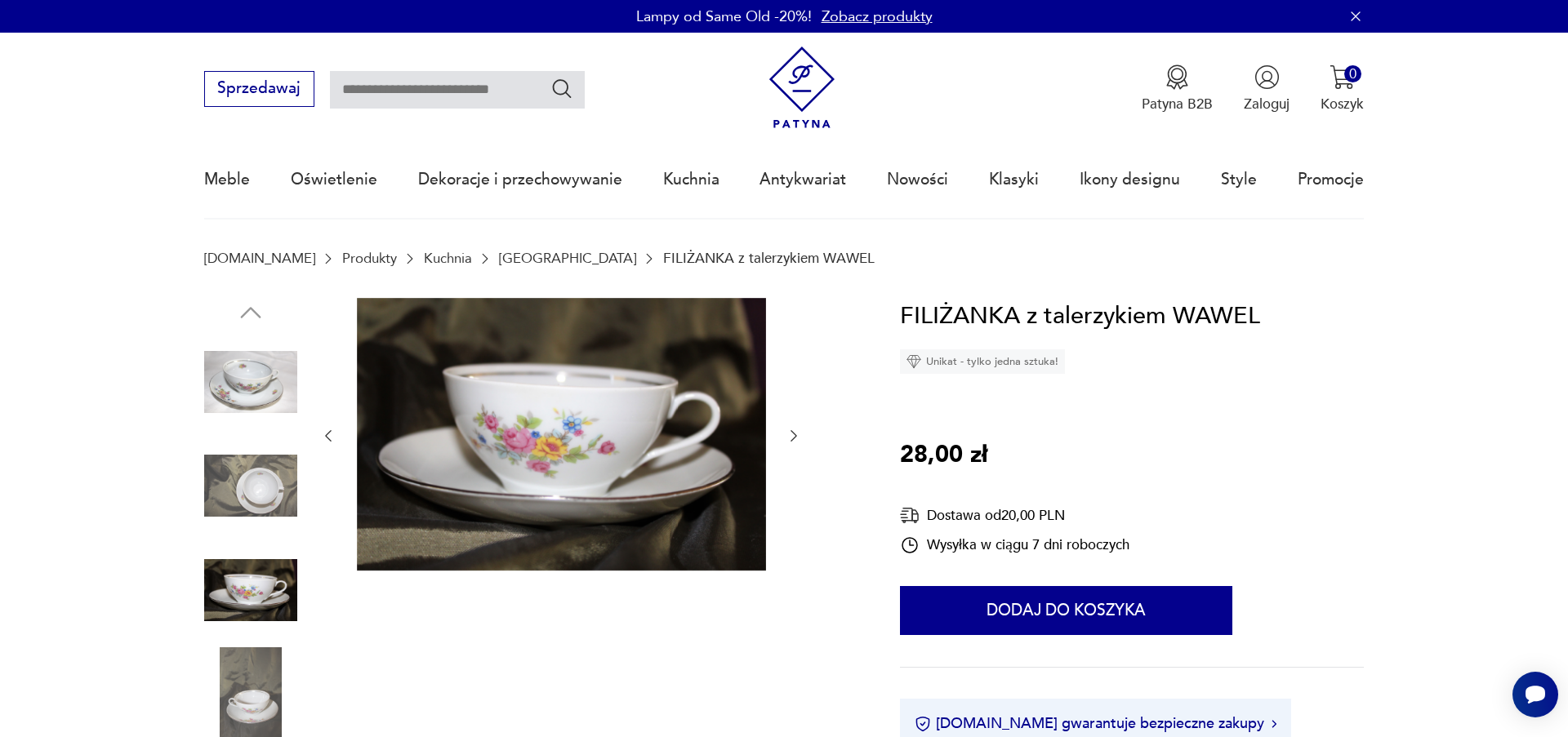
click at [788, 435] on icon "button" at bounding box center [793, 435] width 16 height 16
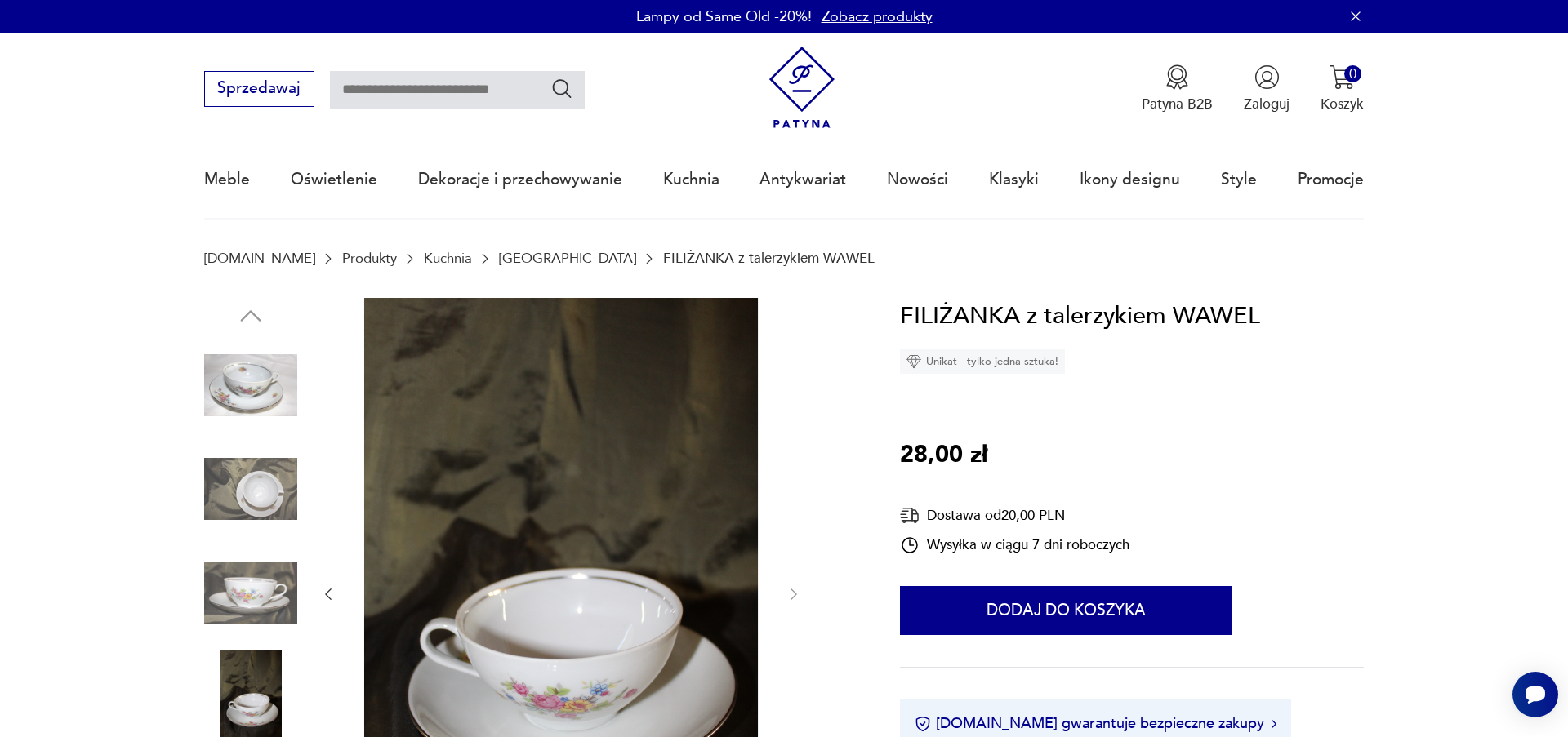
click at [788, 435] on div at bounding box center [560, 594] width 482 height 593
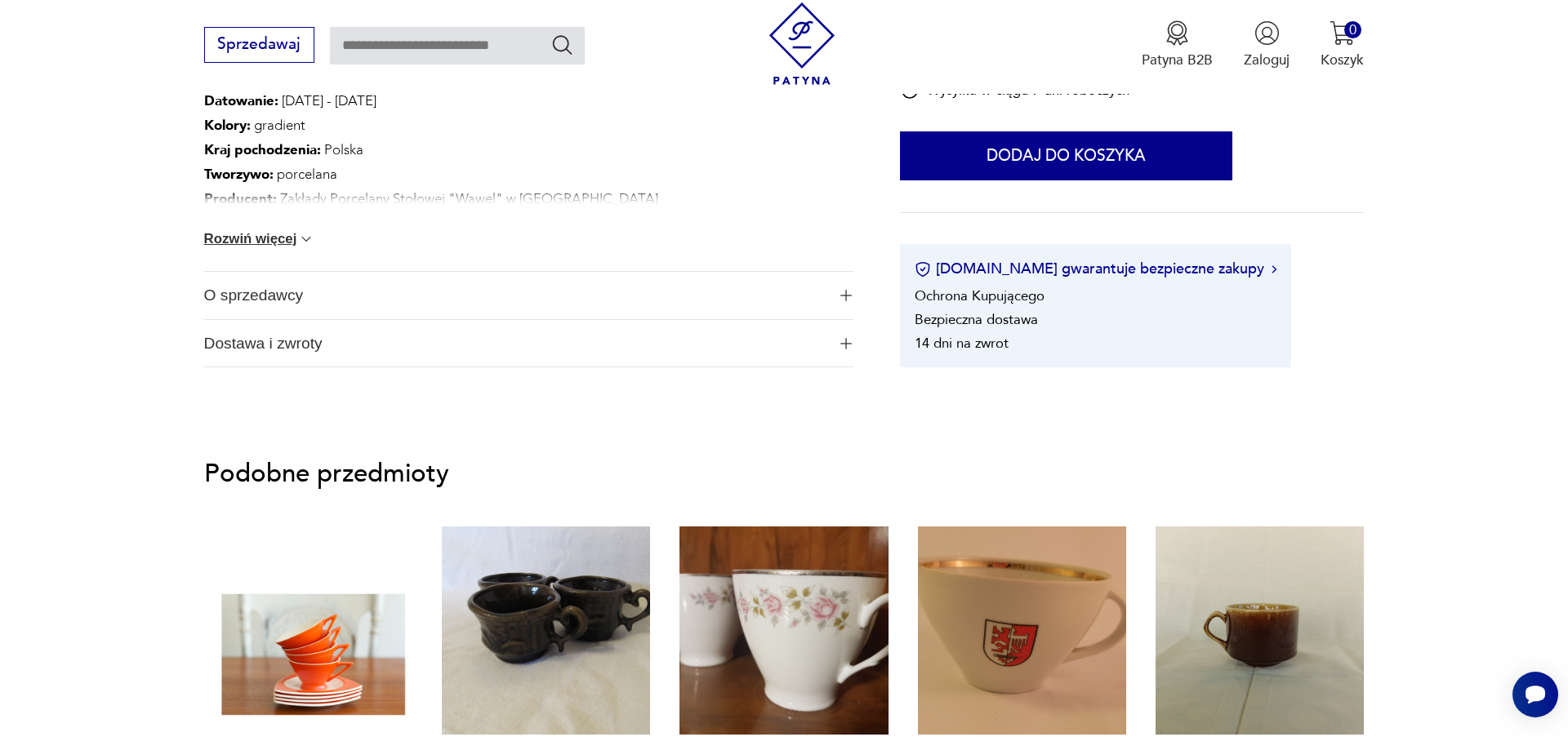
scroll to position [1488, 0]
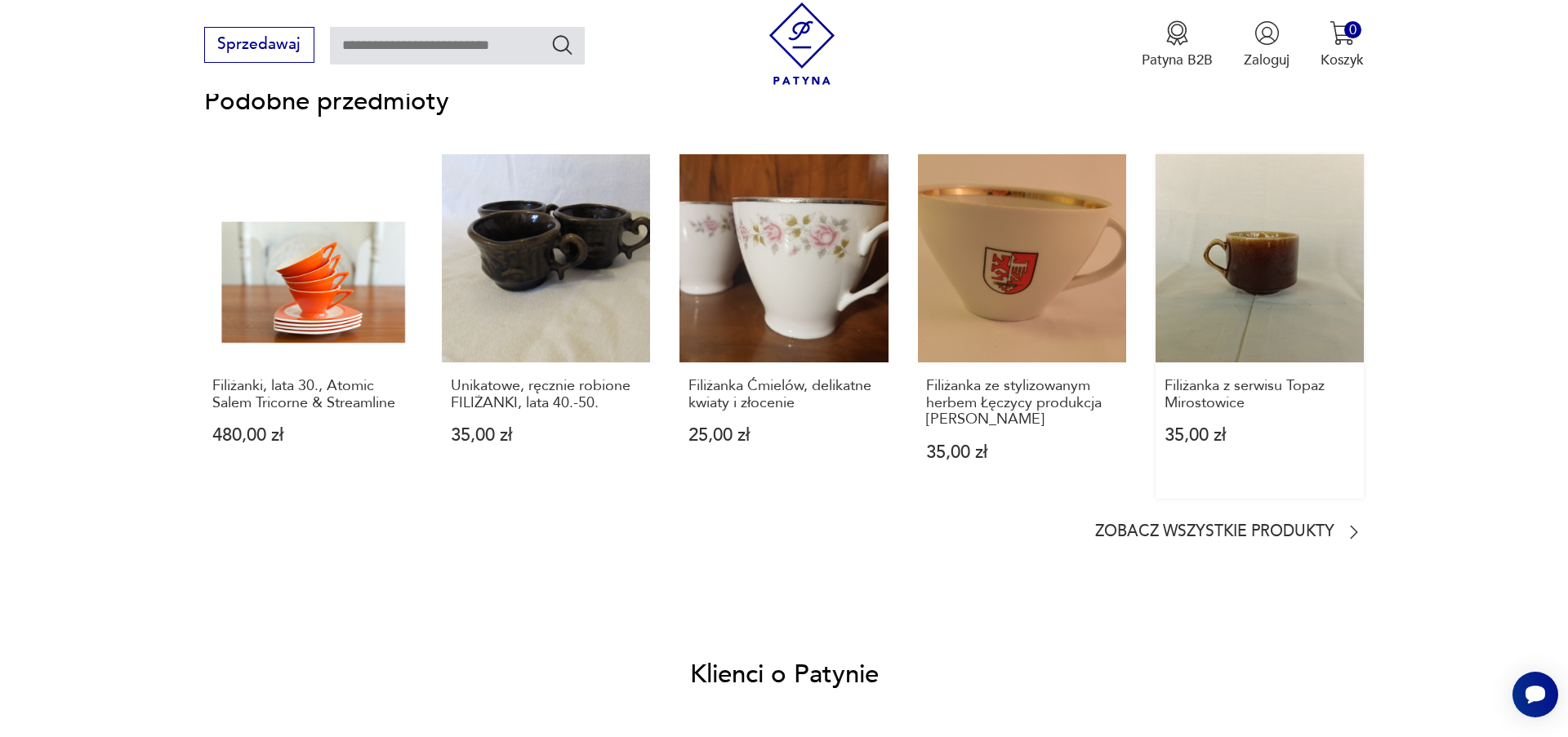
click at [1251, 283] on link "Filiżanka z serwisu Topaz Mirostowice 35,00 zł" at bounding box center [1260, 327] width 208 height 345
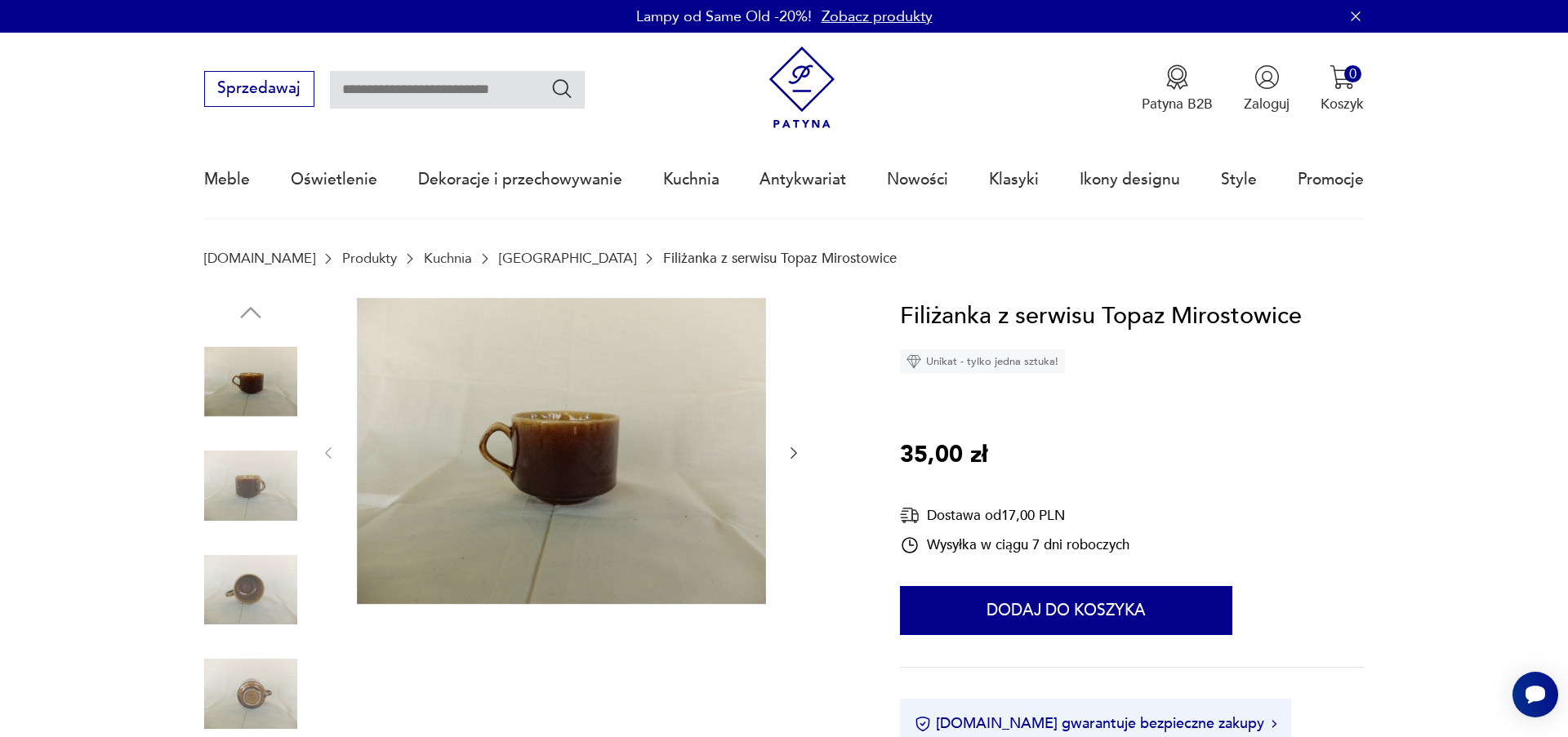
click at [255, 588] on img at bounding box center [251, 590] width 93 height 93
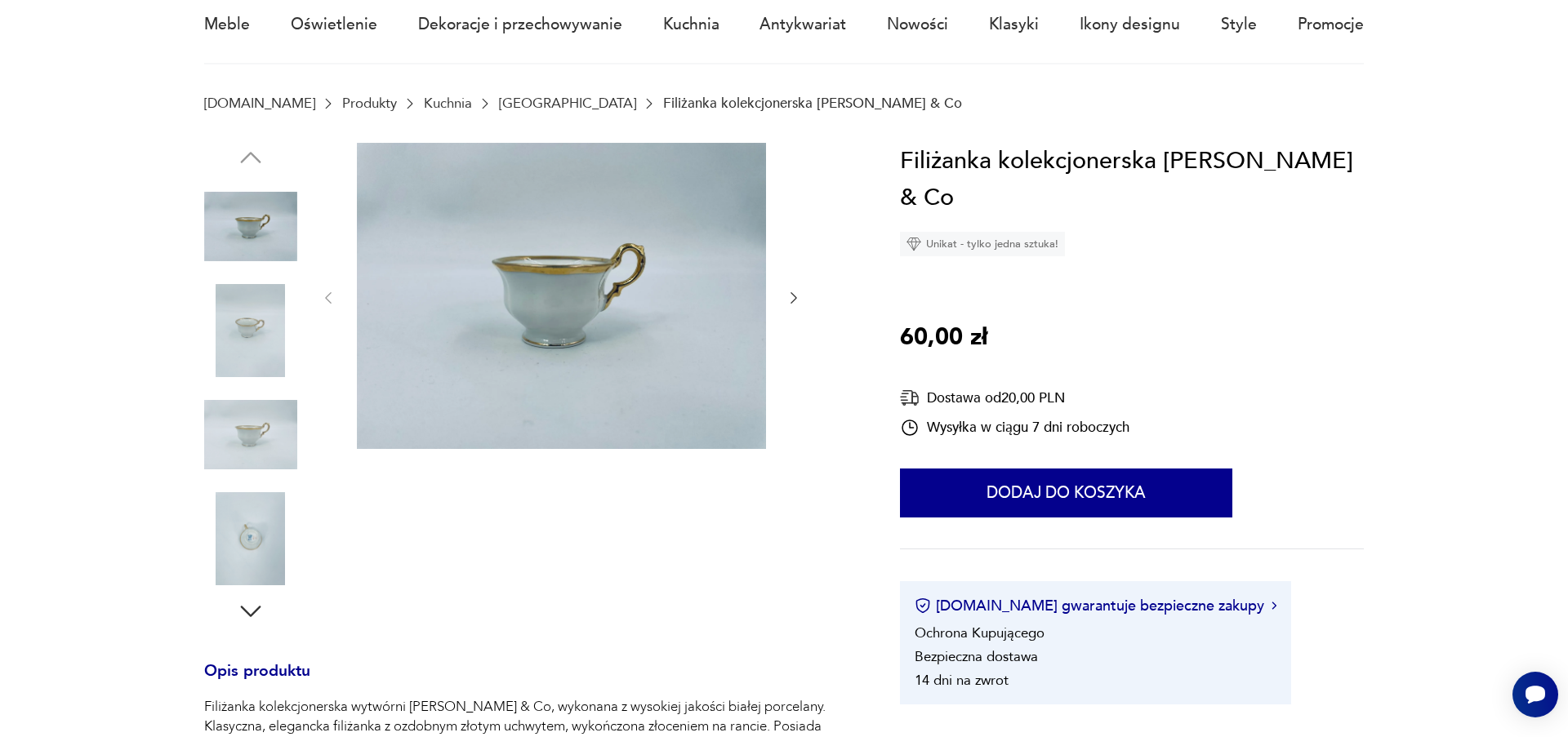
scroll to position [52, 0]
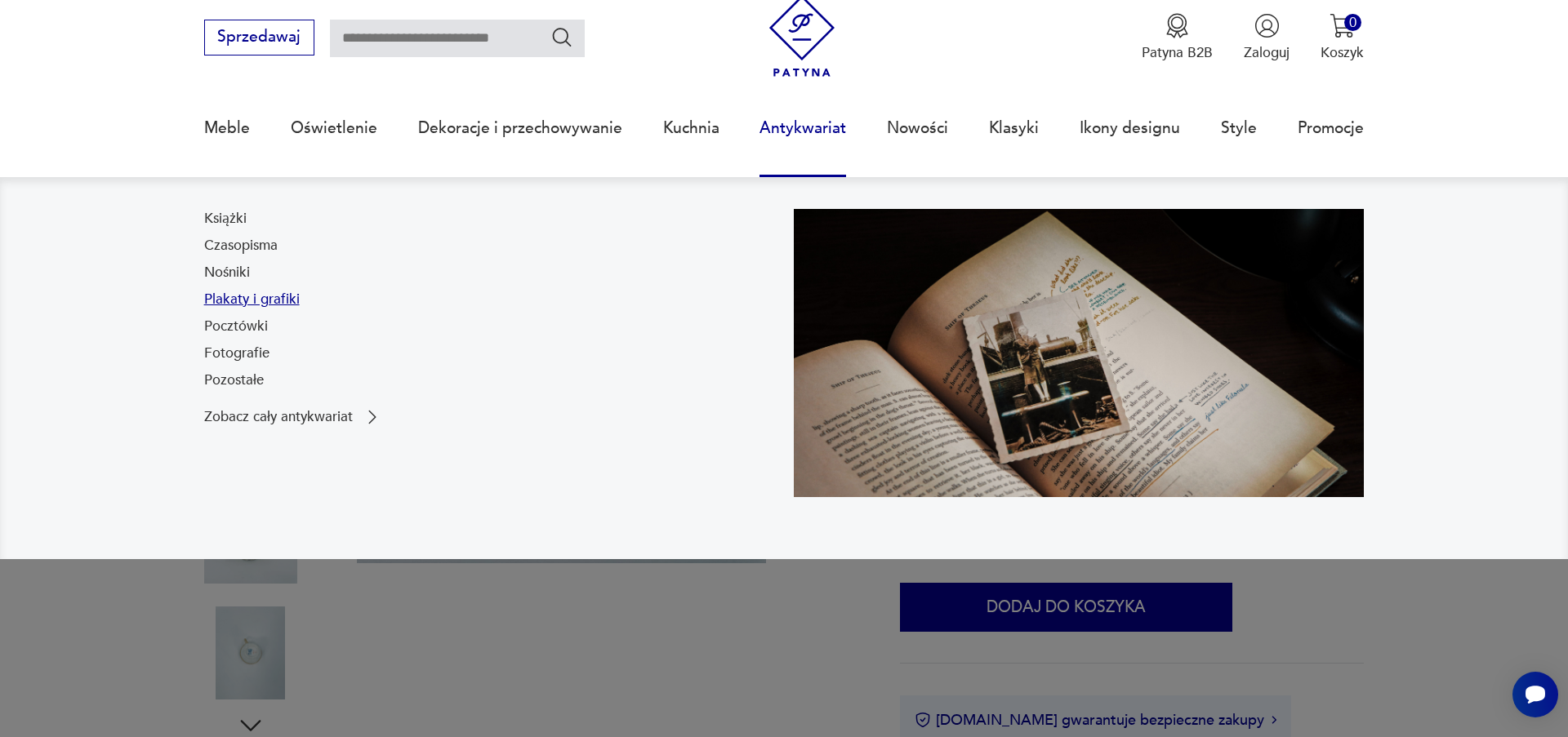
click at [247, 304] on link "Plakaty i grafiki" at bounding box center [251, 299] width 96 height 19
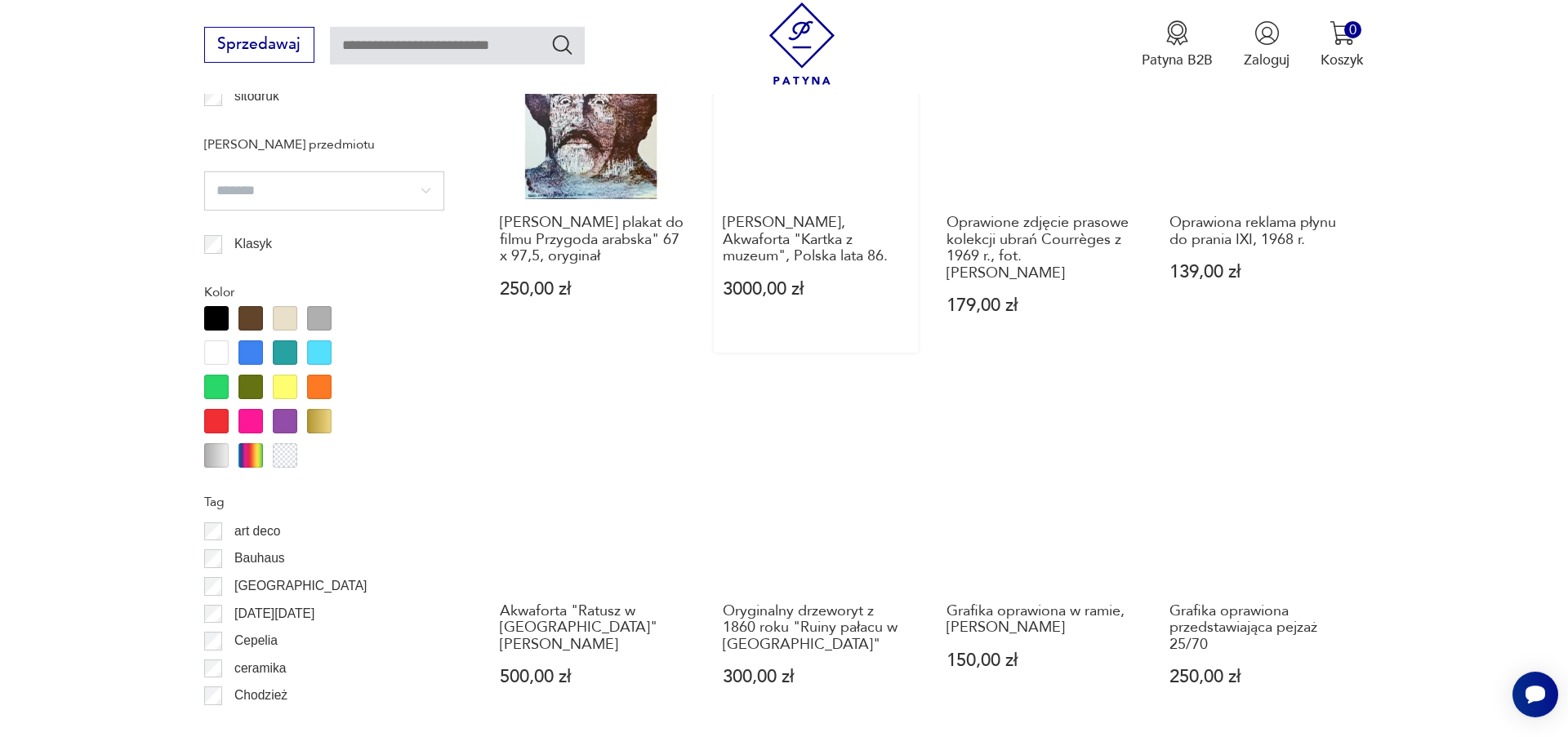
scroll to position [1614, 0]
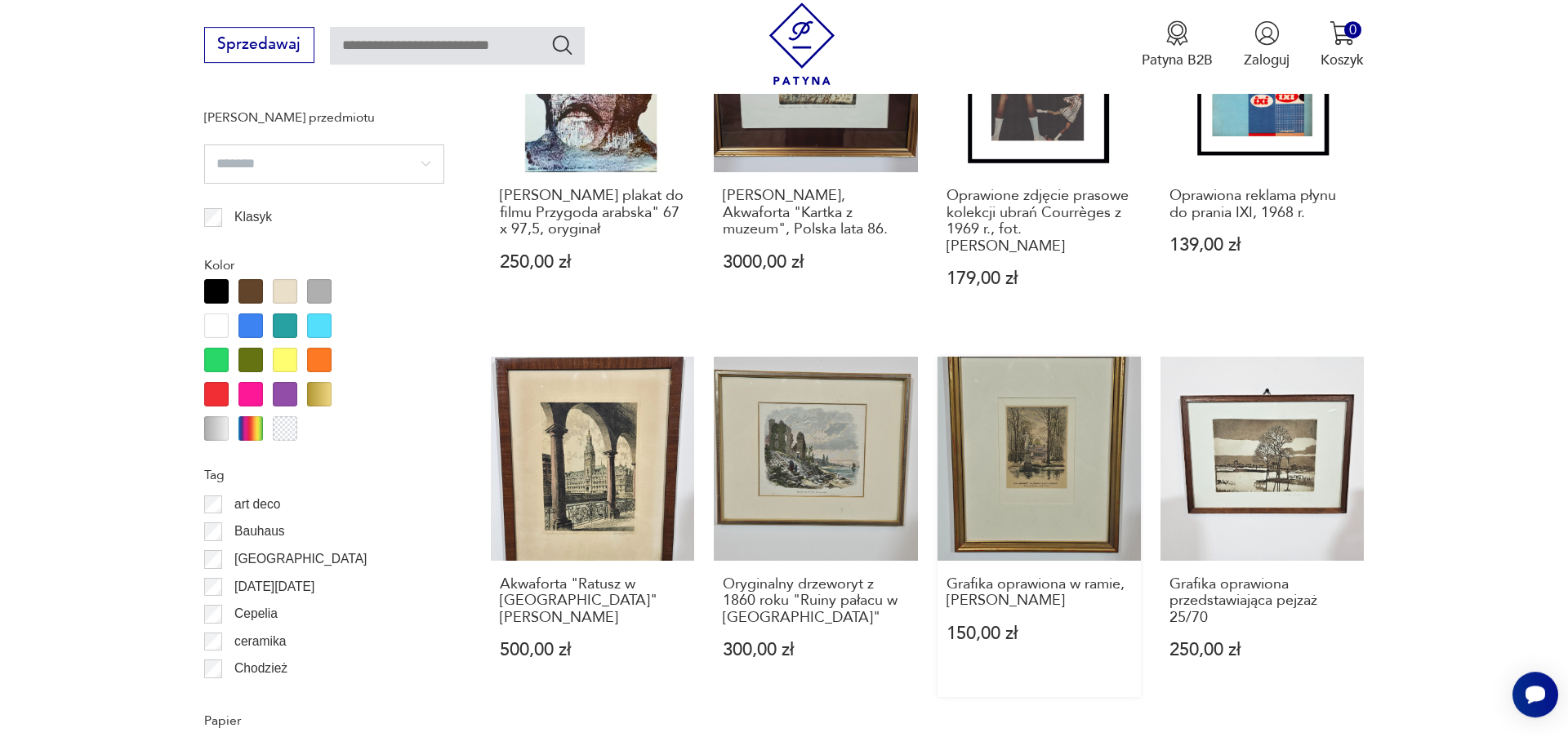
click at [1029, 446] on link "Grafika oprawiona w ramie, [PERSON_NAME] 150,00 zł" at bounding box center [1039, 527] width 203 height 340
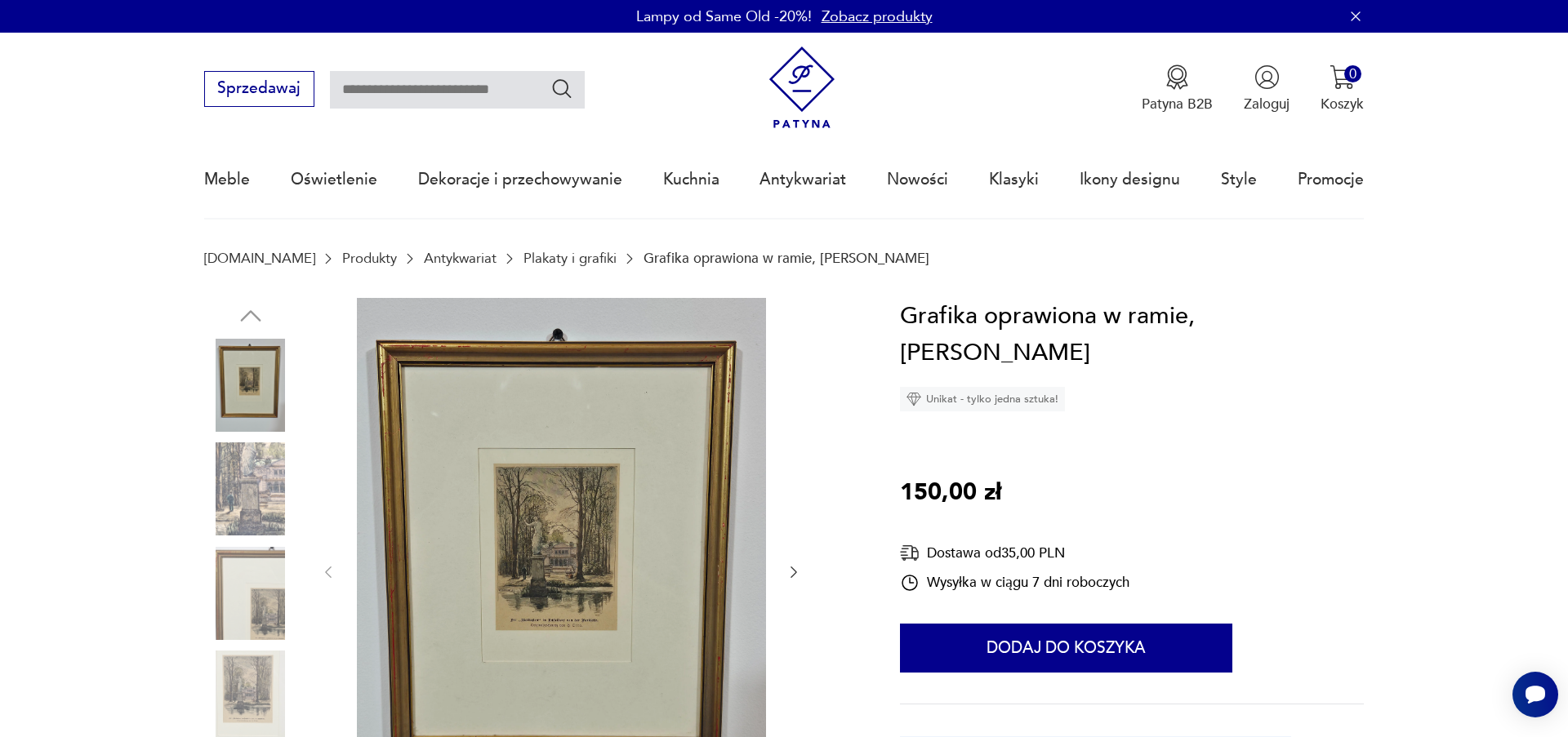
click at [549, 567] on img at bounding box center [561, 570] width 409 height 545
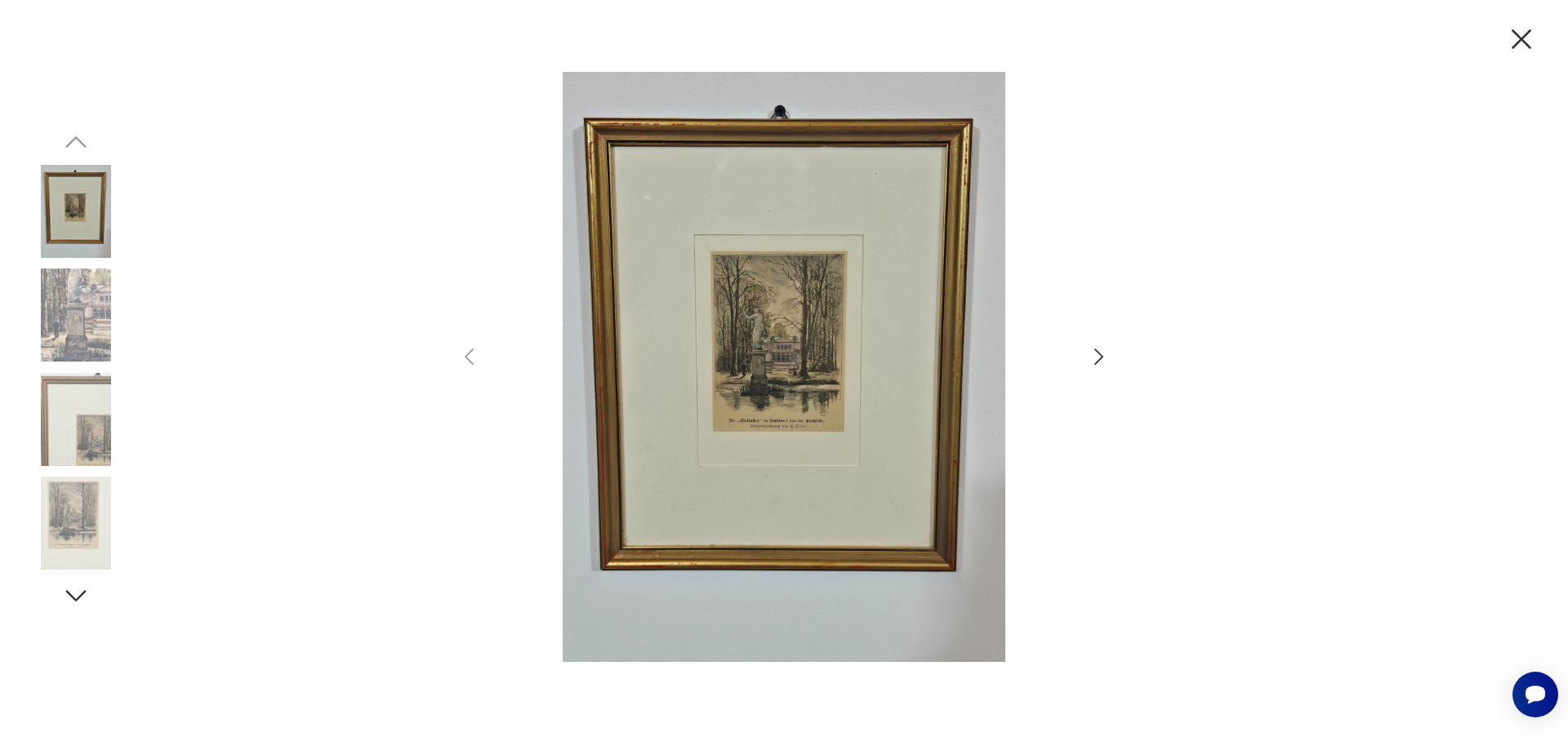
click at [802, 382] on img at bounding box center [783, 366] width 566 height 589
click at [1096, 360] on icon "button" at bounding box center [1099, 357] width 24 height 24
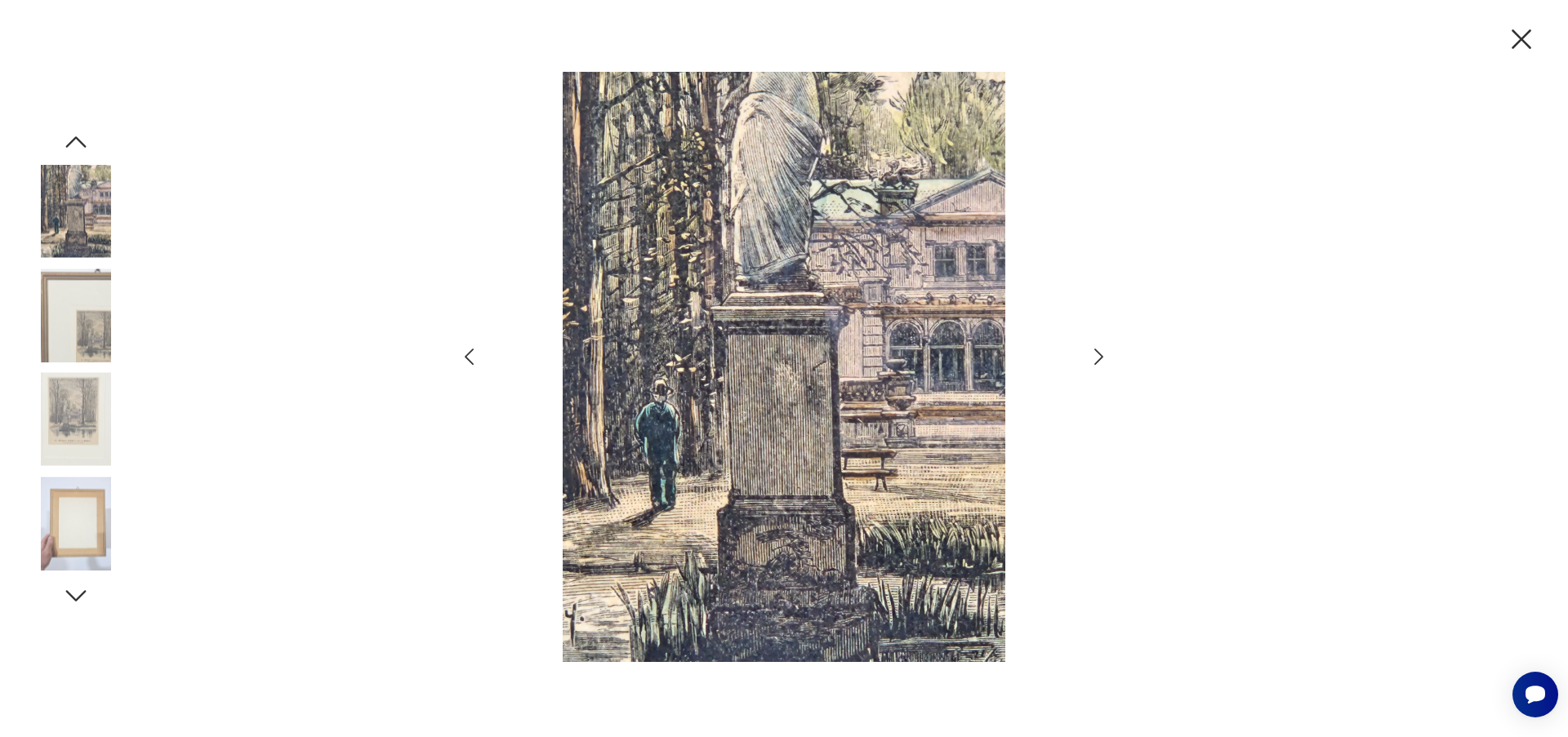
click at [1093, 355] on icon "button" at bounding box center [1099, 357] width 24 height 24
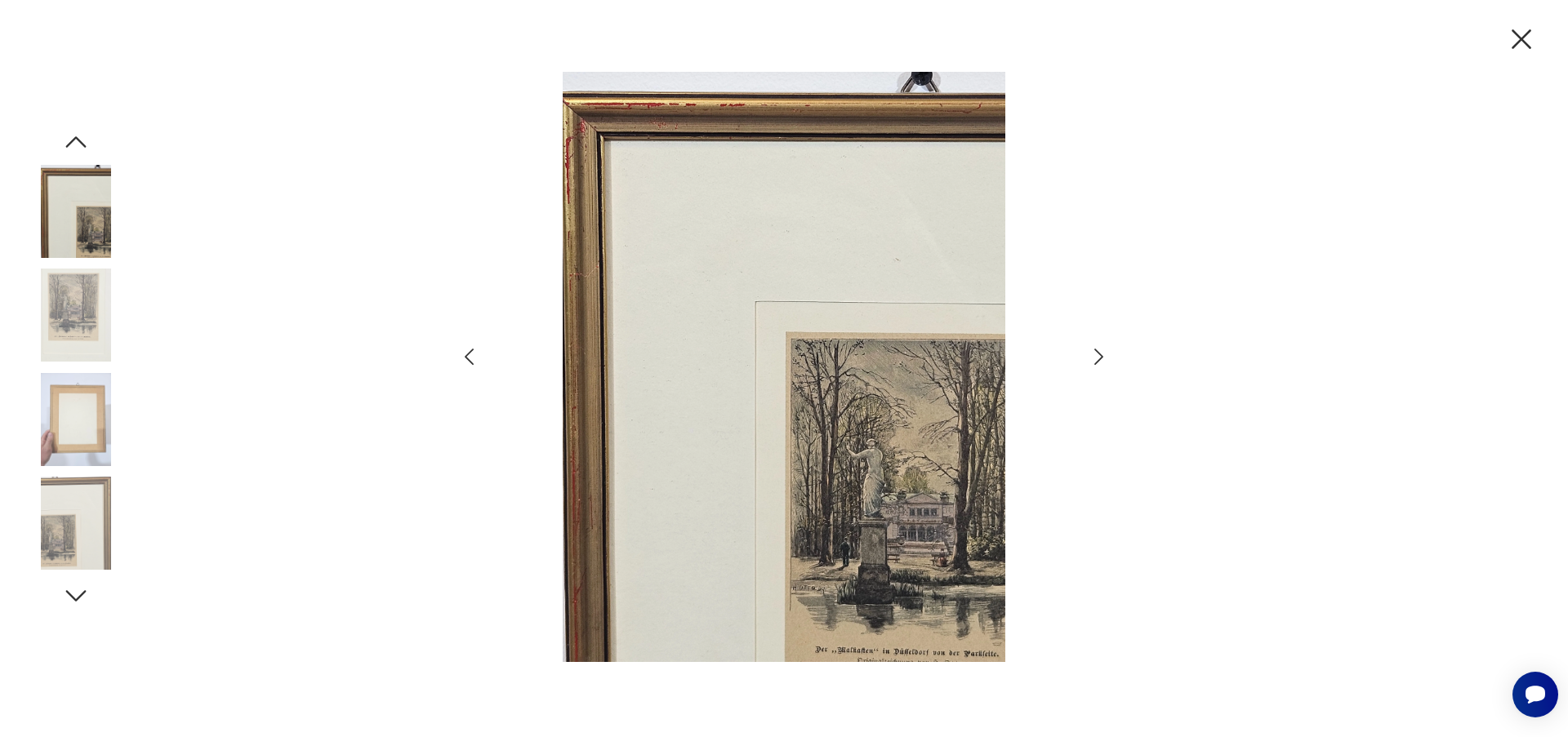
click at [1093, 355] on icon "button" at bounding box center [1099, 357] width 24 height 24
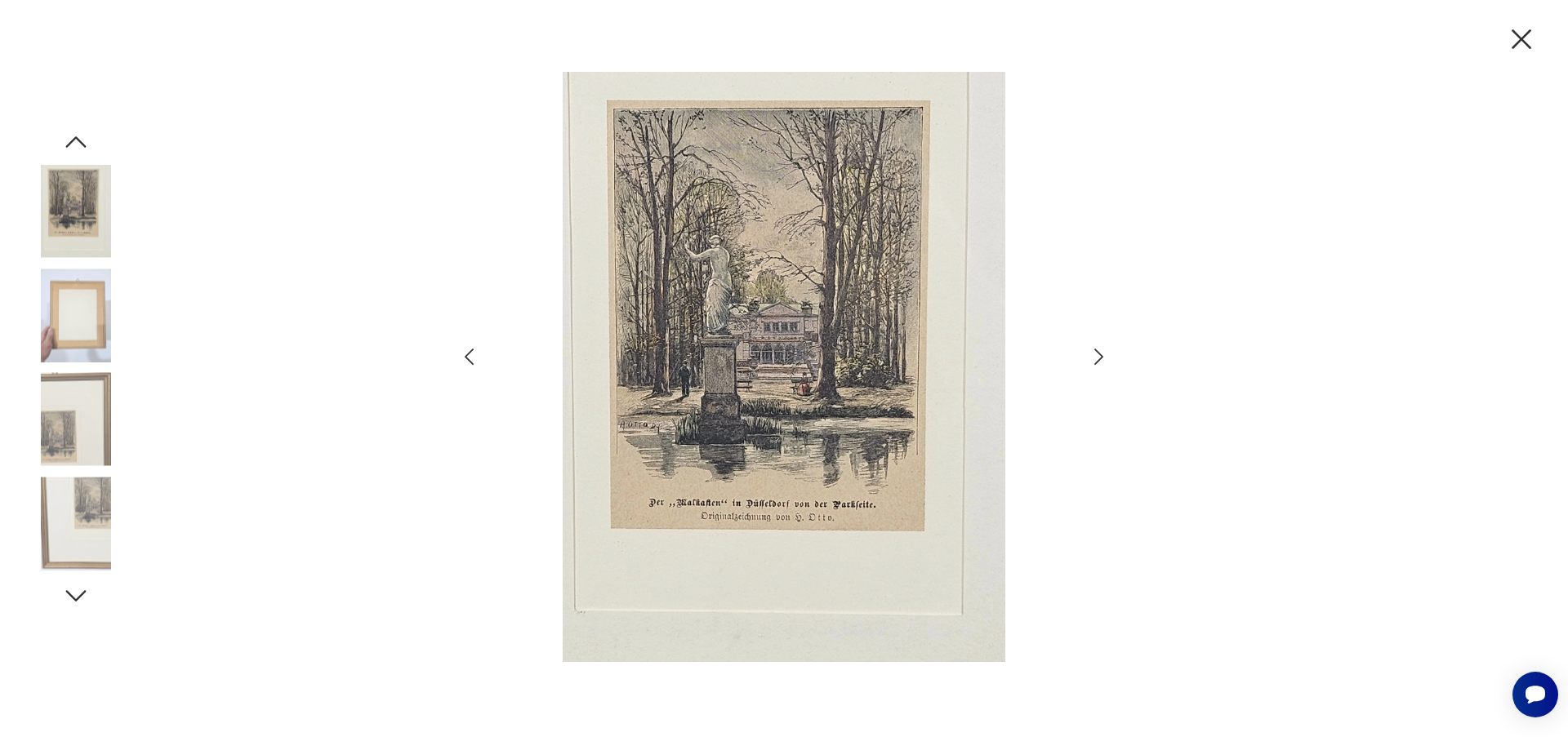
click at [1093, 355] on icon "button" at bounding box center [1099, 357] width 24 height 24
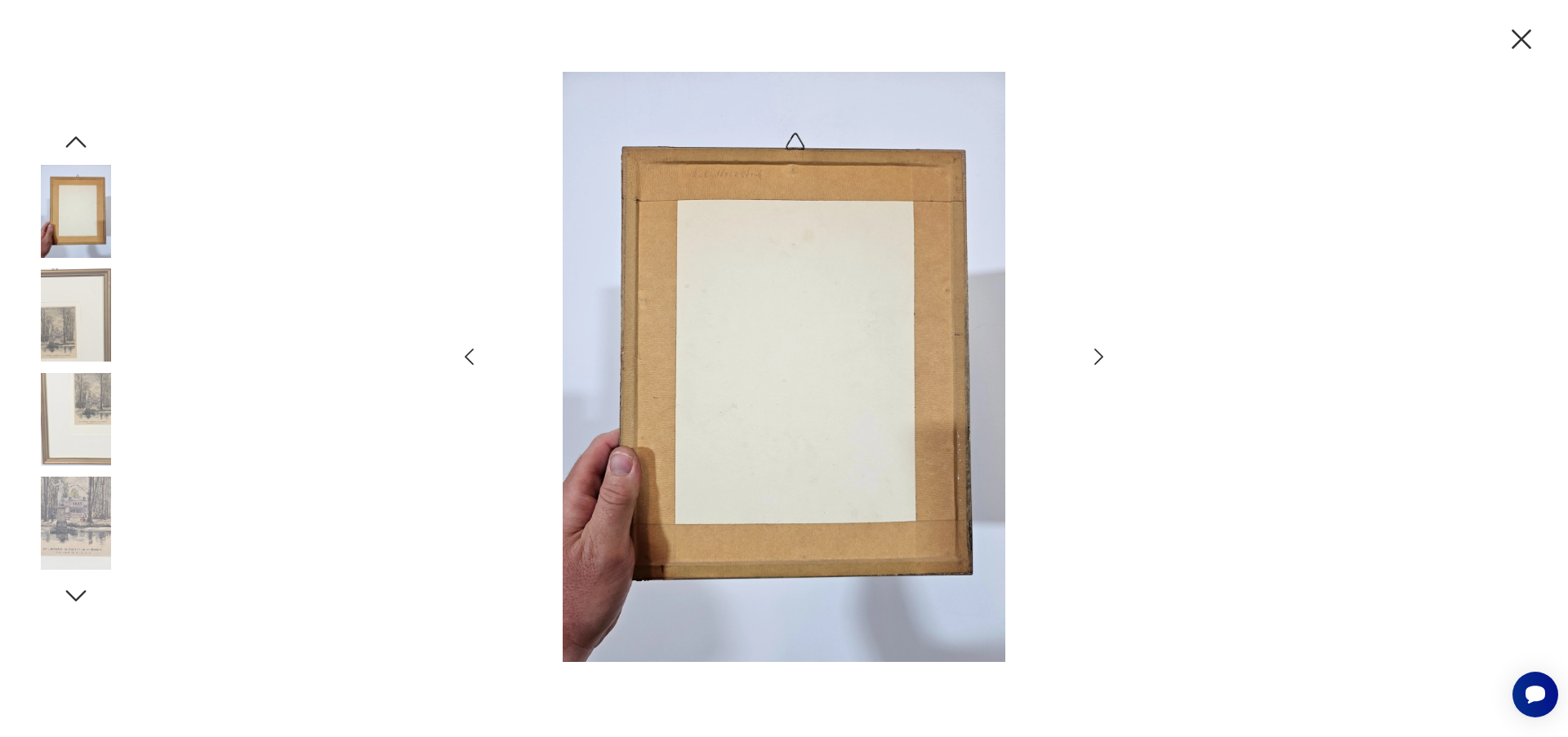
click at [1093, 355] on icon "button" at bounding box center [1099, 357] width 24 height 24
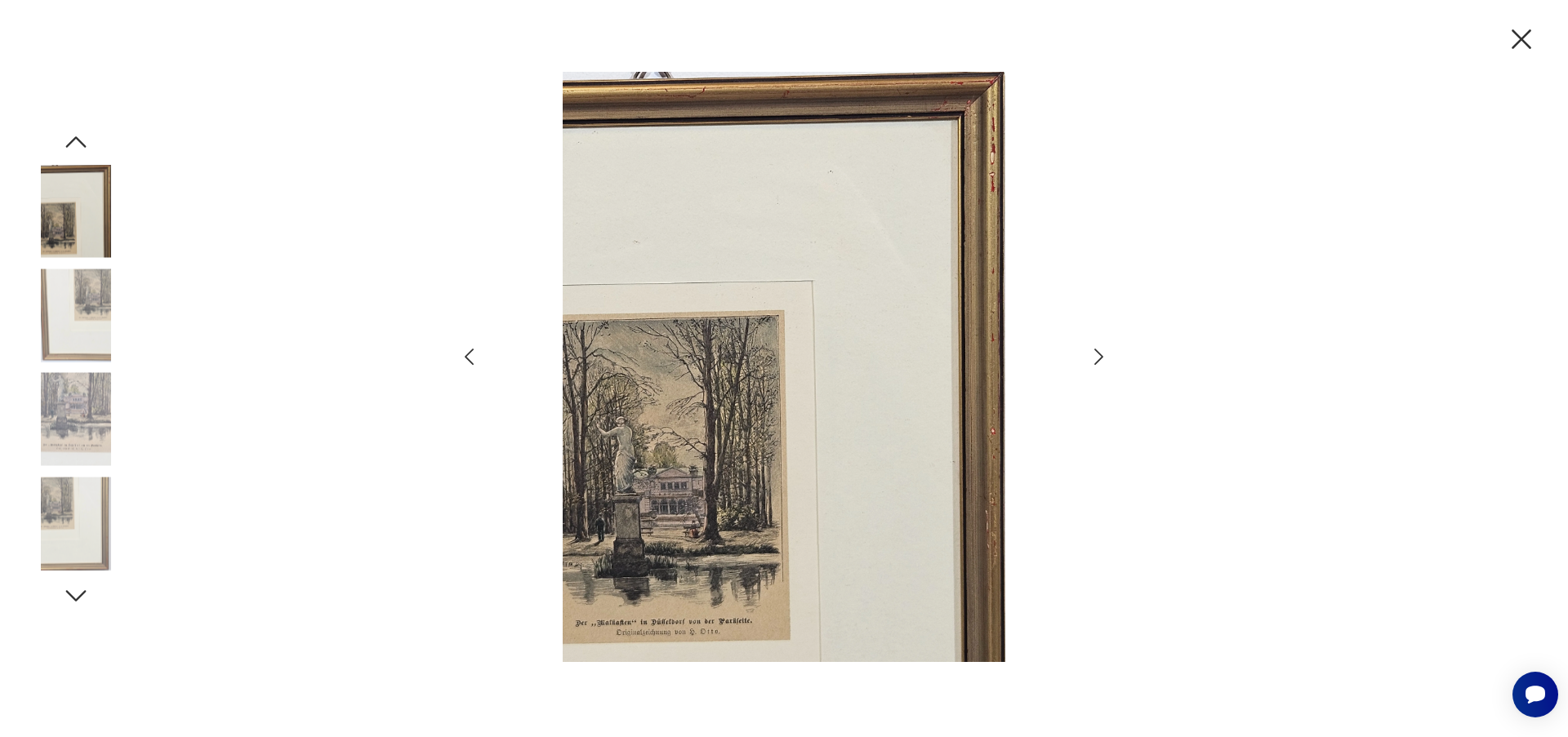
click at [1093, 355] on icon "button" at bounding box center [1099, 357] width 24 height 24
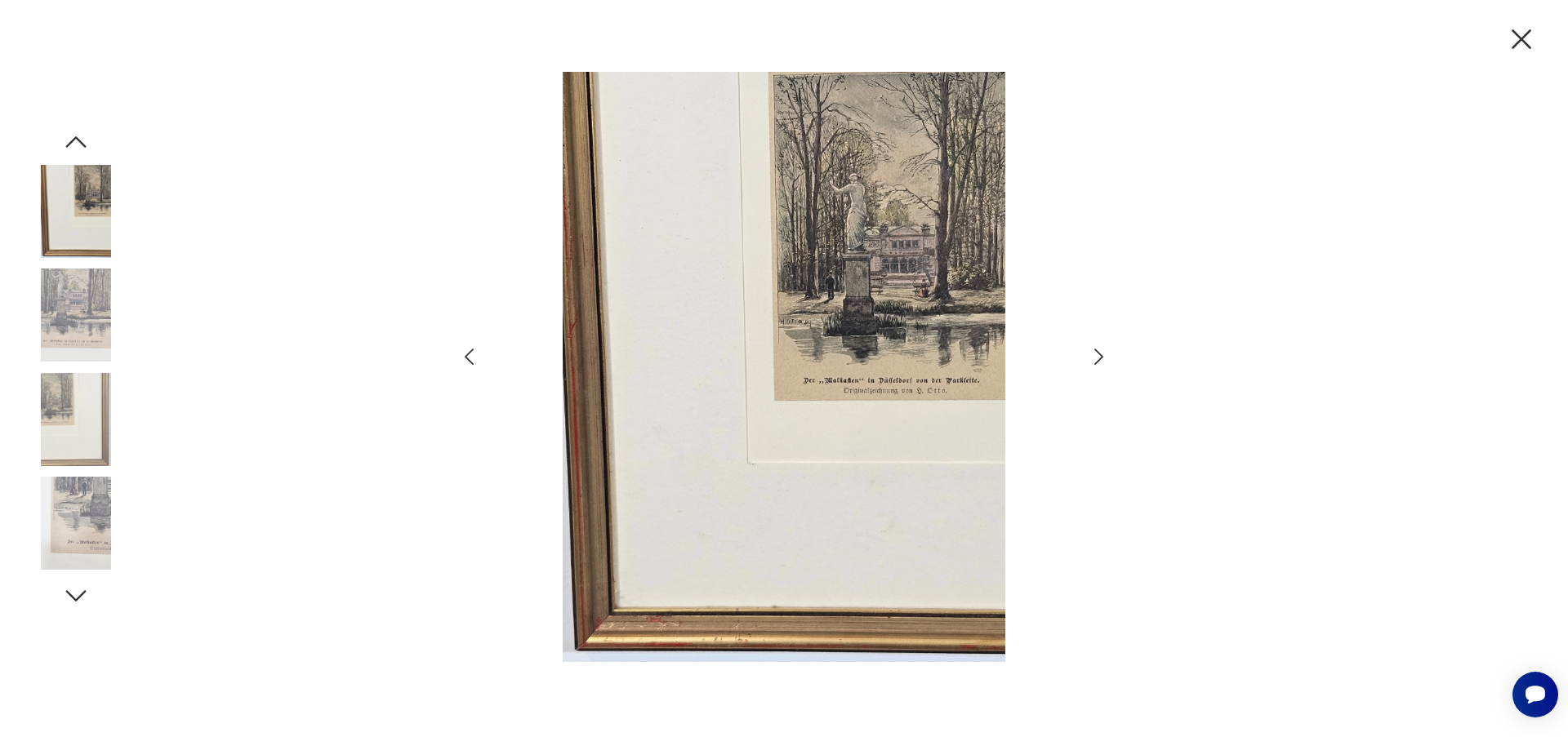
click at [1093, 355] on icon "button" at bounding box center [1099, 357] width 24 height 24
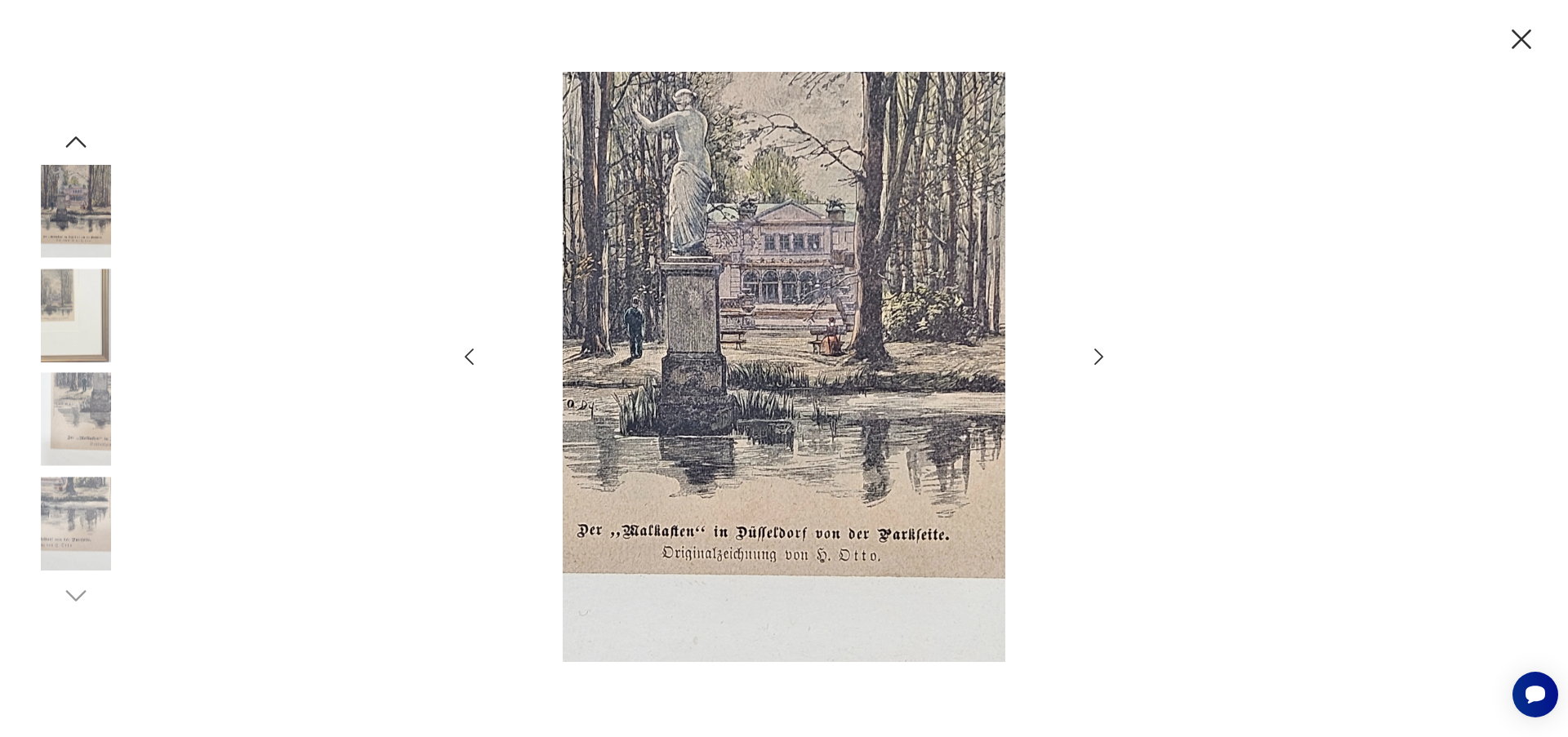
click at [1516, 36] on icon "button" at bounding box center [1521, 39] width 35 height 35
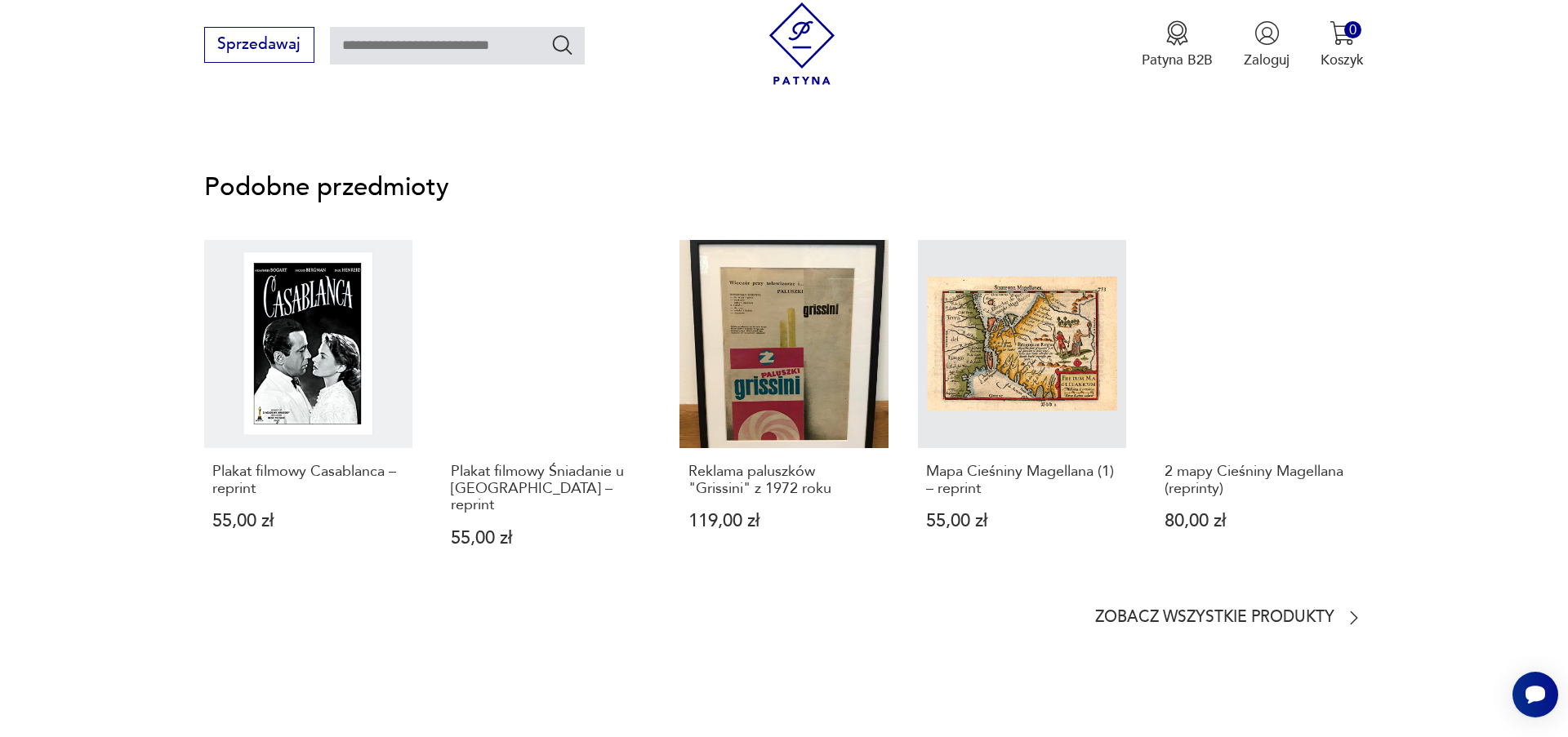
scroll to position [1024, 0]
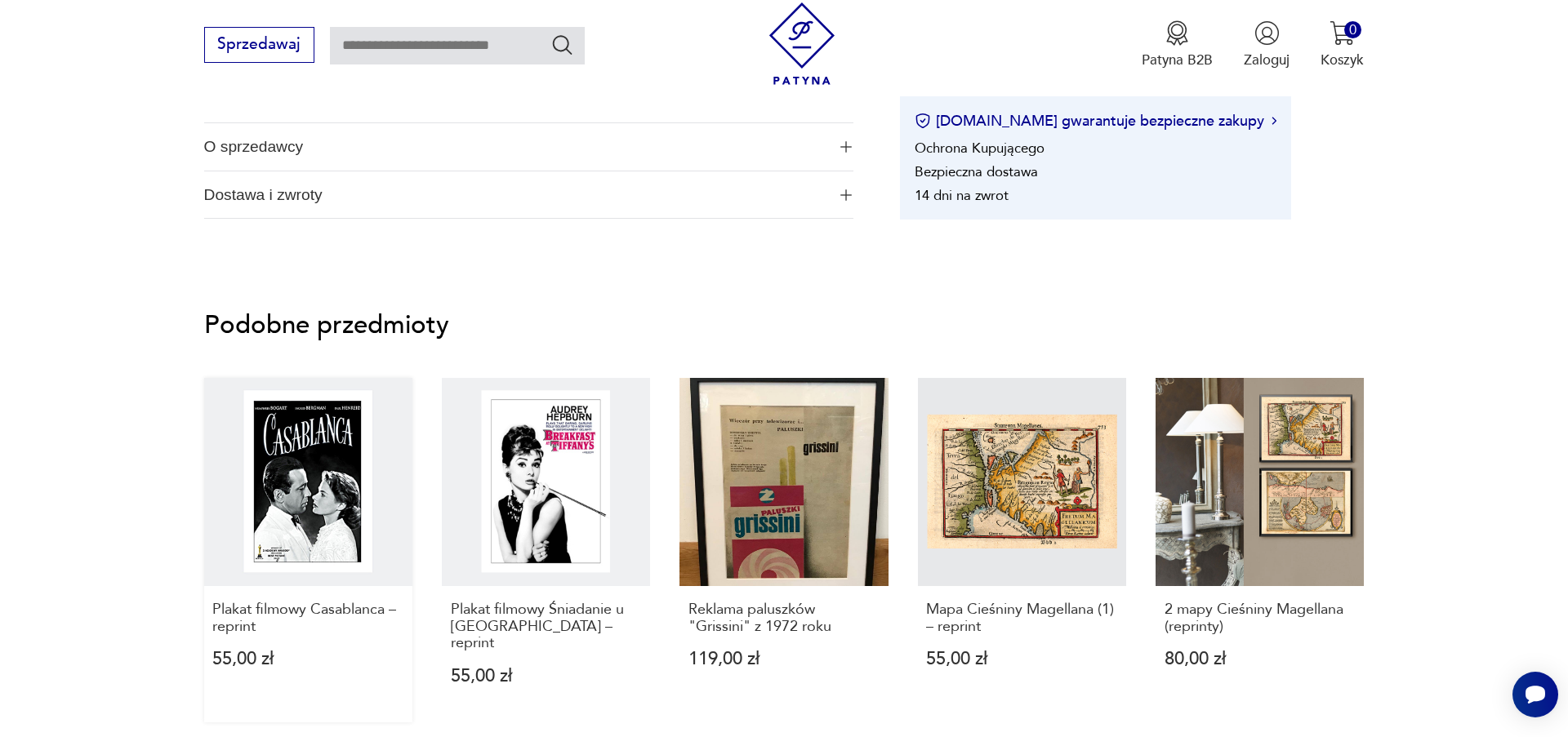
click at [342, 522] on link "Plakat filmowy Casablanca – reprint 55,00 zł" at bounding box center [308, 551] width 208 height 345
